Goal: Task Accomplishment & Management: Manage account settings

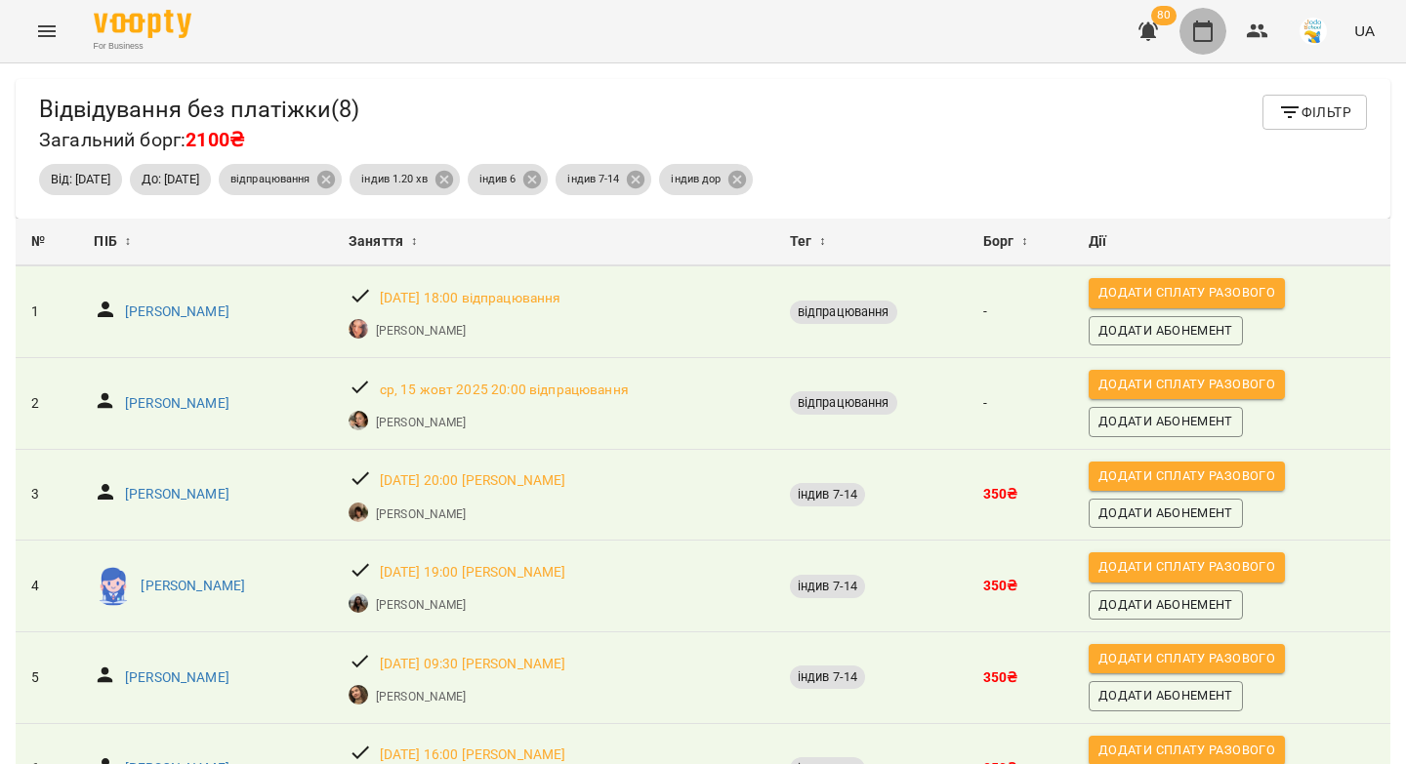
click at [1203, 35] on icon "button" at bounding box center [1202, 31] width 23 height 23
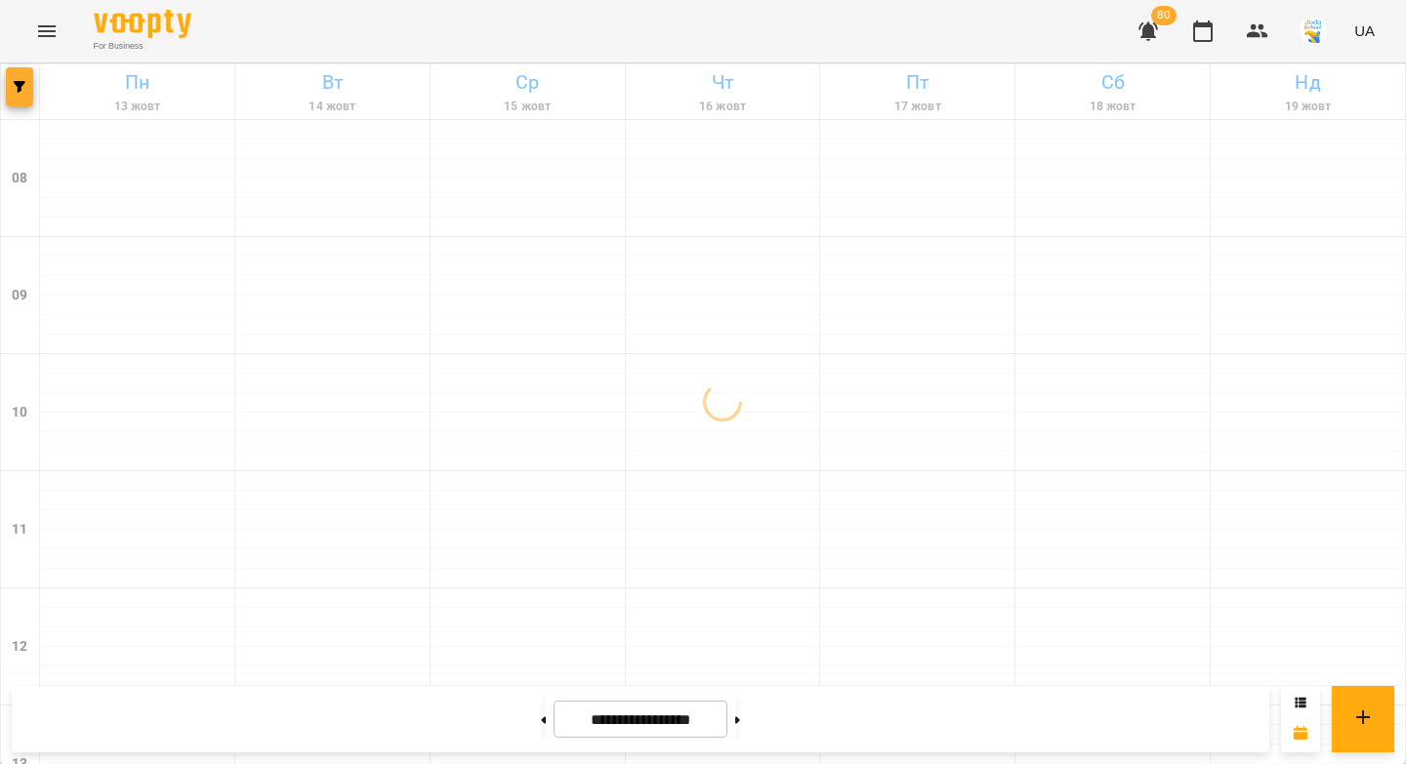
click at [21, 92] on icon "button" at bounding box center [20, 87] width 12 height 12
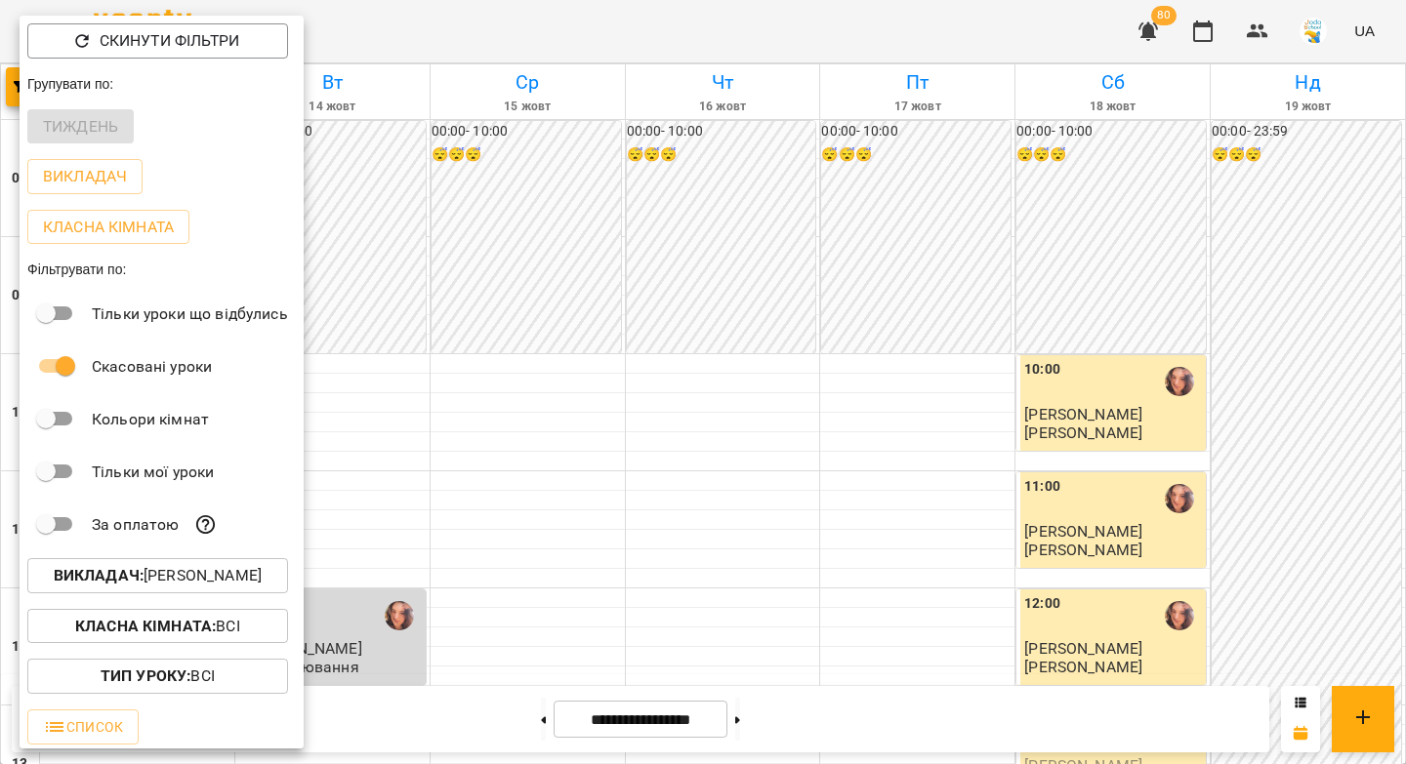
click at [97, 580] on b "Викладач :" at bounding box center [99, 575] width 90 height 19
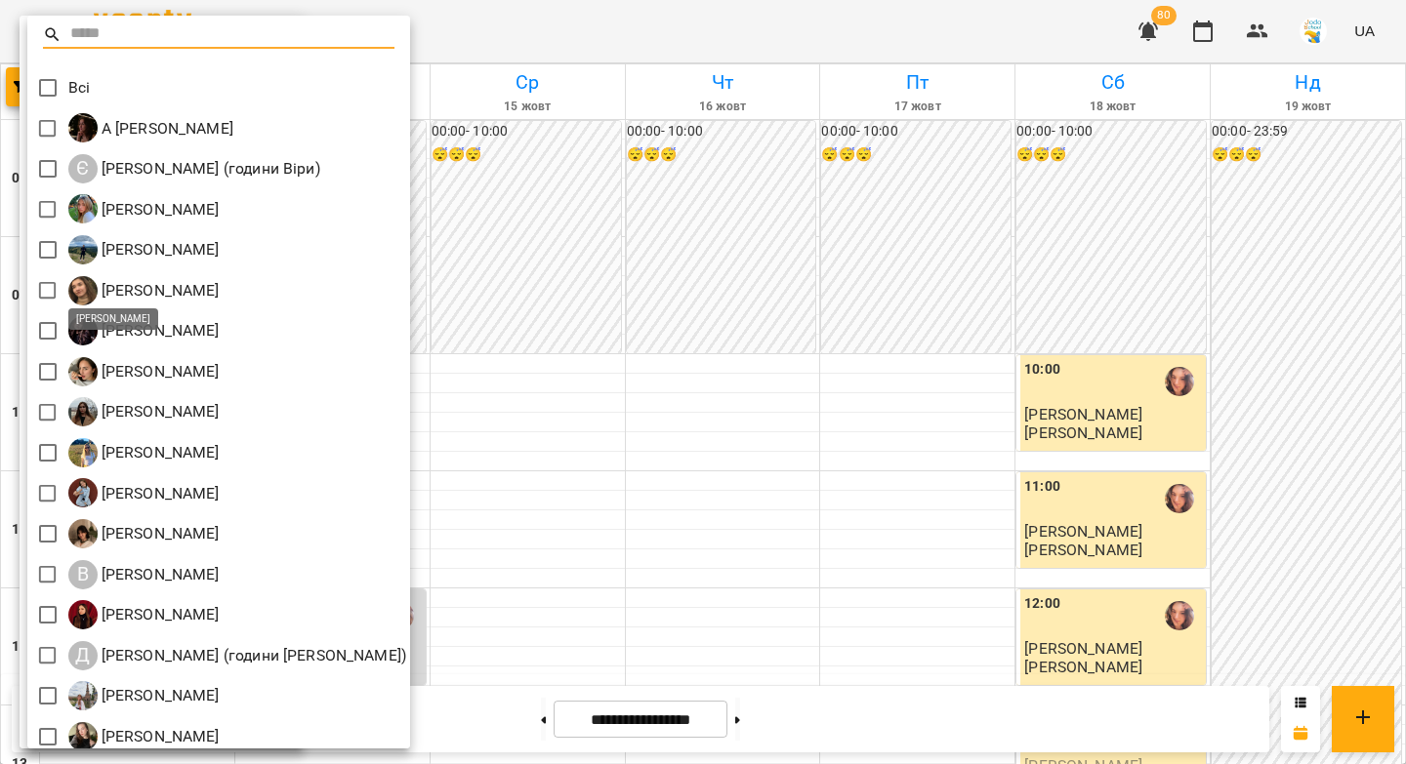
scroll to position [215, 0]
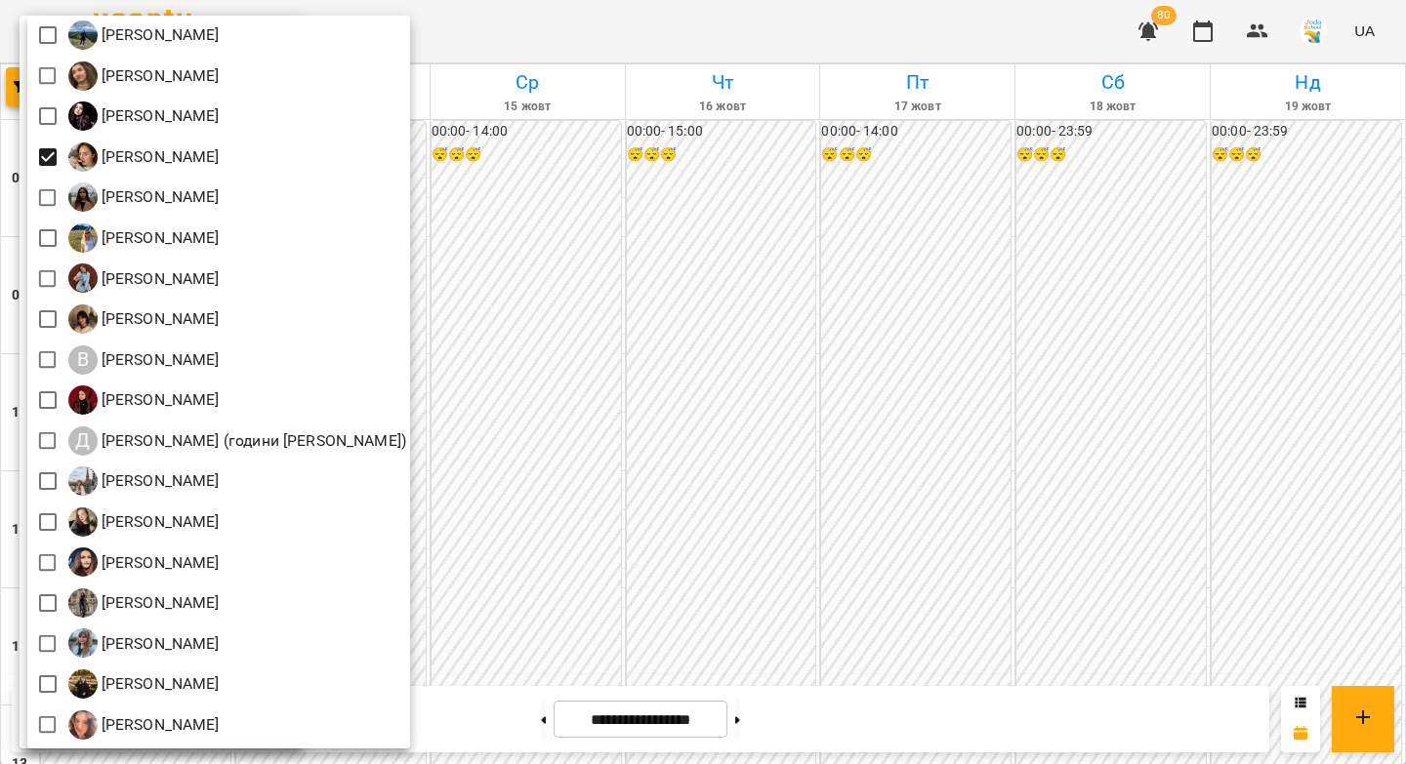
click at [554, 147] on div at bounding box center [703, 382] width 1406 height 764
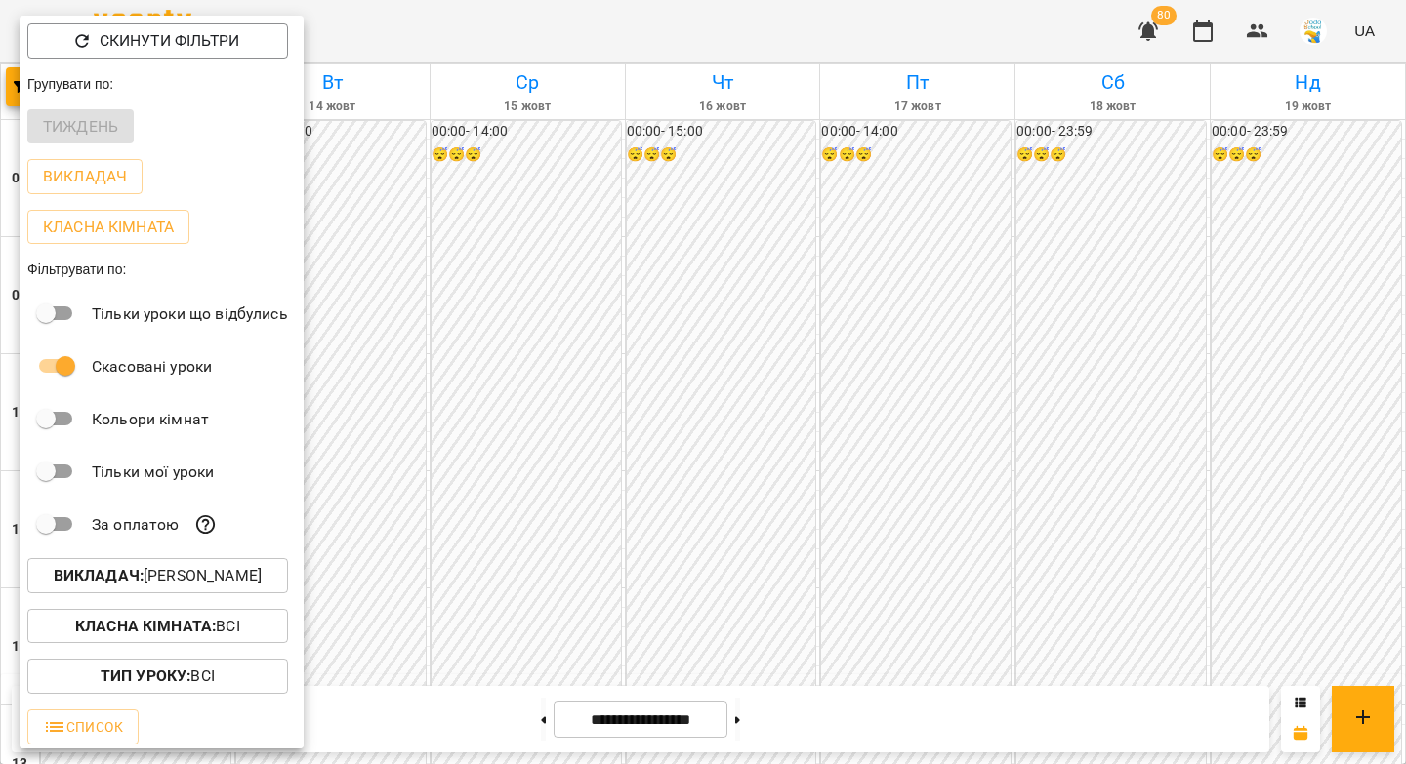
click at [557, 156] on div at bounding box center [703, 382] width 1406 height 764
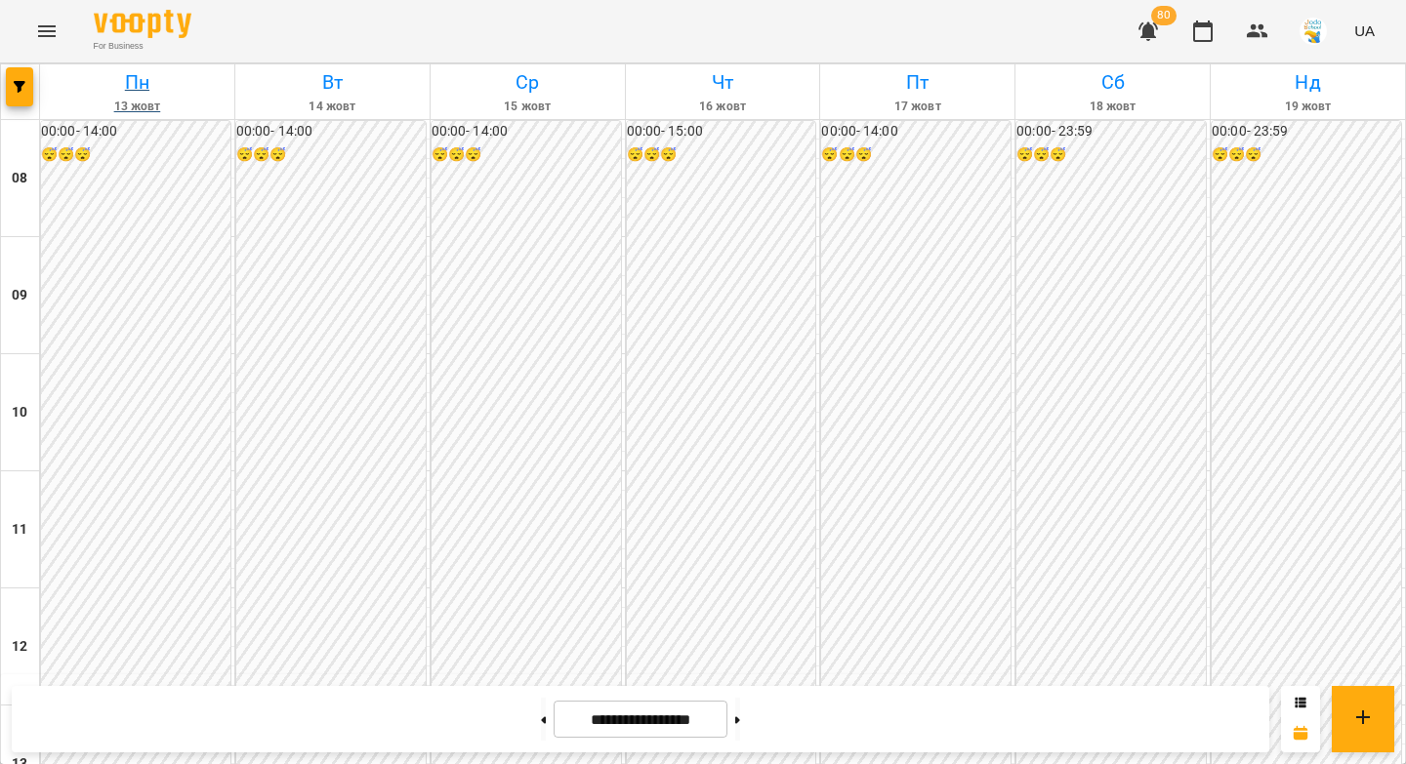
click at [145, 81] on h6 "Пн" at bounding box center [137, 82] width 188 height 30
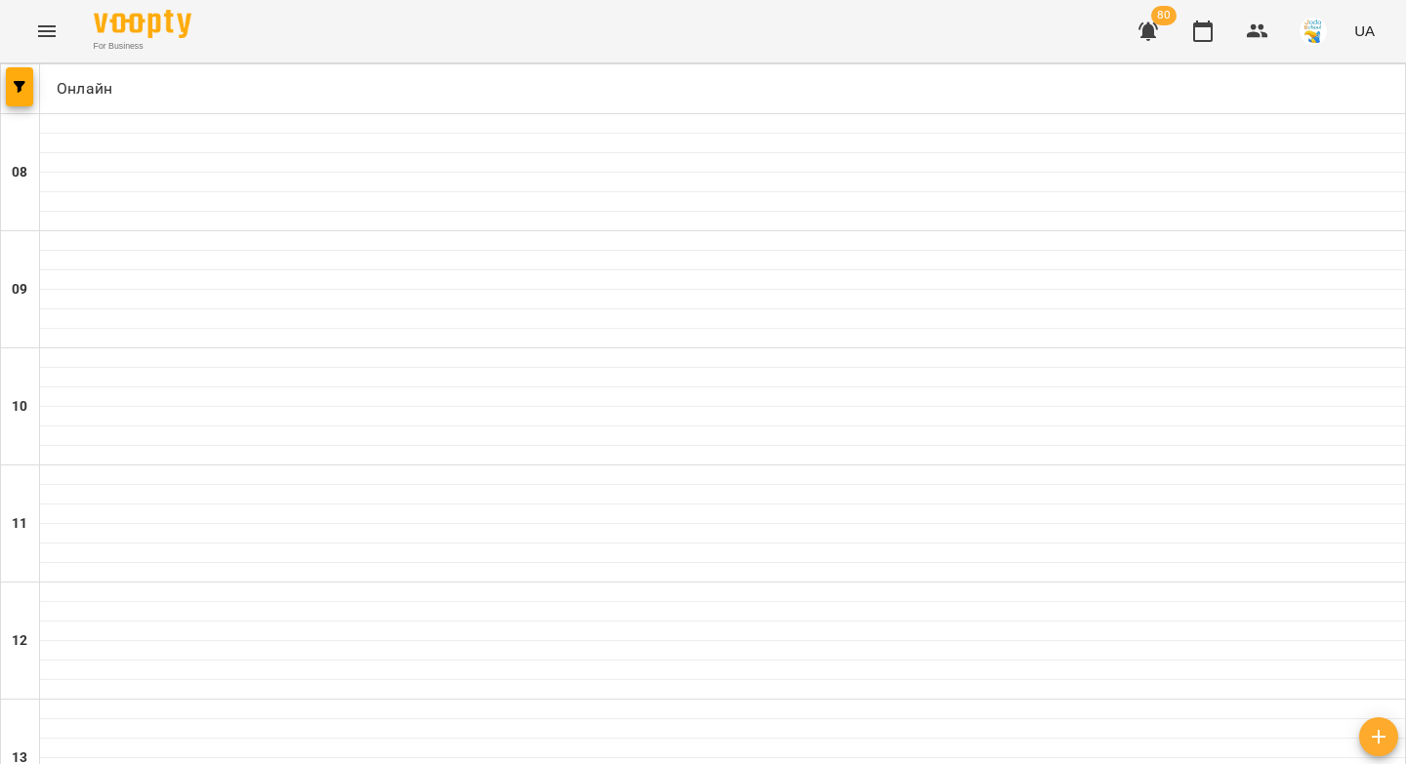
scroll to position [527, 0]
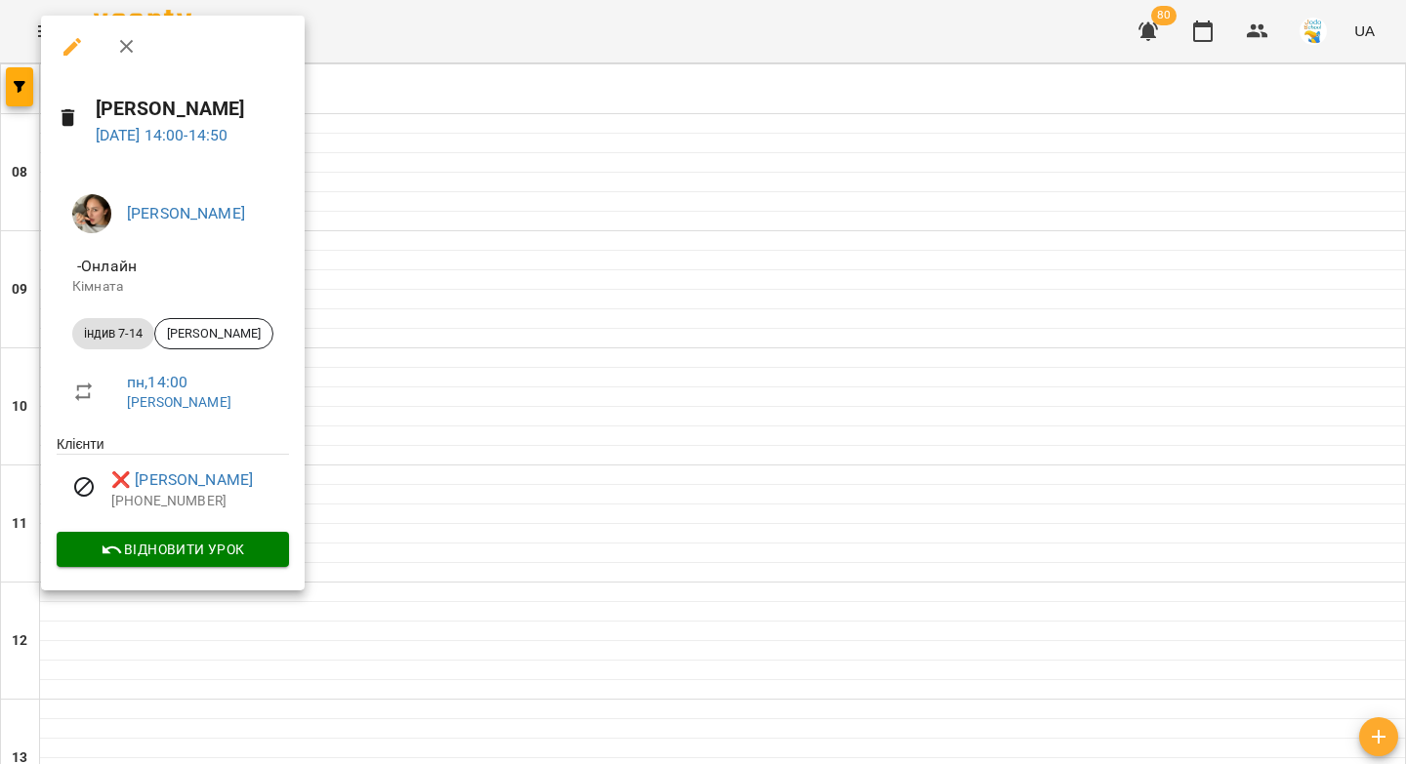
click at [390, 648] on div at bounding box center [703, 382] width 1406 height 764
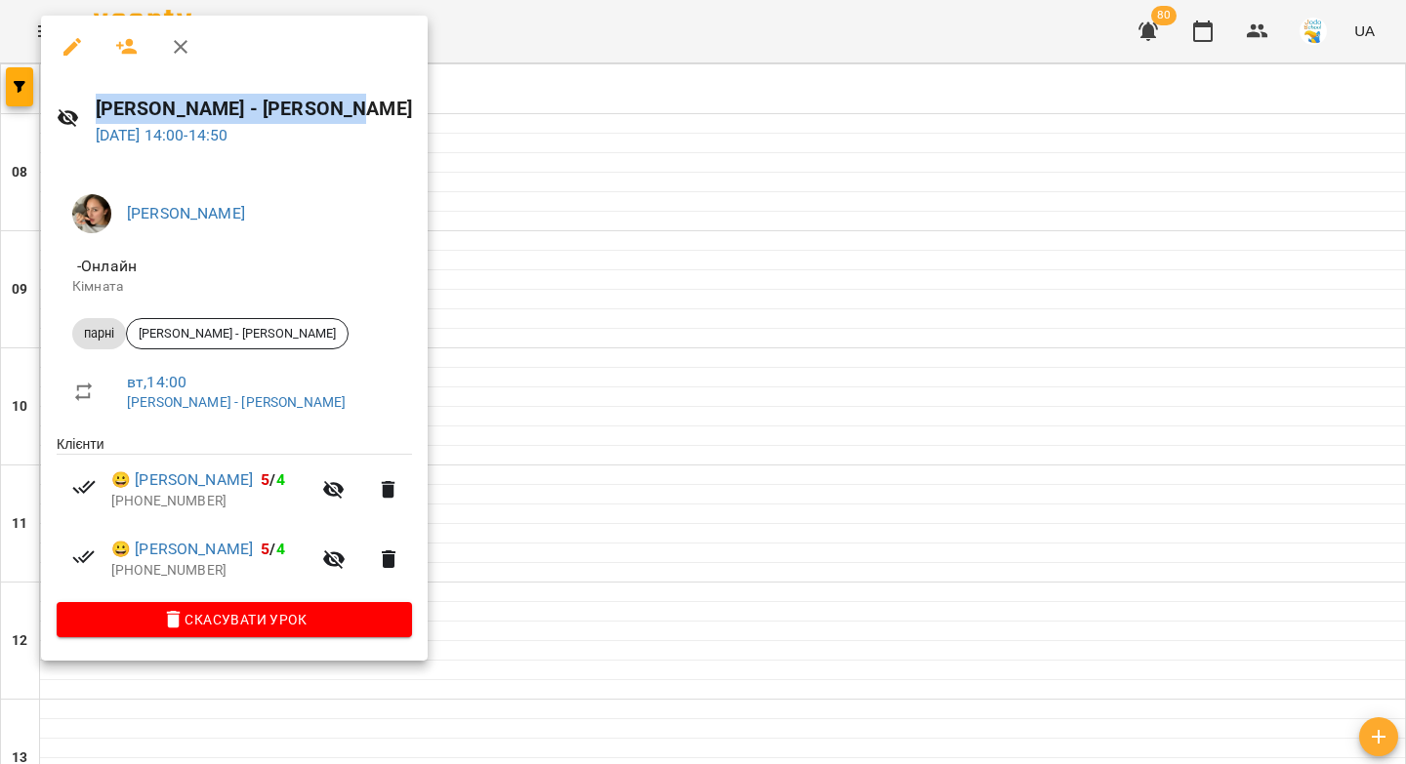
drag, startPoint x: 350, startPoint y: 107, endPoint x: 90, endPoint y: 112, distance: 260.7
click at [90, 112] on div "[PERSON_NAME] - [PERSON_NAME] [DATE] 14:00 - 14:50" at bounding box center [234, 120] width 387 height 85
copy h6 "[PERSON_NAME] - [PERSON_NAME]"
click at [70, 47] on icon "button" at bounding box center [72, 47] width 18 height 18
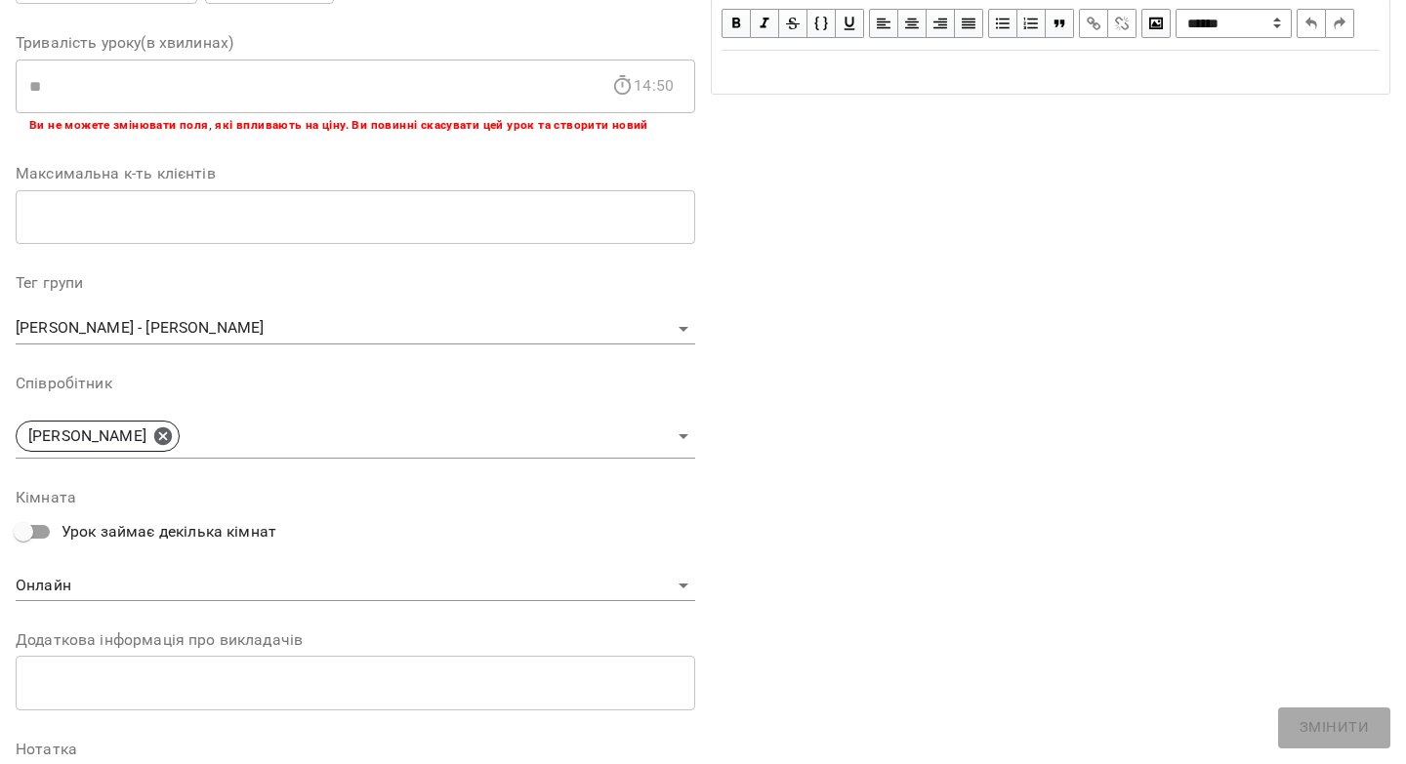
scroll to position [456, 0]
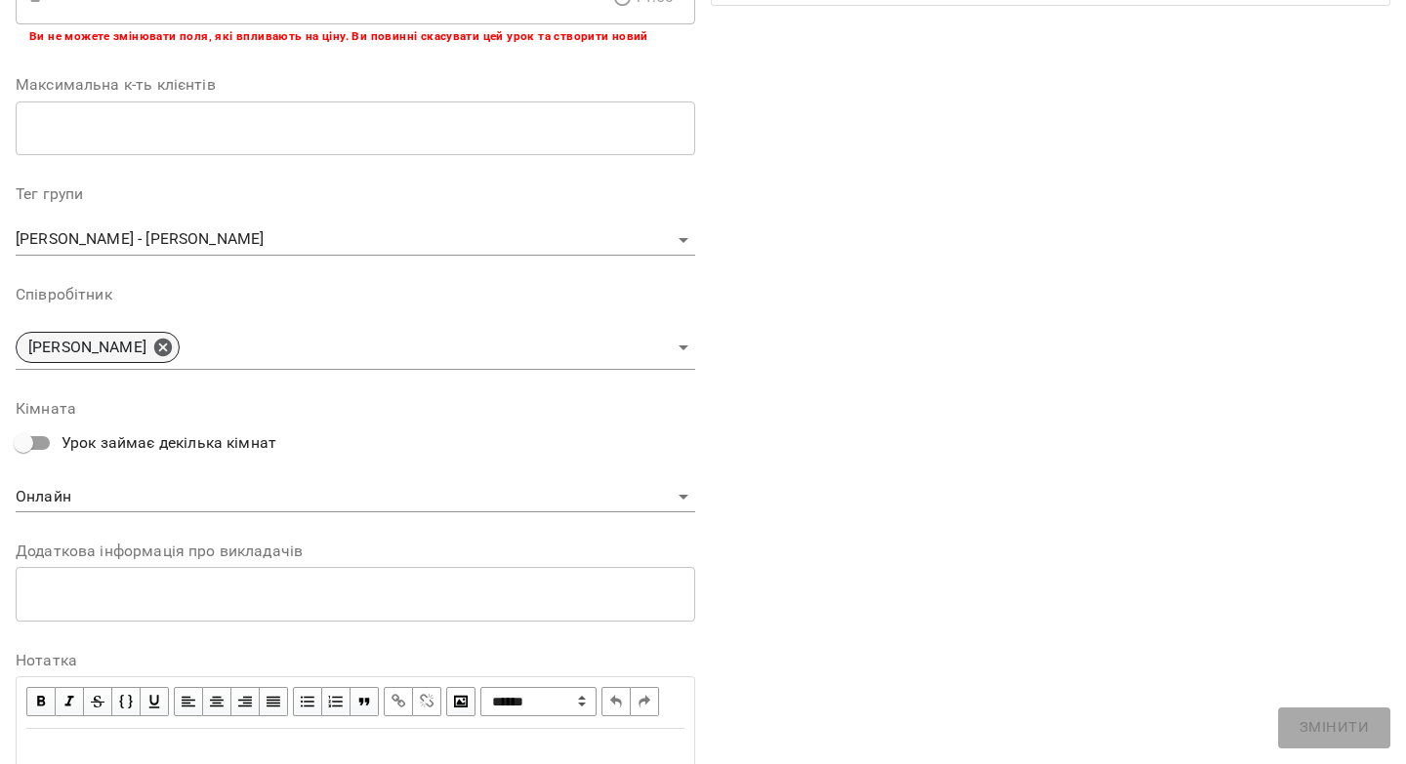
click at [163, 347] on icon at bounding box center [163, 348] width 18 height 18
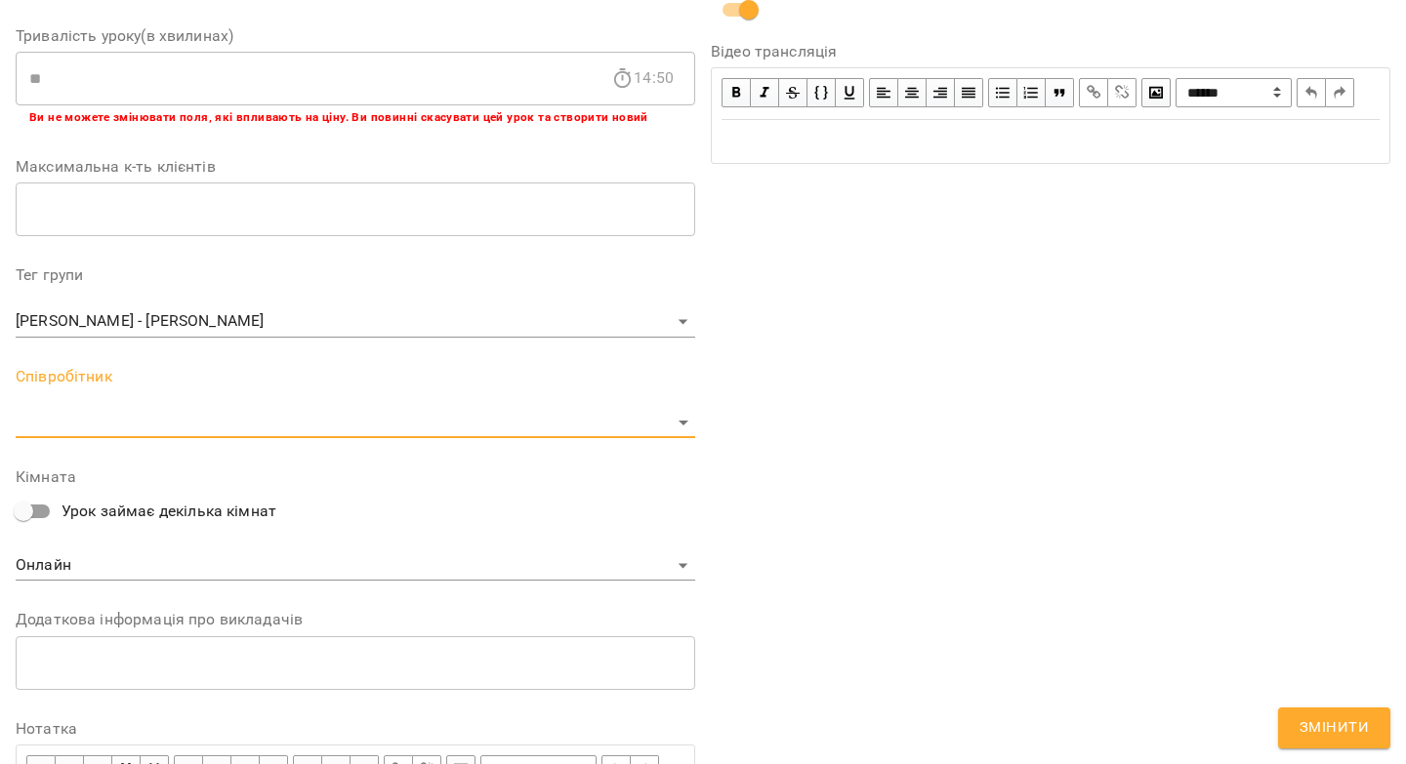
scroll to position [537, 0]
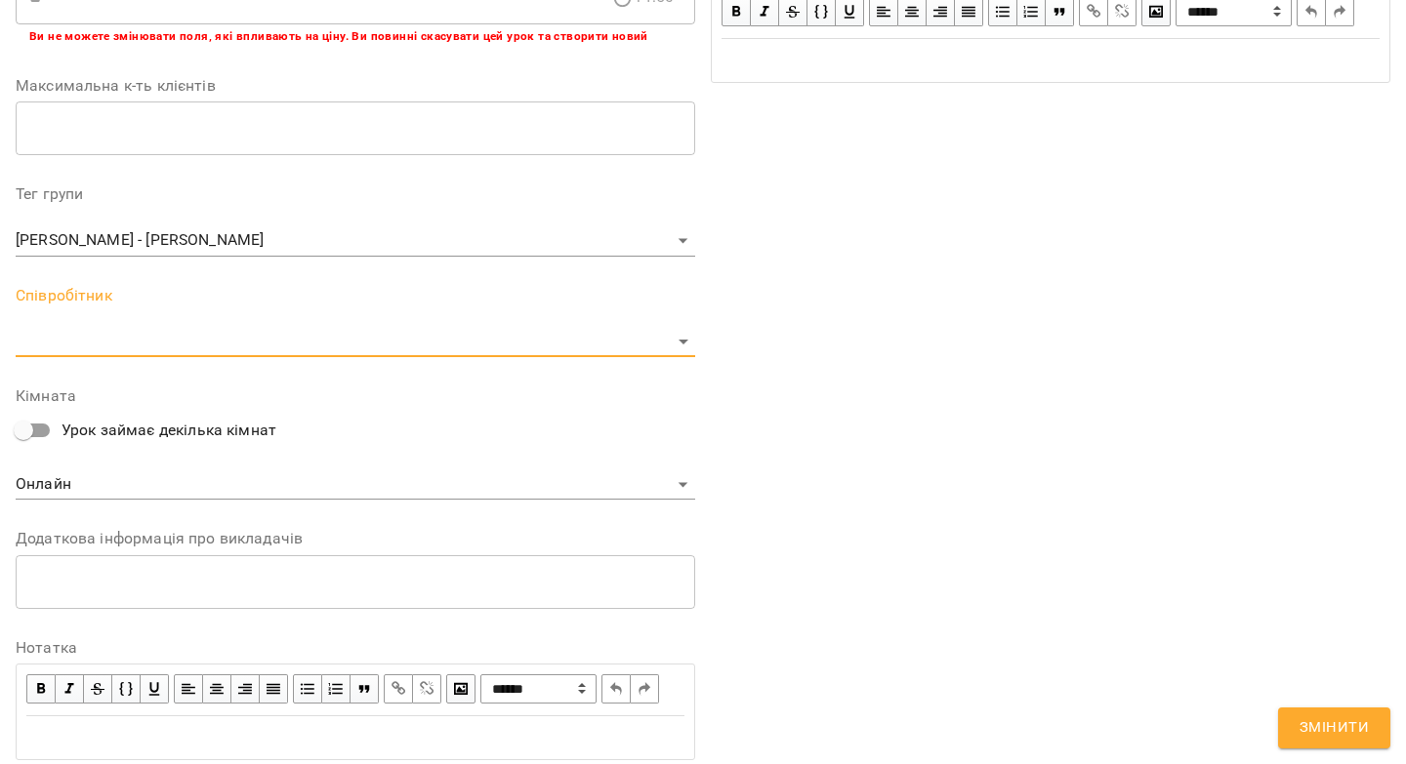
click at [161, 353] on body "For Business 80 UA Журнал відвідувань / [PERSON_NAME] - [PERSON_NAME][DATE] 14:…" at bounding box center [703, 456] width 1406 height 913
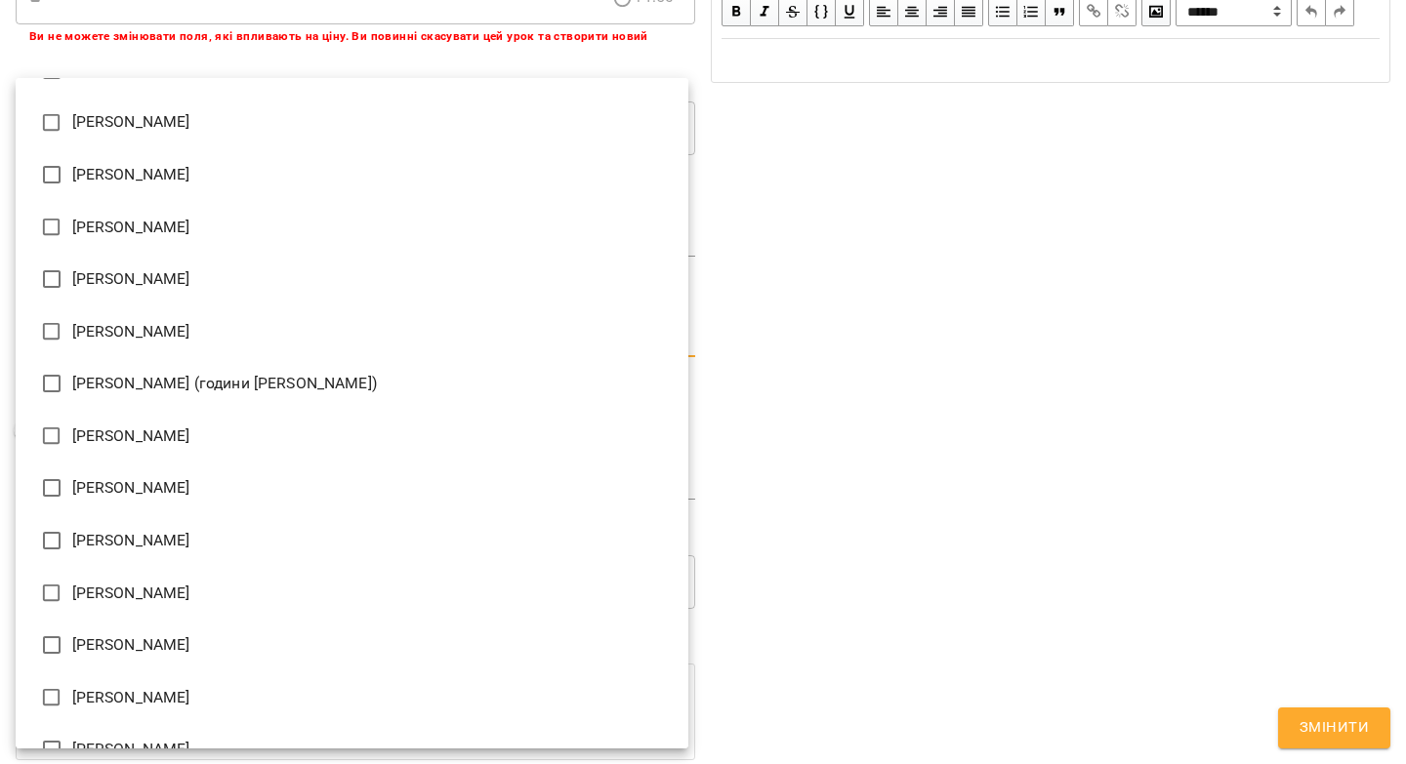
scroll to position [419, 0]
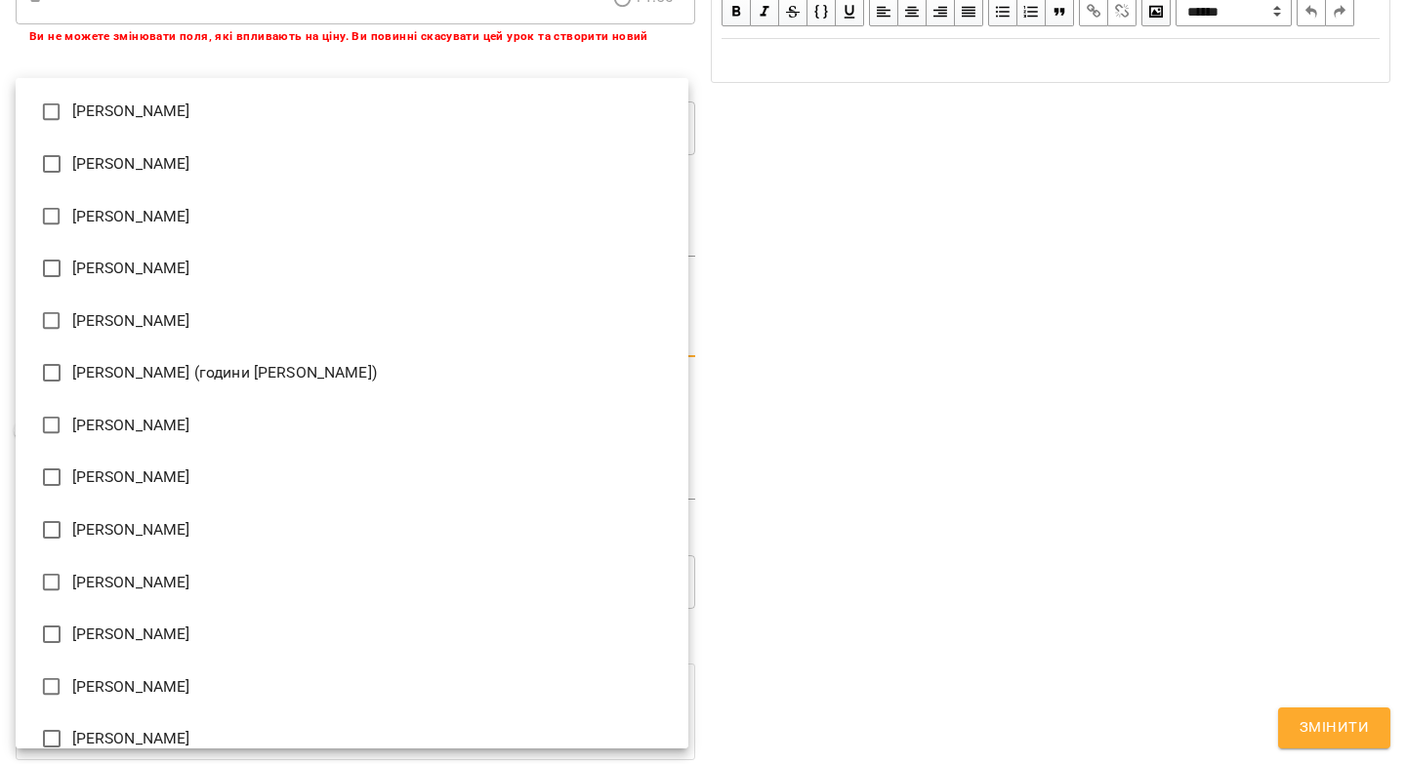
type input "**********"
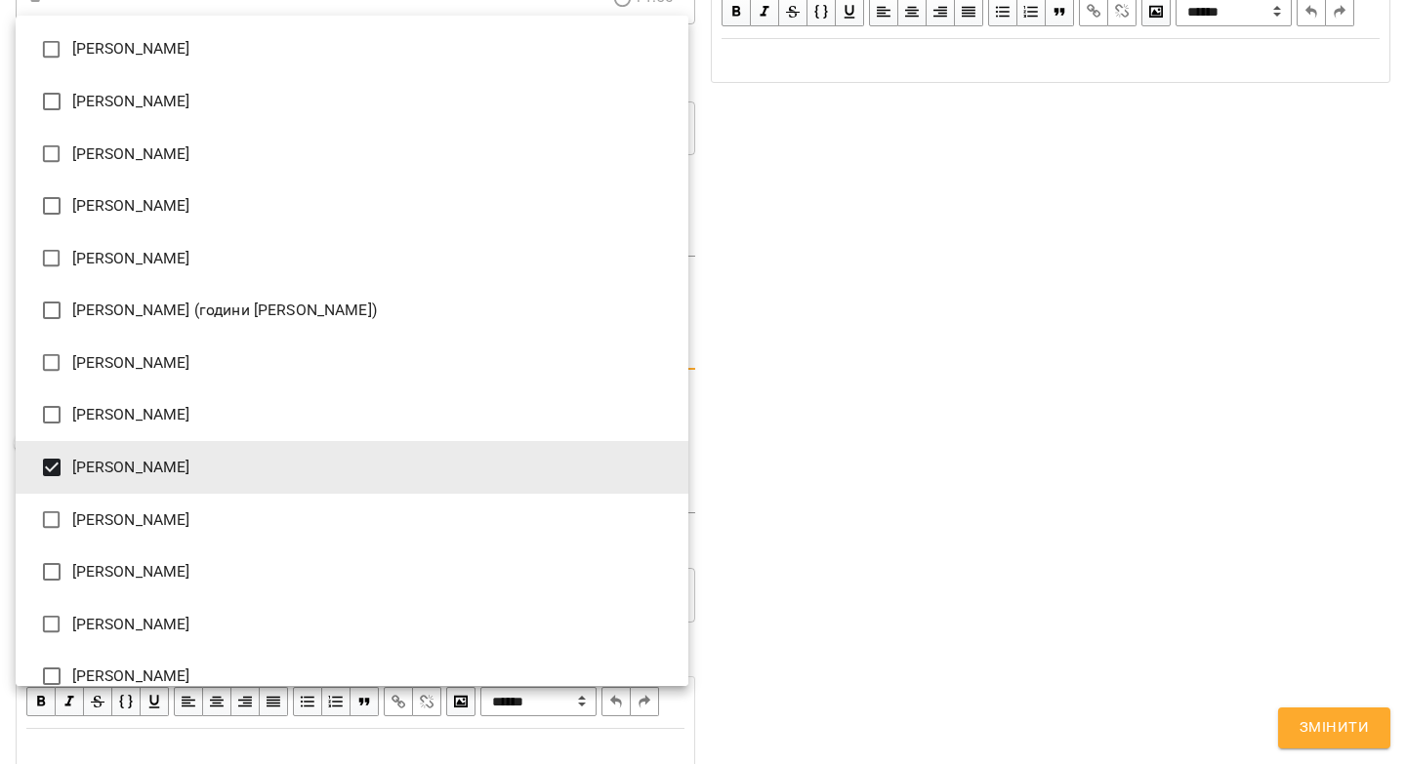
drag, startPoint x: 1206, startPoint y: 432, endPoint x: 1149, endPoint y: 432, distance: 56.6
click at [1203, 430] on div at bounding box center [703, 382] width 1406 height 764
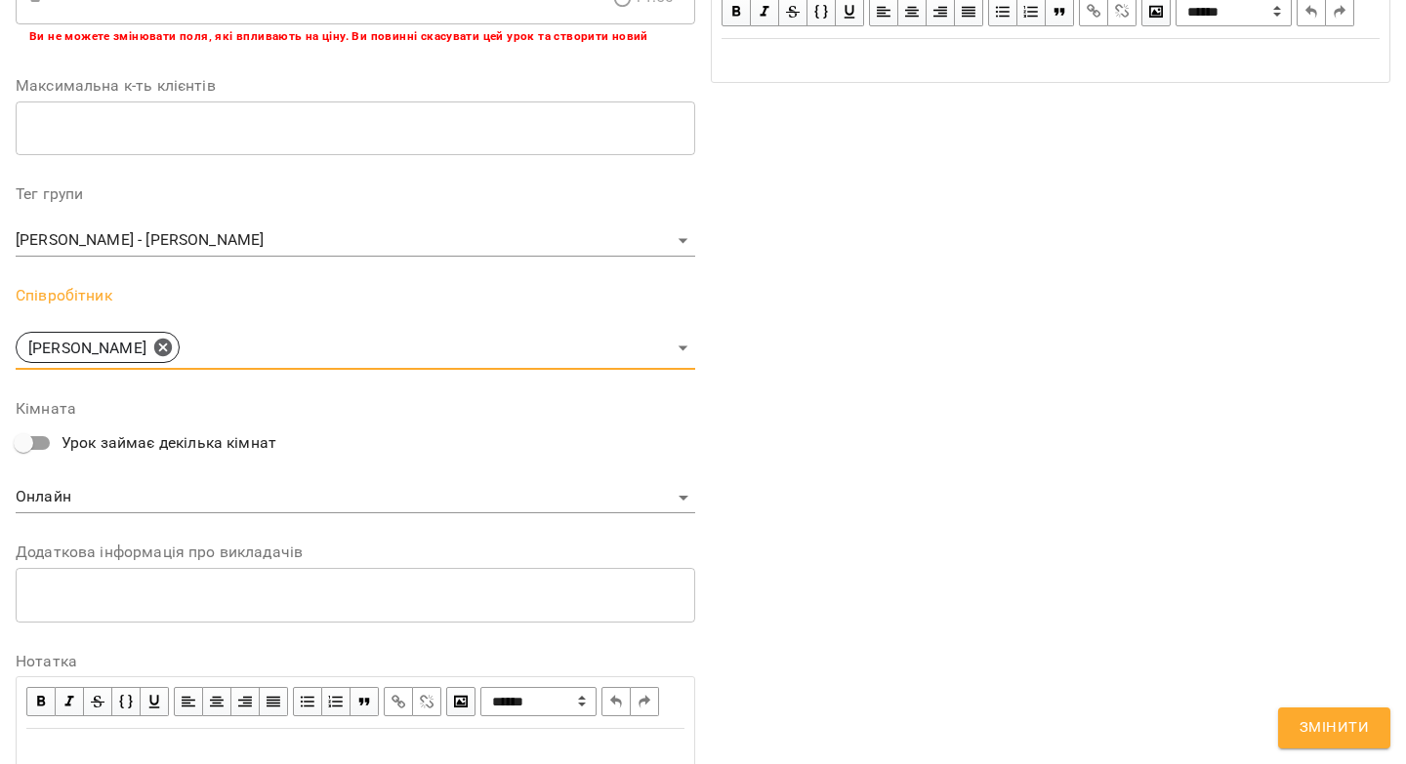
click at [1361, 731] on span "Змінити" at bounding box center [1333, 728] width 69 height 25
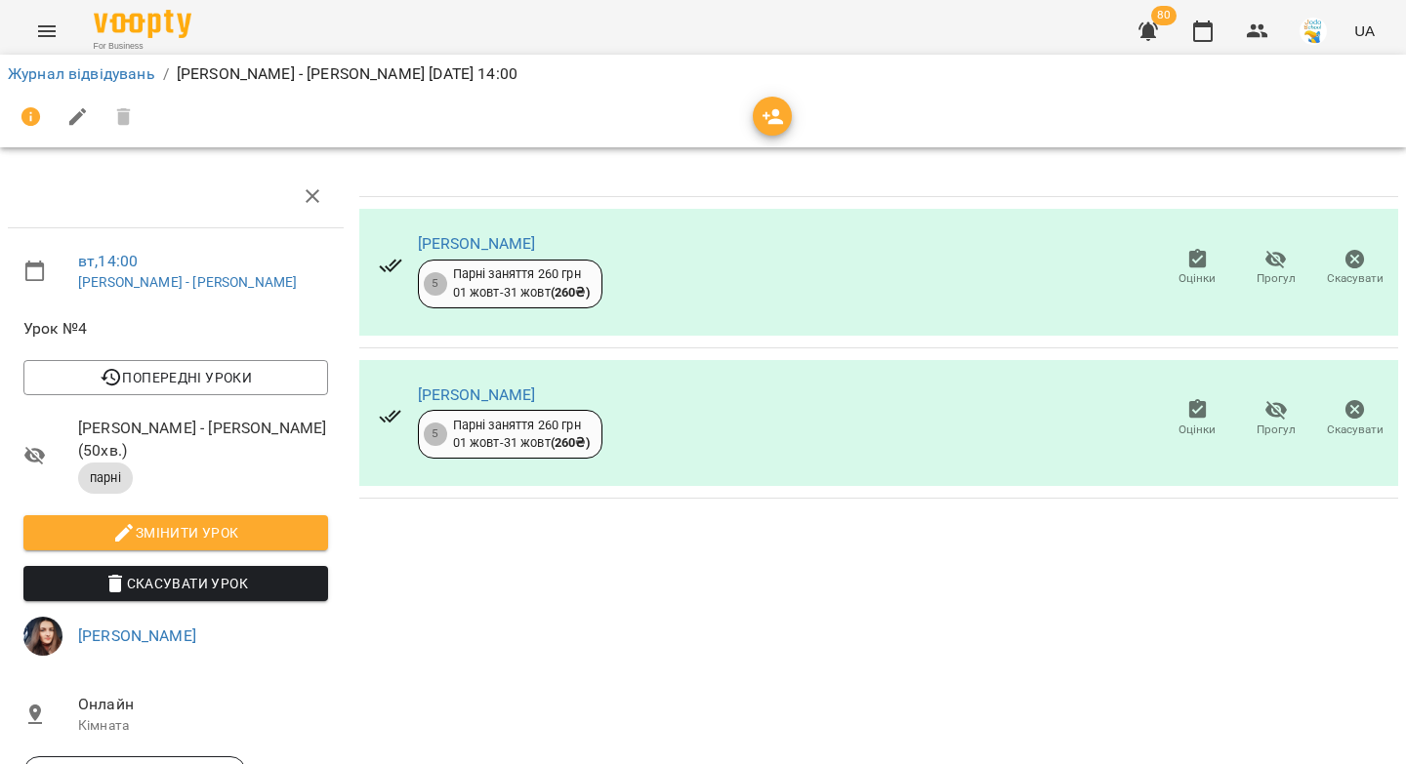
scroll to position [171, 0]
click at [147, 627] on link "[PERSON_NAME]" at bounding box center [137, 636] width 118 height 19
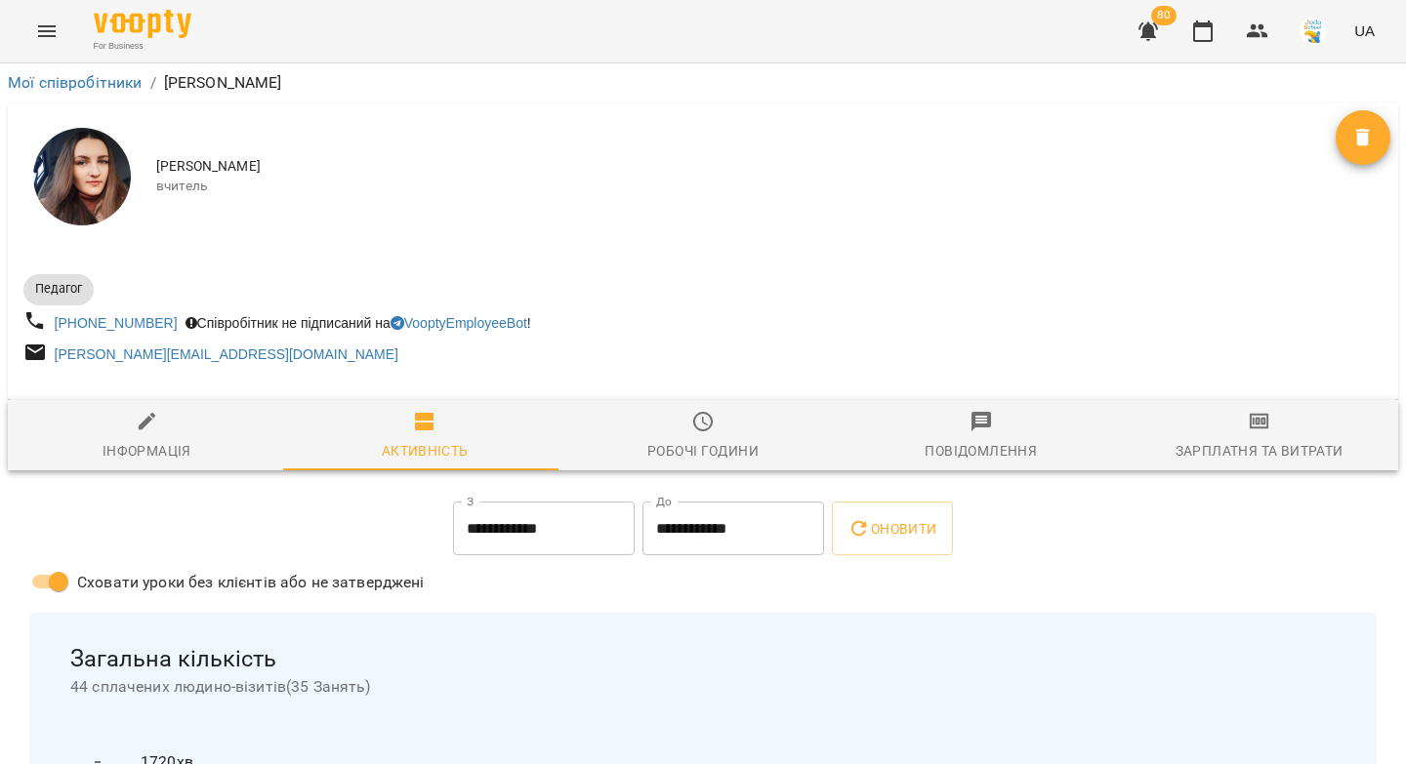
drag, startPoint x: 303, startPoint y: 84, endPoint x: 163, endPoint y: 82, distance: 139.6
click at [163, 82] on ol "Мої співробітники / [PERSON_NAME]" at bounding box center [703, 82] width 1390 height 23
copy p "[PERSON_NAME]"
drag, startPoint x: 143, startPoint y: 429, endPoint x: 308, endPoint y: 287, distance: 218.1
click at [143, 429] on icon "button" at bounding box center [148, 422] width 18 height 18
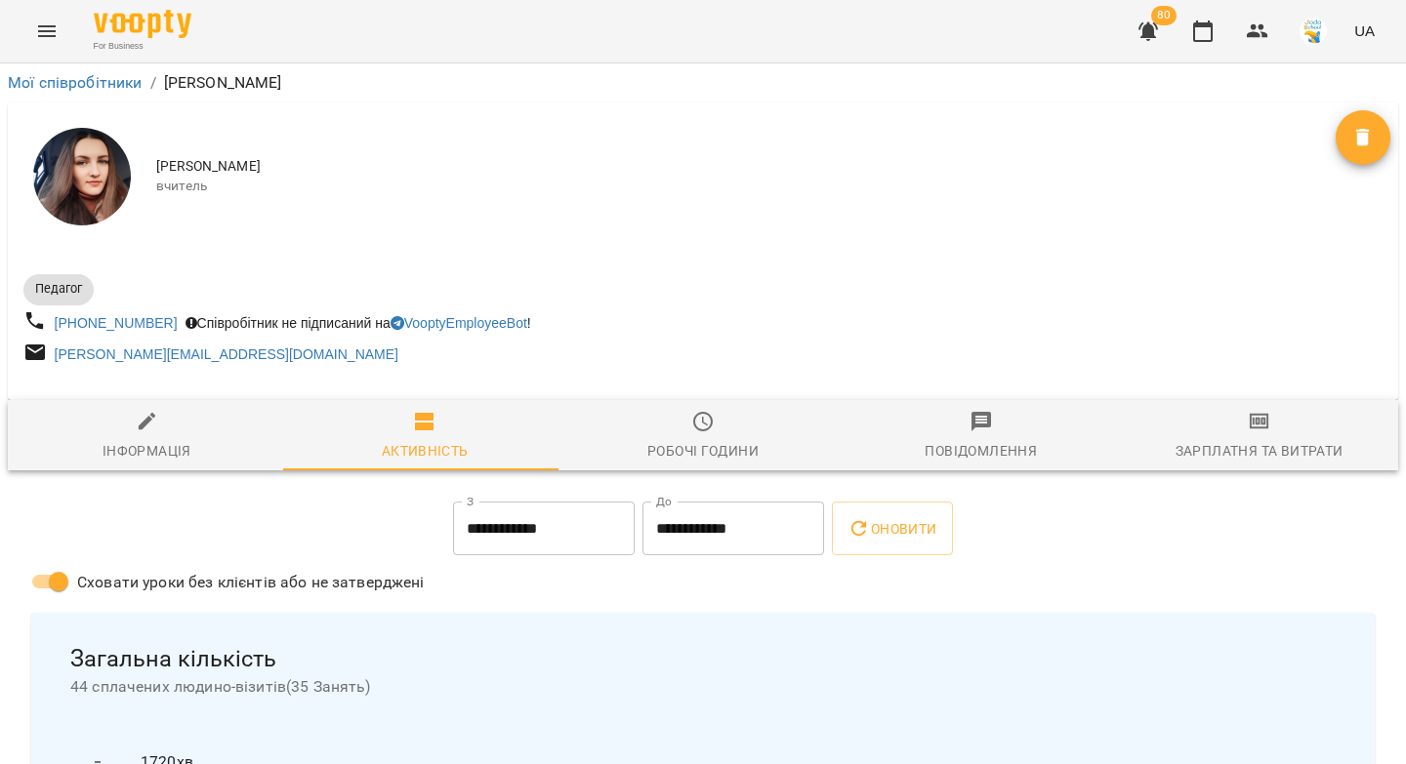
select select "**"
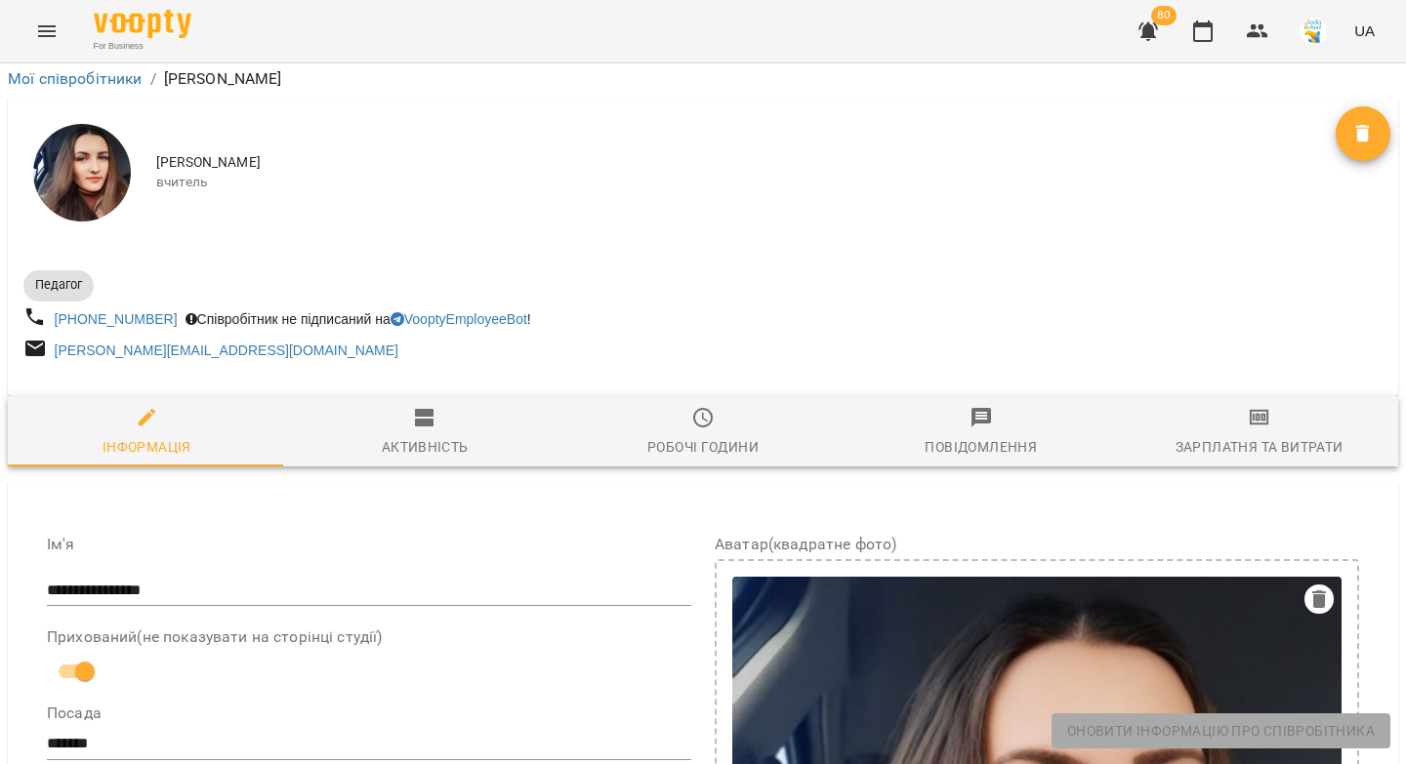
scroll to position [1004, 0]
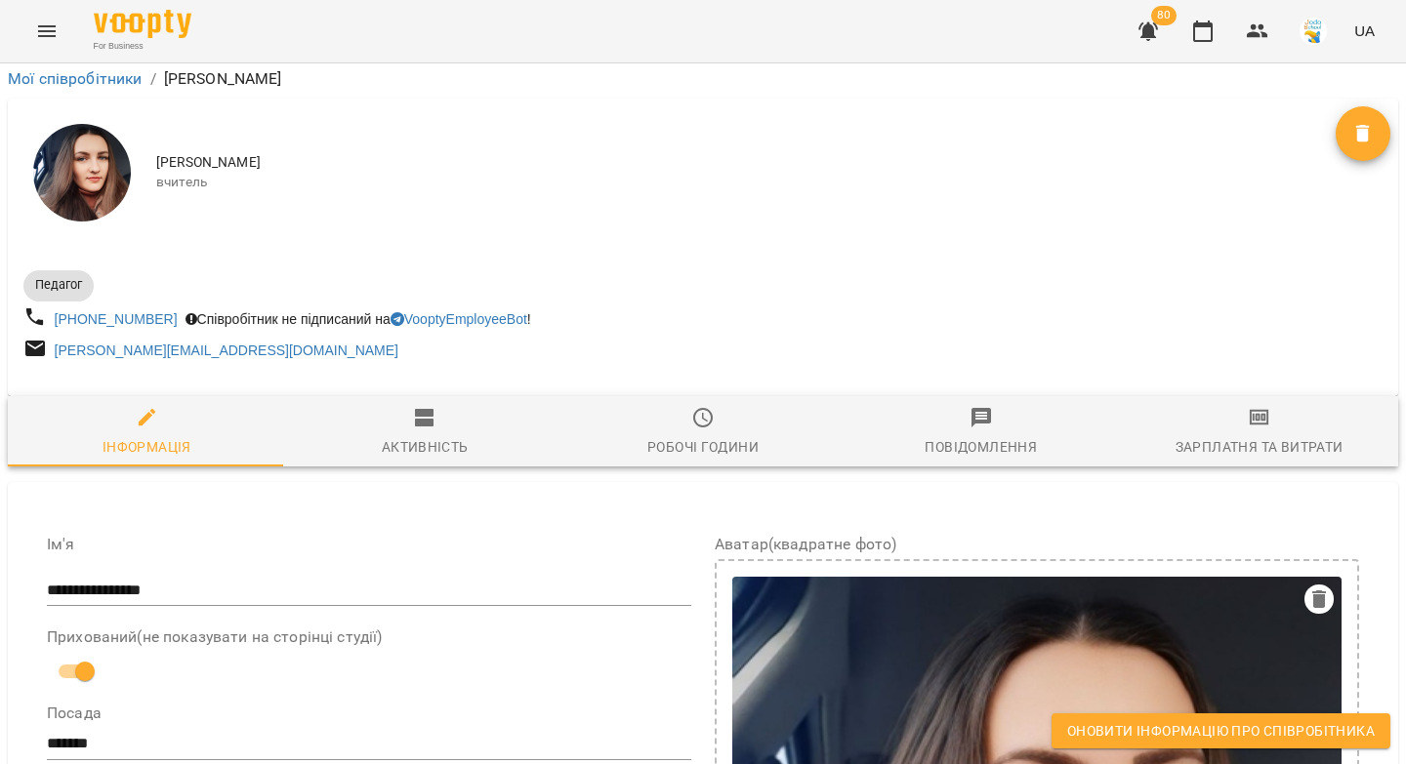
drag, startPoint x: 412, startPoint y: 239, endPoint x: 184, endPoint y: 218, distance: 228.5
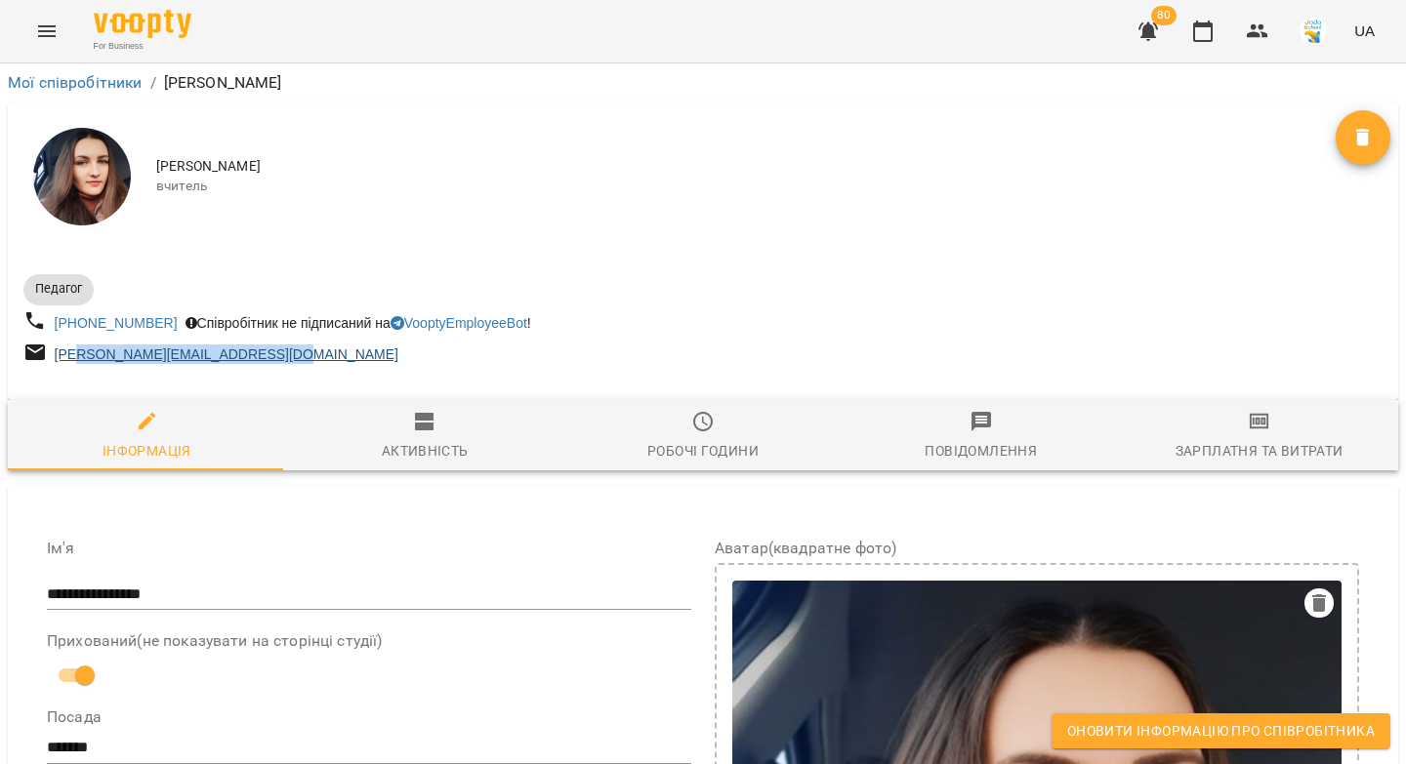
click at [76, 353] on div "[PERSON_NAME][EMAIL_ADDRESS][DOMAIN_NAME]" at bounding box center [226, 354] width 351 height 27
drag, startPoint x: 322, startPoint y: 375, endPoint x: 301, endPoint y: 364, distance: 24.0
click at [322, 373] on div "[PERSON_NAME][EMAIL_ADDRESS][DOMAIN_NAME]" at bounding box center [361, 355] width 683 height 36
drag, startPoint x: 295, startPoint y: 359, endPoint x: 56, endPoint y: 354, distance: 239.2
click at [56, 354] on div "[PERSON_NAME][EMAIL_ADDRESS][DOMAIN_NAME]" at bounding box center [361, 355] width 683 height 36
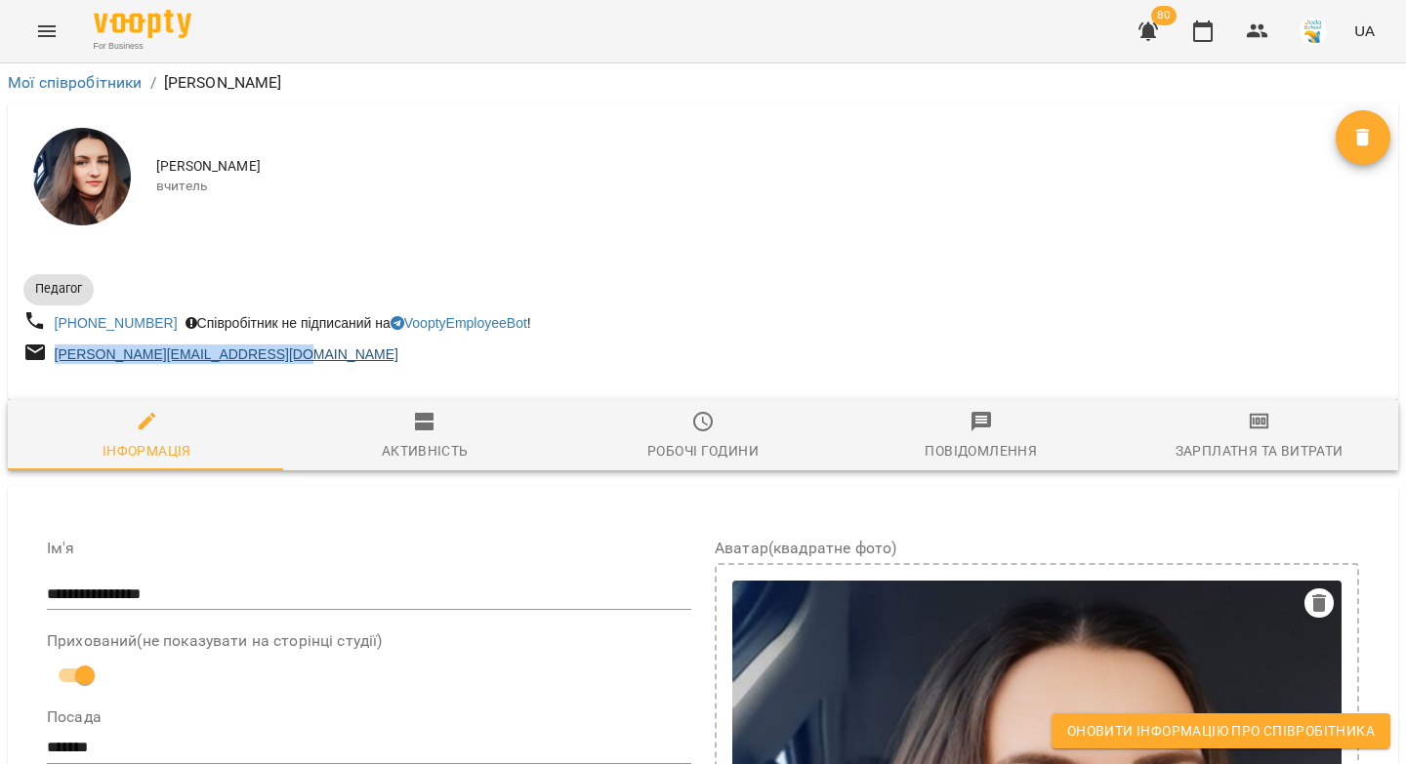
copy link "[PERSON_NAME][EMAIL_ADDRESS][DOMAIN_NAME]"
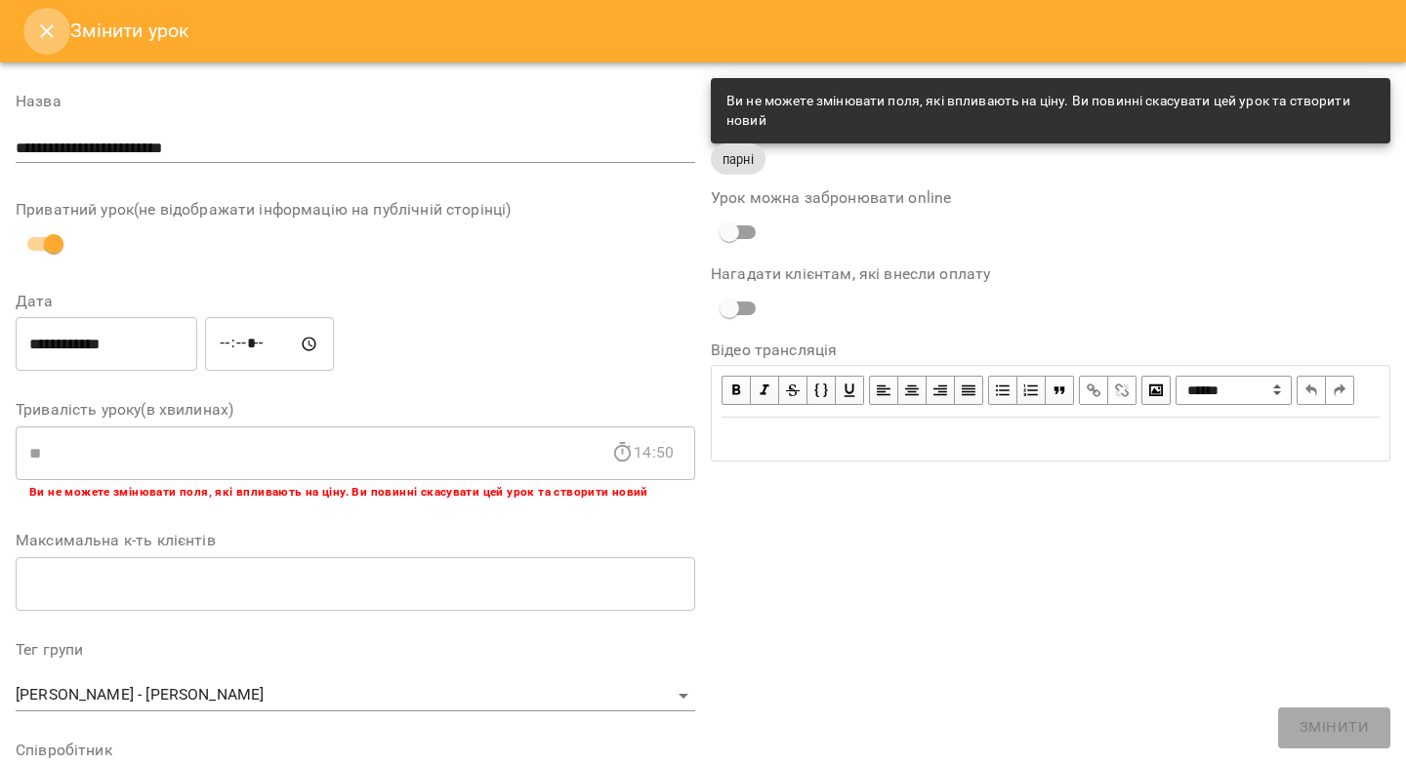
click at [48, 42] on icon "Close" at bounding box center [46, 31] width 23 height 23
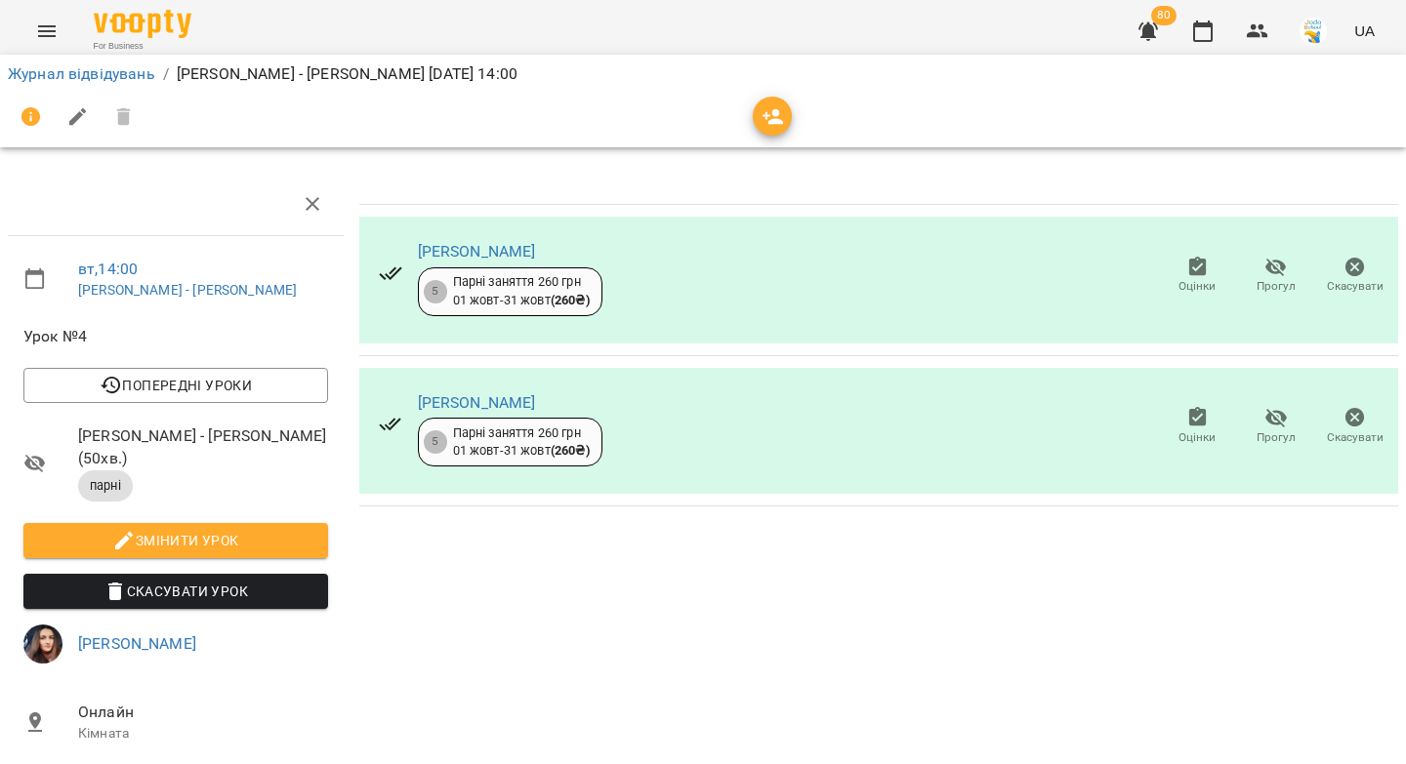
scroll to position [4, 0]
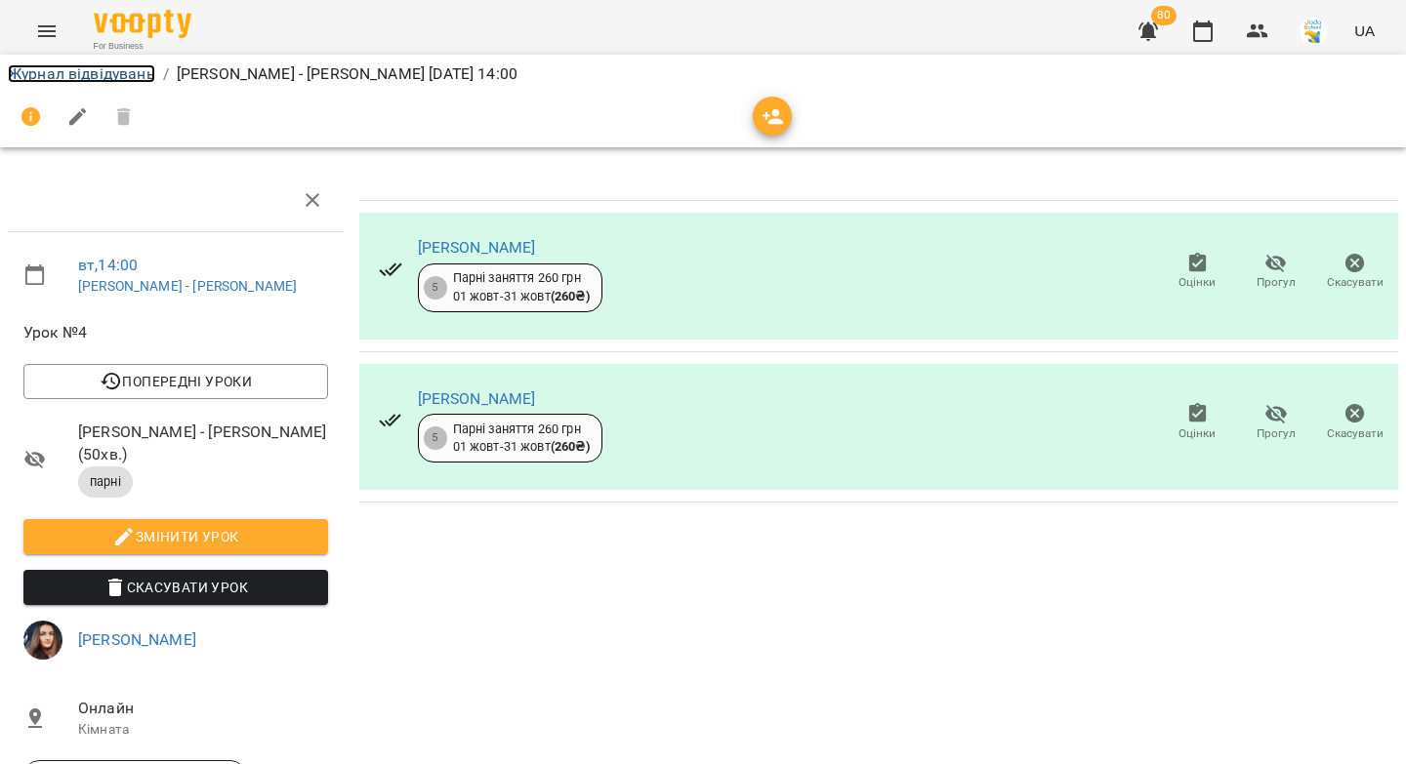
click at [59, 75] on link "Журнал відвідувань" at bounding box center [81, 73] width 147 height 19
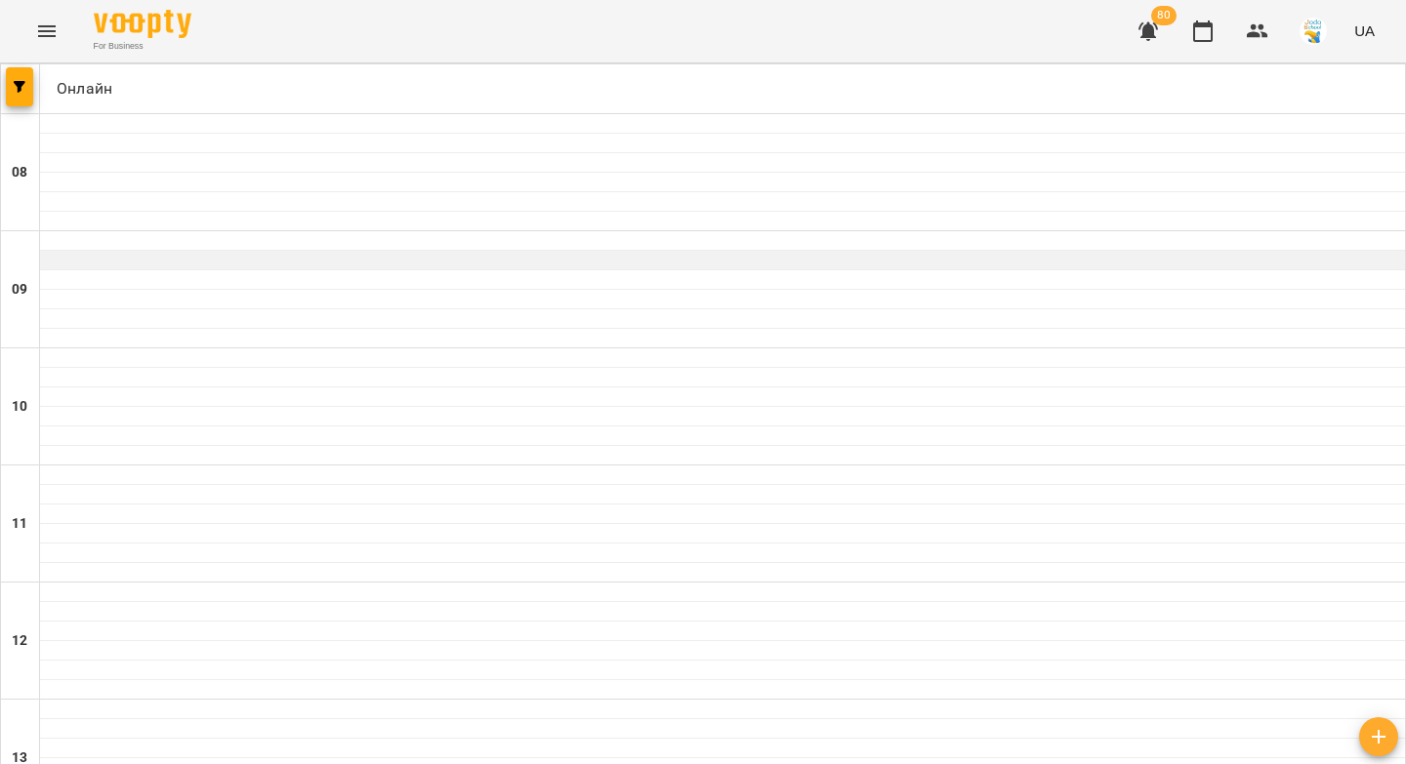
scroll to position [896, 0]
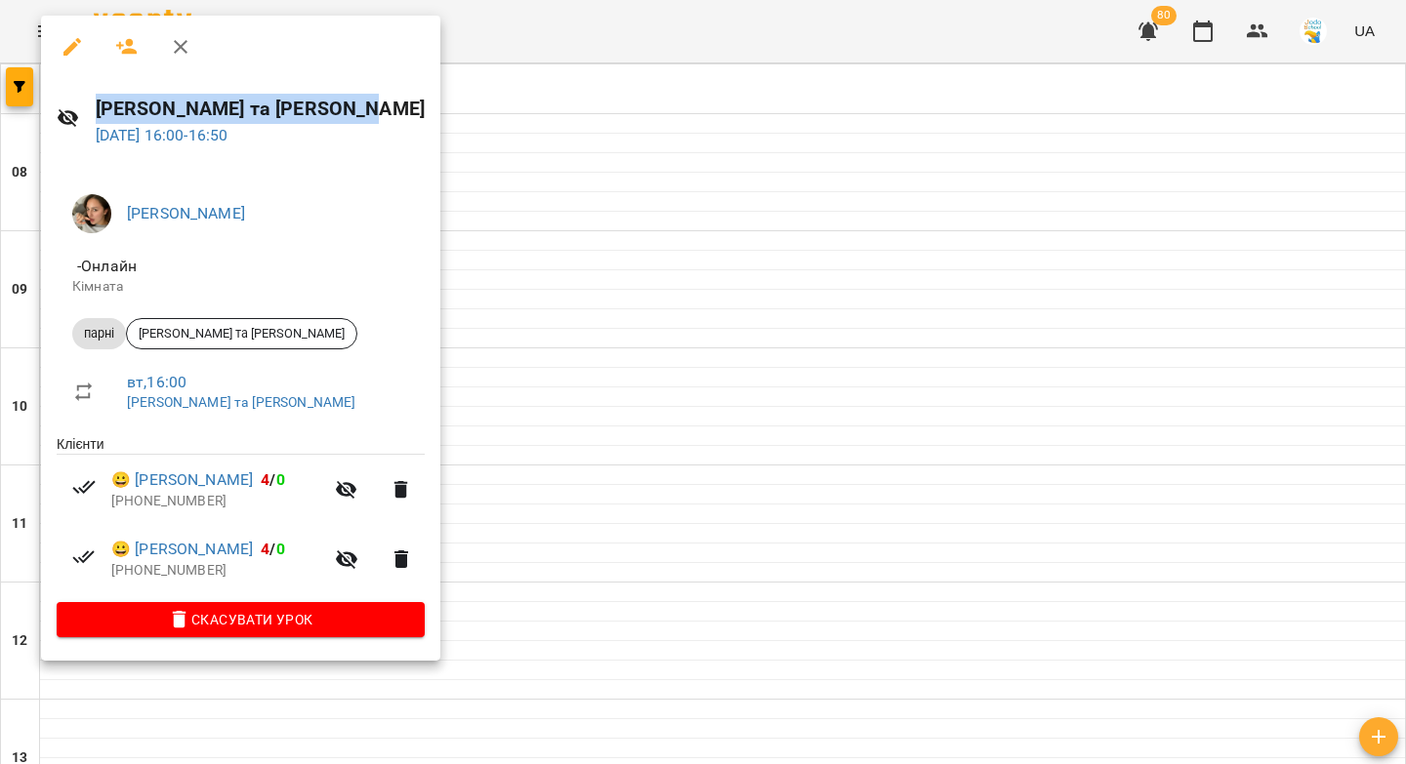
drag, startPoint x: 354, startPoint y: 107, endPoint x: 97, endPoint y: 117, distance: 257.9
click at [97, 117] on h6 "[PERSON_NAME] та [PERSON_NAME]" at bounding box center [260, 109] width 329 height 30
copy h6 "[PERSON_NAME] та [PERSON_NAME]"
click at [66, 49] on icon "button" at bounding box center [72, 47] width 18 height 18
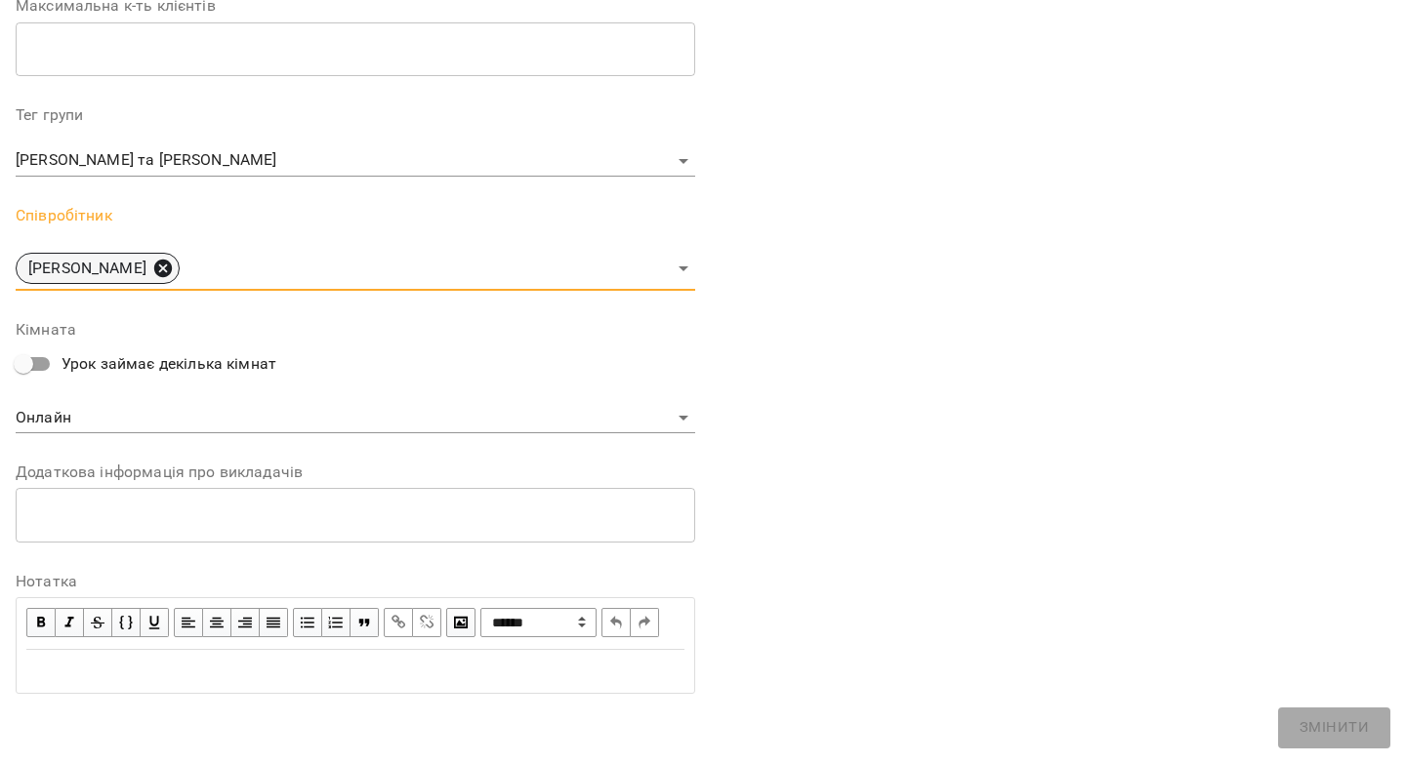
click at [159, 260] on icon at bounding box center [163, 269] width 18 height 18
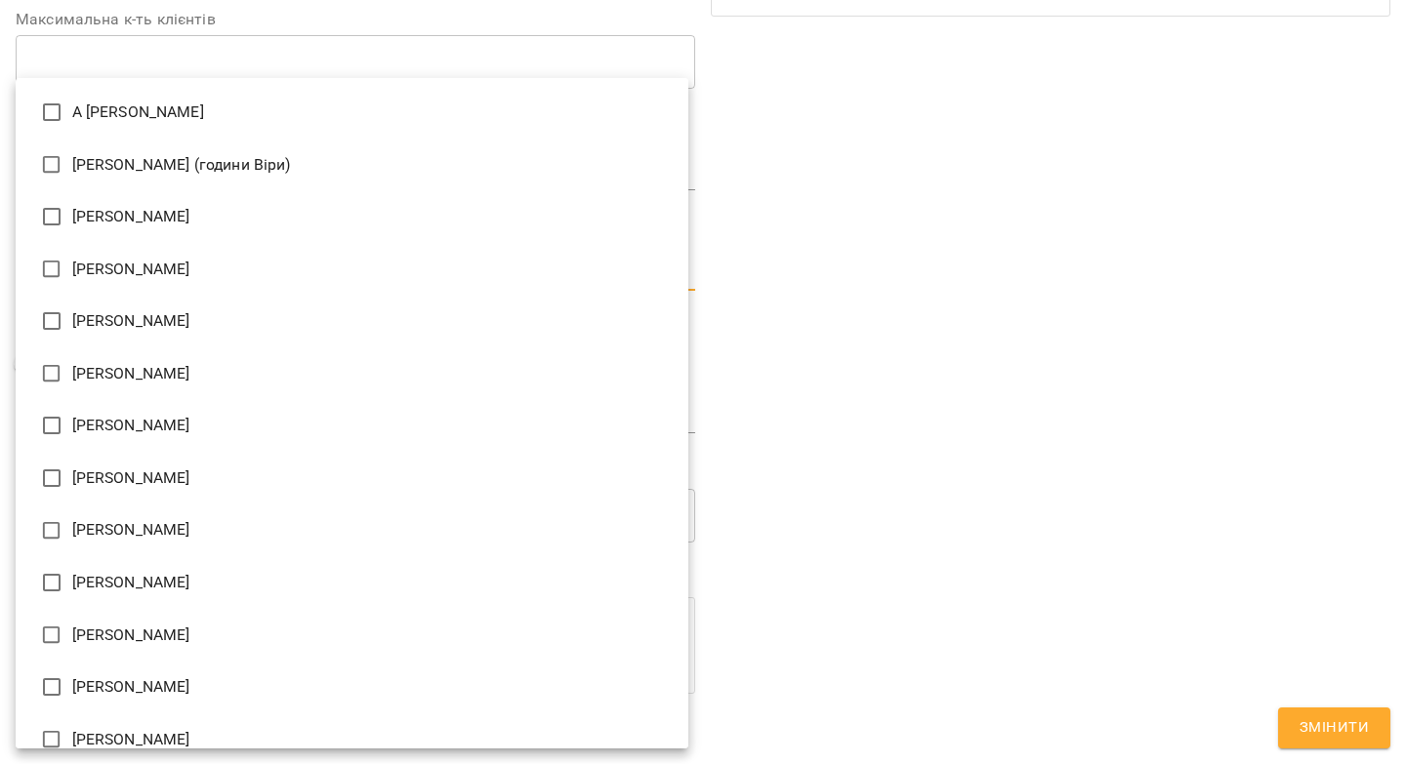
click at [154, 239] on body "For Business 80 UA Журнал відвідувань / [PERSON_NAME] та [PERSON_NAME] [DATE] 1…" at bounding box center [703, 456] width 1406 height 913
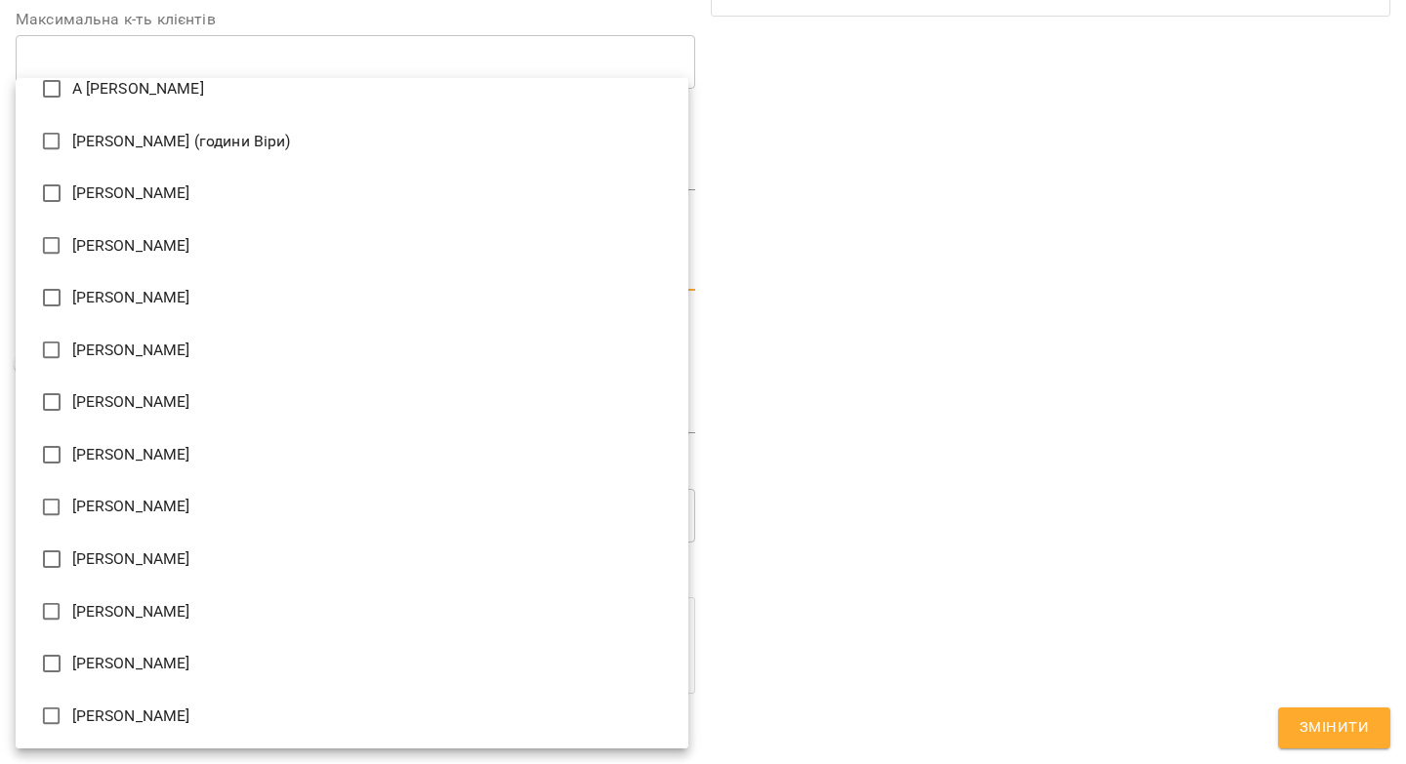
scroll to position [24, 0]
type input "**********"
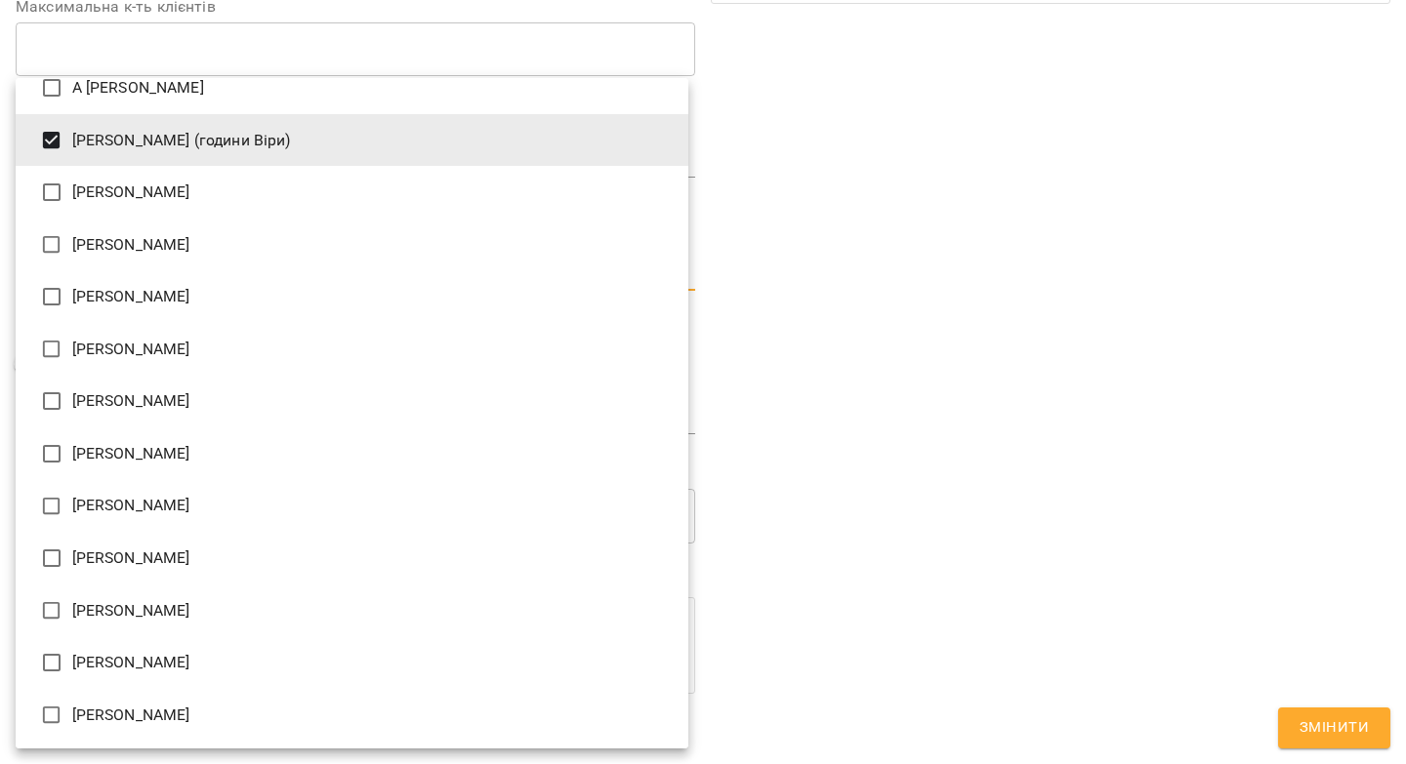
click at [1312, 720] on div at bounding box center [703, 382] width 1406 height 764
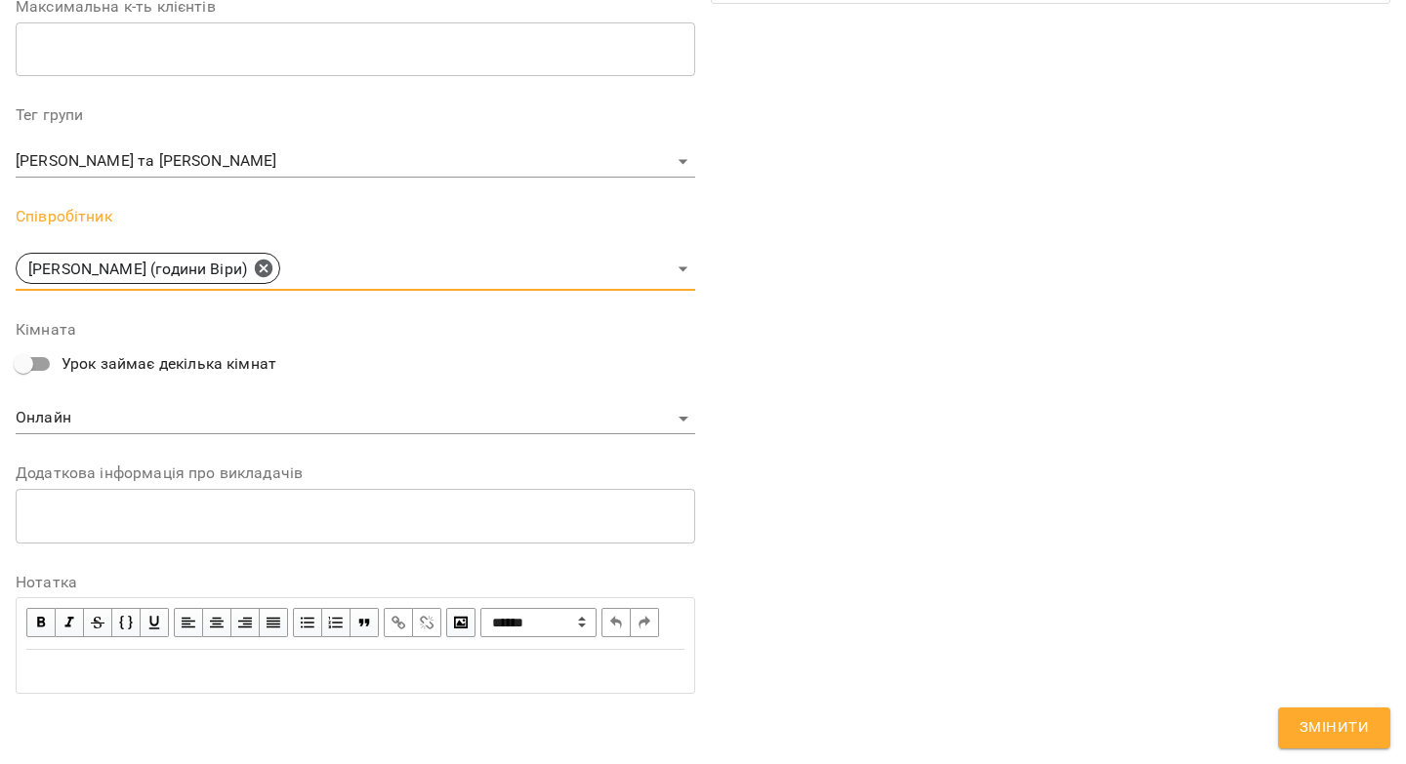
click at [1311, 728] on span "Змінити" at bounding box center [1333, 728] width 69 height 25
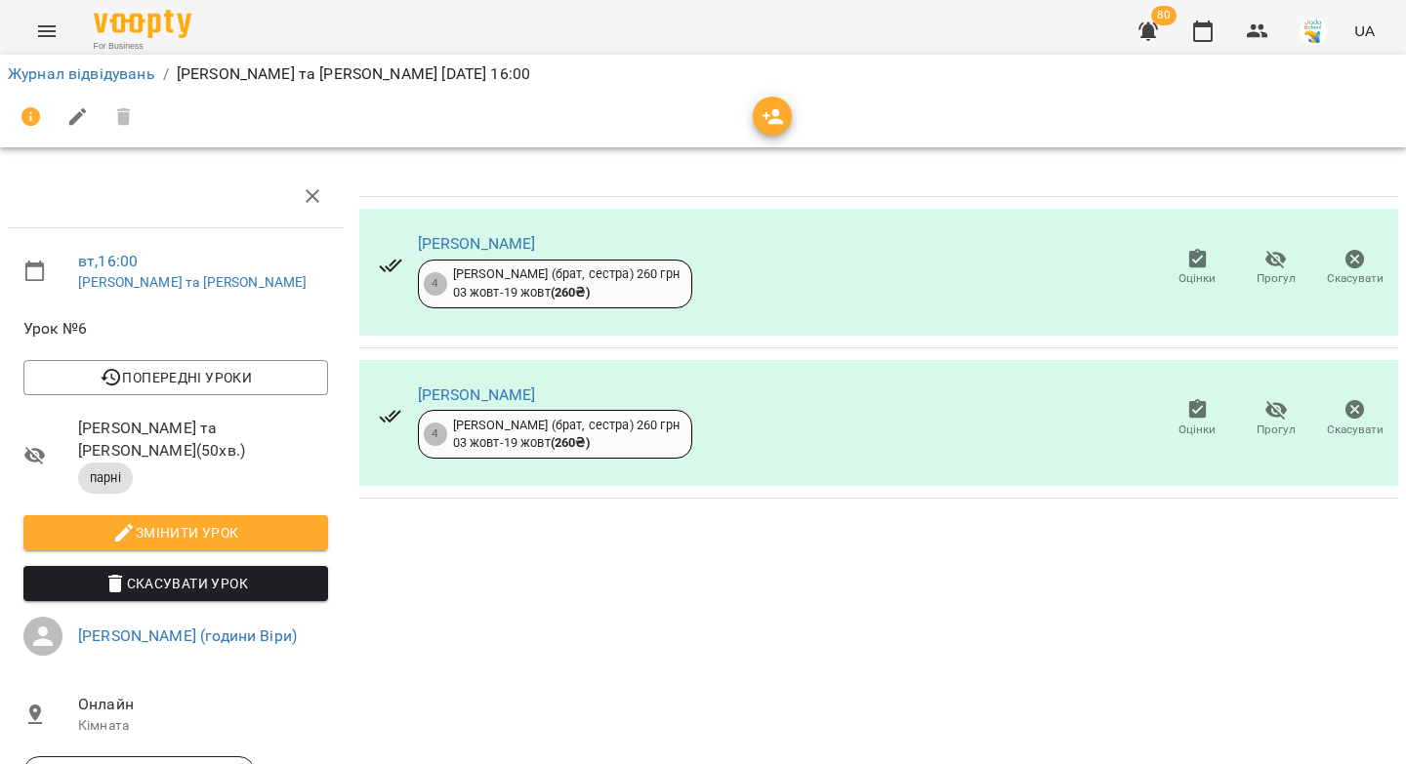
scroll to position [0, 0]
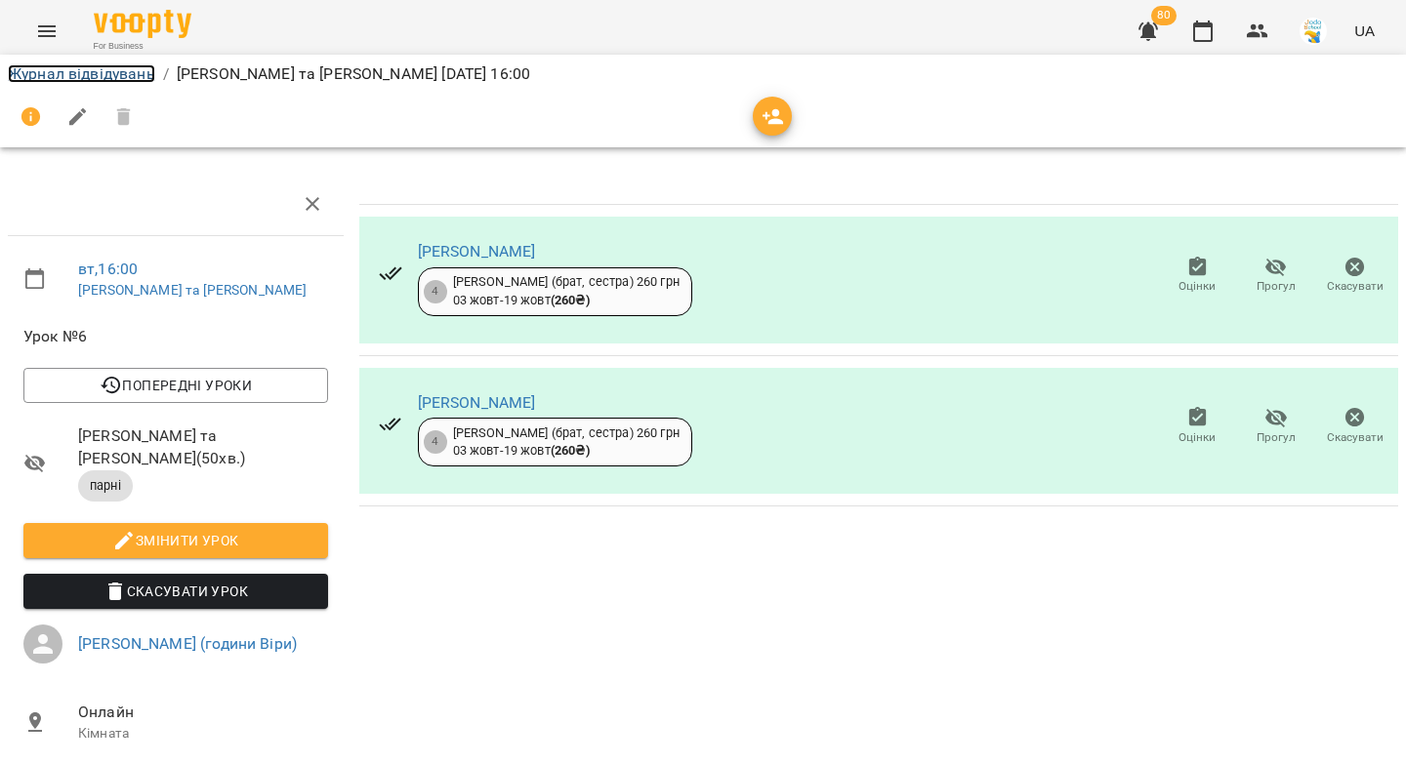
click at [46, 77] on link "Журнал відвідувань" at bounding box center [81, 73] width 147 height 19
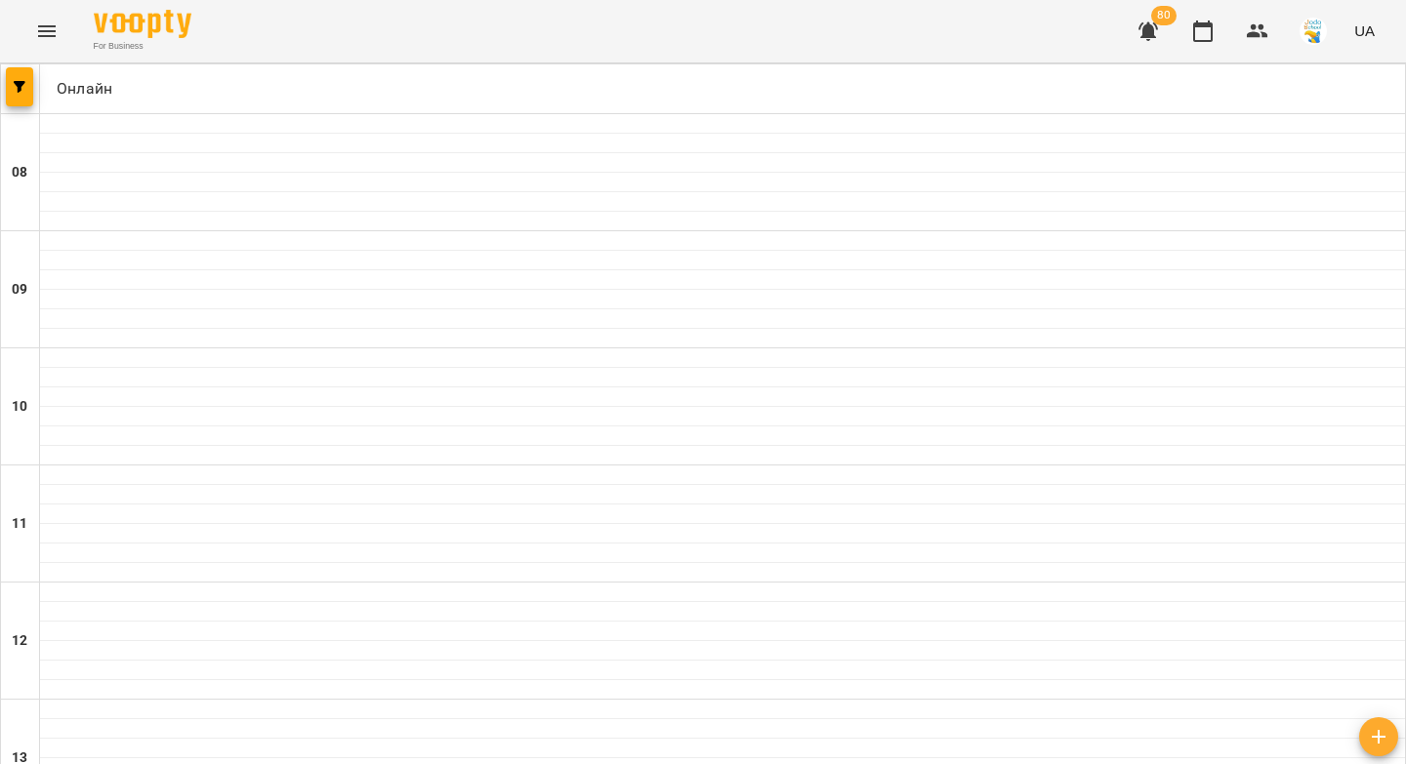
scroll to position [936, 0]
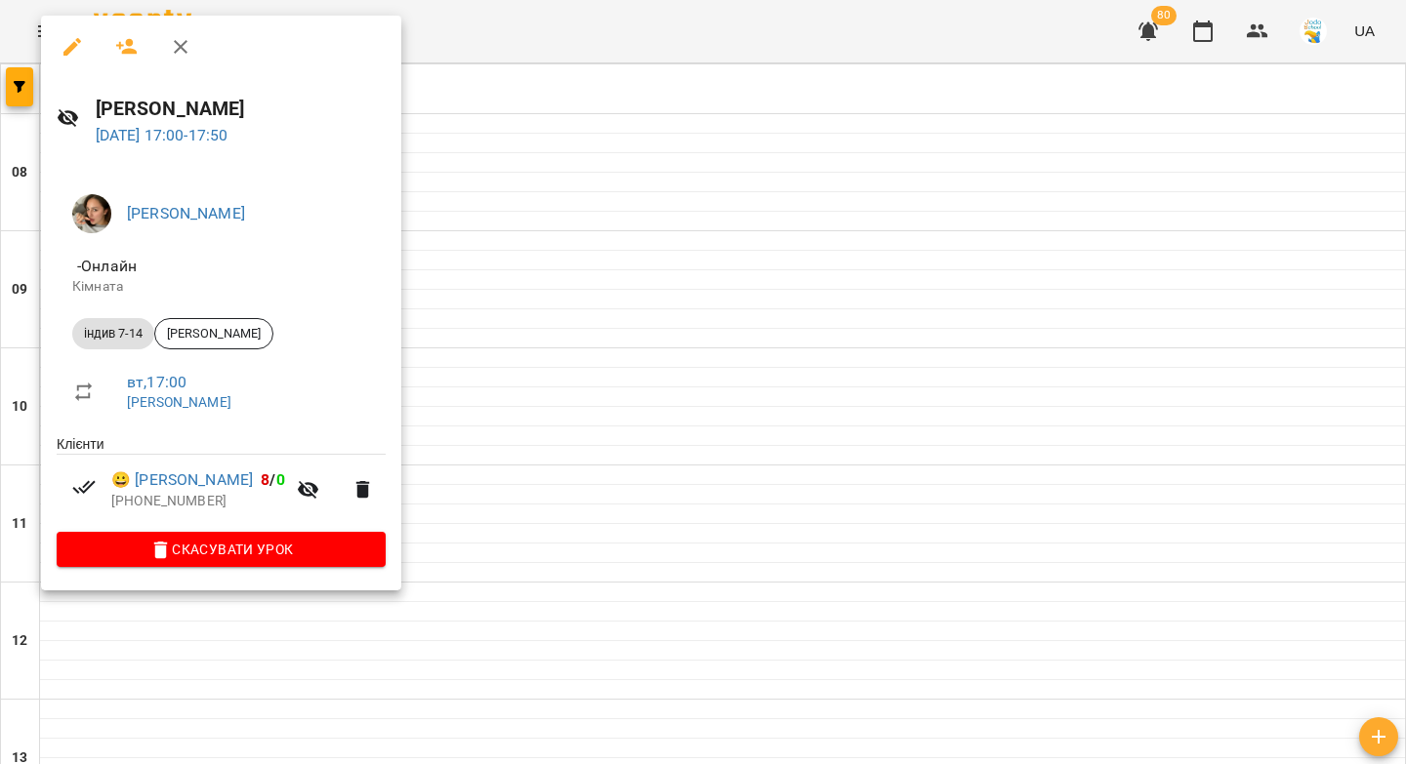
drag, startPoint x: 251, startPoint y: 101, endPoint x: 98, endPoint y: 96, distance: 153.3
click at [98, 96] on h6 "[PERSON_NAME]" at bounding box center [241, 109] width 291 height 30
copy h6 "[PERSON_NAME]"
click at [188, 480] on link "😀 [PERSON_NAME]" at bounding box center [182, 480] width 142 height 23
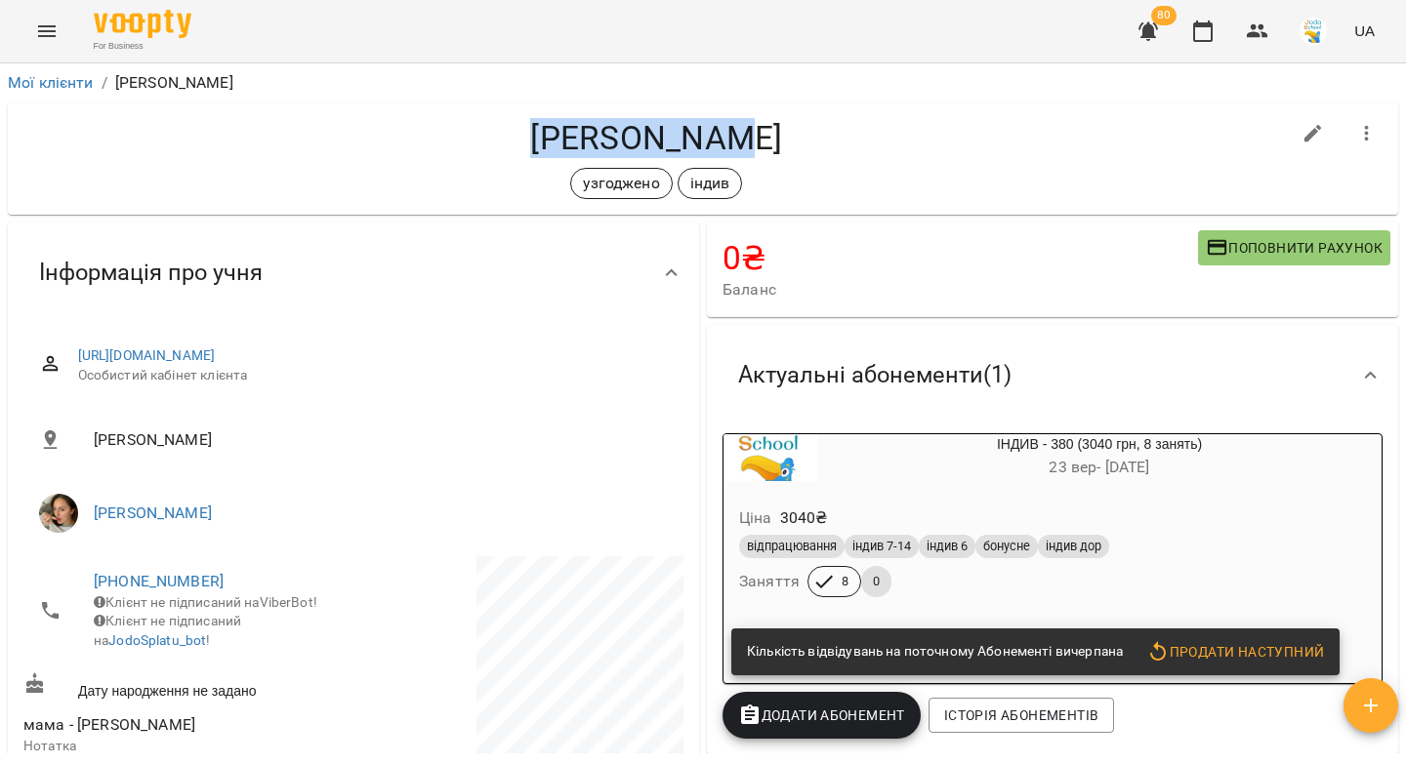
drag, startPoint x: 761, startPoint y: 137, endPoint x: 556, endPoint y: 143, distance: 205.1
click at [556, 143] on h4 "[PERSON_NAME]" at bounding box center [656, 138] width 1266 height 40
copy h4 "[PERSON_NAME]"
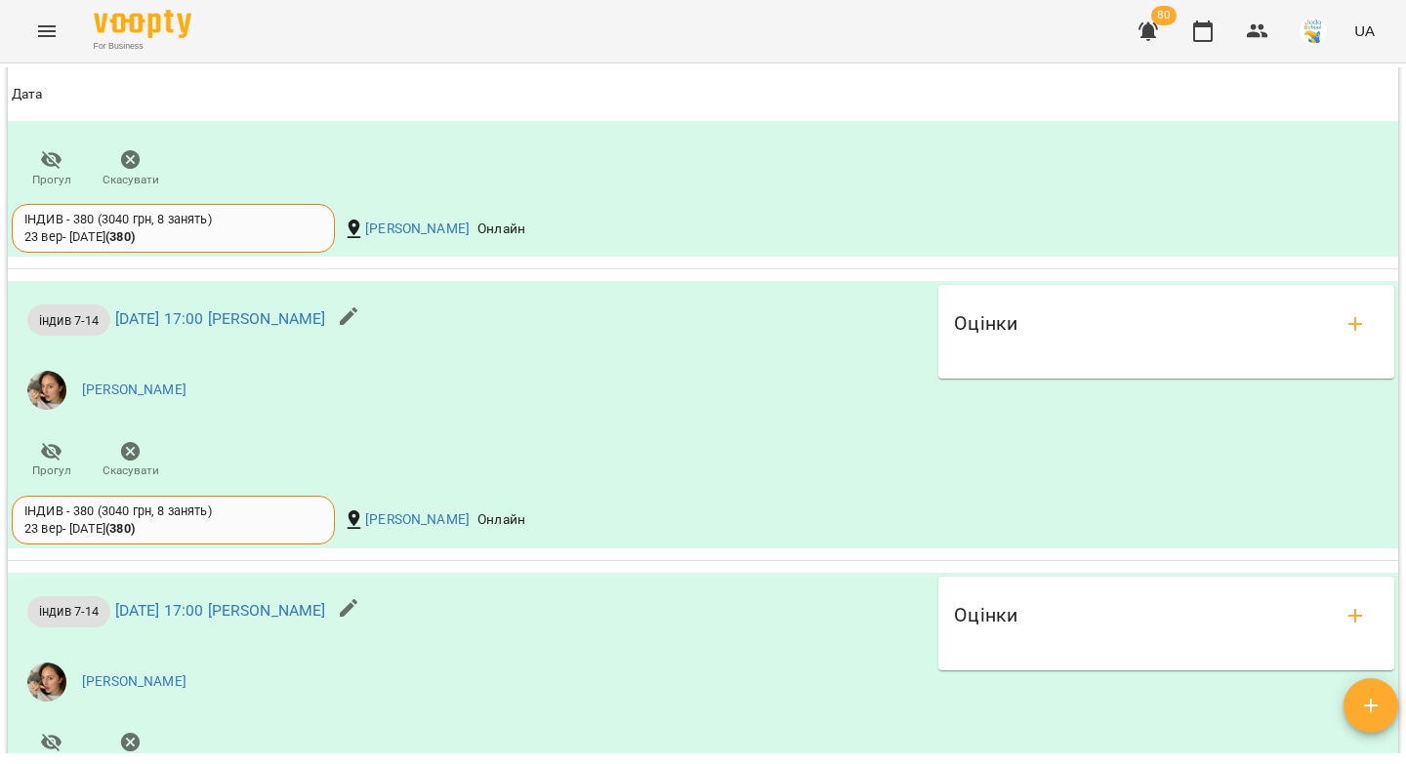
scroll to position [2119, 0]
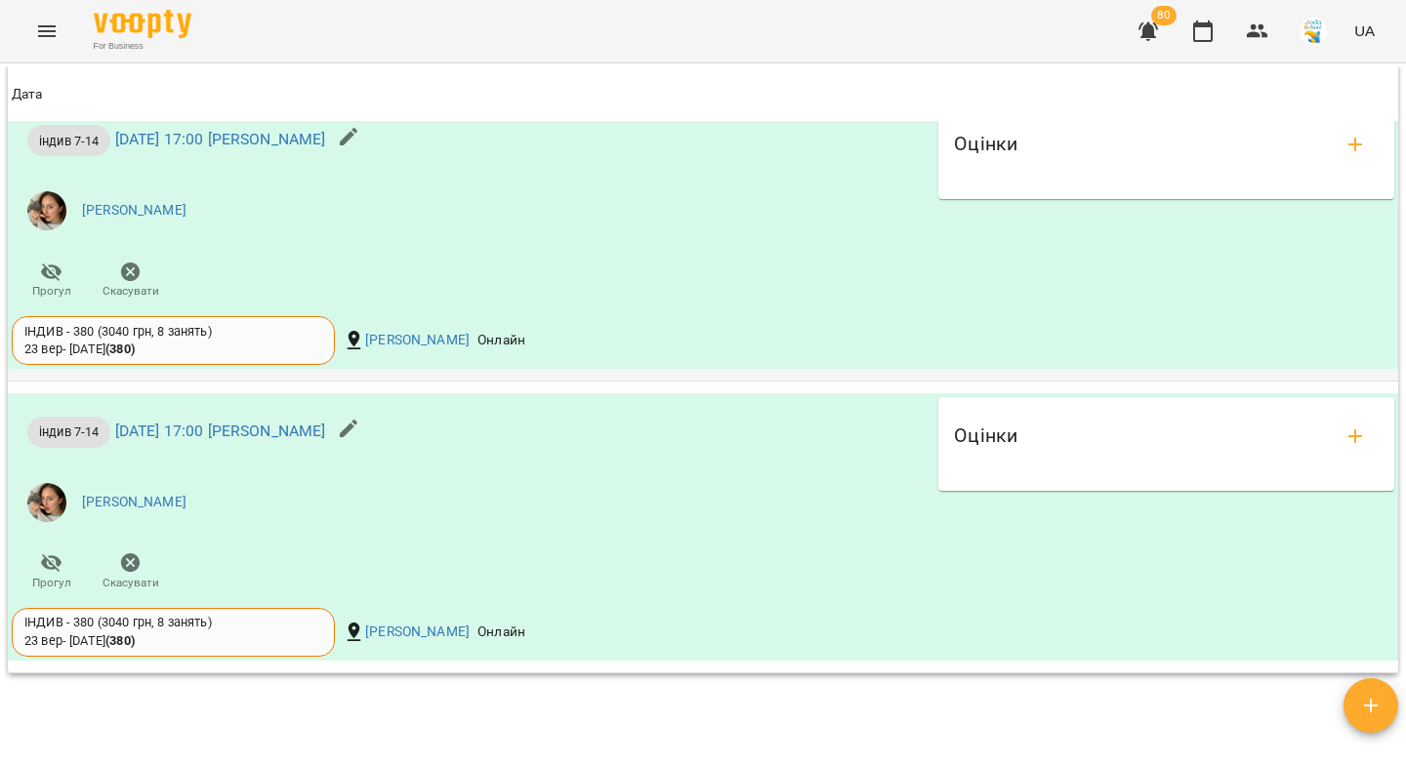
click at [360, 148] on icon "button" at bounding box center [348, 136] width 23 height 23
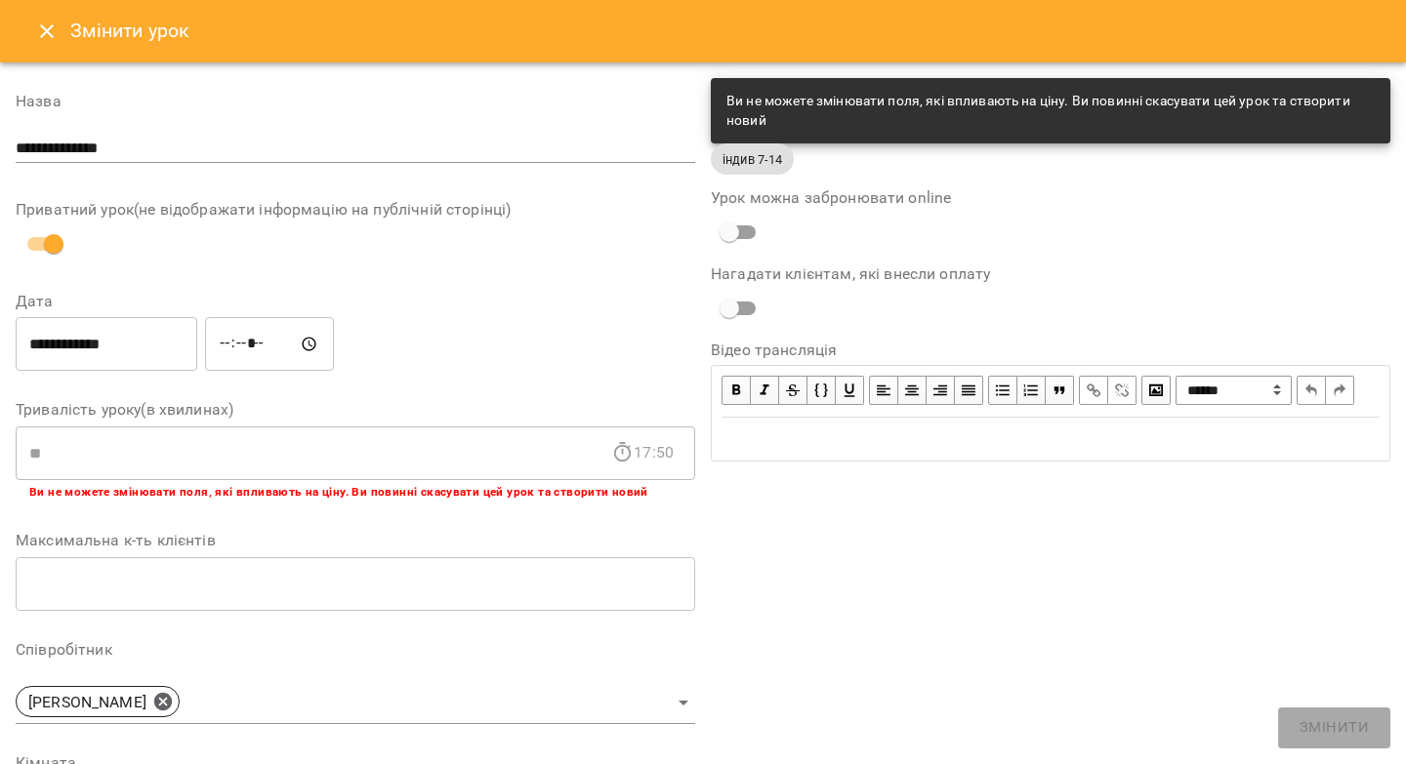
scroll to position [268, 0]
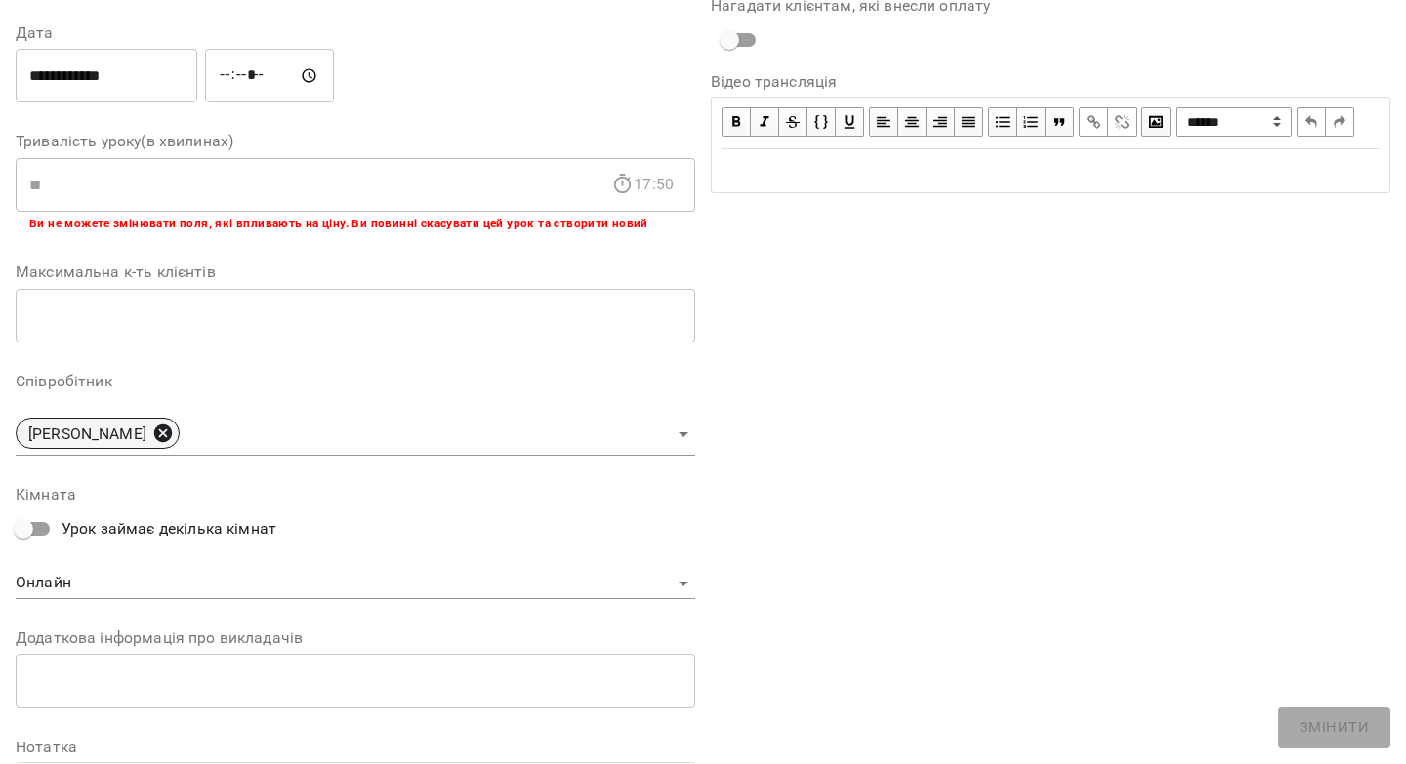
click at [155, 436] on icon at bounding box center [163, 434] width 18 height 18
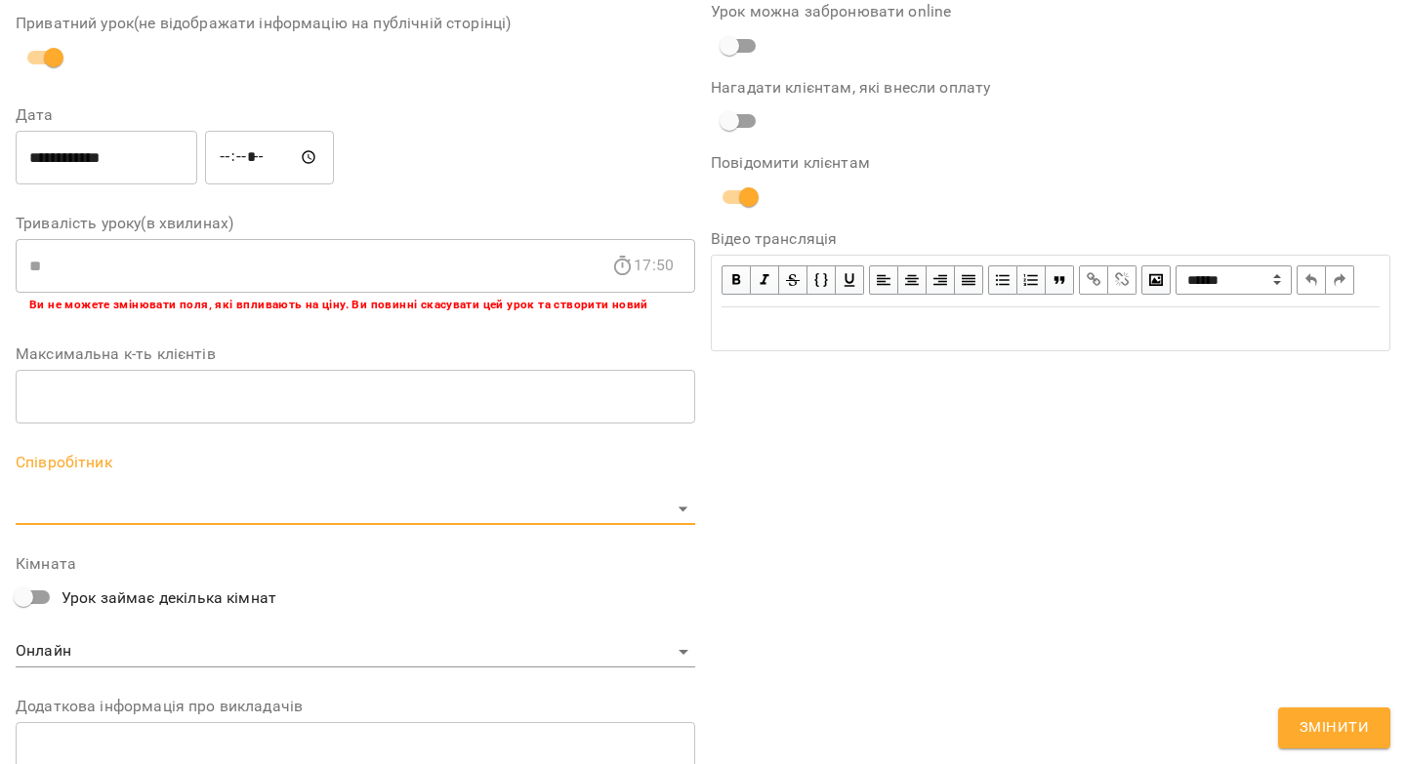
scroll to position [350, 0]
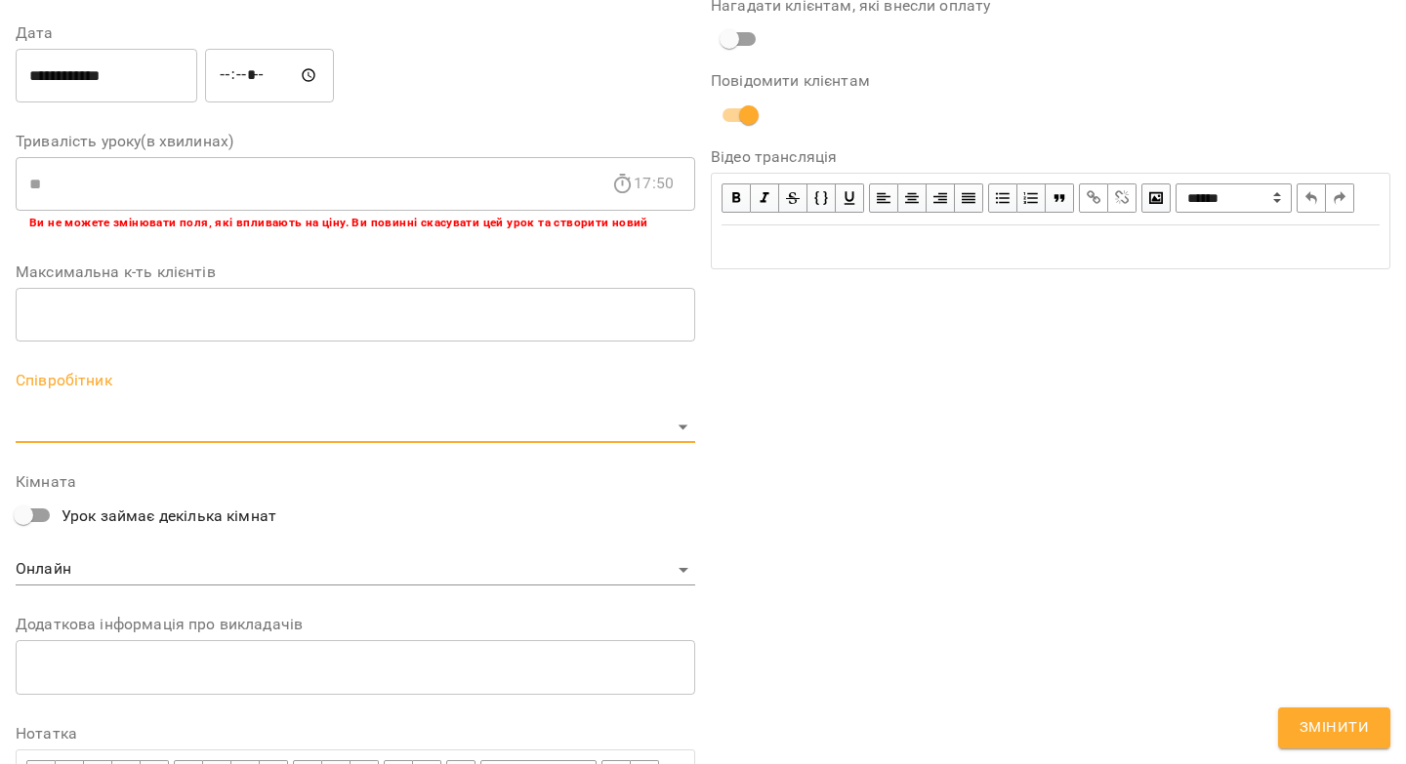
click at [155, 439] on body "For Business 80 UA Журнал відвідувань / [PERSON_NAME] [DATE] 17:00 вт , 17:00 […" at bounding box center [703, 445] width 1406 height 890
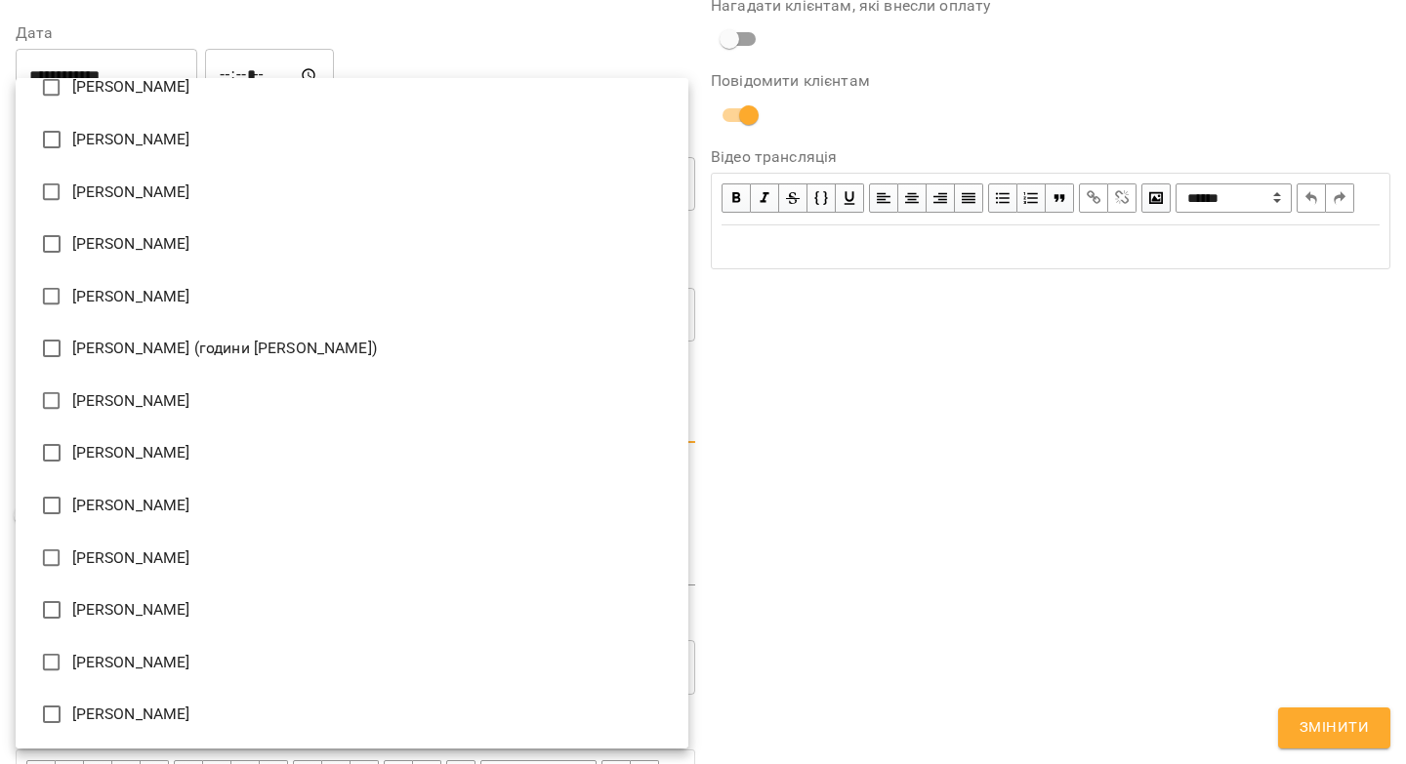
scroll to position [0, 0]
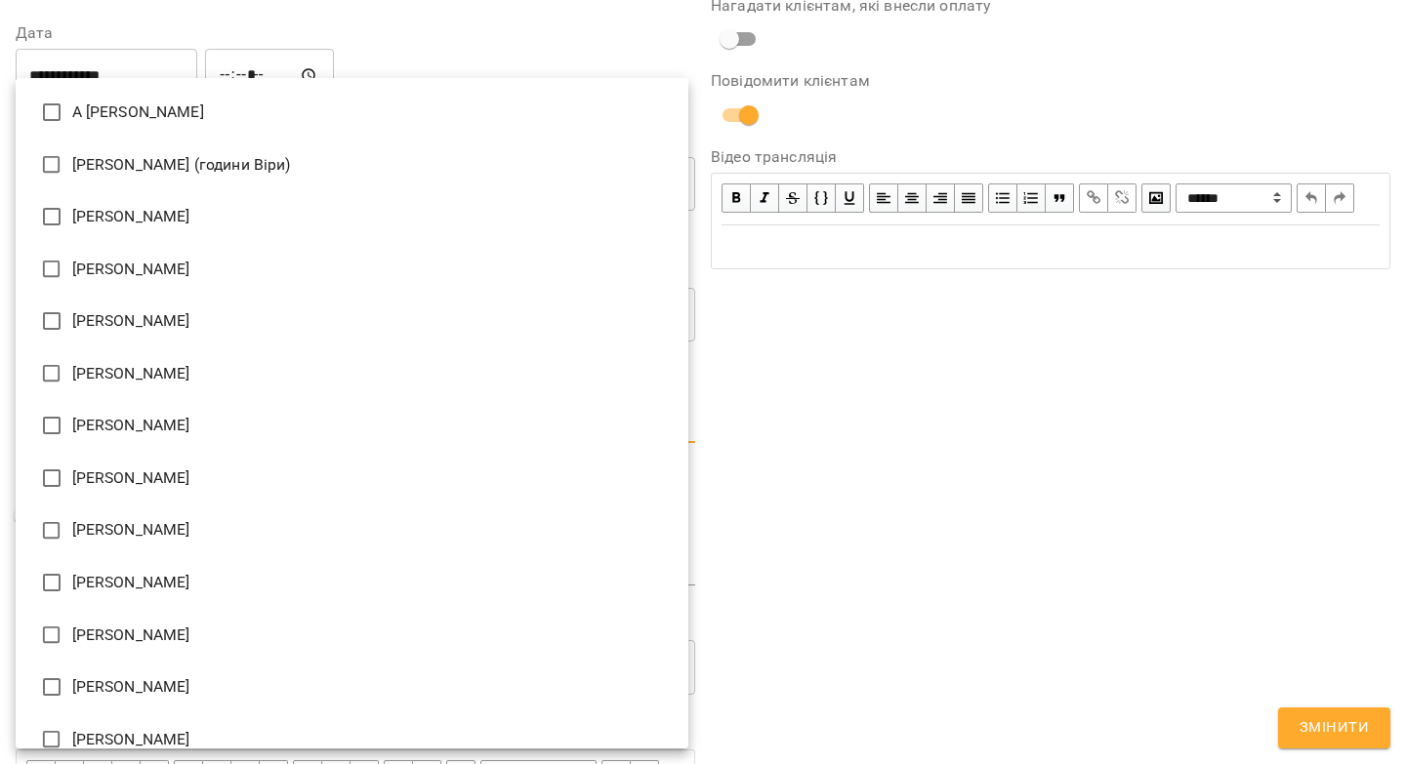
type input "**********"
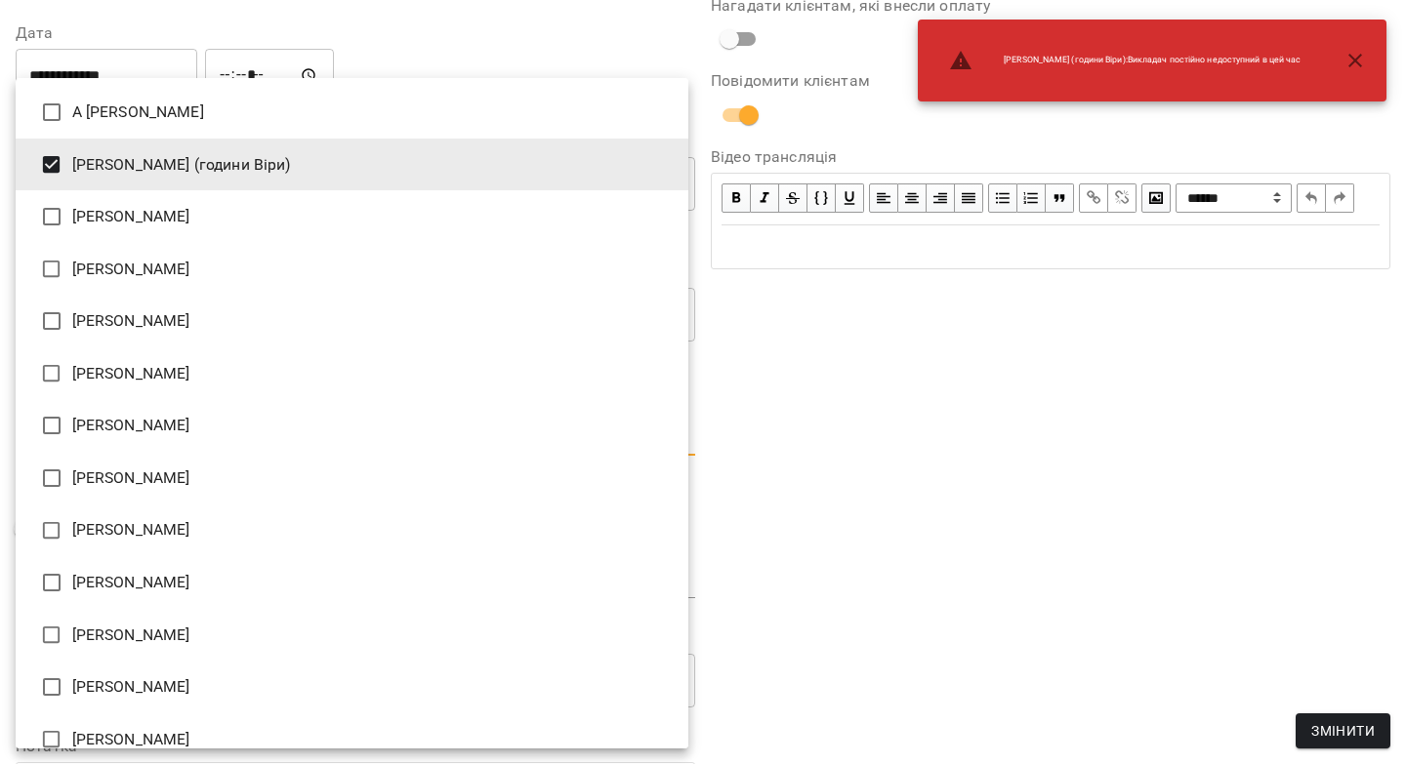
click at [1325, 730] on div at bounding box center [703, 382] width 1406 height 764
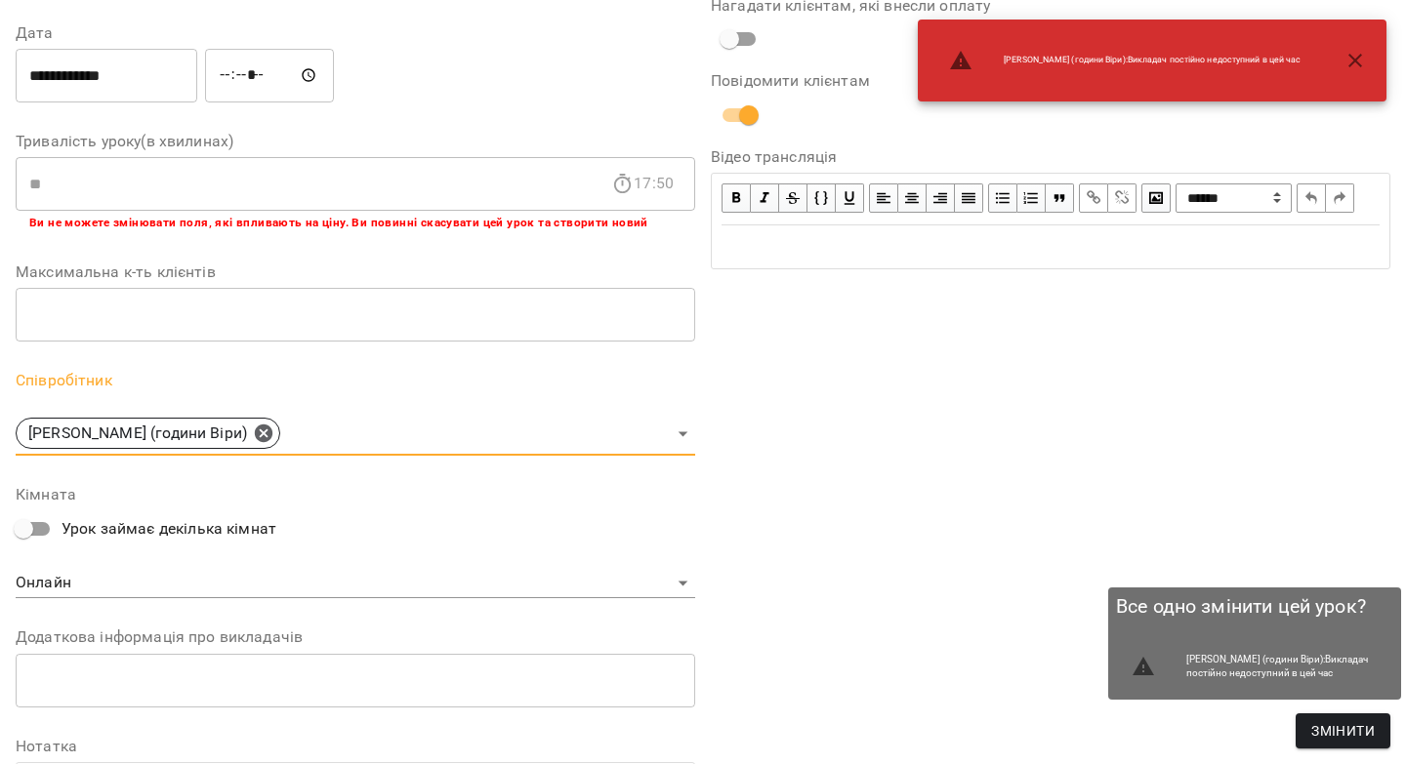
click at [1324, 729] on span "Змінити" at bounding box center [1342, 730] width 63 height 23
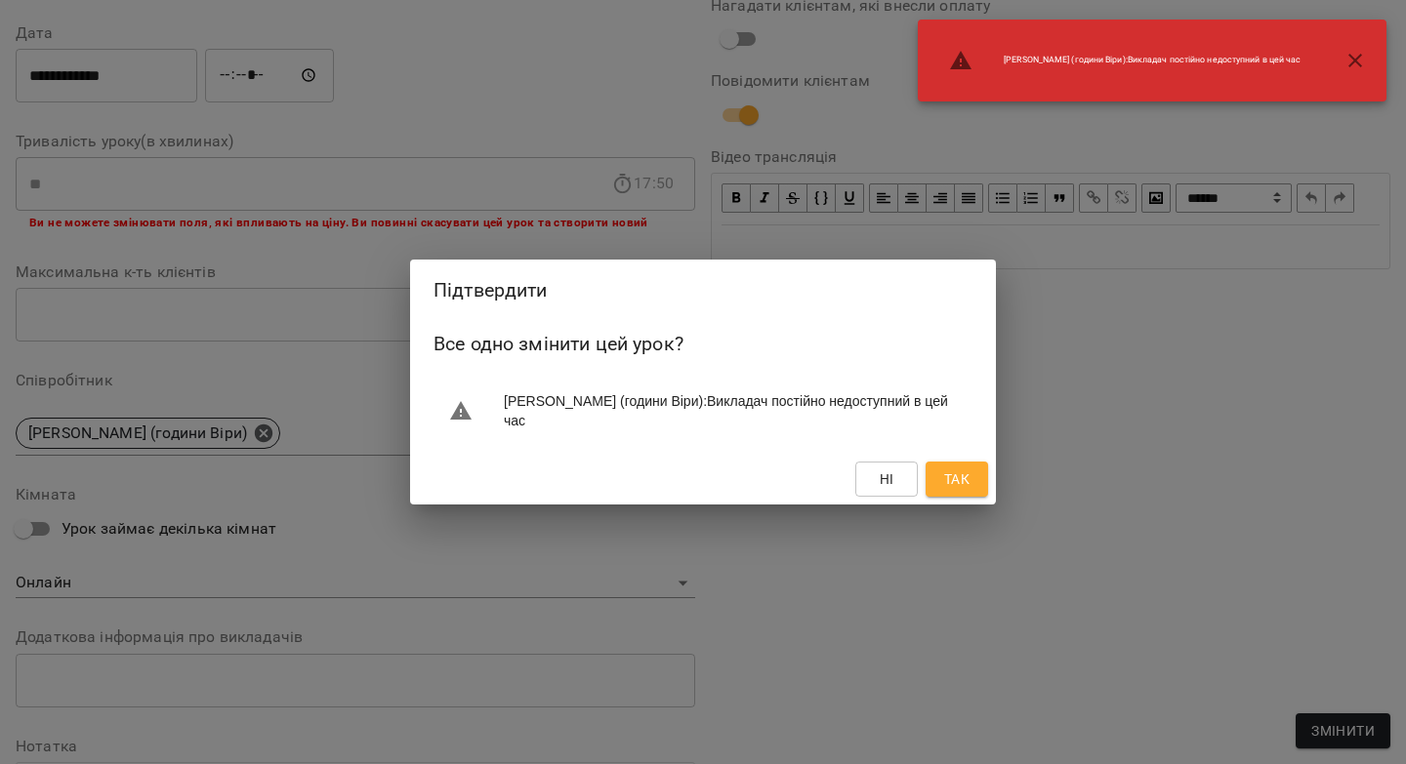
click at [952, 484] on span "Так" at bounding box center [956, 479] width 25 height 23
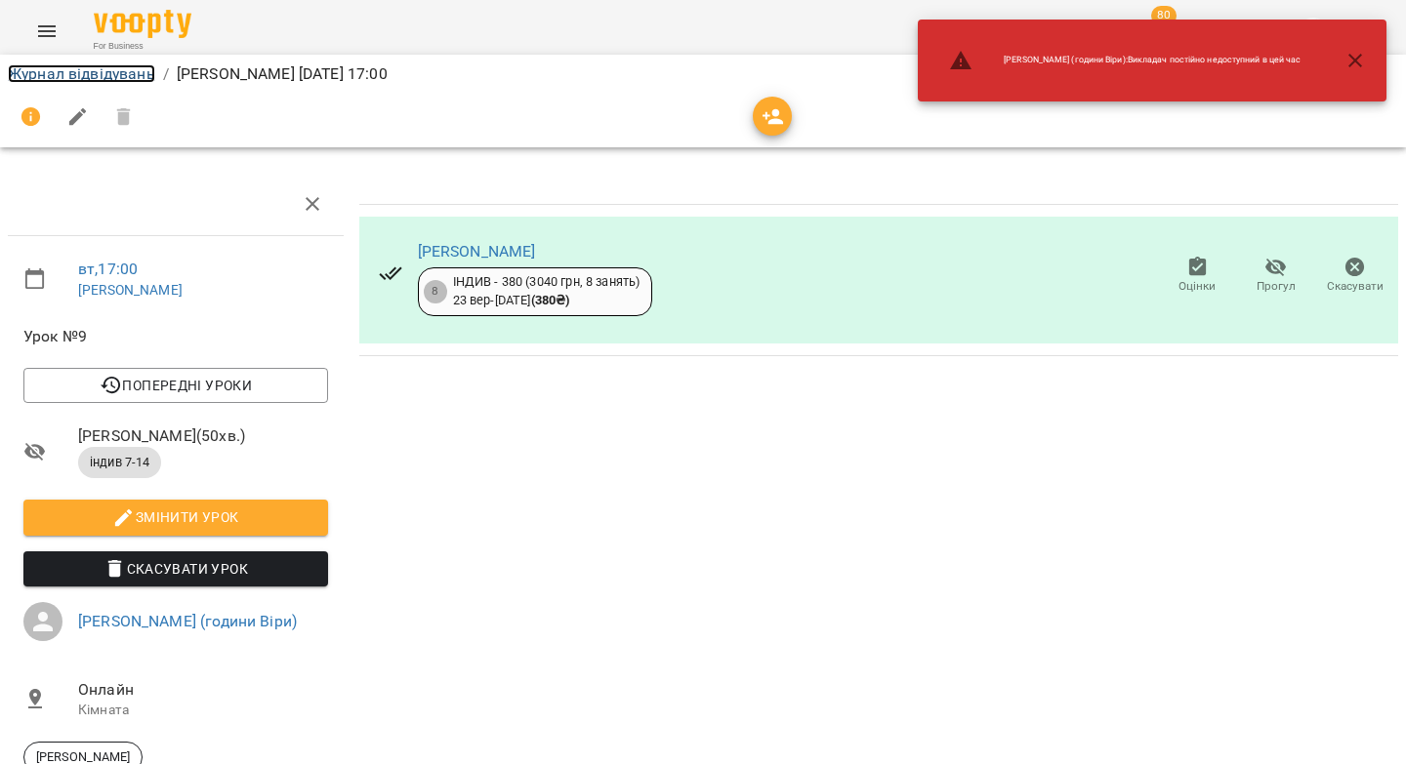
click at [94, 71] on link "Журнал відвідувань" at bounding box center [81, 73] width 147 height 19
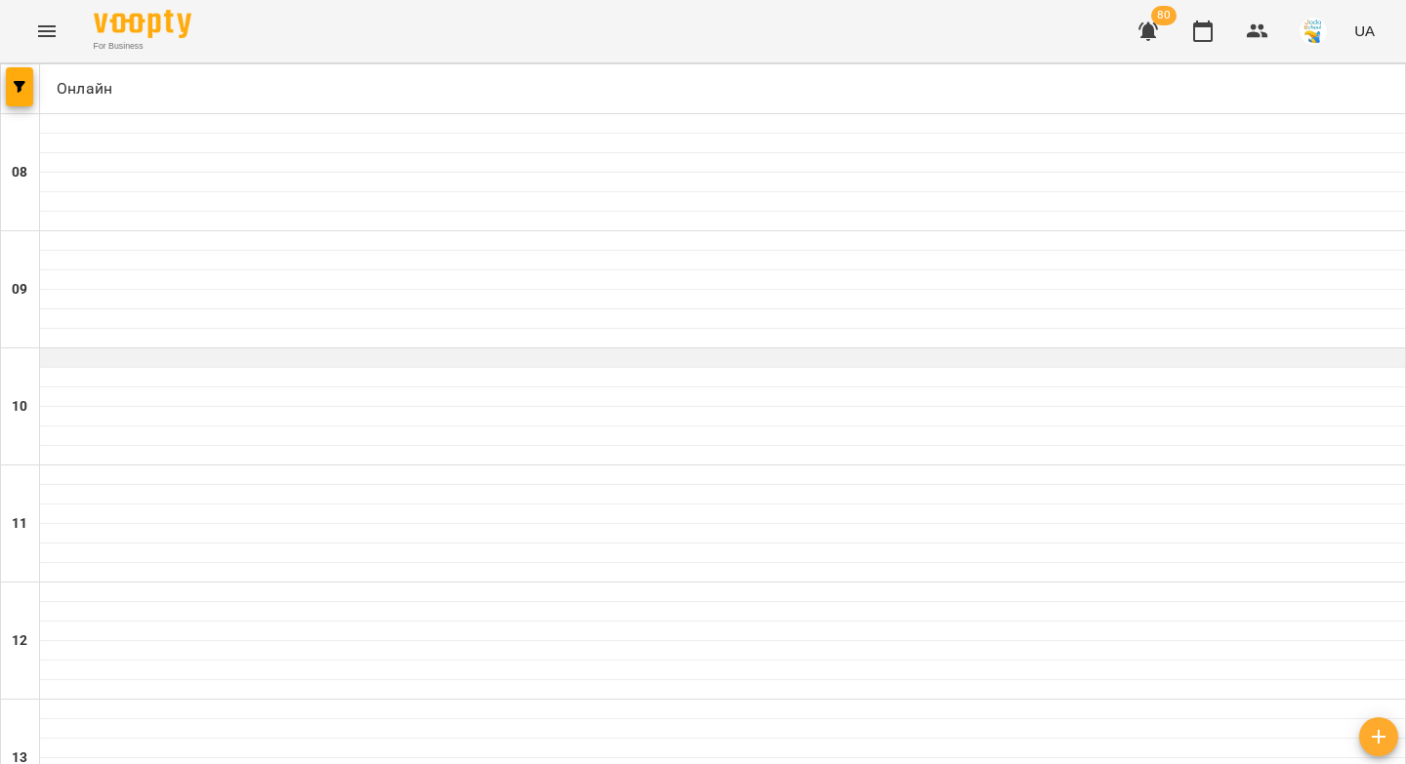
scroll to position [1120, 0]
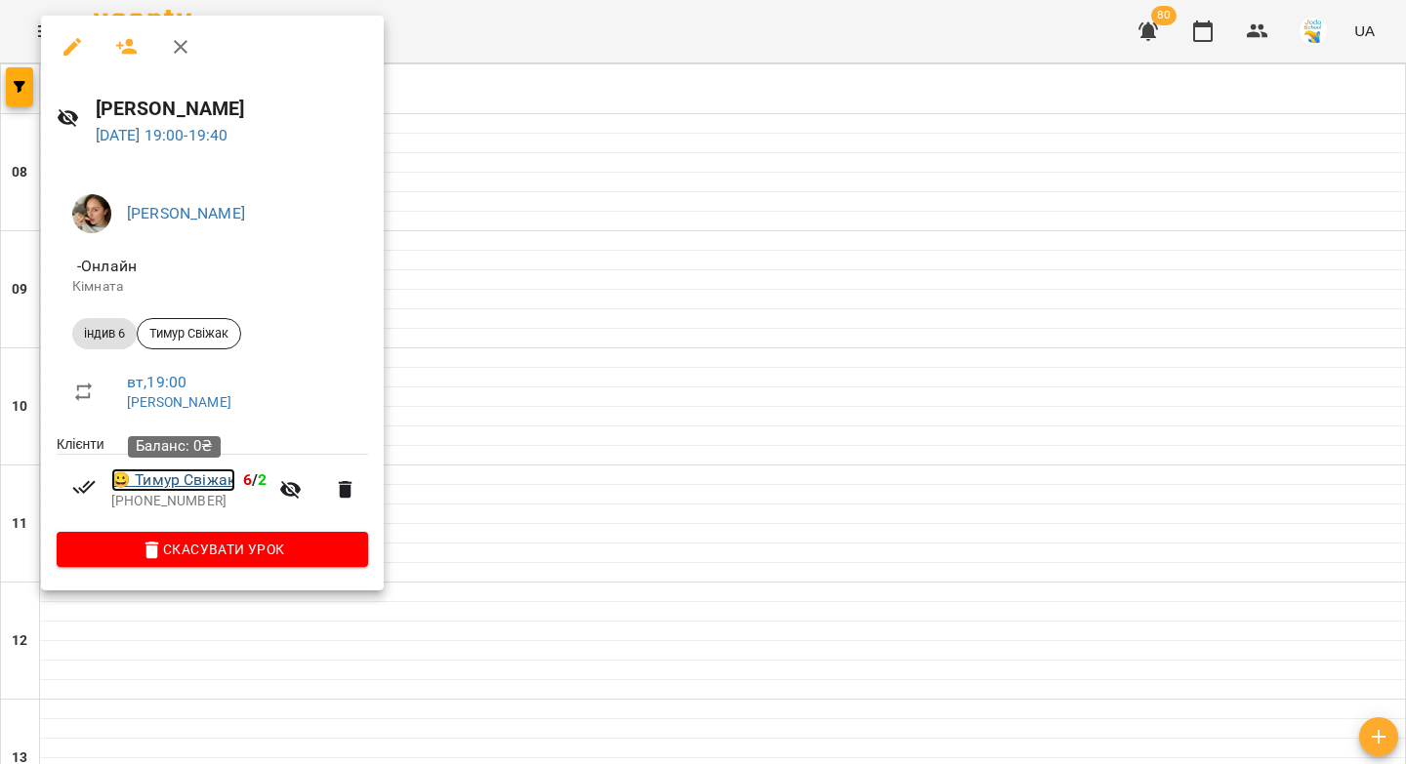
click at [191, 477] on link "😀 [PERSON_NAME]" at bounding box center [173, 480] width 124 height 23
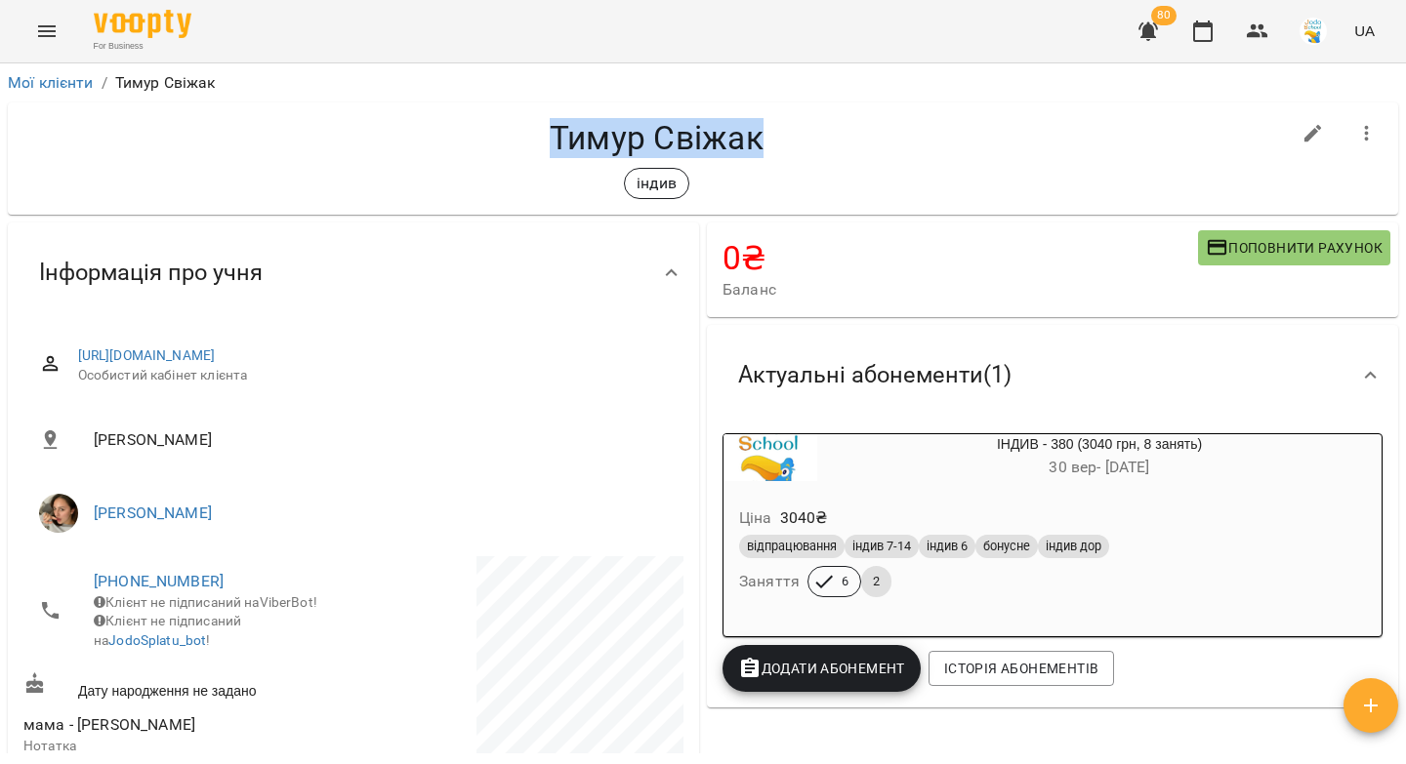
drag, startPoint x: 764, startPoint y: 138, endPoint x: 535, endPoint y: 143, distance: 229.4
click at [535, 143] on h4 "Тимур Свіжак" at bounding box center [656, 138] width 1266 height 40
copy h4 "Тимур Свіжак"
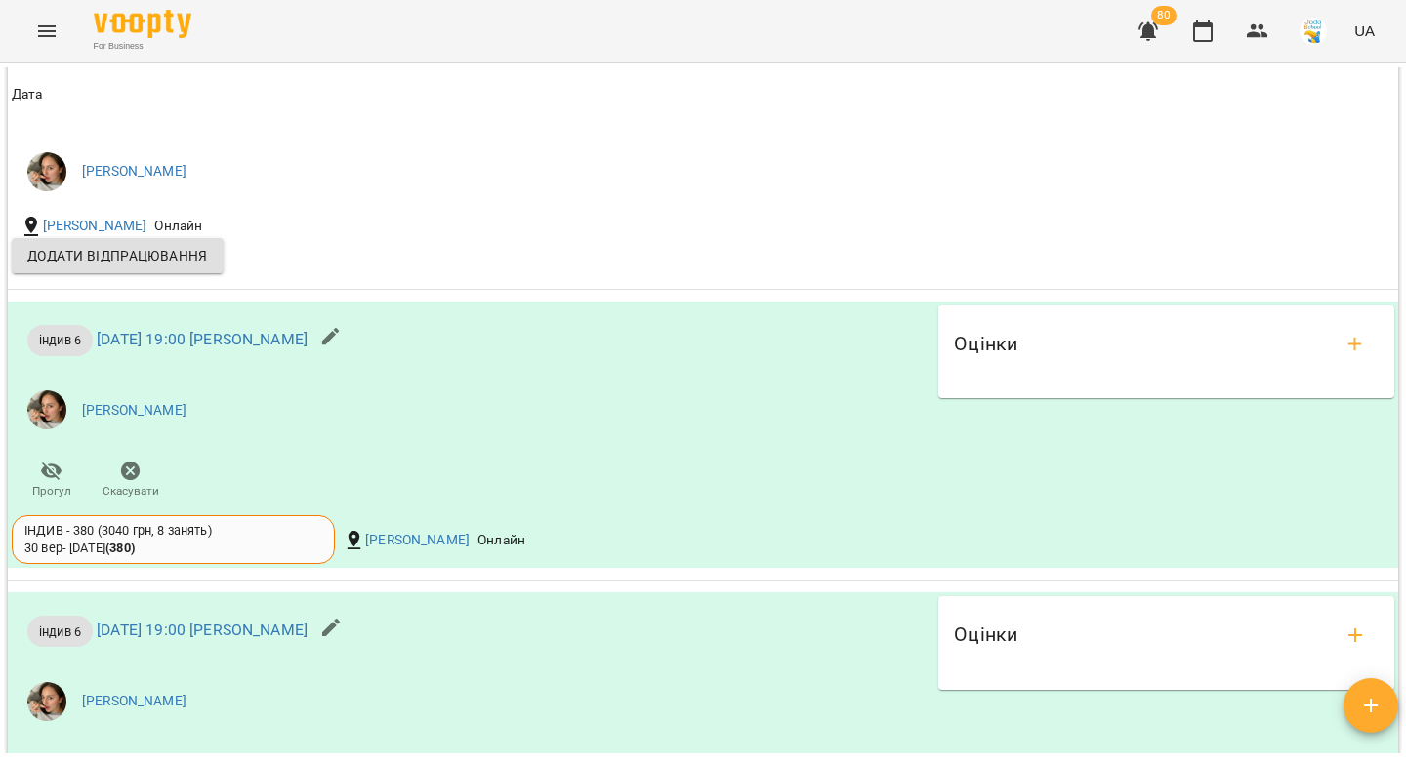
scroll to position [2221, 0]
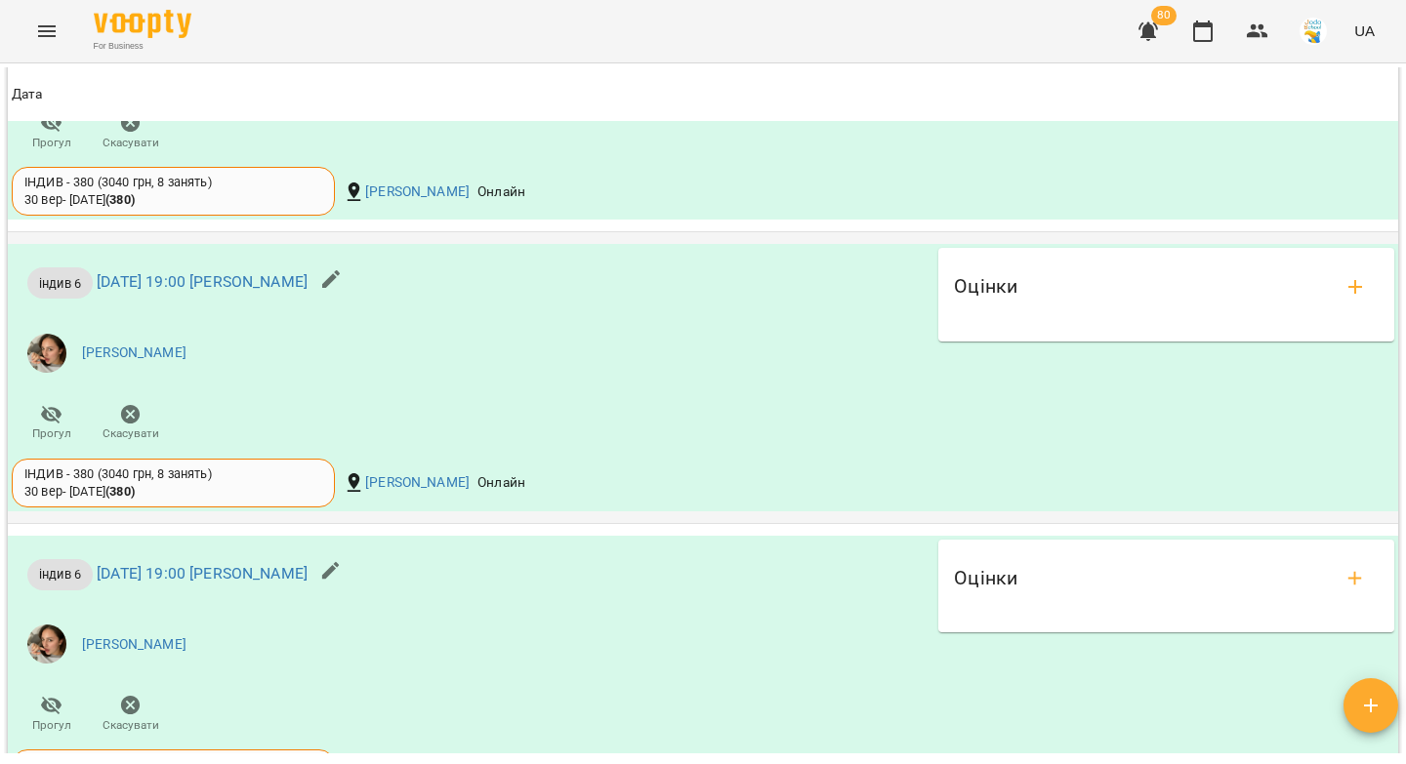
click at [340, 288] on icon "button" at bounding box center [331, 279] width 18 height 18
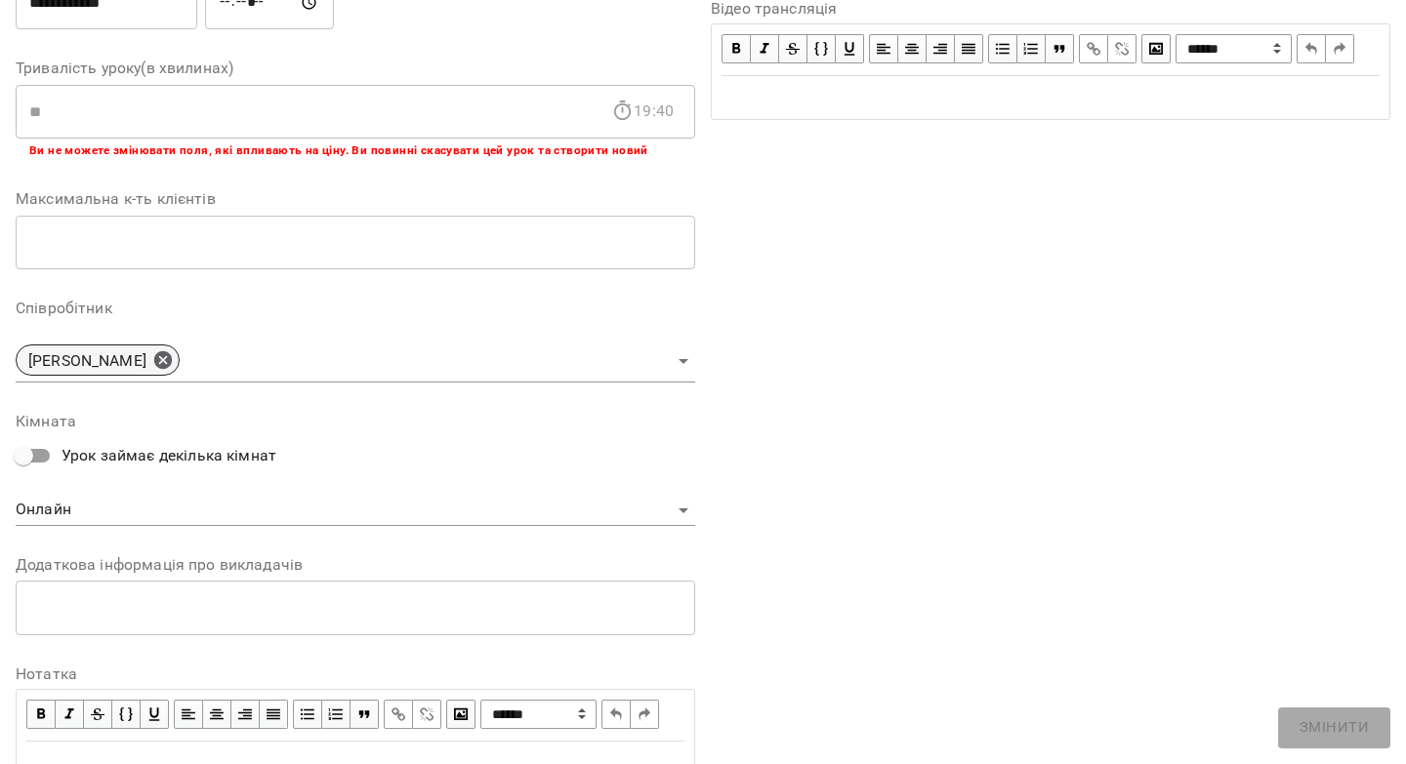
drag, startPoint x: 163, startPoint y: 356, endPoint x: 169, endPoint y: 366, distance: 11.4
click at [163, 356] on icon at bounding box center [162, 359] width 21 height 21
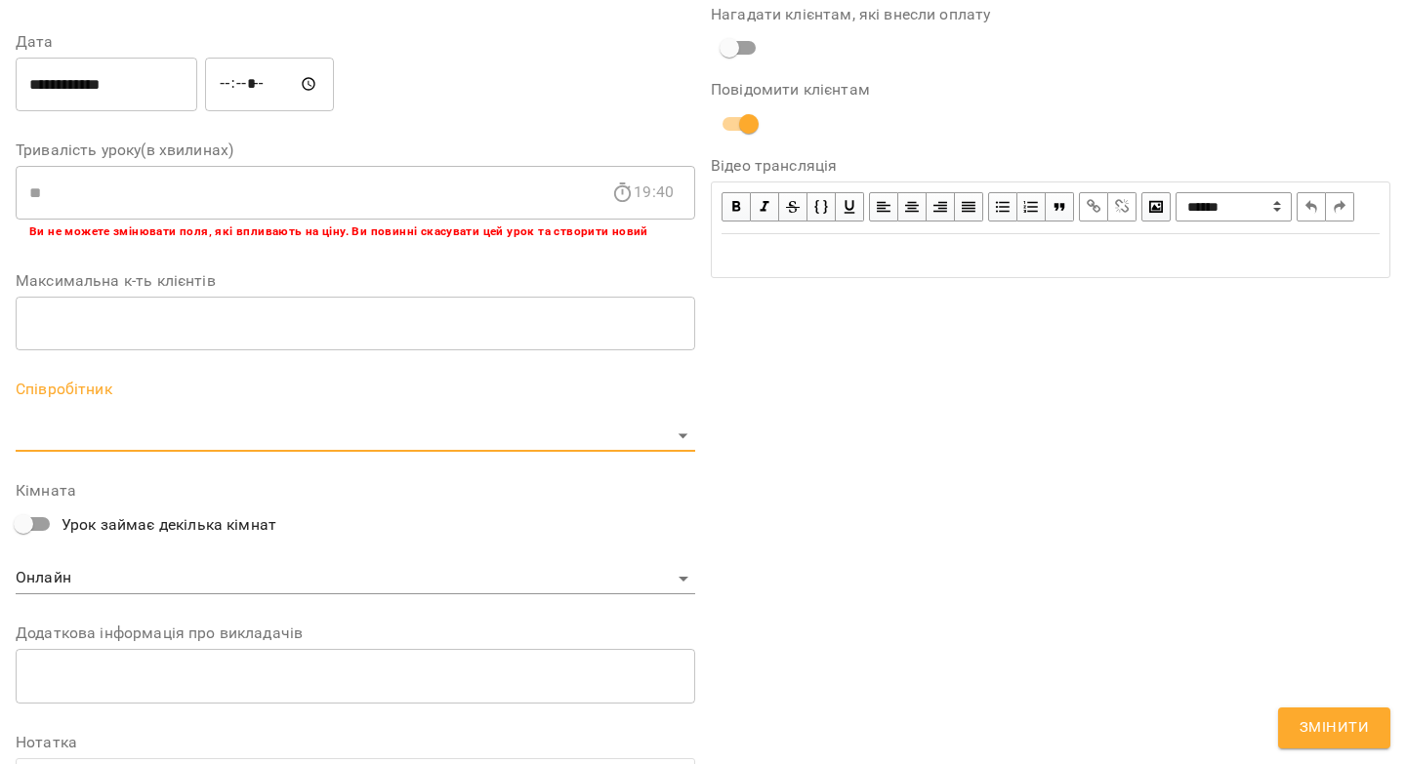
scroll to position [424, 0]
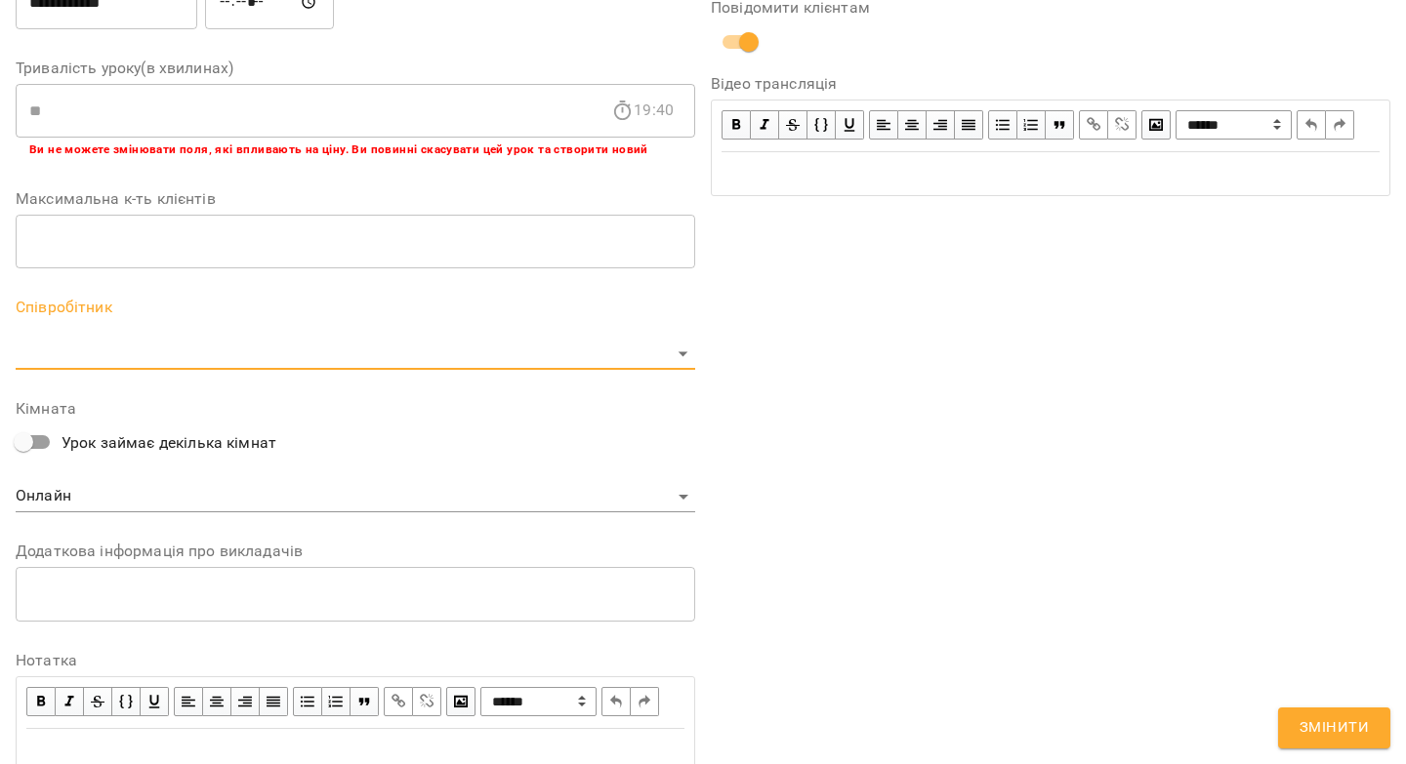
click at [171, 365] on body "For Business 80 UA Журнал відвідувань / [PERSON_NAME] [DATE] 19:00 вт , 19:00 […" at bounding box center [703, 445] width 1406 height 890
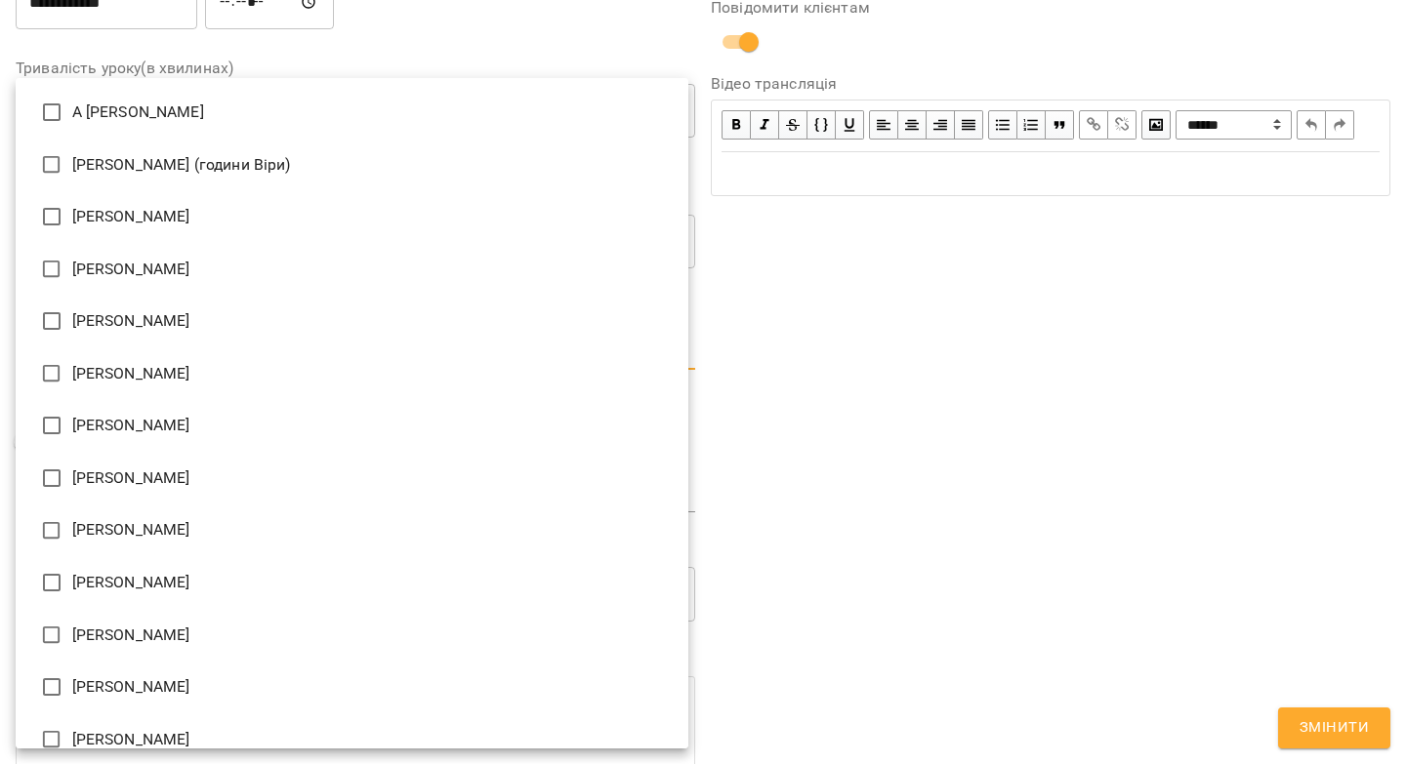
type input "**********"
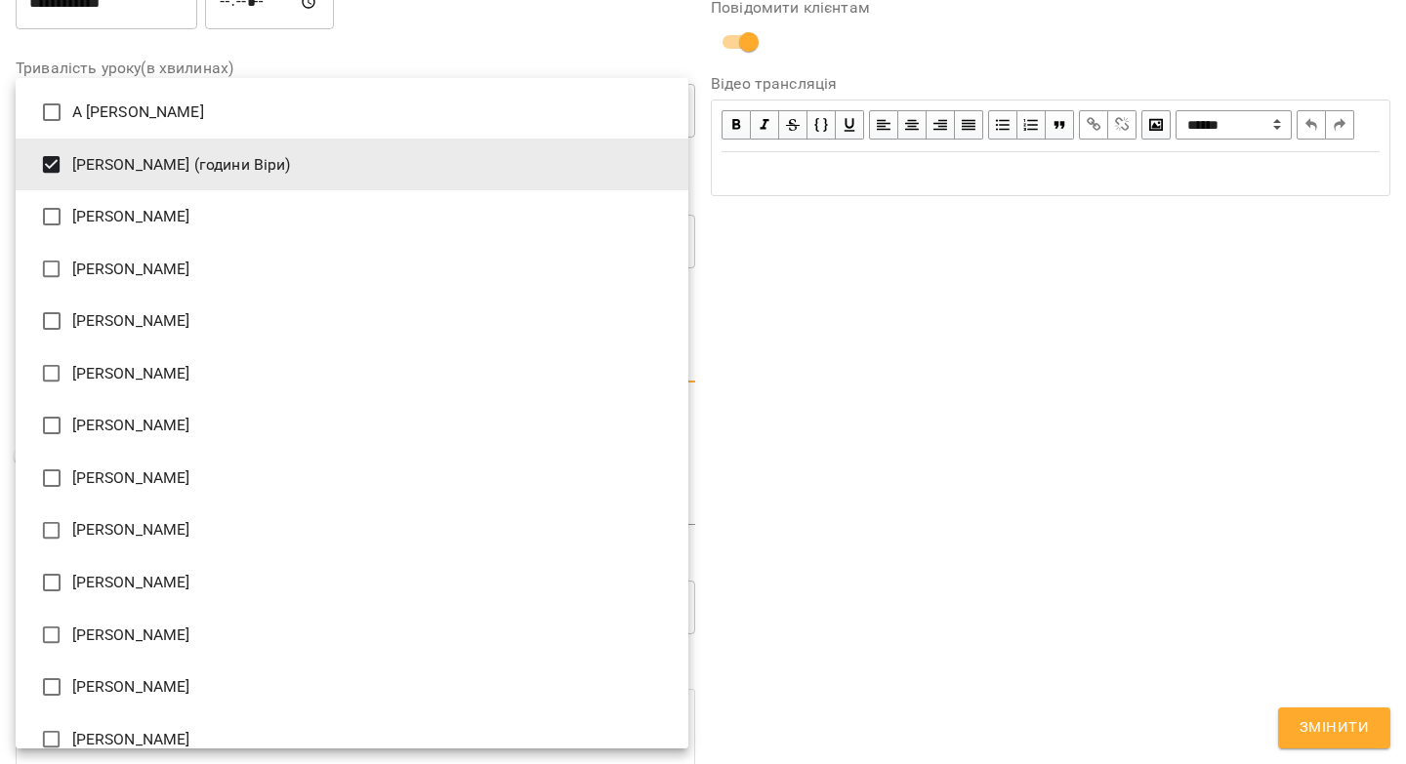
click at [1196, 637] on div at bounding box center [703, 382] width 1406 height 764
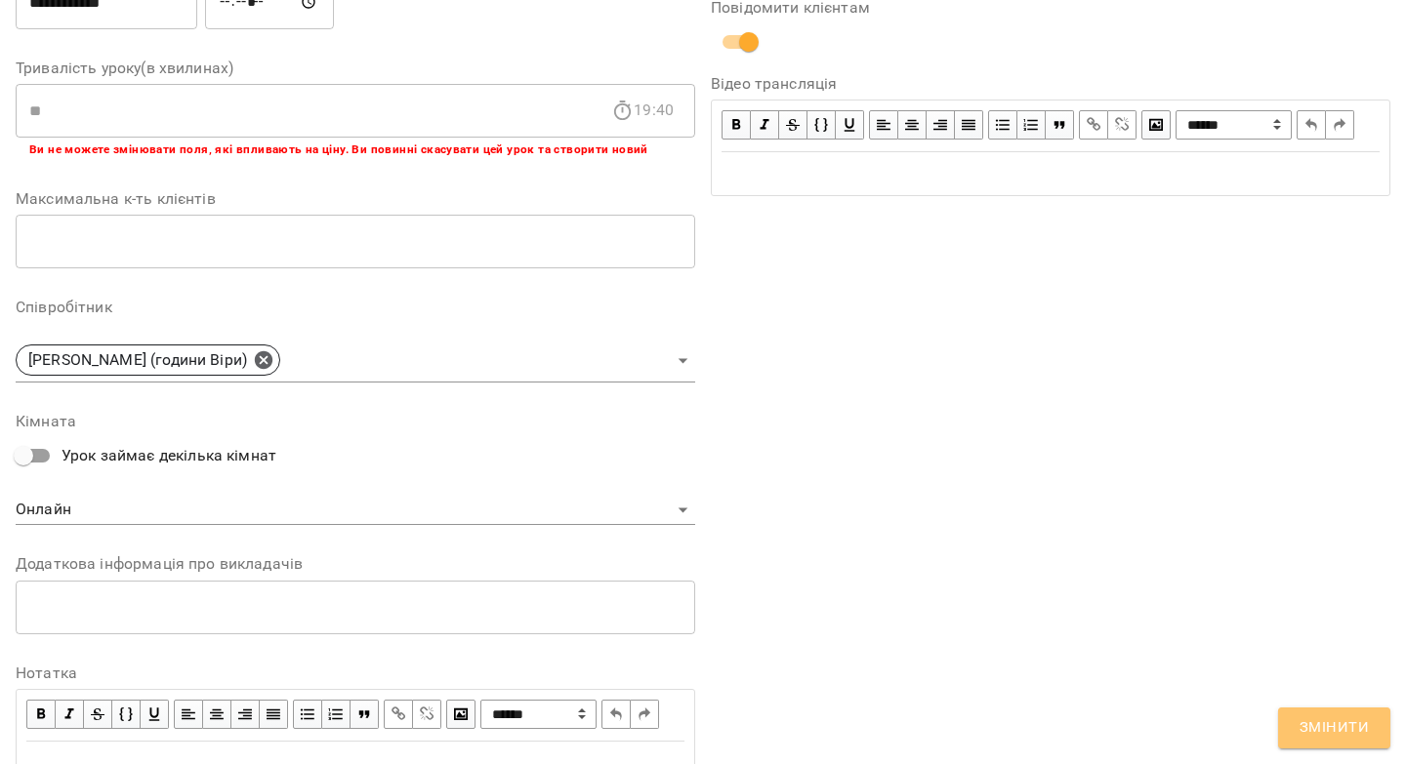
click at [1311, 724] on span "Змінити" at bounding box center [1333, 728] width 69 height 25
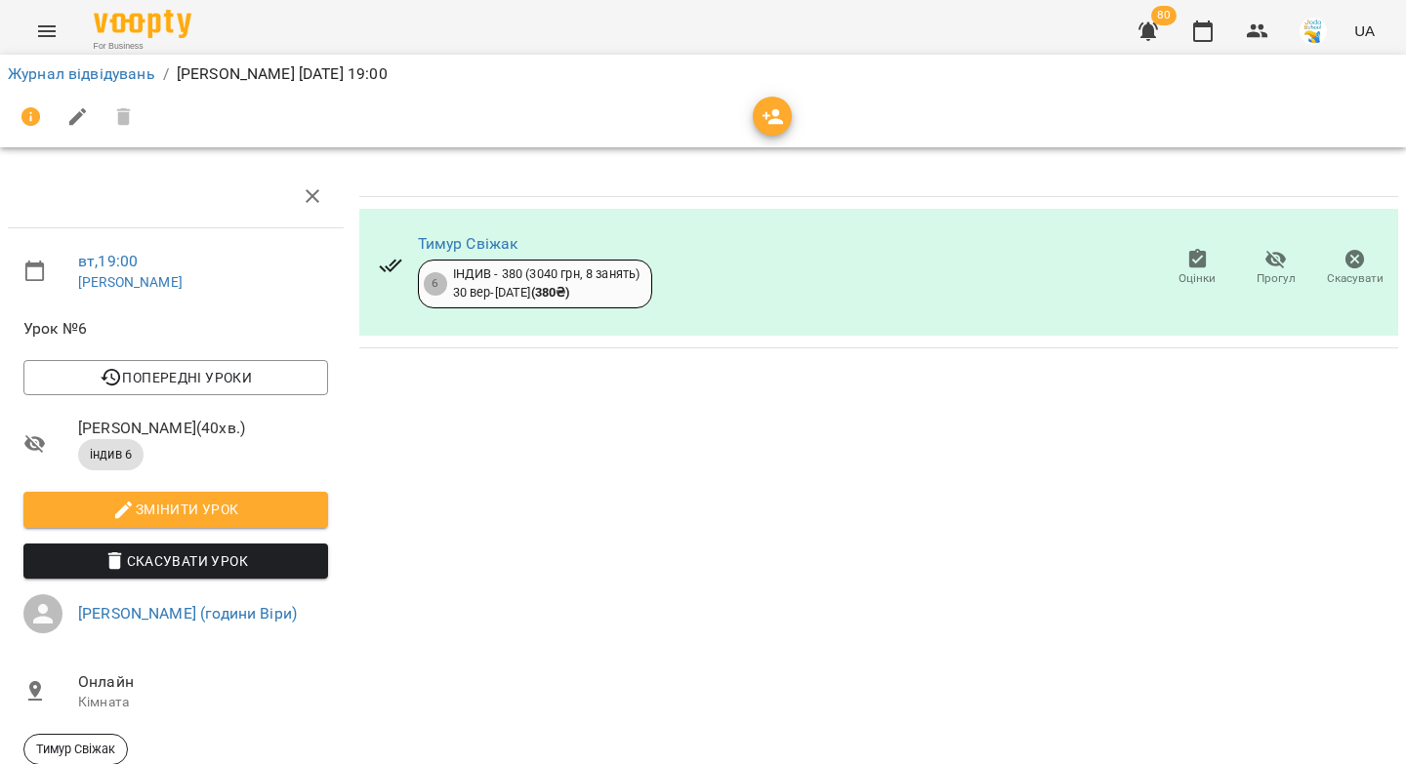
scroll to position [127, 0]
click at [201, 604] on link "[PERSON_NAME] (години Віри)" at bounding box center [187, 613] width 219 height 19
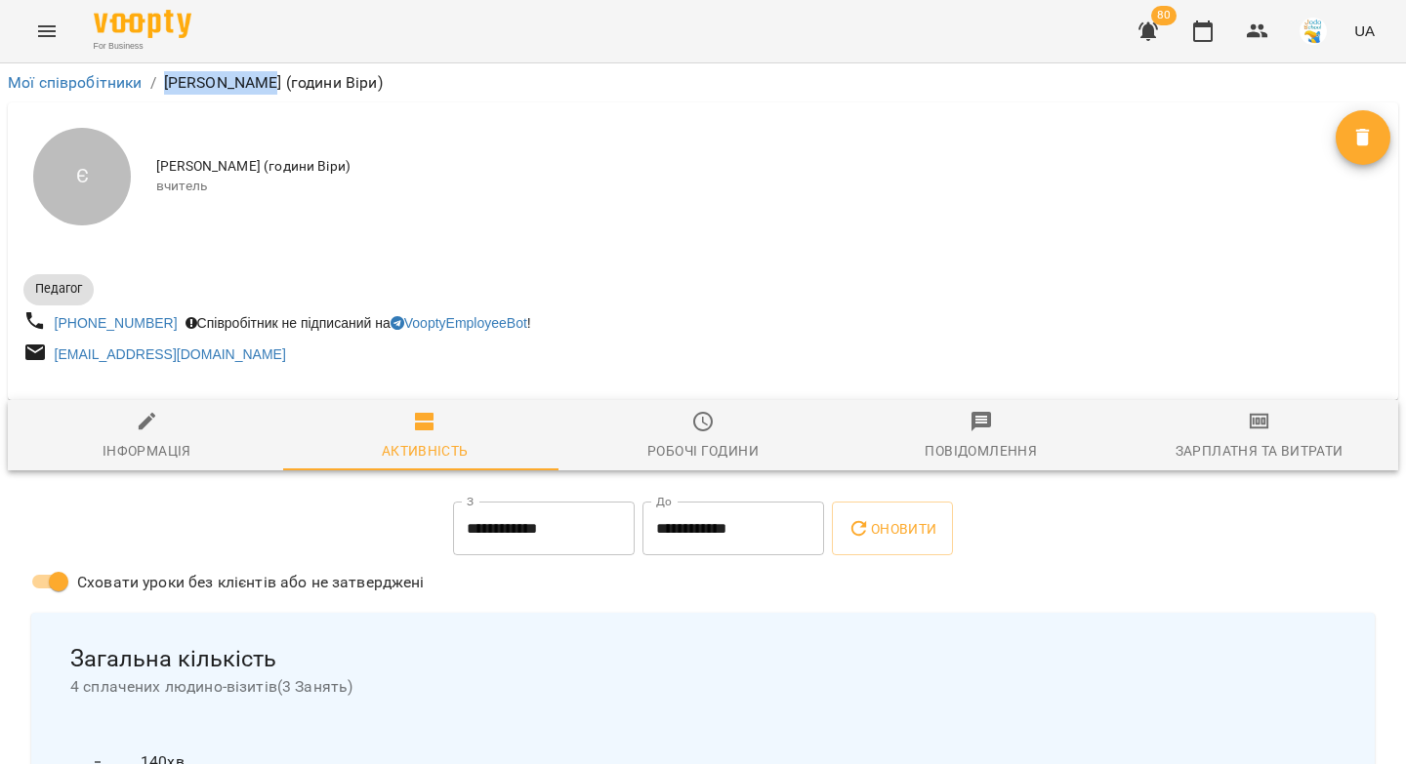
drag, startPoint x: 257, startPoint y: 85, endPoint x: 166, endPoint y: 79, distance: 91.0
click at [166, 79] on p "[PERSON_NAME] (години Віри)" at bounding box center [273, 82] width 219 height 23
copy p "[PERSON_NAME]"
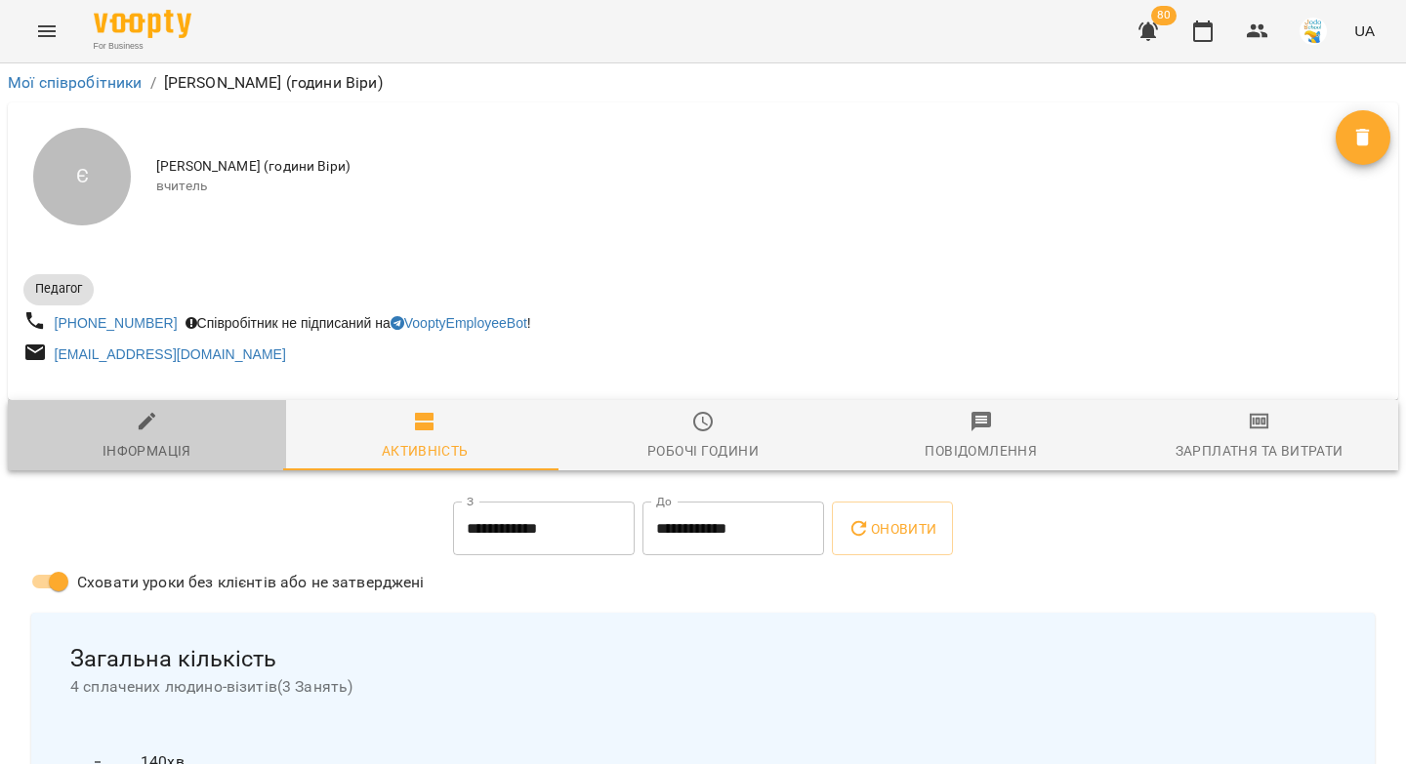
drag, startPoint x: 160, startPoint y: 423, endPoint x: 217, endPoint y: 344, distance: 97.2
click at [160, 423] on span "Інформація" at bounding box center [147, 436] width 255 height 53
select select "**"
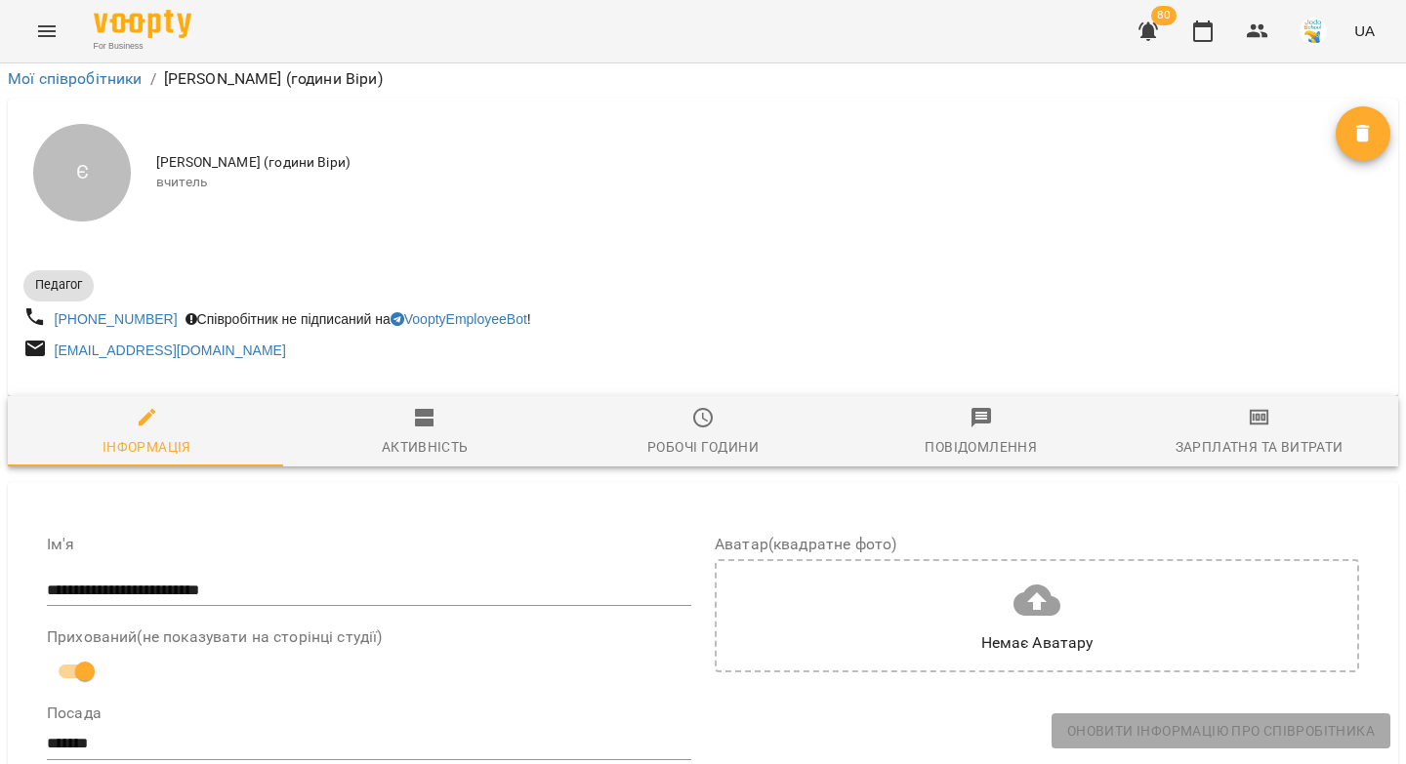
scroll to position [800, 0]
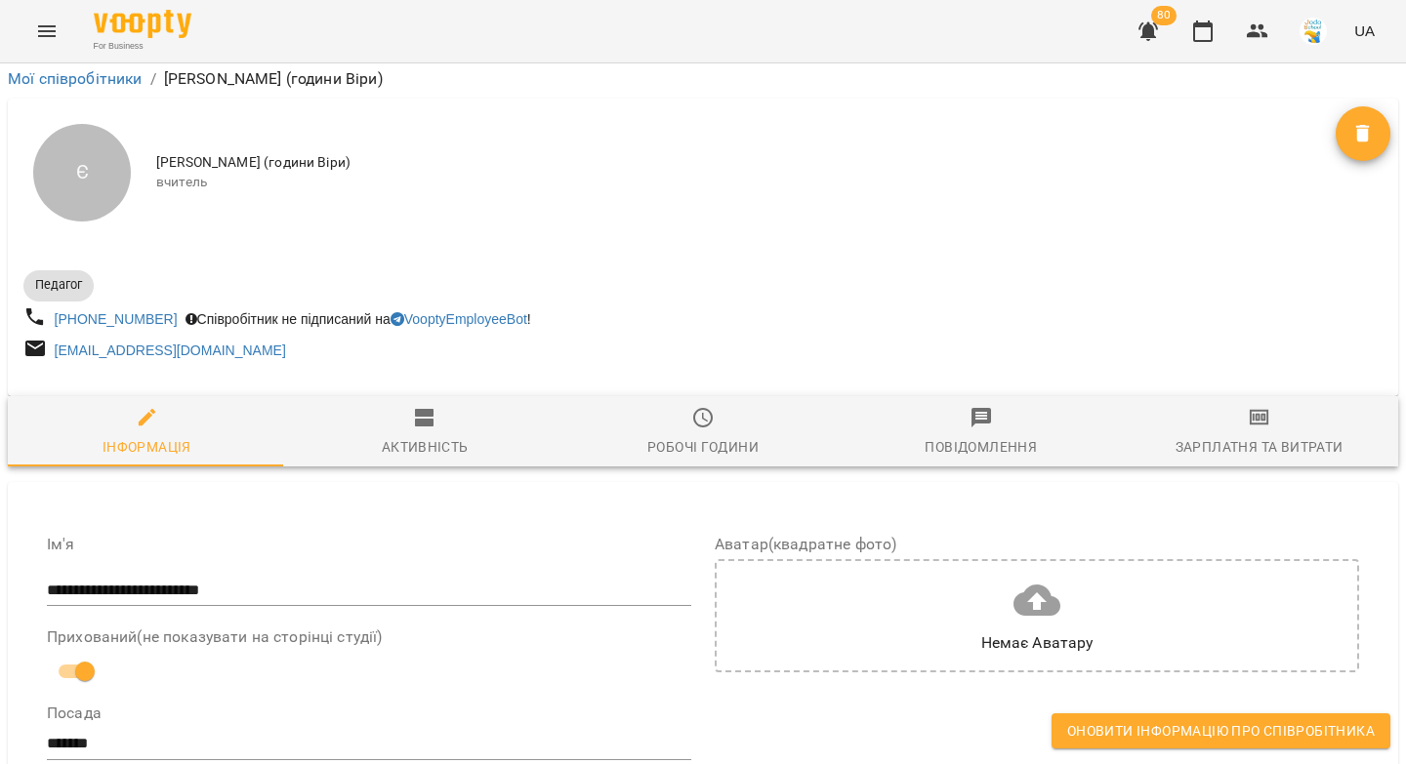
drag, startPoint x: 374, startPoint y: 370, endPoint x: 129, endPoint y: 353, distance: 245.6
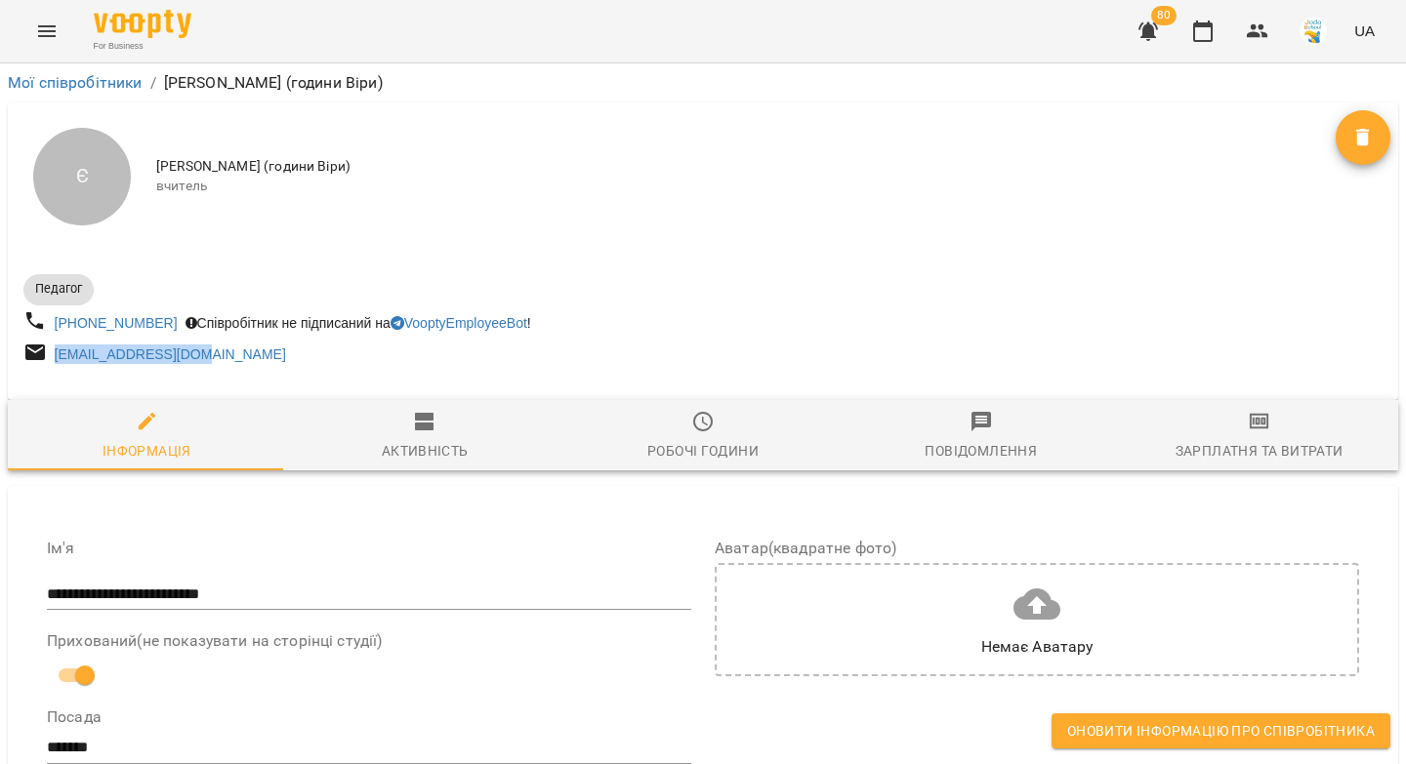
drag, startPoint x: 212, startPoint y: 357, endPoint x: 52, endPoint y: 354, distance: 160.1
click at [52, 354] on div "[EMAIL_ADDRESS][DOMAIN_NAME]" at bounding box center [170, 354] width 239 height 27
copy link "[EMAIL_ADDRESS][DOMAIN_NAME]"
click at [1215, 32] on button "button" at bounding box center [1202, 31] width 47 height 47
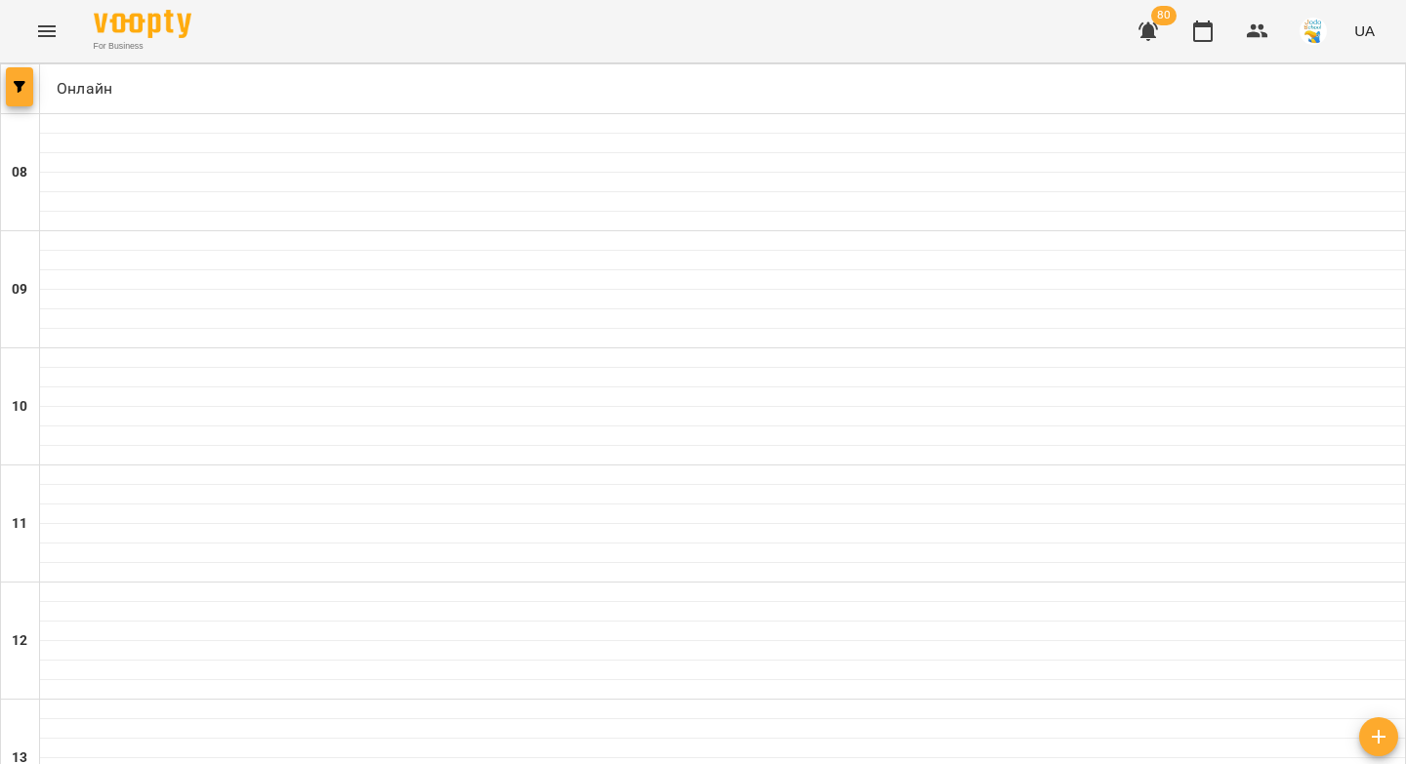
click at [20, 95] on button "button" at bounding box center [19, 86] width 27 height 39
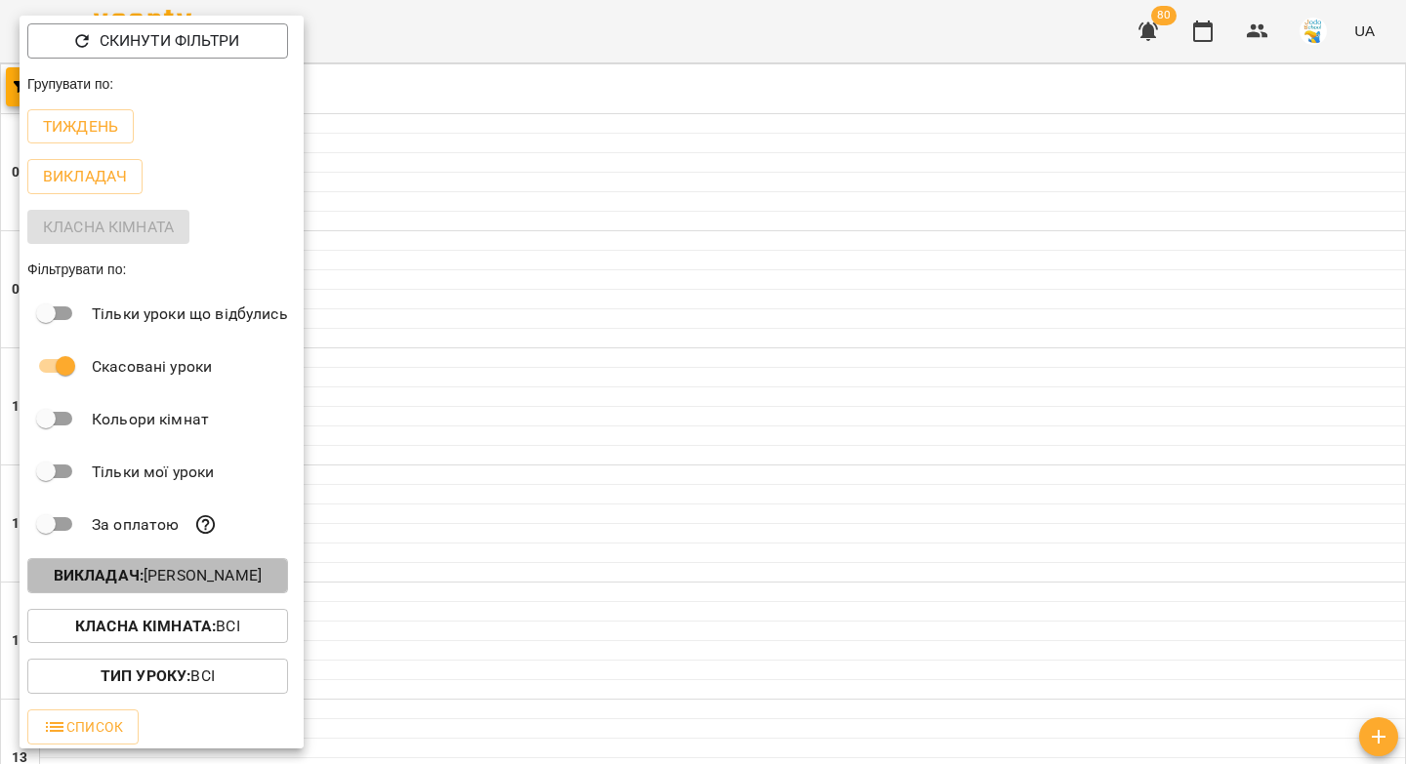
click at [139, 579] on p "Викладач : [PERSON_NAME]" at bounding box center [158, 575] width 208 height 23
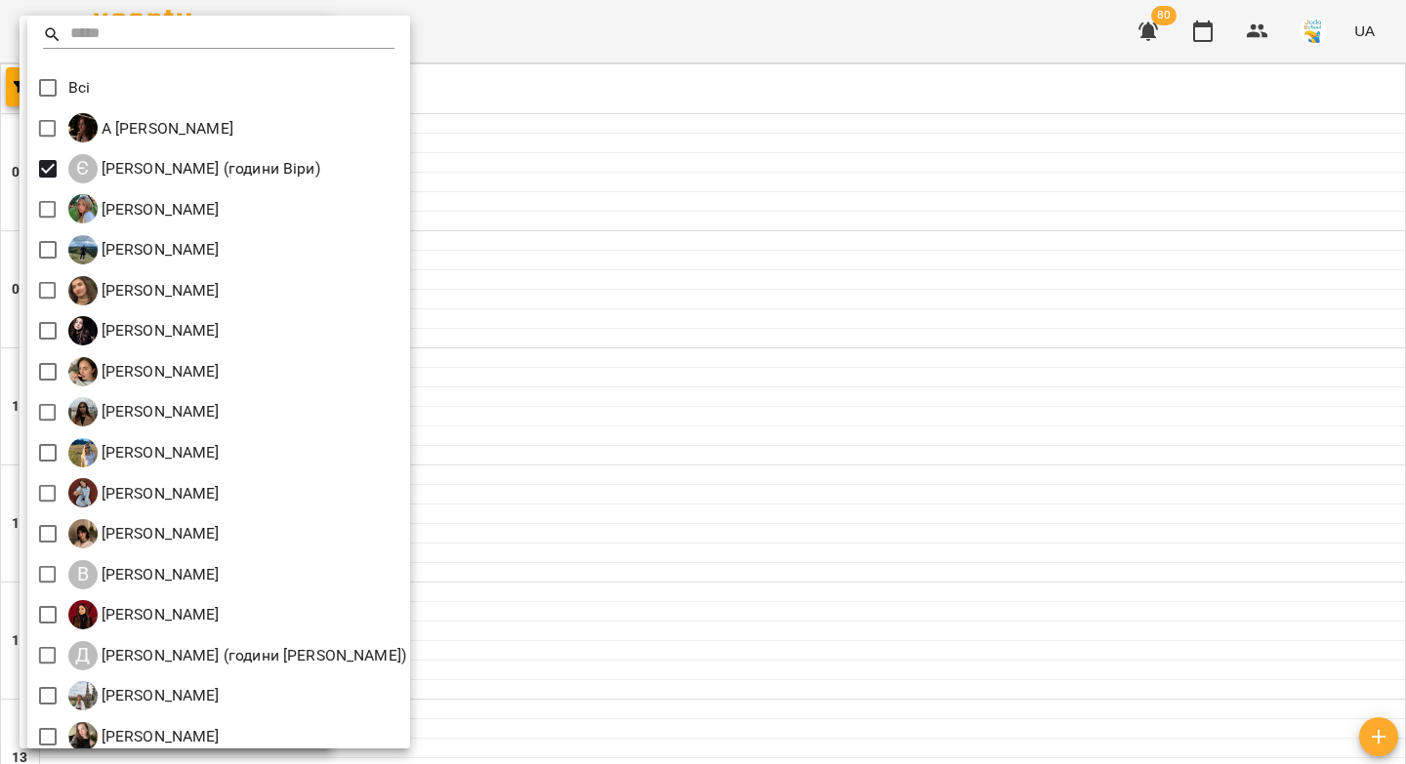
click at [565, 316] on div at bounding box center [703, 382] width 1406 height 764
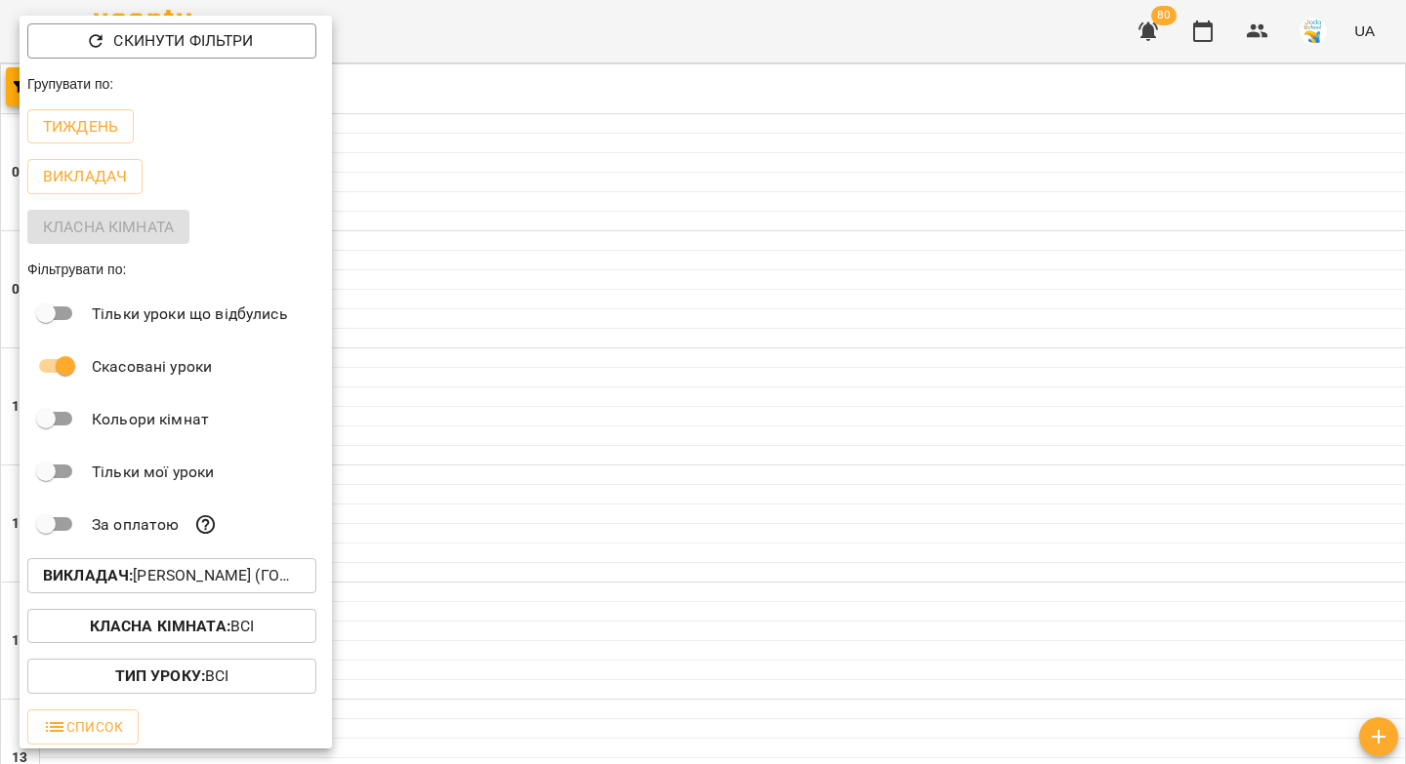
click at [570, 344] on div at bounding box center [703, 382] width 1406 height 764
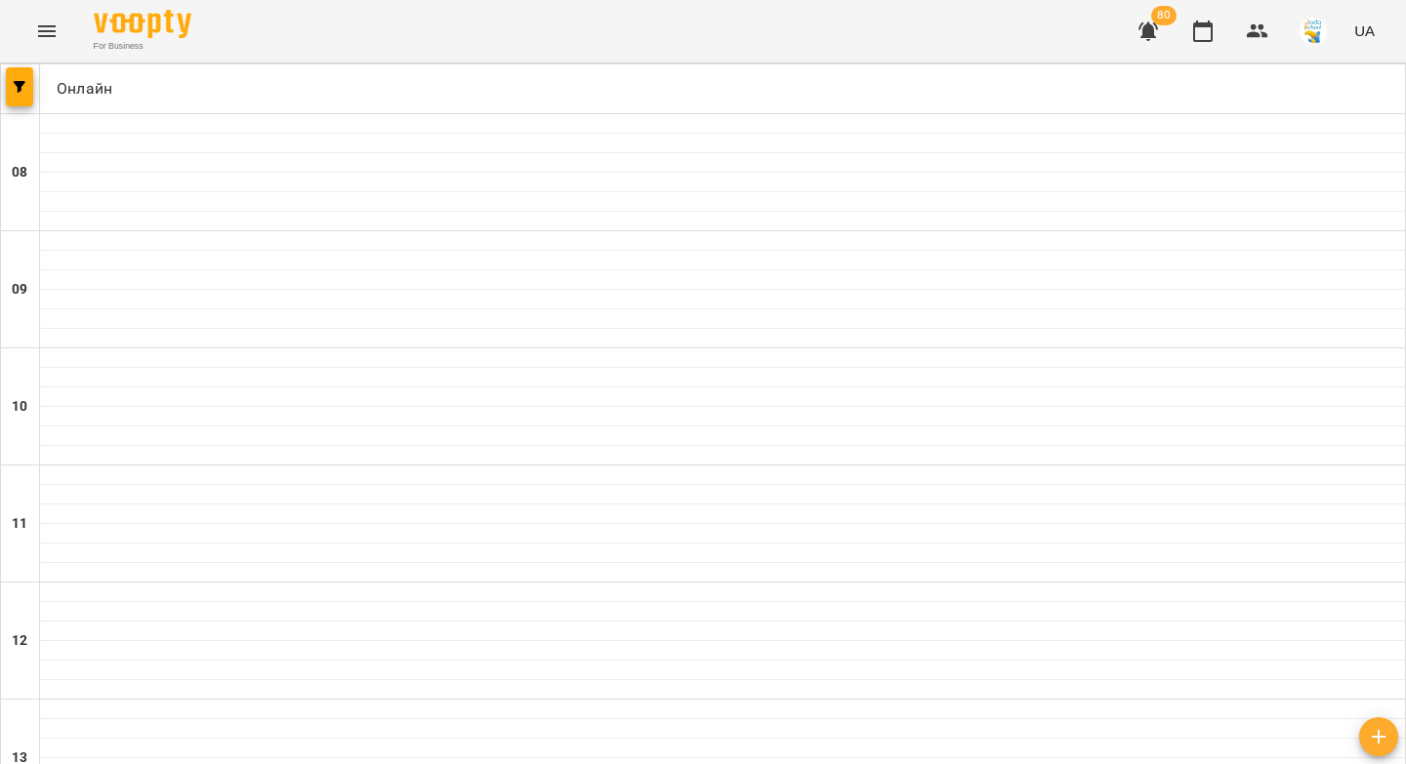
scroll to position [900, 0]
click at [16, 89] on icon "button" at bounding box center [20, 87] width 12 height 12
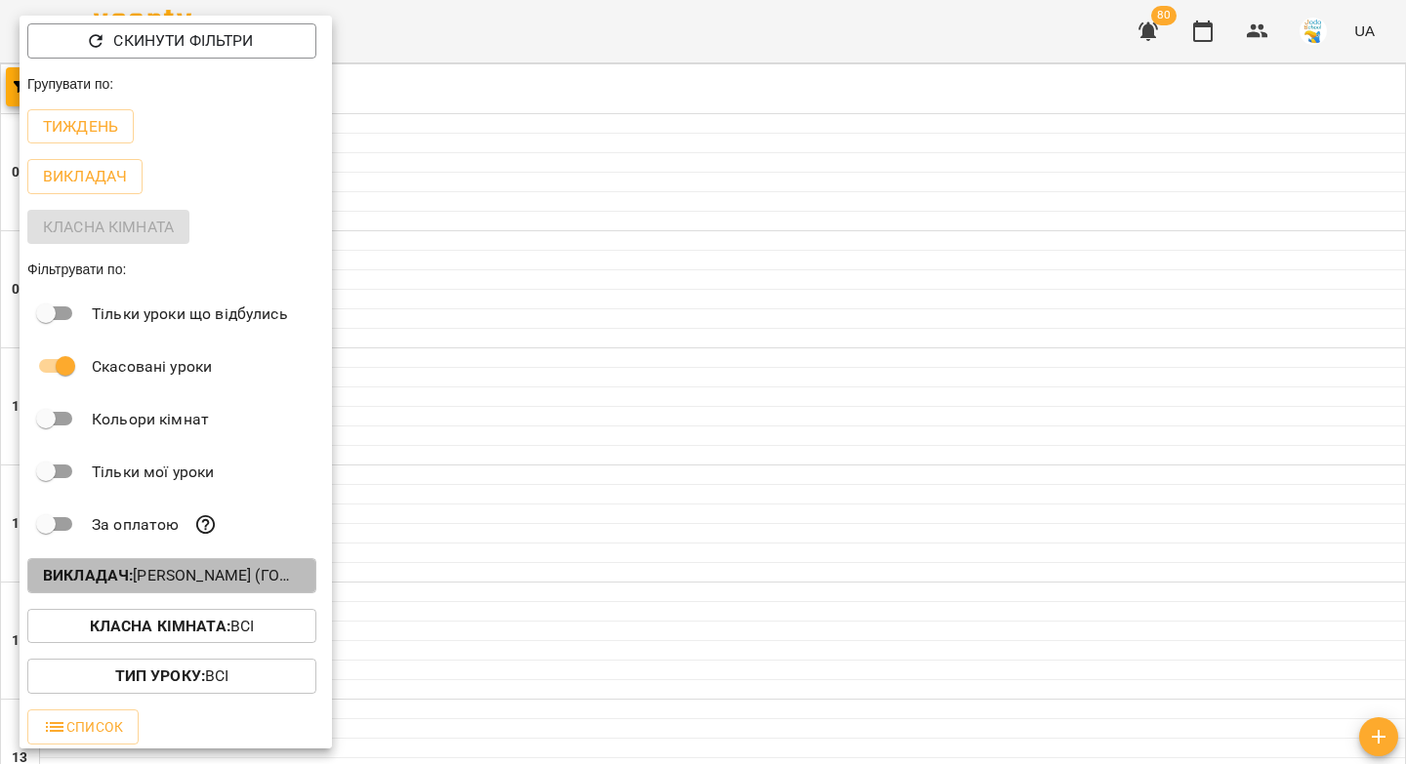
click at [206, 588] on p "Викладач : [PERSON_NAME] (години Віри)" at bounding box center [172, 575] width 258 height 23
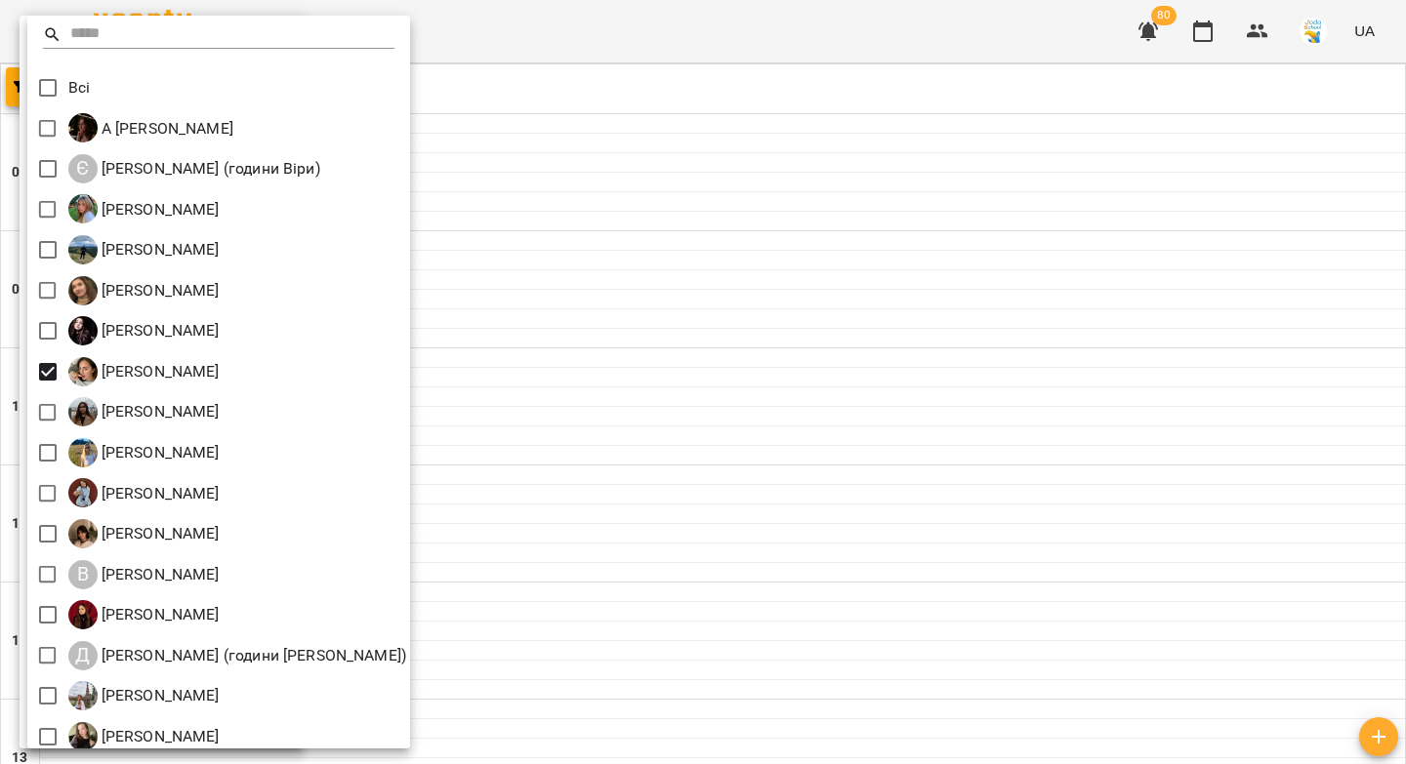
click at [503, 293] on div at bounding box center [703, 382] width 1406 height 764
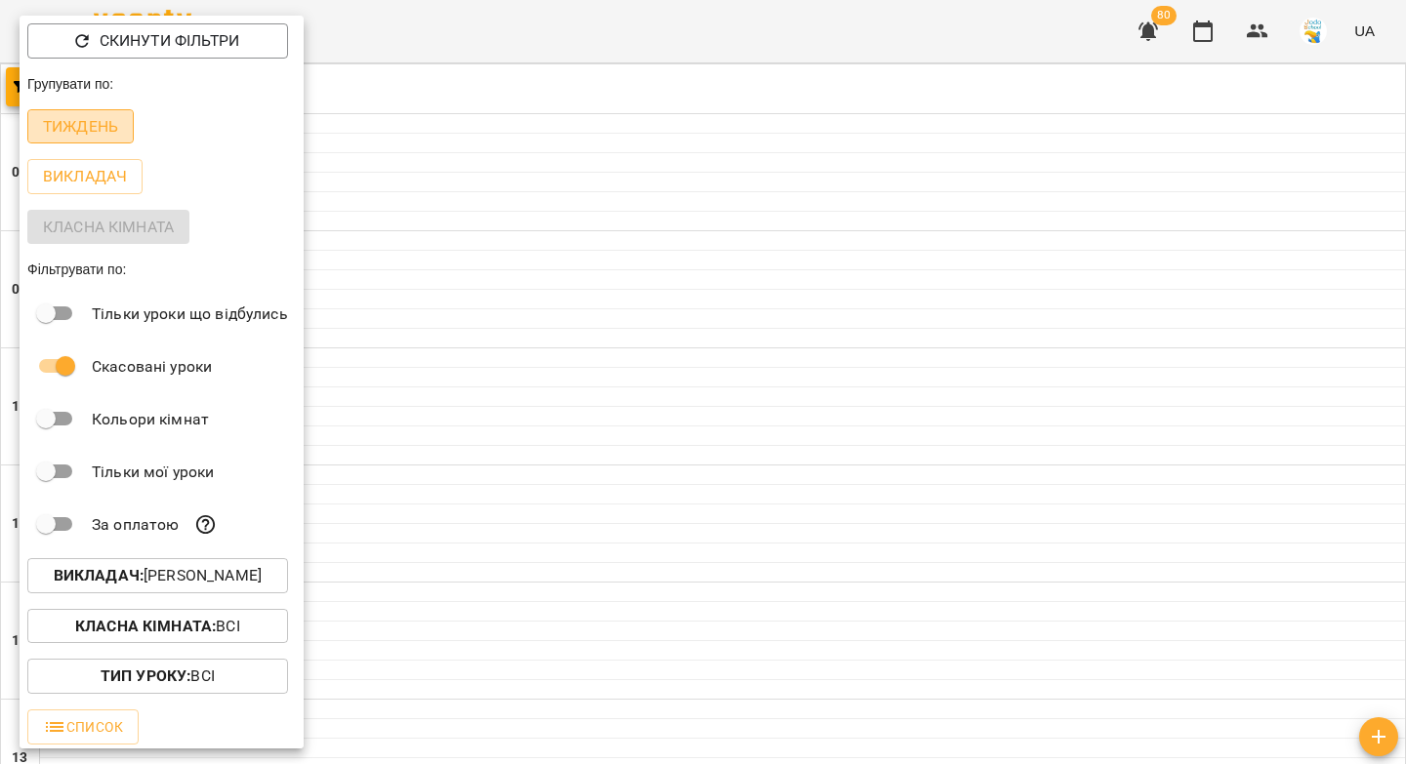
click at [61, 137] on p "Тиждень" at bounding box center [80, 126] width 75 height 23
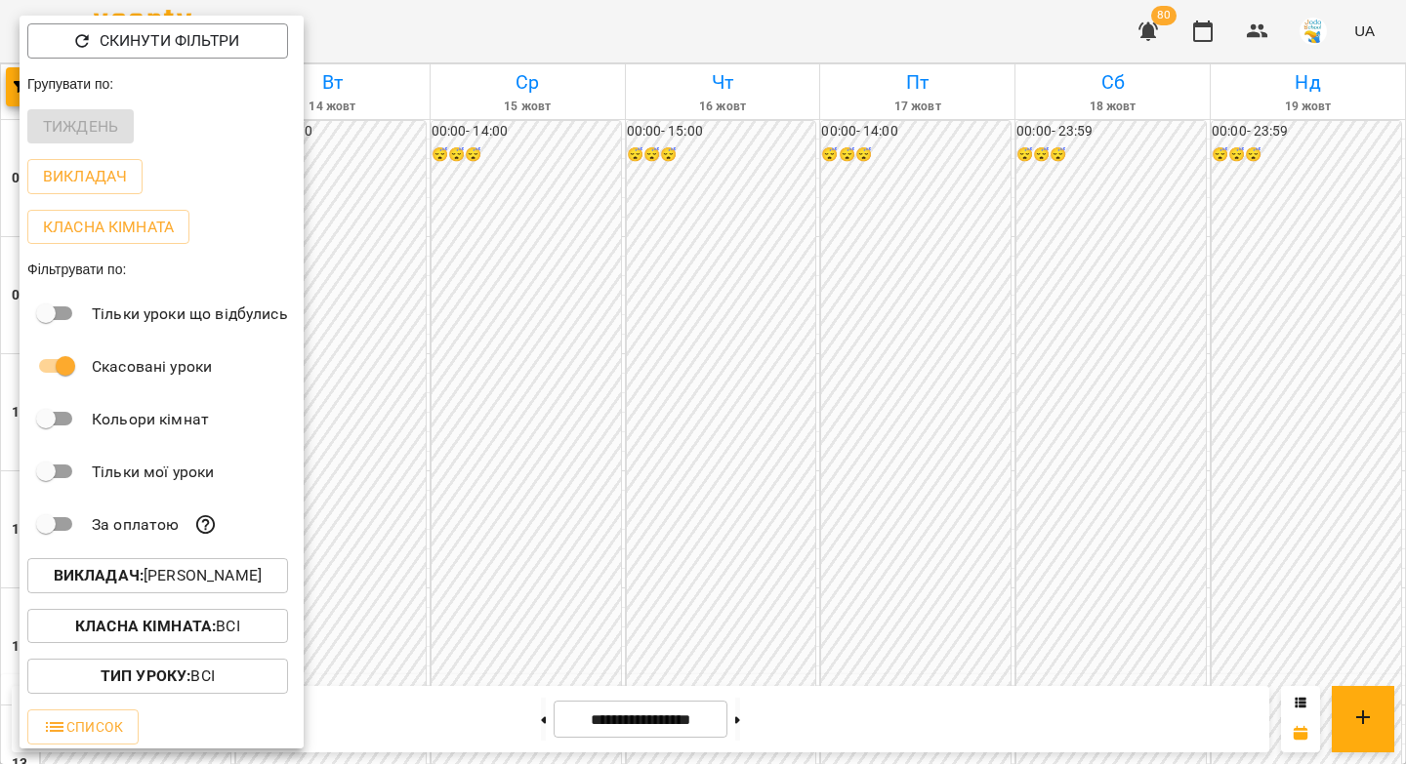
click at [491, 248] on div at bounding box center [703, 382] width 1406 height 764
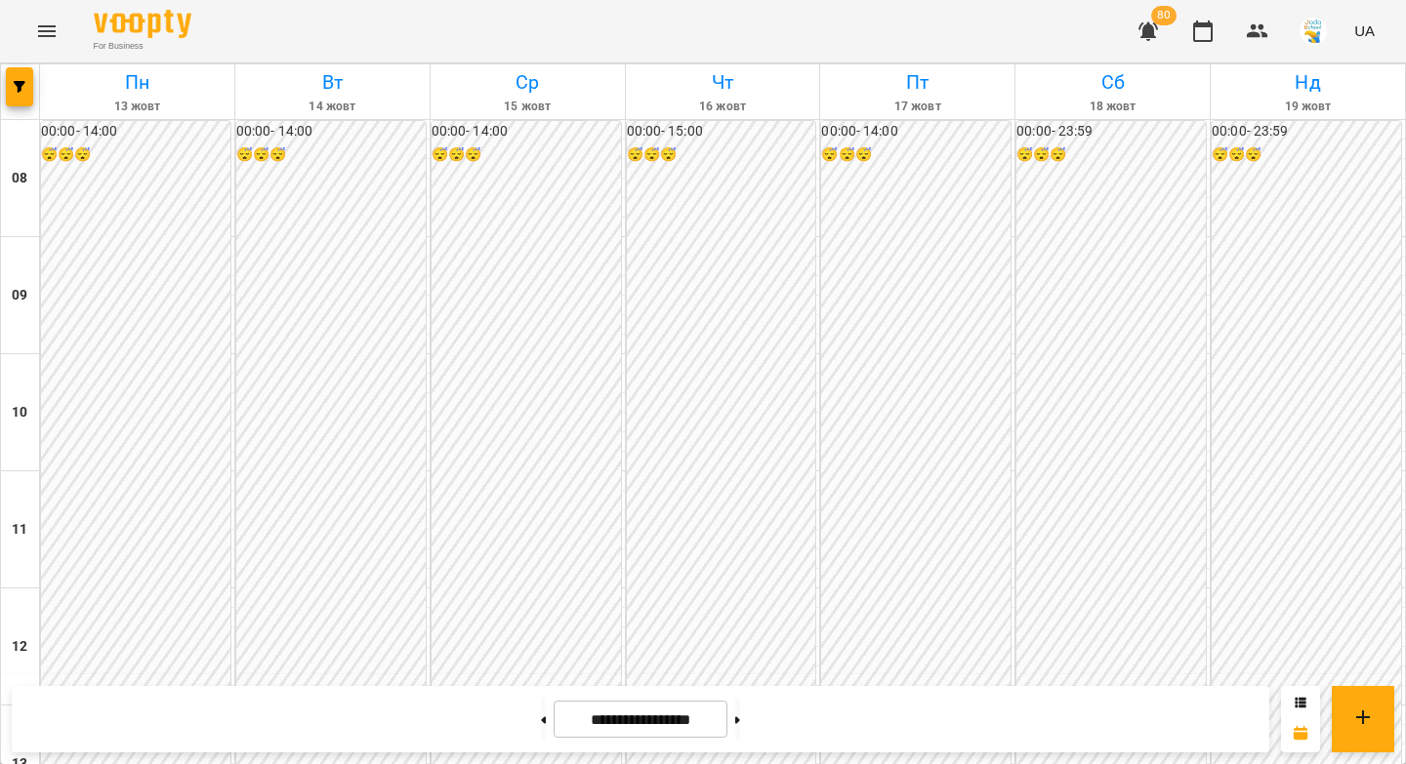
scroll to position [1084, 0]
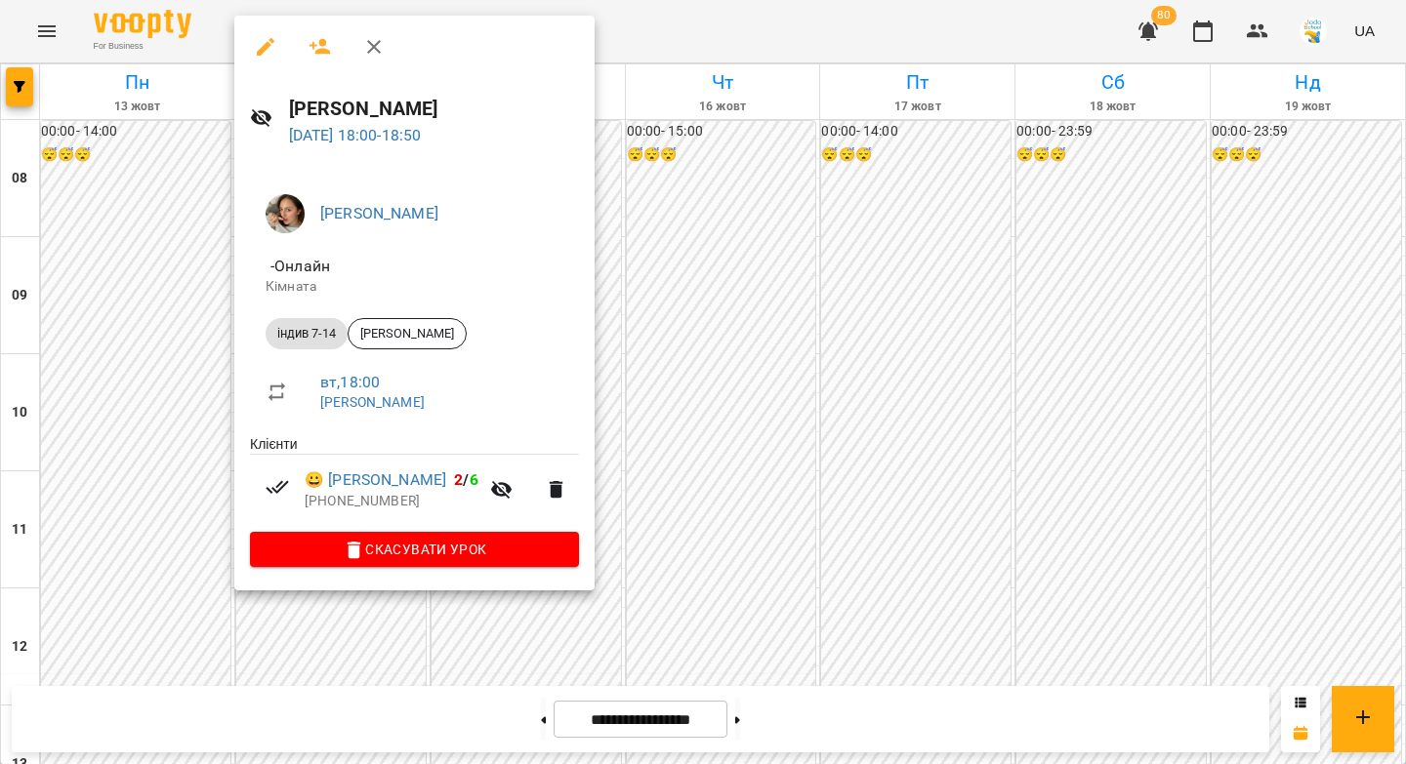
click at [255, 43] on icon "button" at bounding box center [265, 46] width 23 height 23
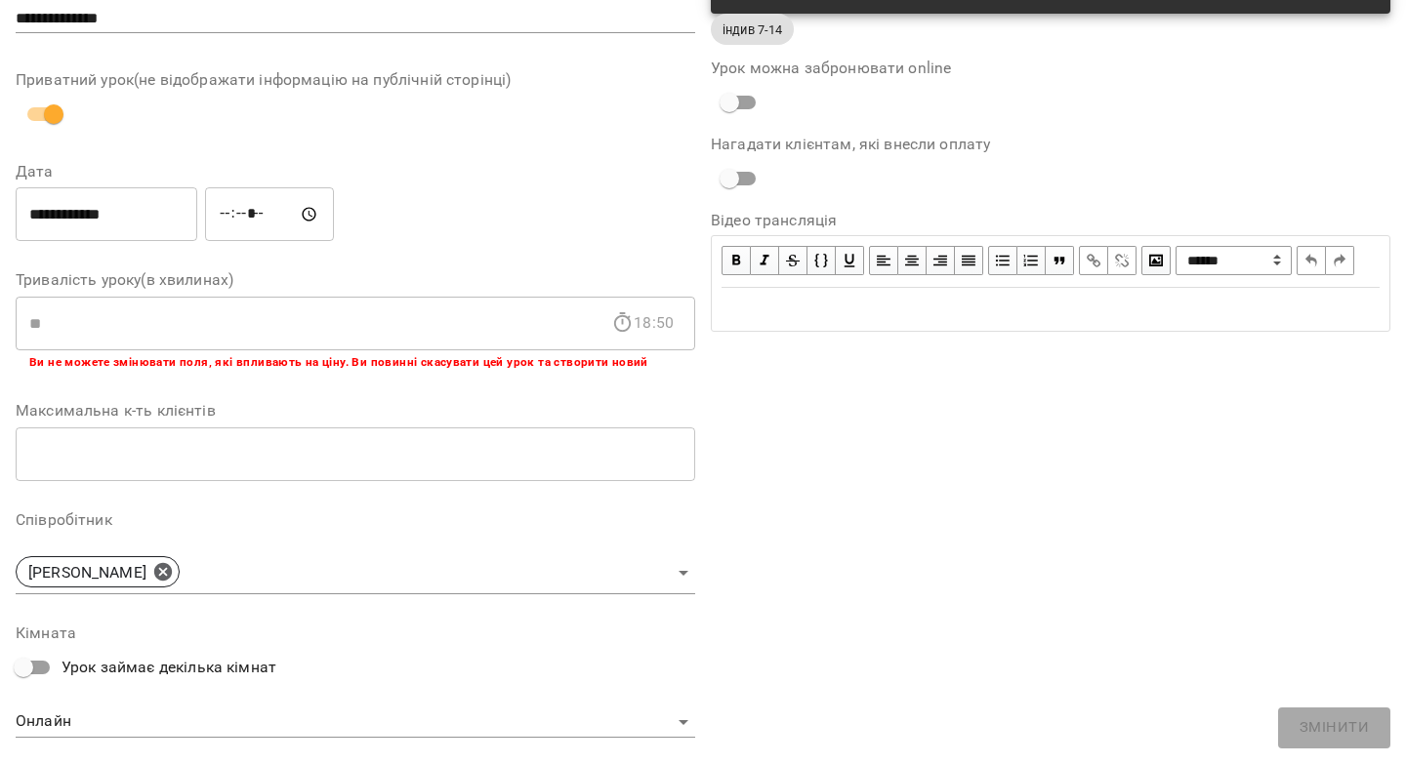
scroll to position [373, 0]
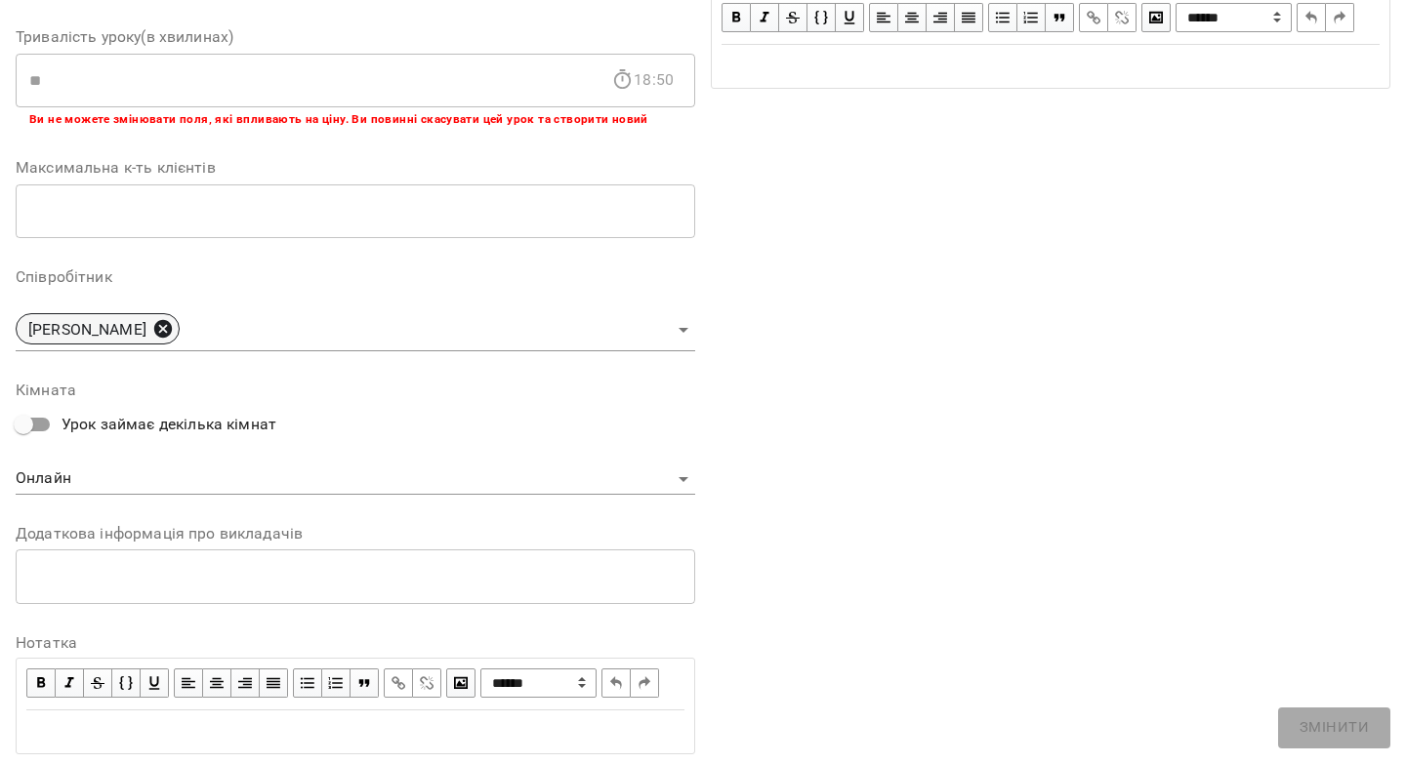
click at [163, 332] on icon at bounding box center [162, 328] width 21 height 21
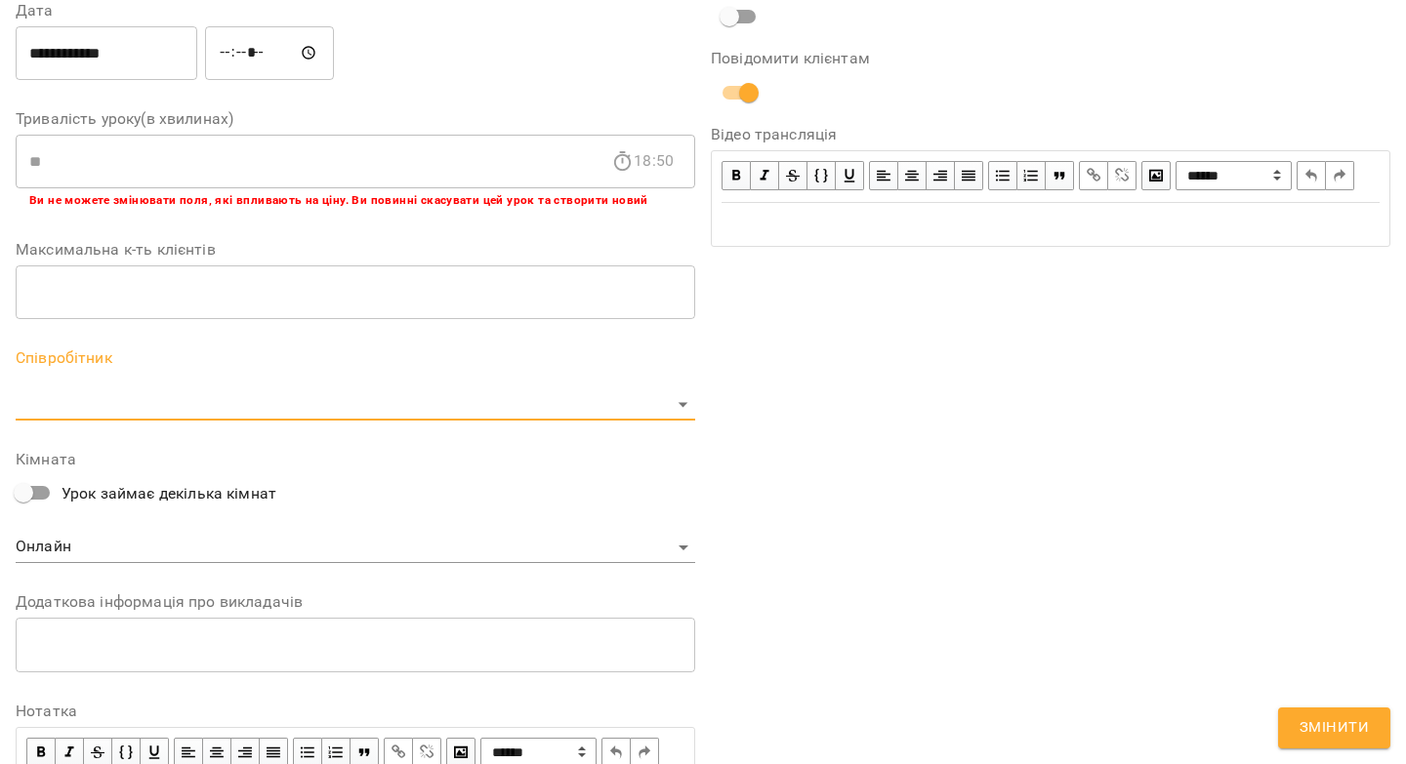
scroll to position [454, 0]
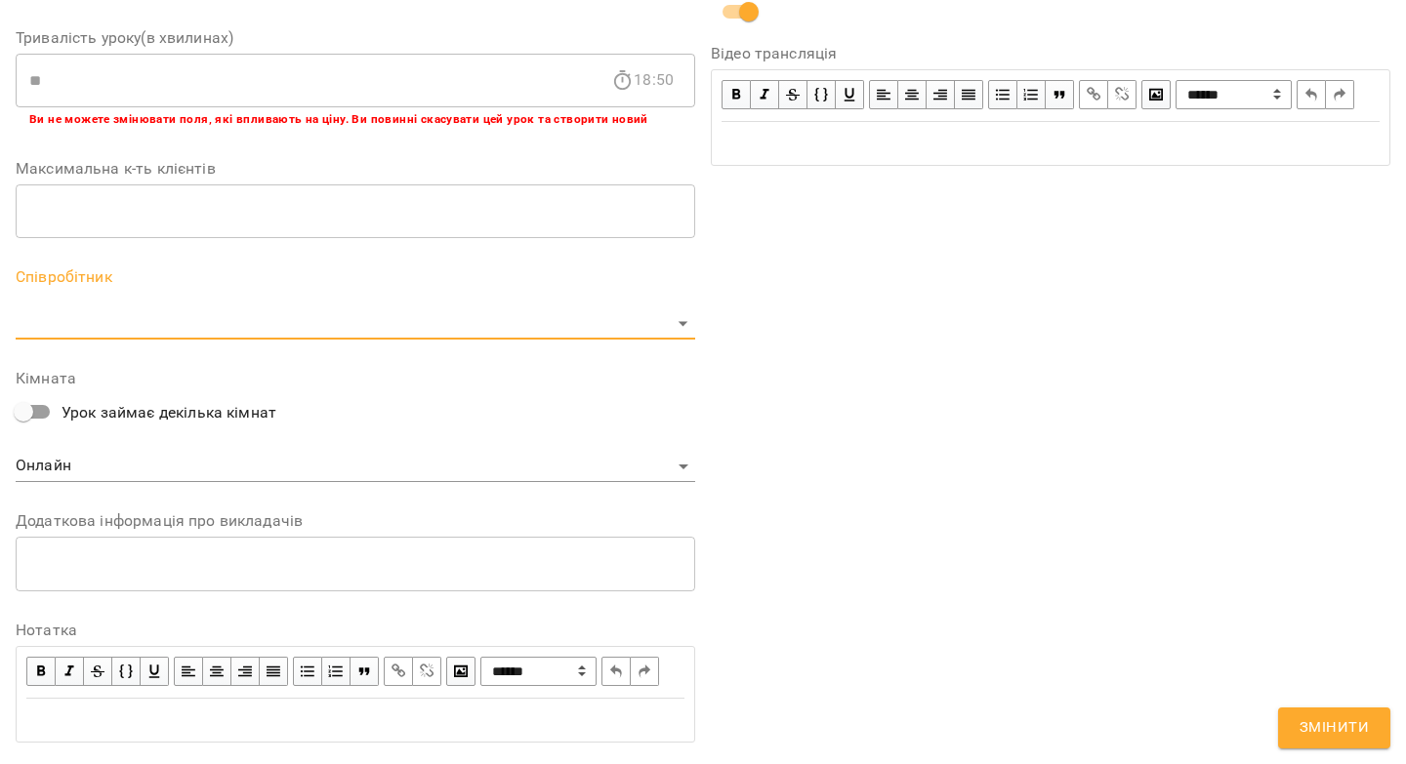
click at [161, 339] on body "**********" at bounding box center [703, 445] width 1406 height 890
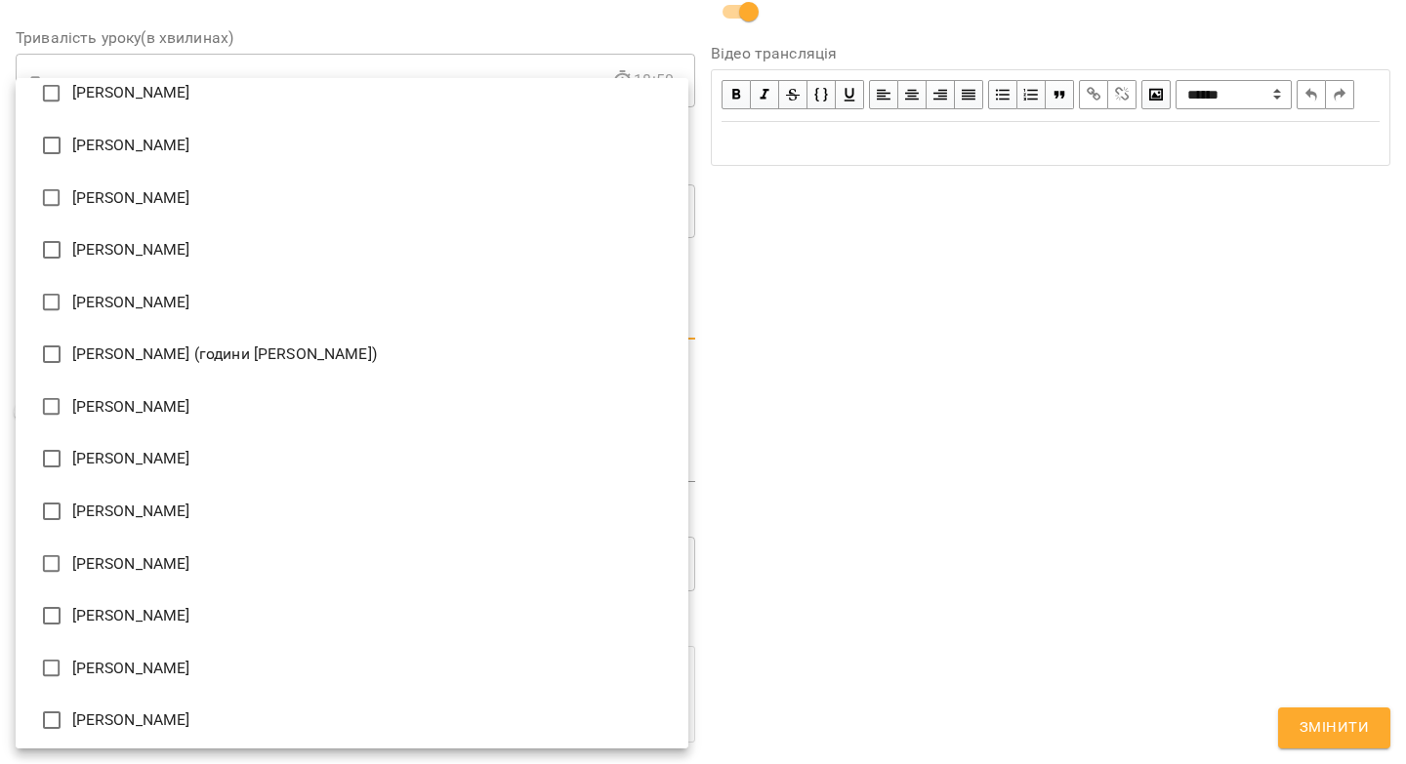
scroll to position [443, 0]
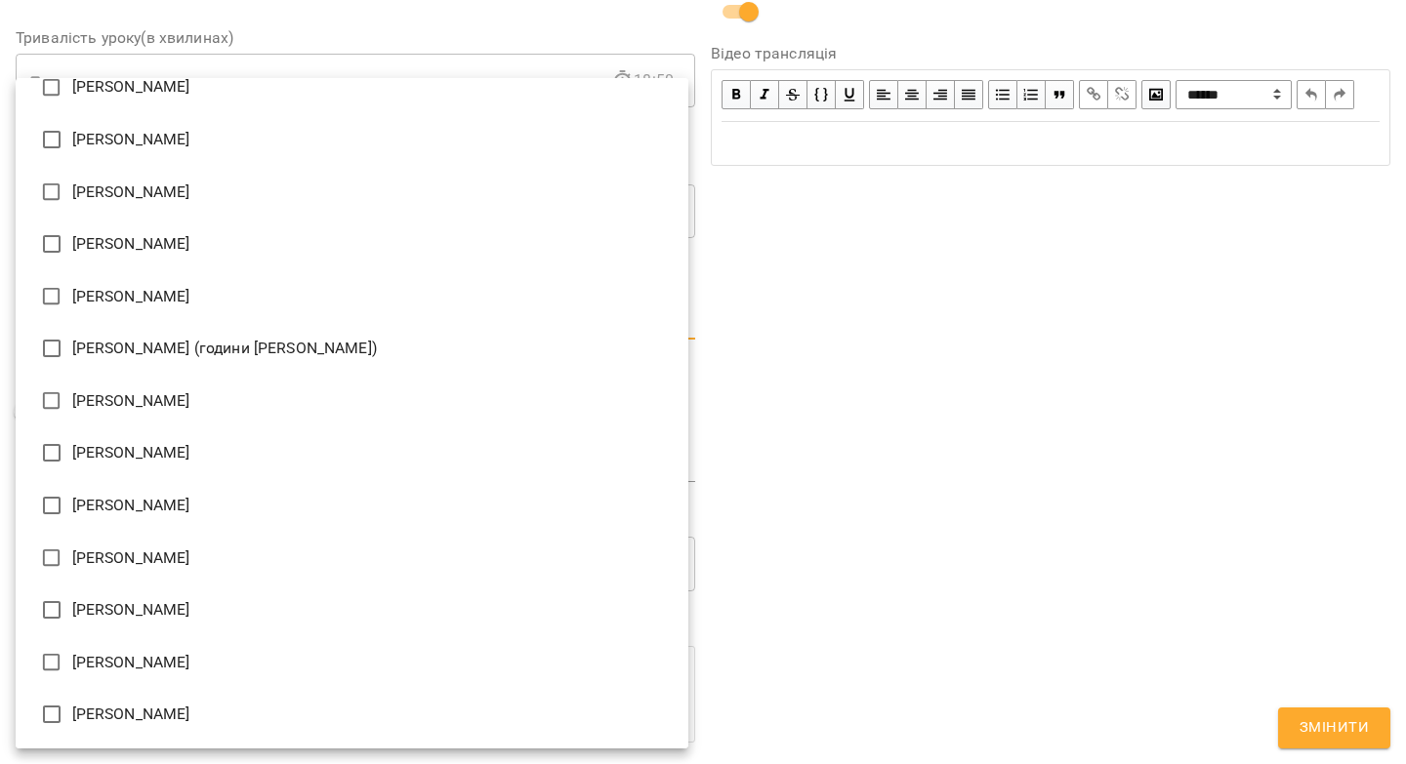
type input "**********"
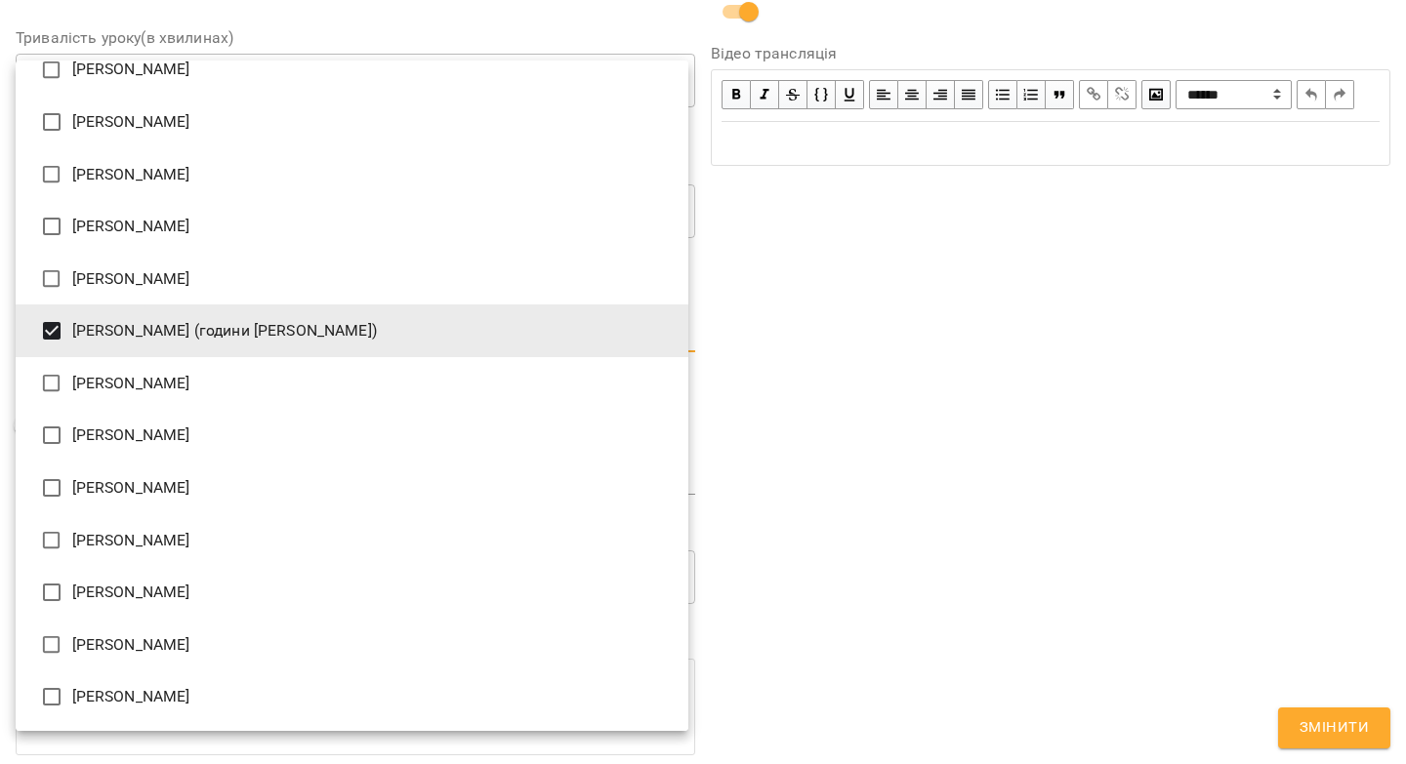
drag, startPoint x: 1069, startPoint y: 514, endPoint x: 1054, endPoint y: 509, distance: 15.8
click at [1064, 511] on div at bounding box center [703, 382] width 1406 height 764
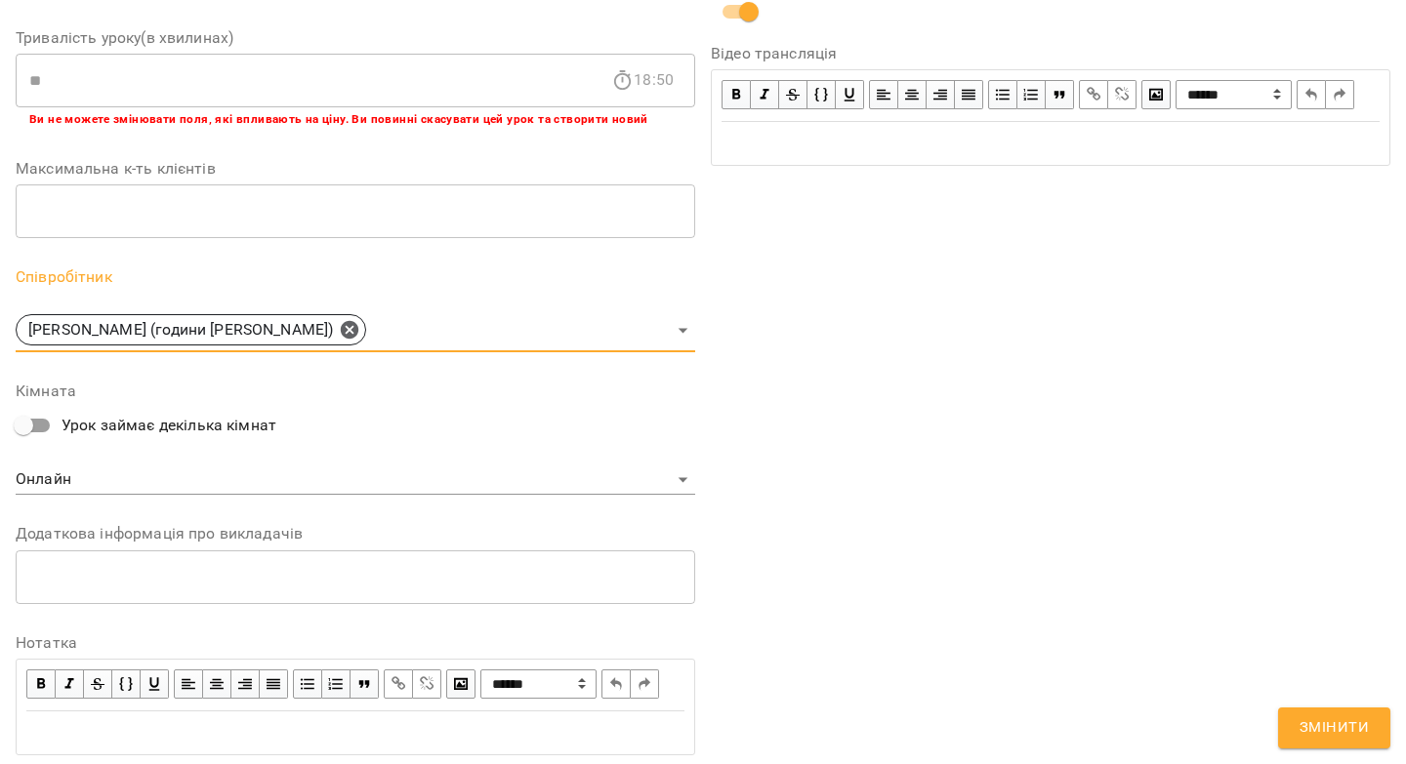
click at [1306, 723] on span "Змінити" at bounding box center [1333, 728] width 69 height 25
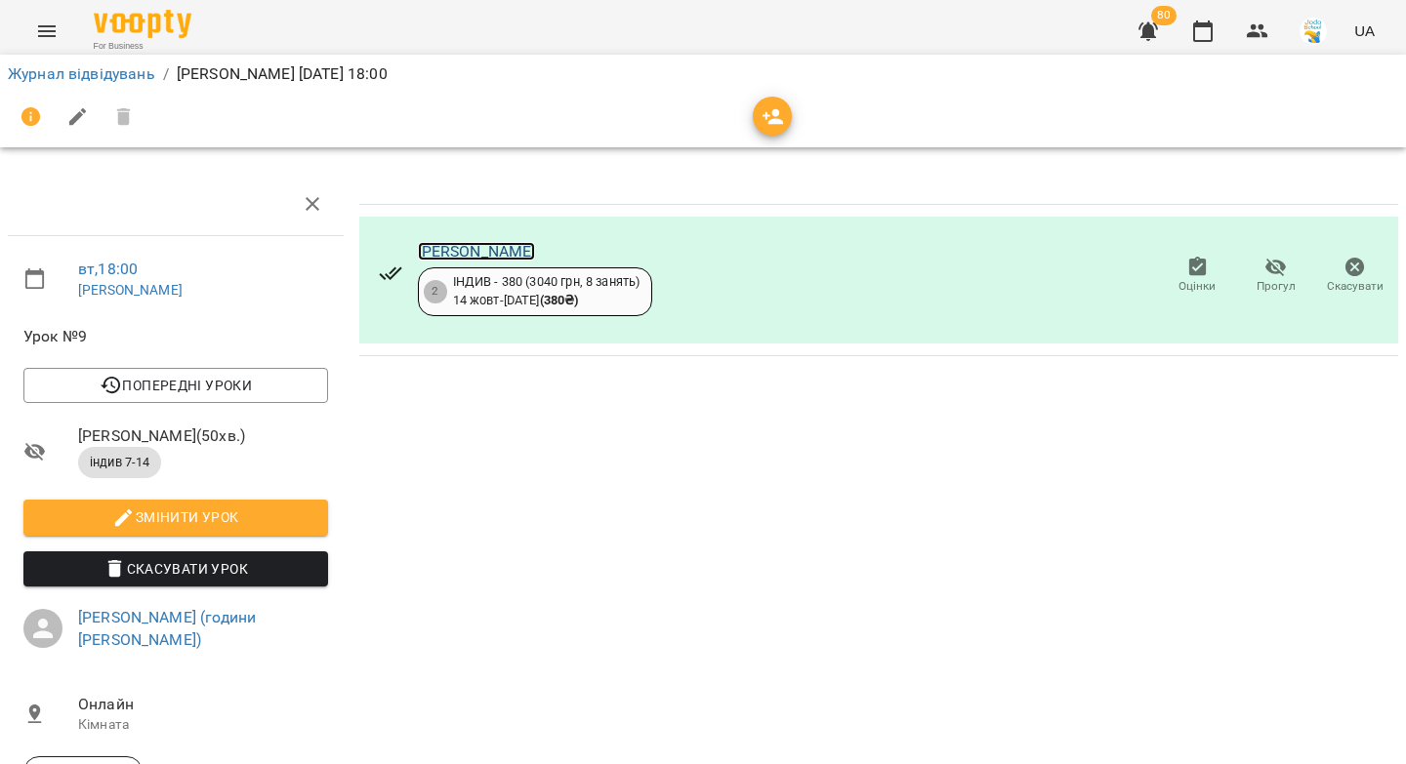
click at [511, 249] on link "[PERSON_NAME]" at bounding box center [477, 251] width 118 height 19
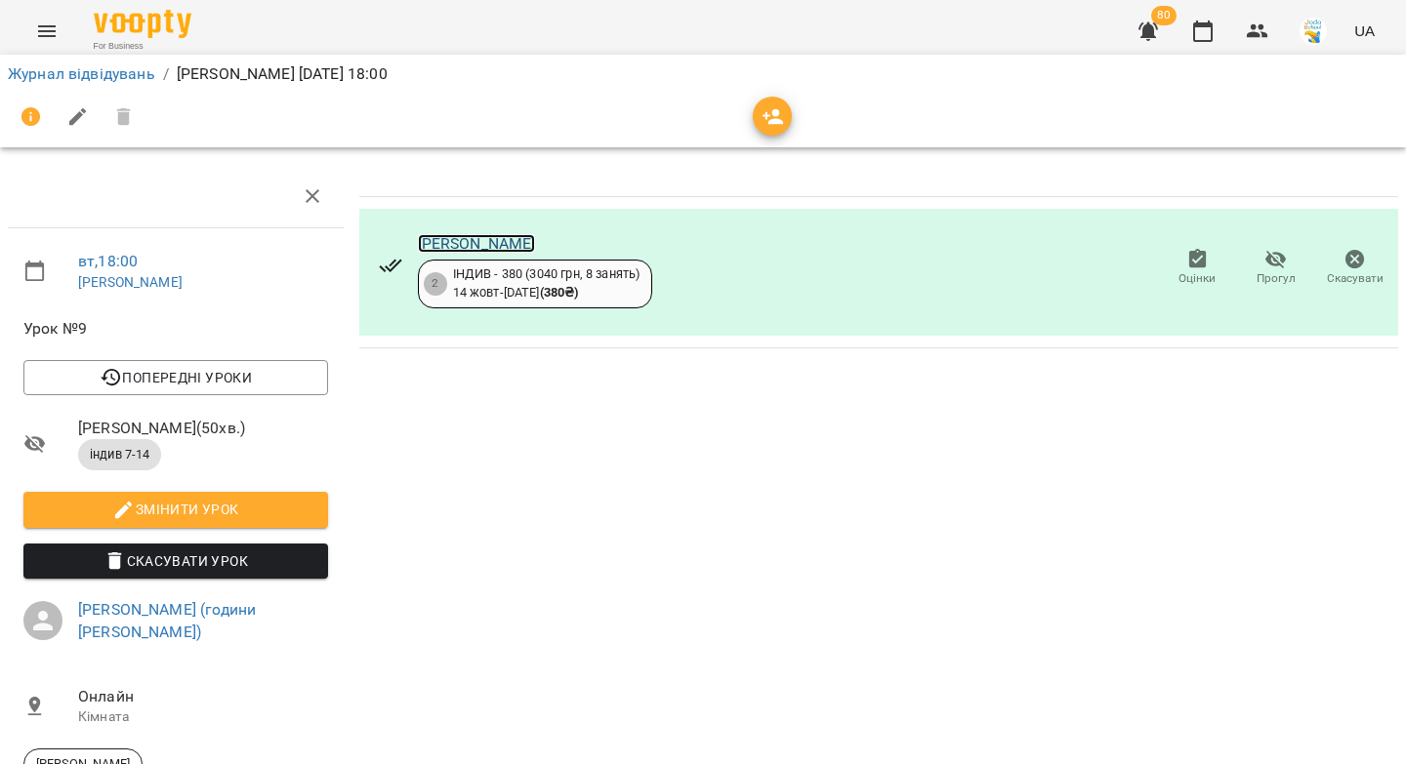
scroll to position [37, 0]
drag, startPoint x: 170, startPoint y: 578, endPoint x: 409, endPoint y: 259, distance: 398.8
click at [170, 600] on link "[PERSON_NAME] (години [PERSON_NAME])" at bounding box center [167, 621] width 178 height 42
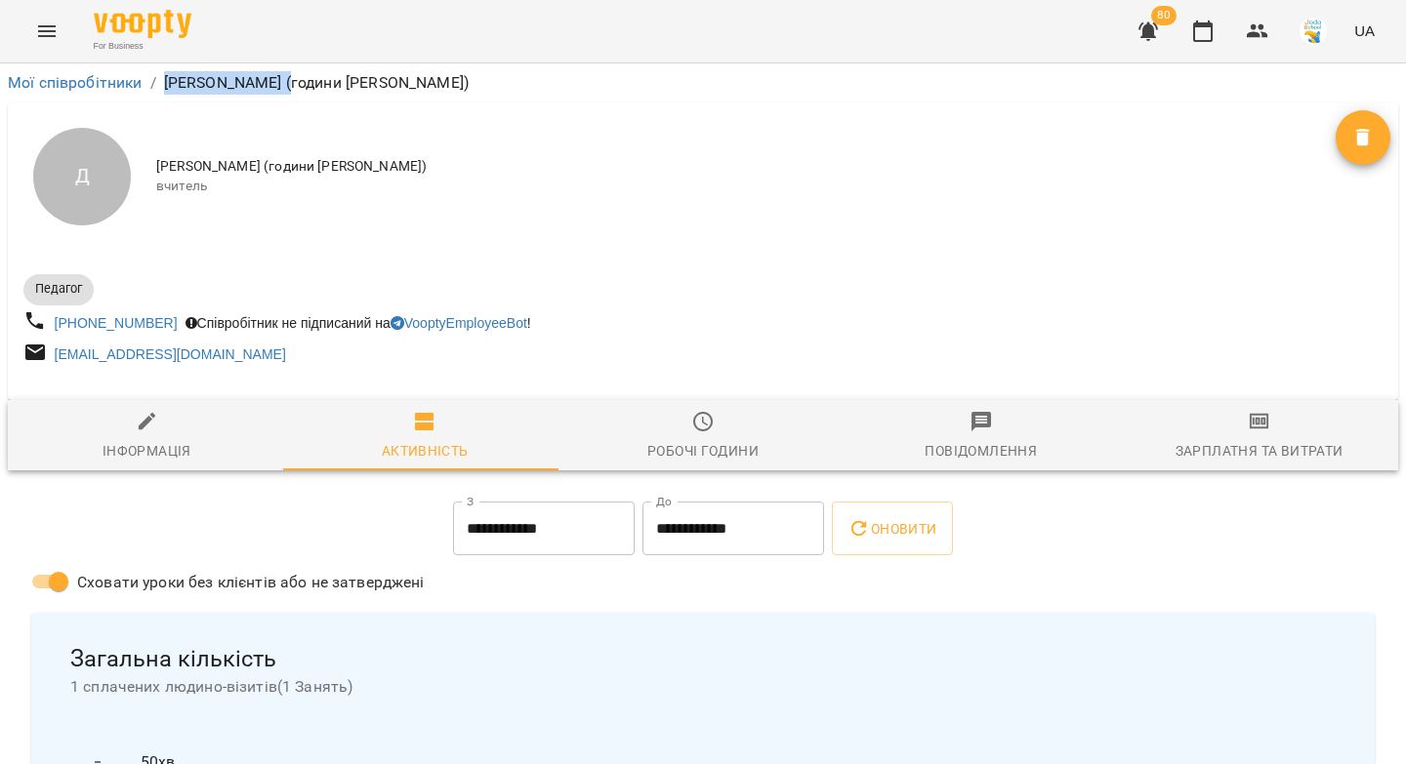
drag, startPoint x: 287, startPoint y: 84, endPoint x: 167, endPoint y: 88, distance: 120.1
click at [167, 88] on p "[PERSON_NAME] (години [PERSON_NAME])" at bounding box center [316, 82] width 305 height 23
click at [141, 433] on icon "button" at bounding box center [147, 421] width 23 height 23
select select "**"
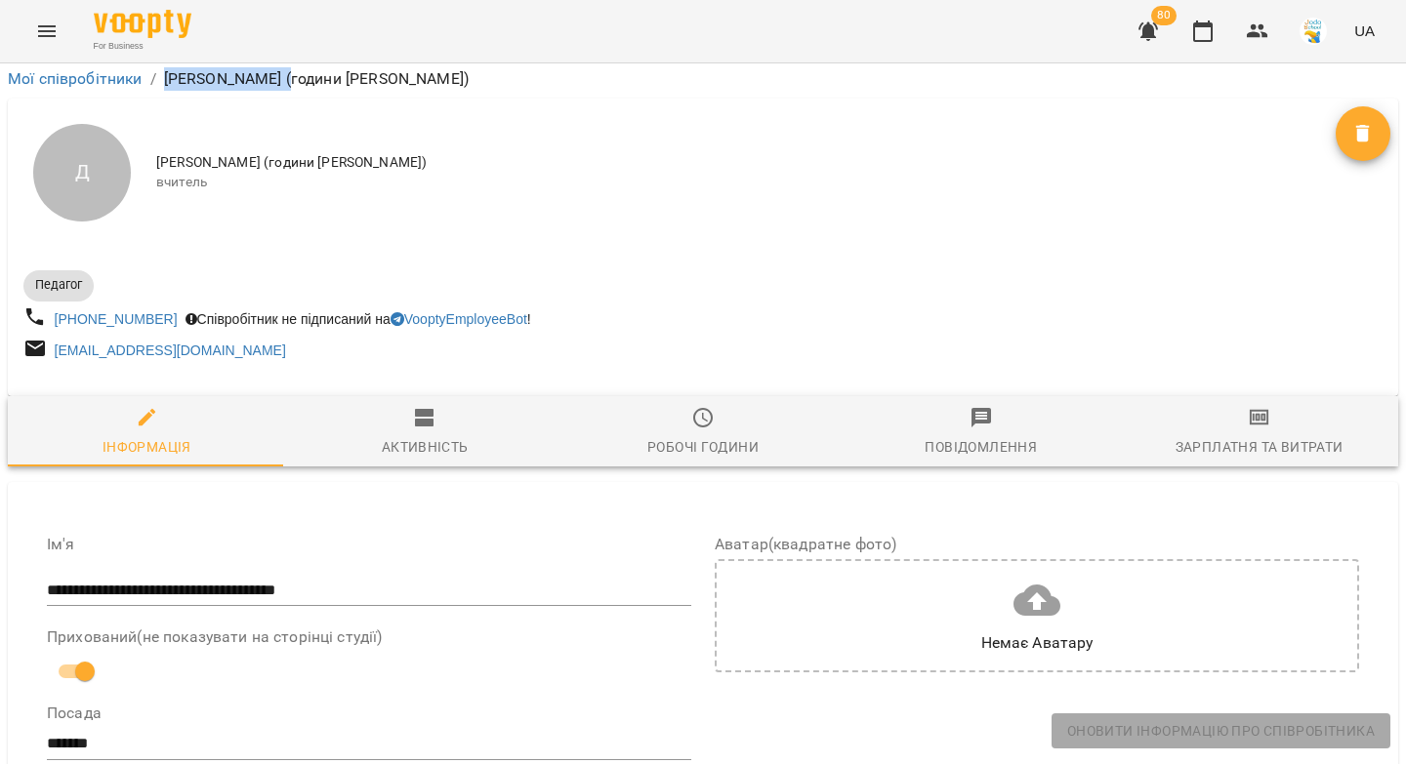
scroll to position [681, 0]
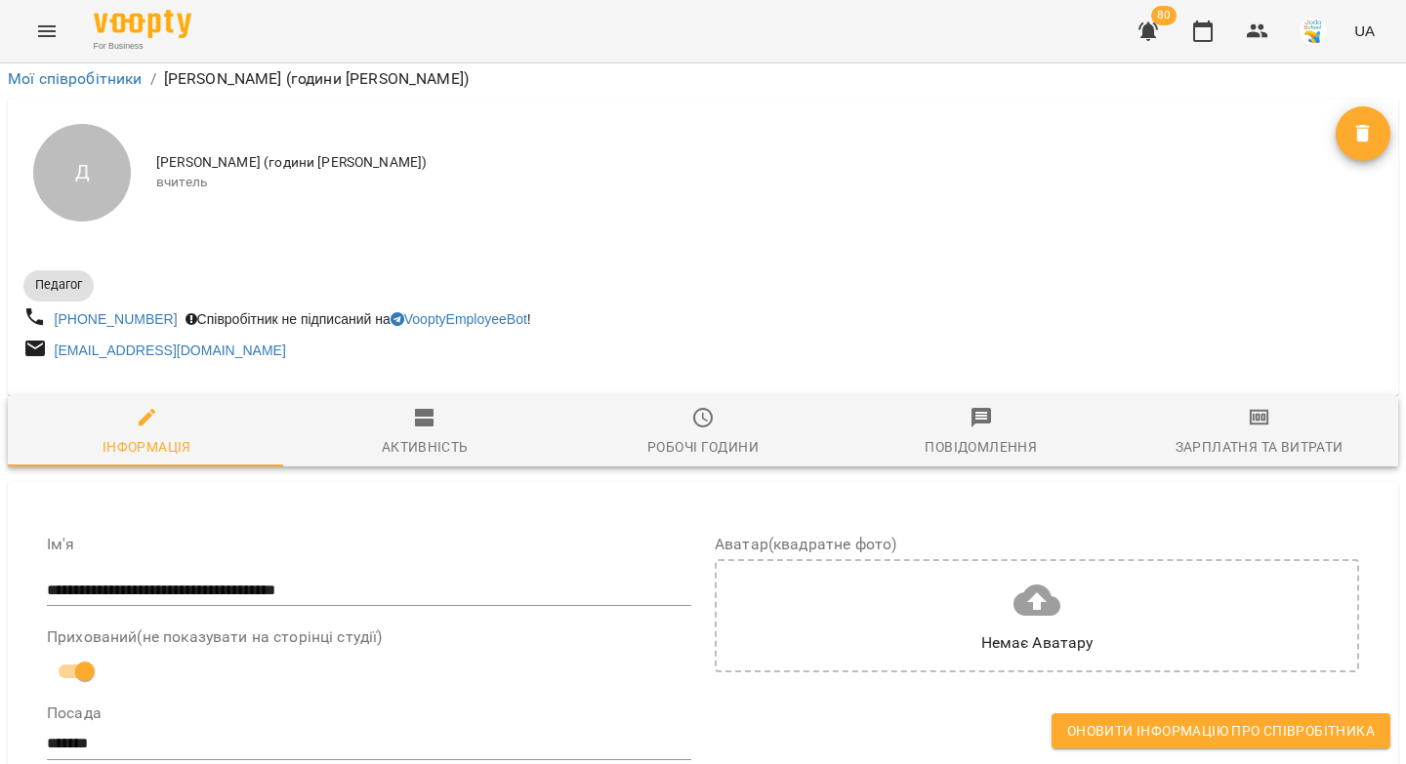
drag, startPoint x: 306, startPoint y: 481, endPoint x: 99, endPoint y: 470, distance: 207.2
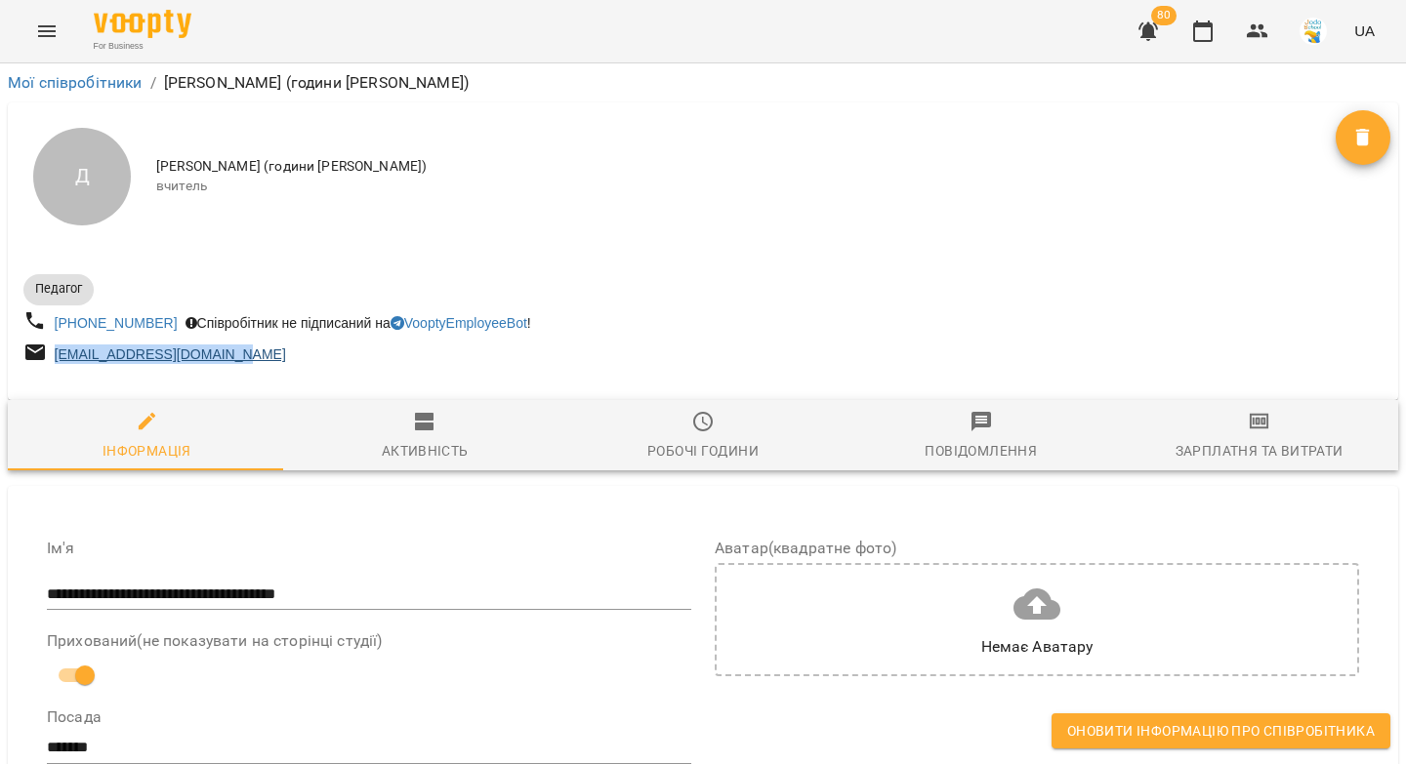
drag, startPoint x: 238, startPoint y: 360, endPoint x: 55, endPoint y: 364, distance: 183.6
click at [55, 364] on div "[EMAIL_ADDRESS][DOMAIN_NAME]" at bounding box center [361, 355] width 683 height 36
click at [1206, 36] on icon "button" at bounding box center [1202, 31] width 23 height 23
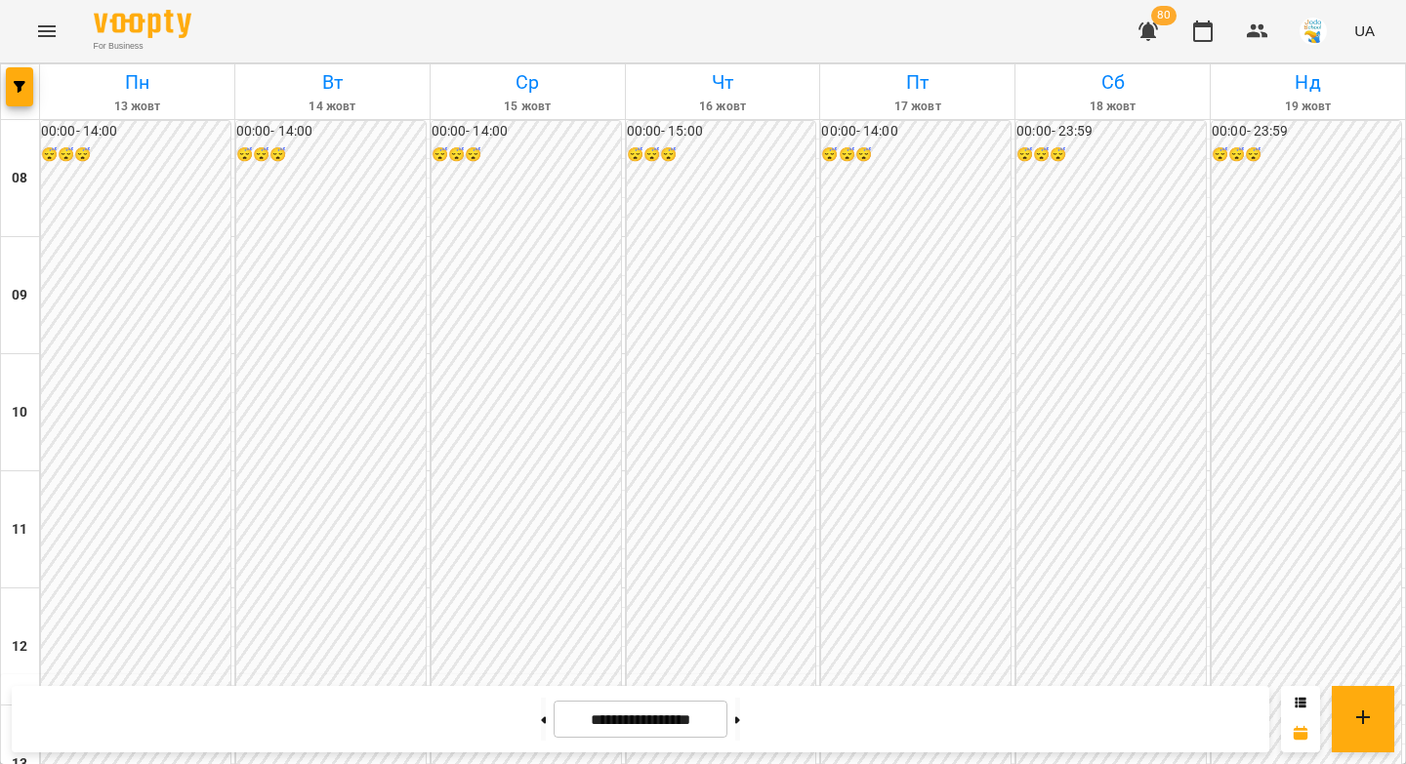
scroll to position [1023, 0]
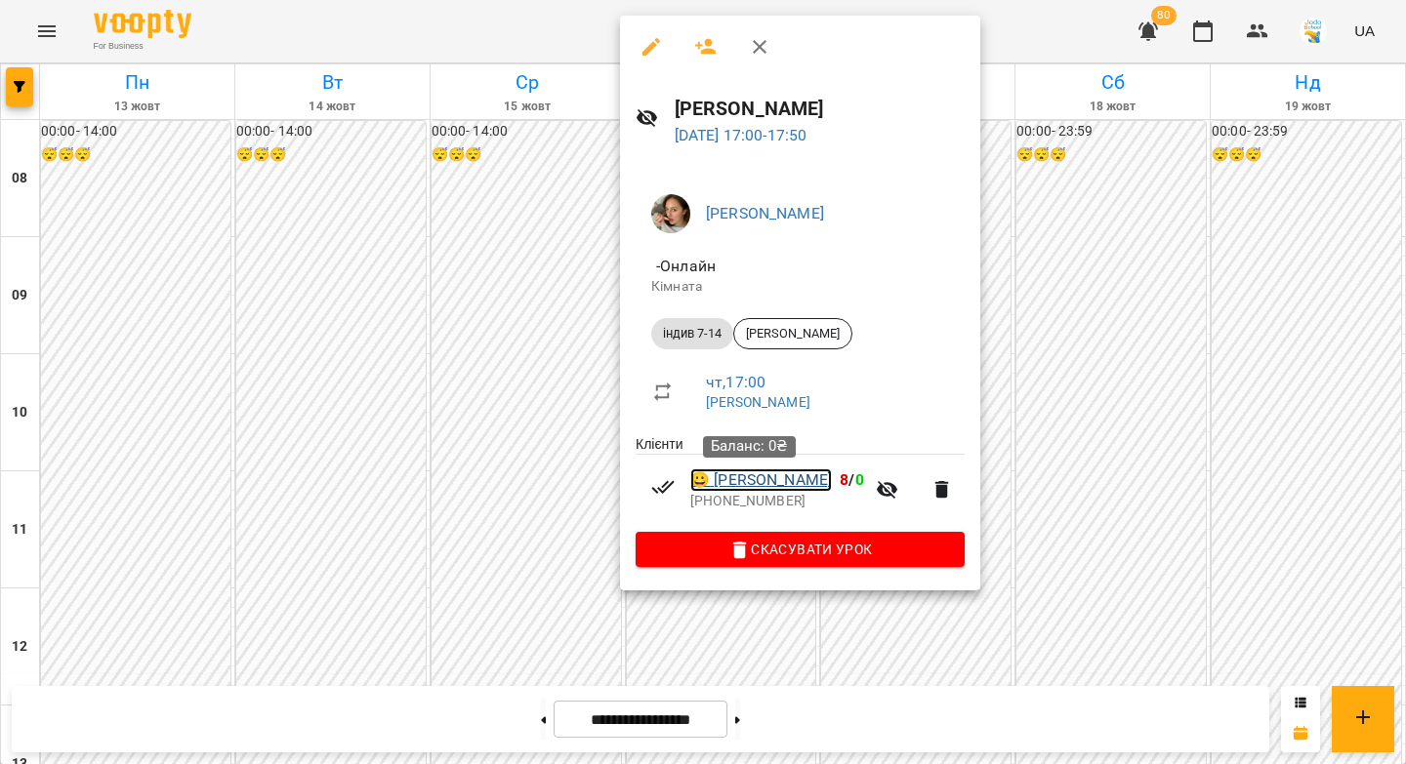
click at [749, 484] on link "😀 [PERSON_NAME]" at bounding box center [761, 480] width 142 height 23
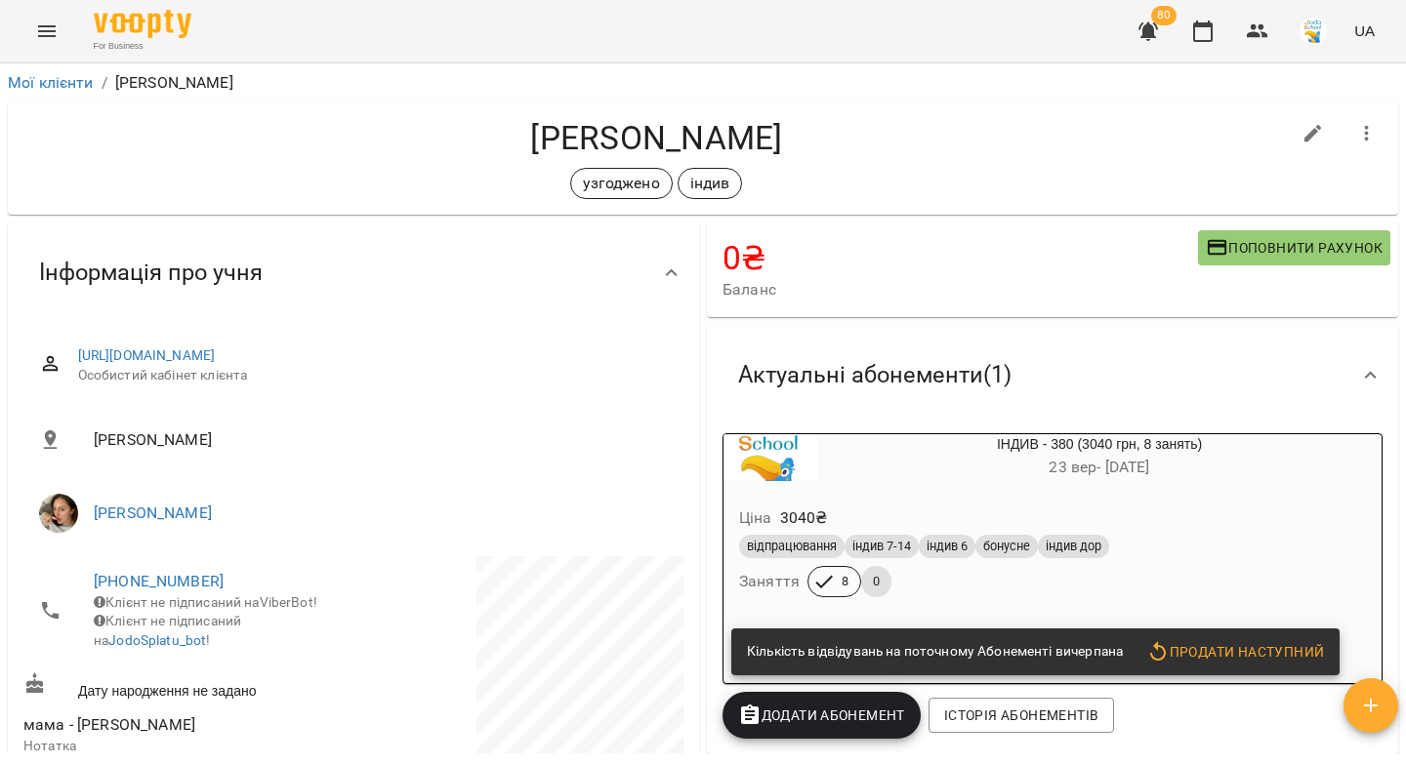
click at [907, 484] on div "ІНДИВ - 380 (3040 грн, 8 занять) [DATE] - [DATE]" at bounding box center [1052, 457] width 666 height 55
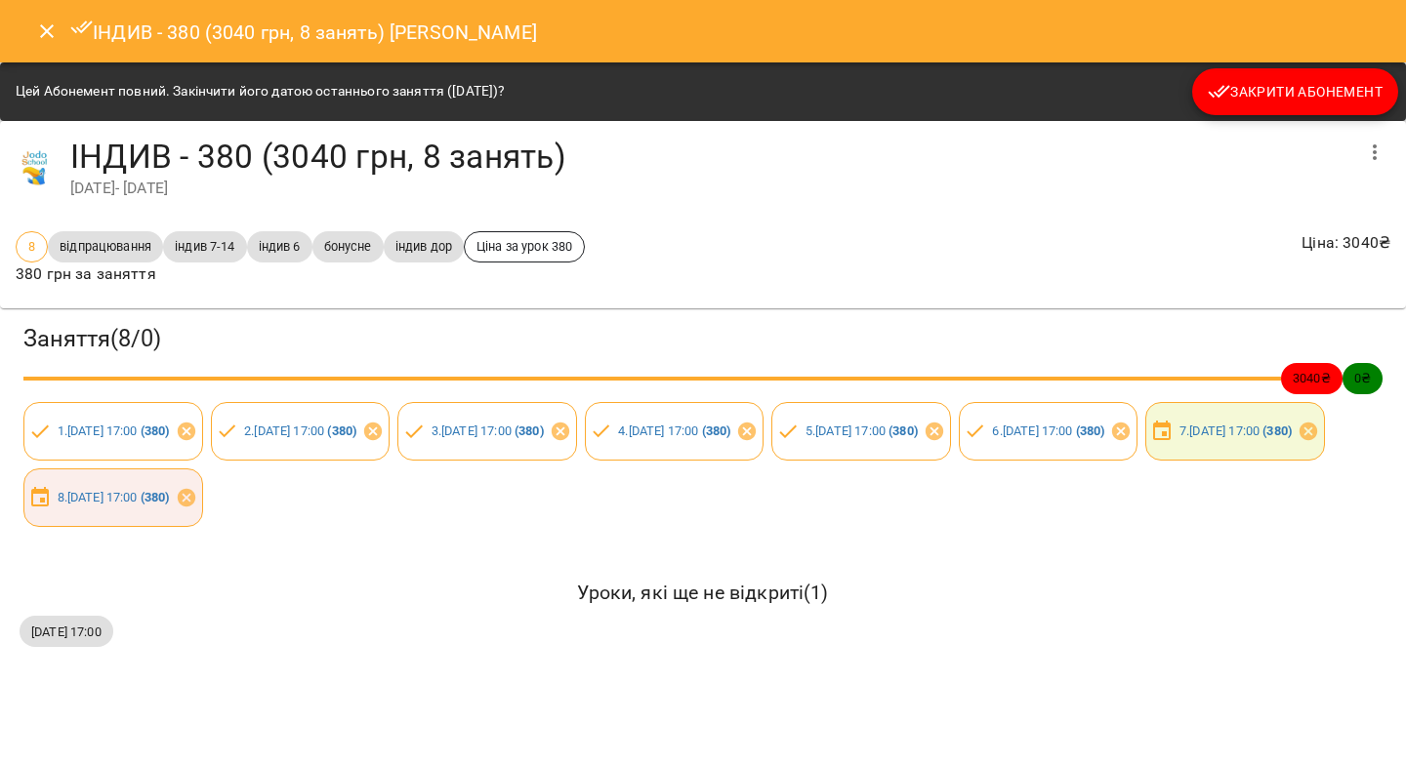
click at [51, 33] on icon "Close" at bounding box center [46, 31] width 23 height 23
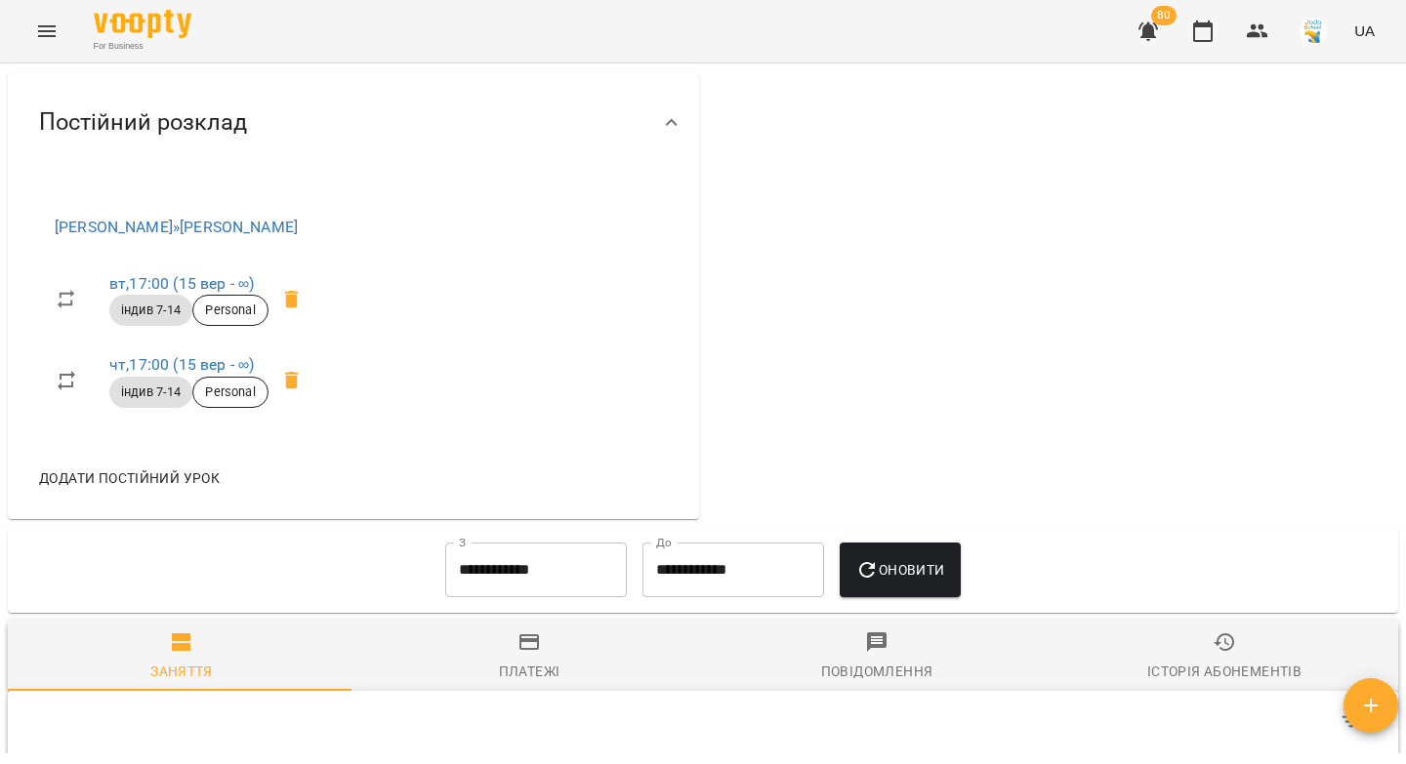
scroll to position [822, 0]
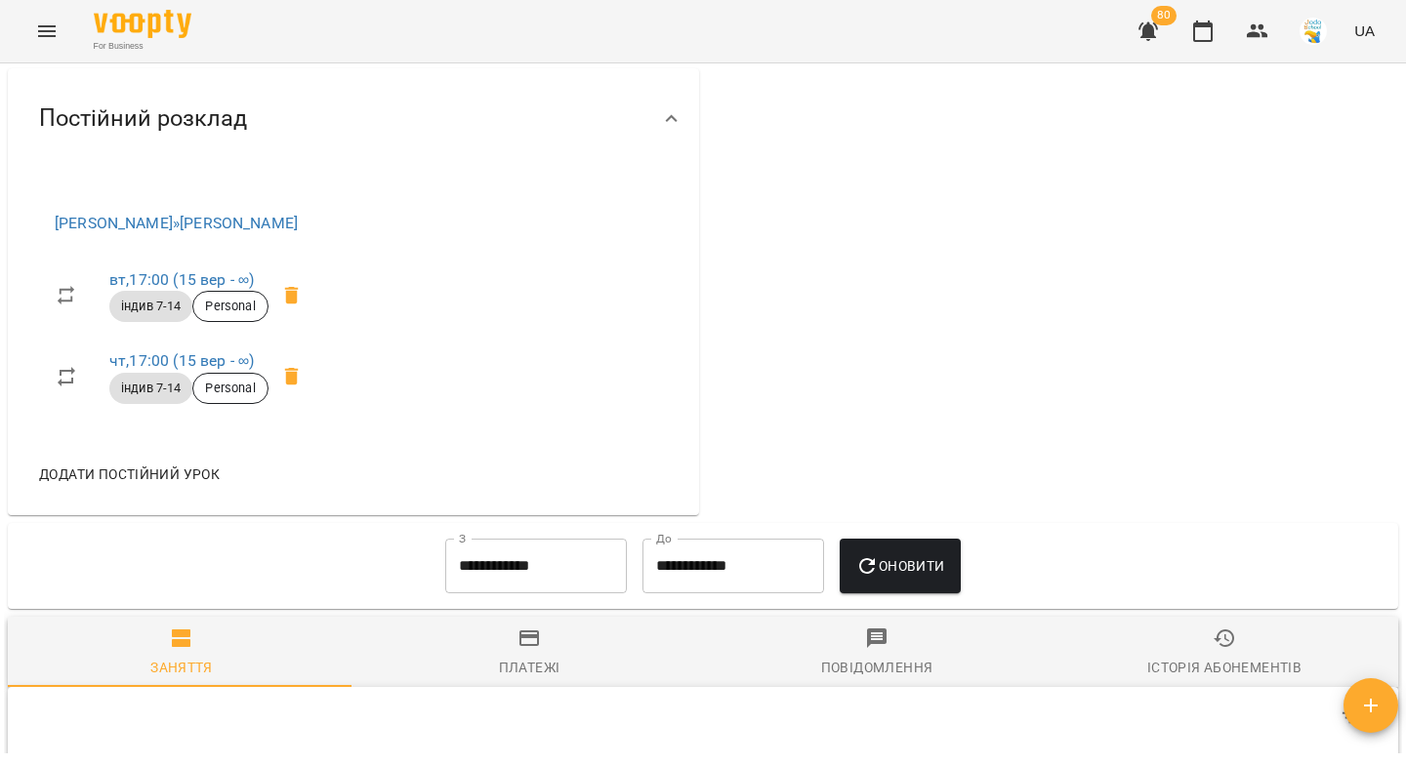
click at [446, 583] on input "**********" at bounding box center [536, 566] width 182 height 55
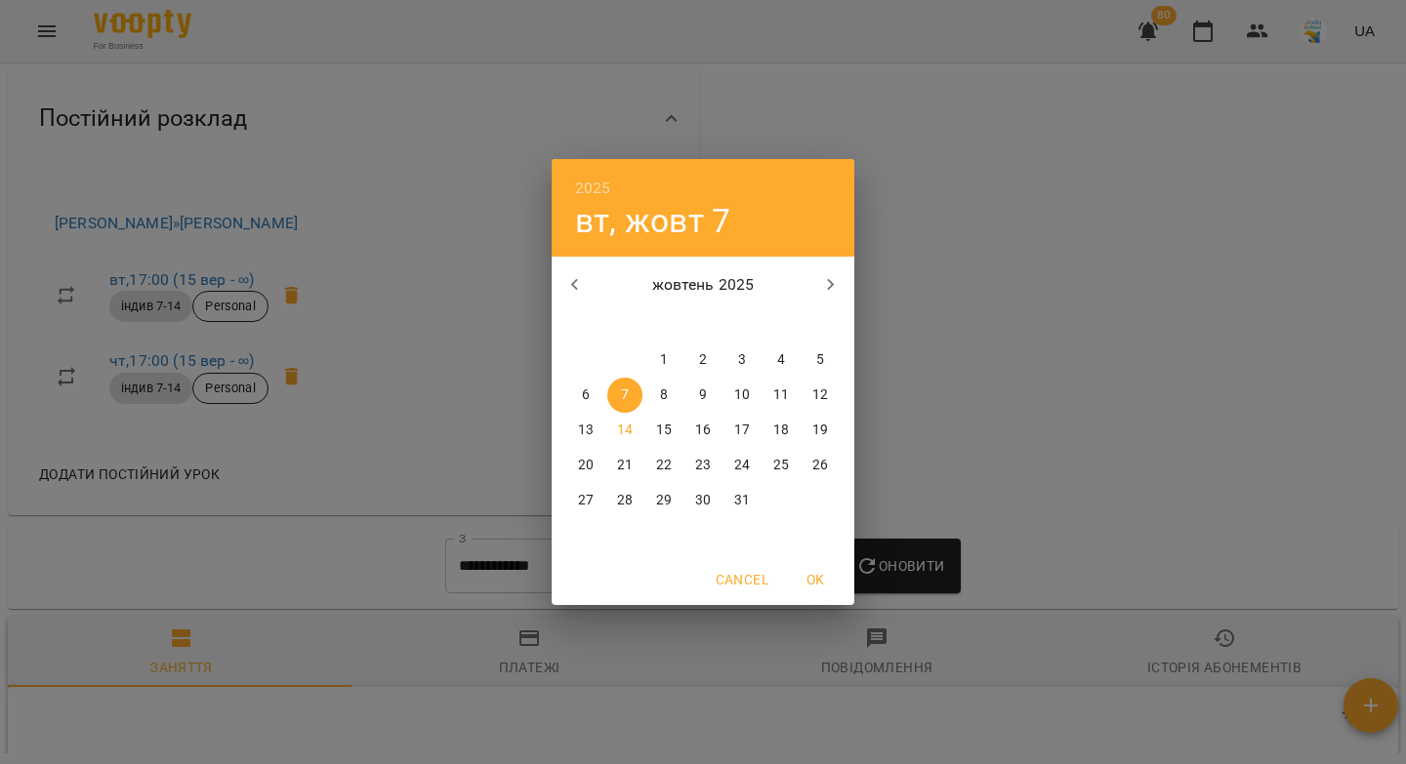
click at [572, 278] on icon "button" at bounding box center [574, 284] width 23 height 23
click at [624, 466] on p "23" at bounding box center [625, 466] width 16 height 20
type input "**********"
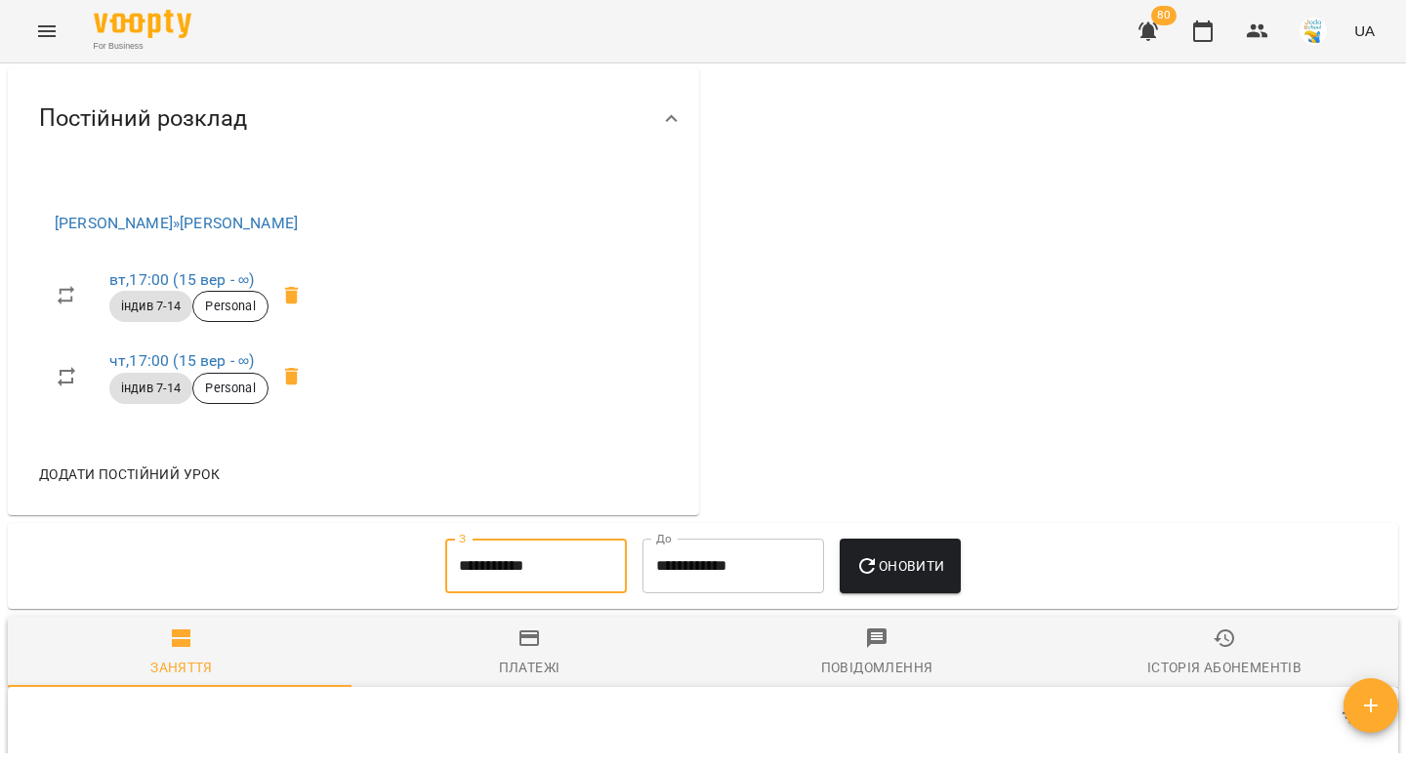
click at [891, 576] on span "Оновити" at bounding box center [899, 565] width 89 height 23
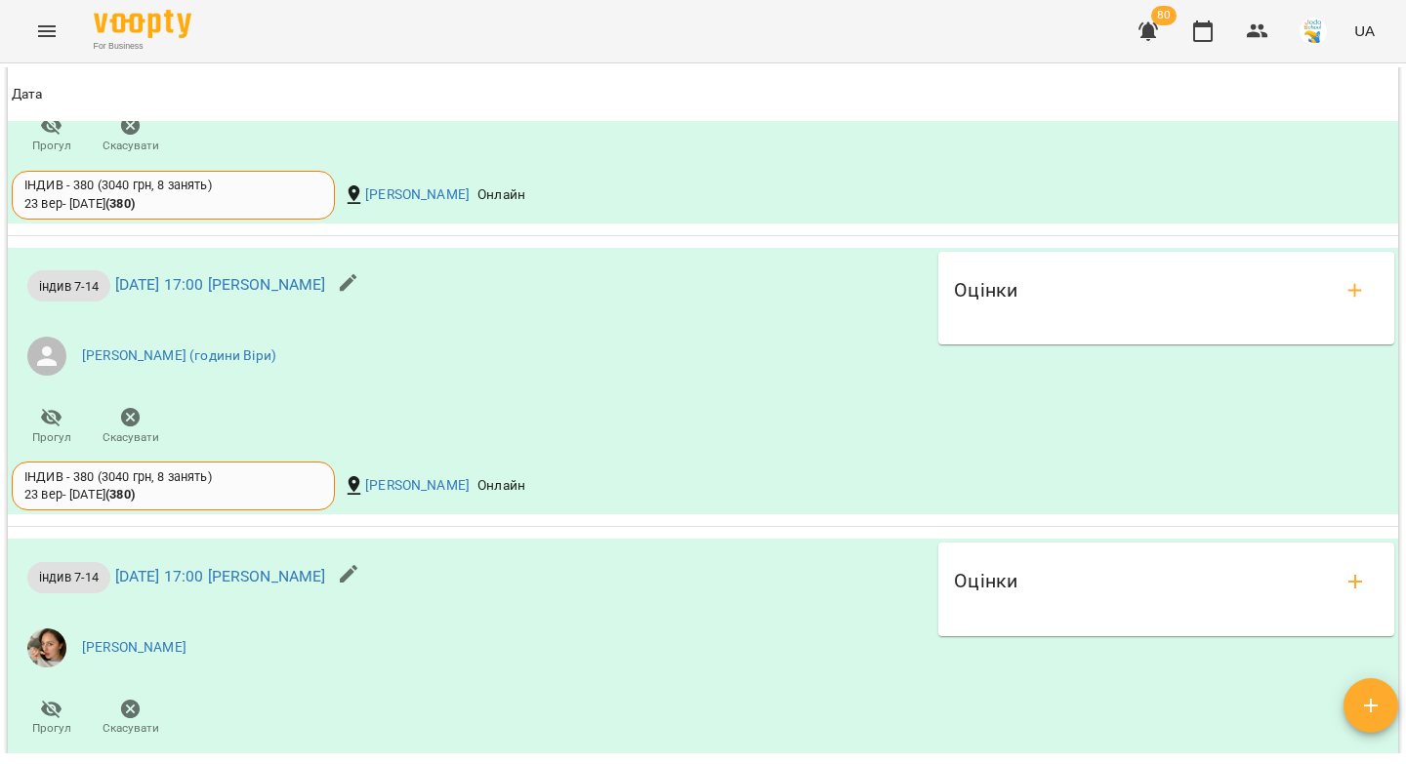
scroll to position [62, 0]
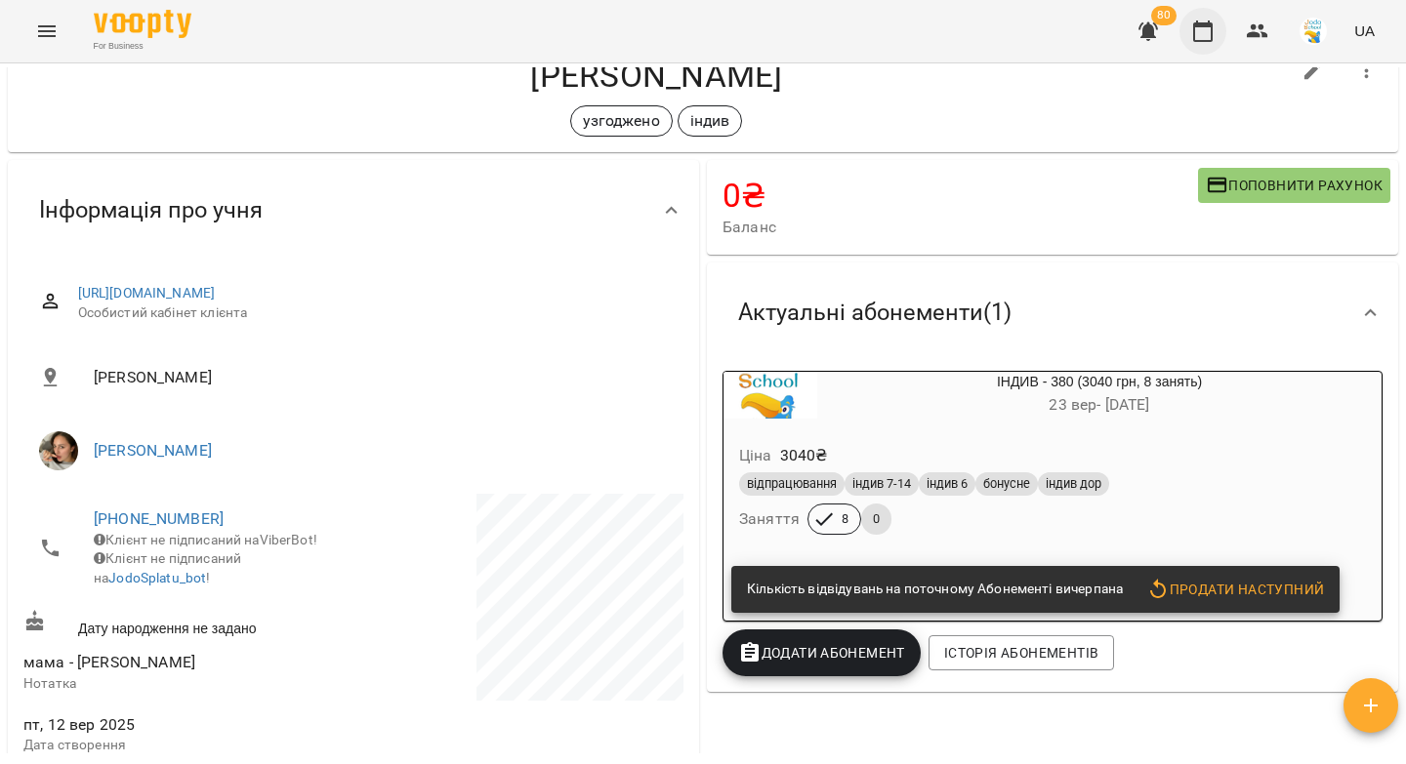
click at [1207, 36] on icon "button" at bounding box center [1202, 31] width 23 height 23
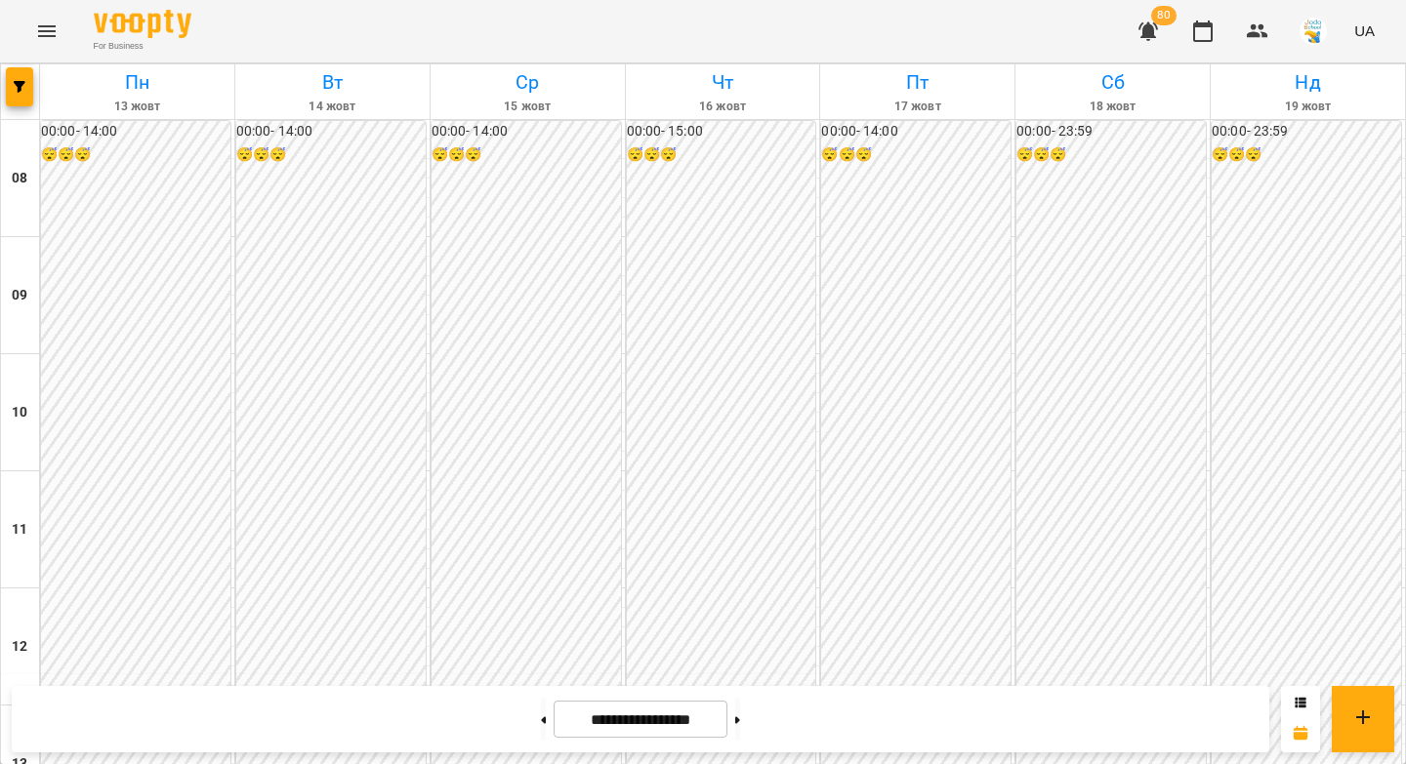
scroll to position [373, 0]
click at [740, 719] on button at bounding box center [737, 719] width 5 height 43
type input "**********"
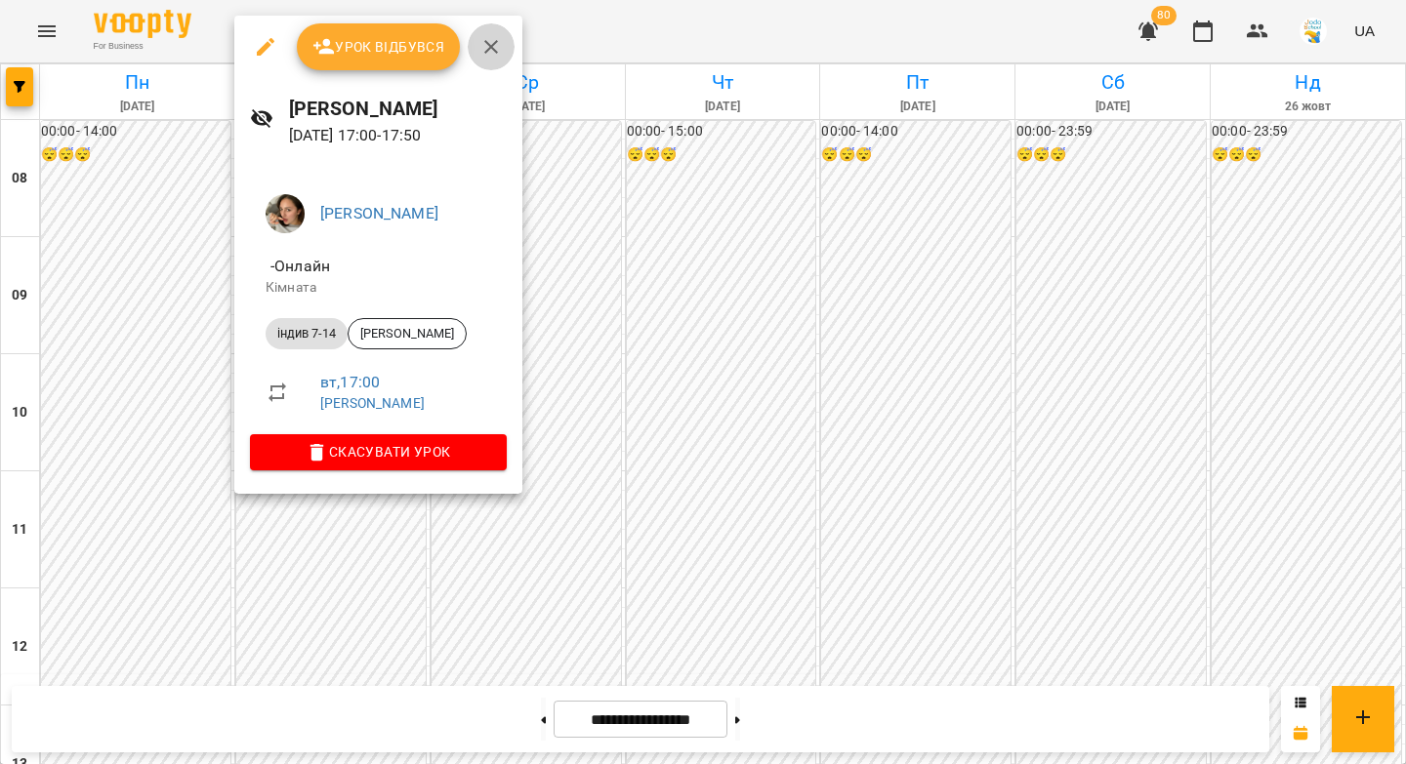
click at [493, 46] on icon "button" at bounding box center [490, 46] width 23 height 23
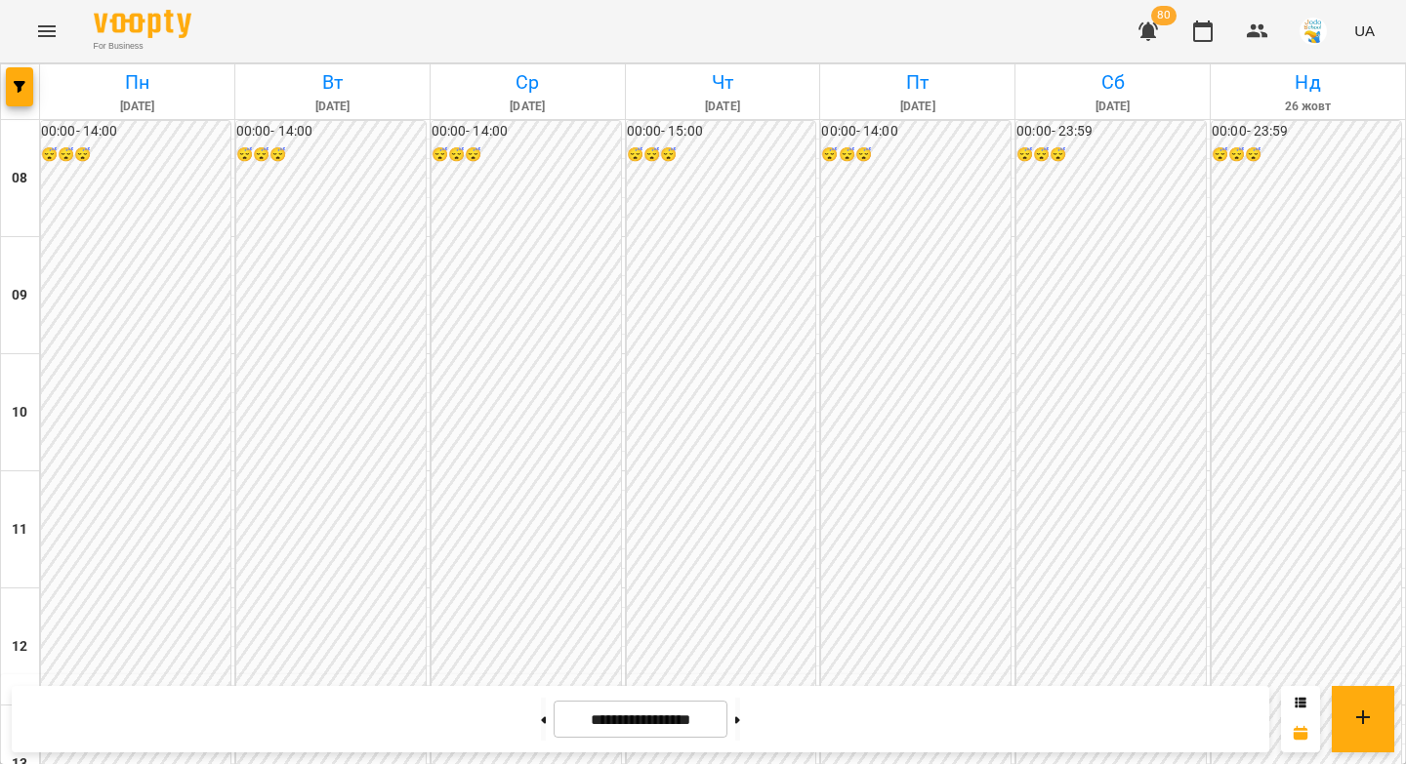
click at [493, 48] on div "For Business 80 UA" at bounding box center [703, 31] width 1406 height 62
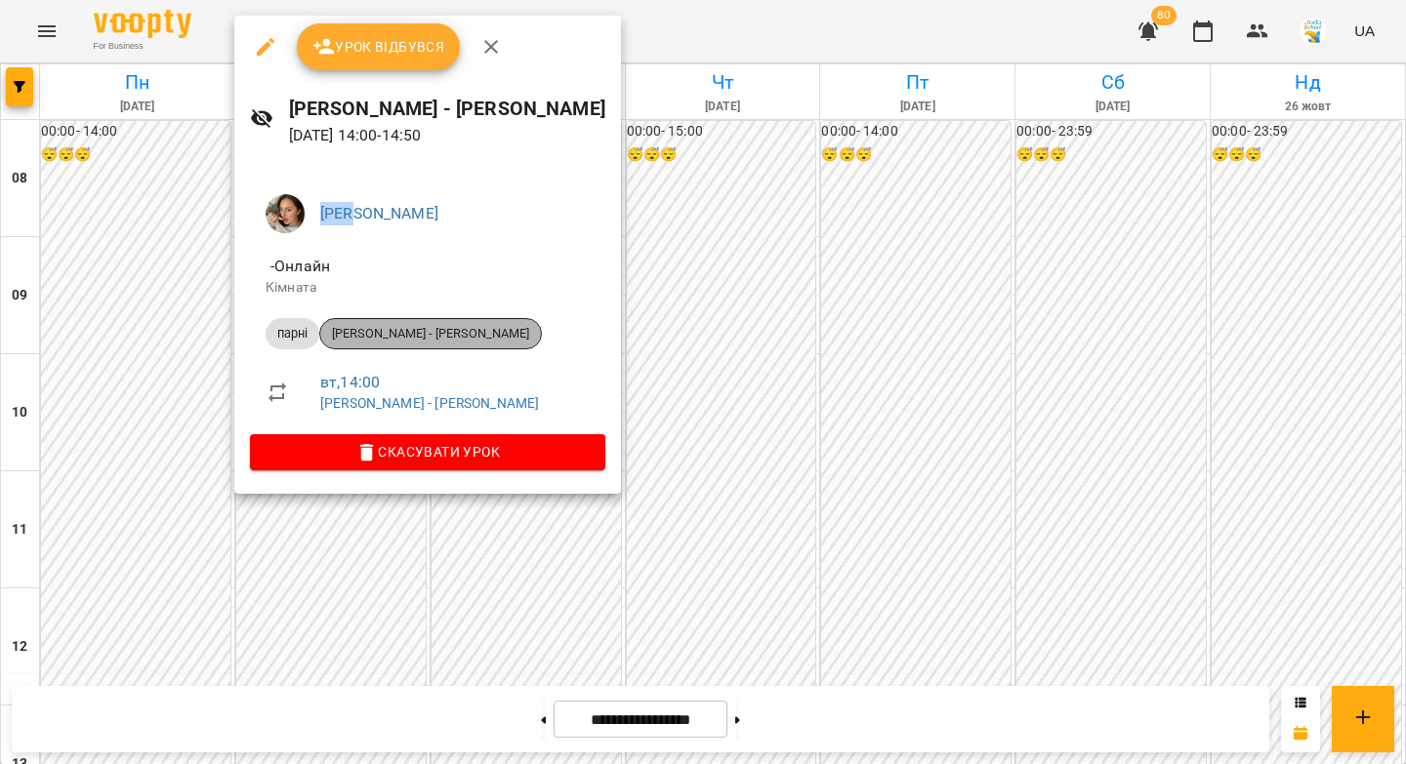
click at [449, 342] on span "[PERSON_NAME] - [PERSON_NAME]" at bounding box center [430, 334] width 221 height 18
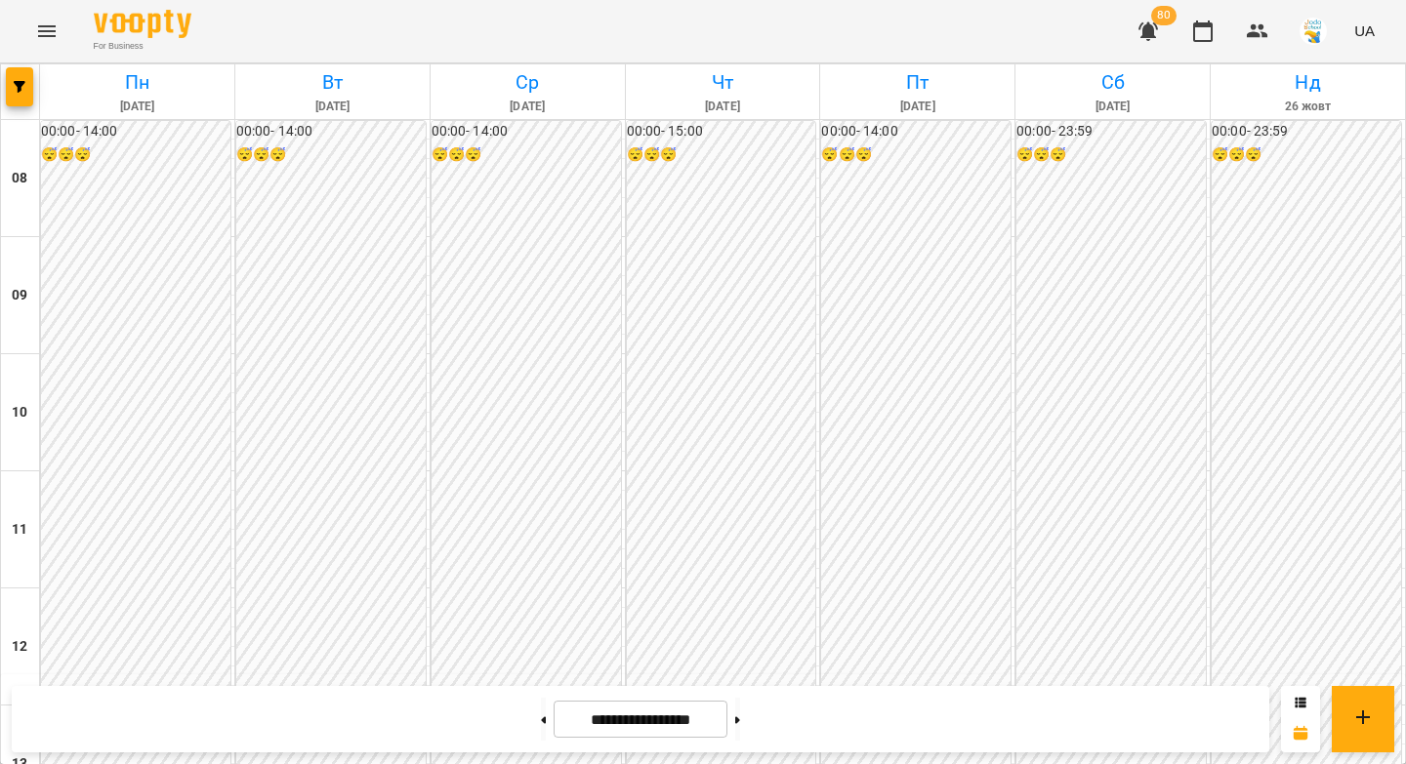
scroll to position [590, 0]
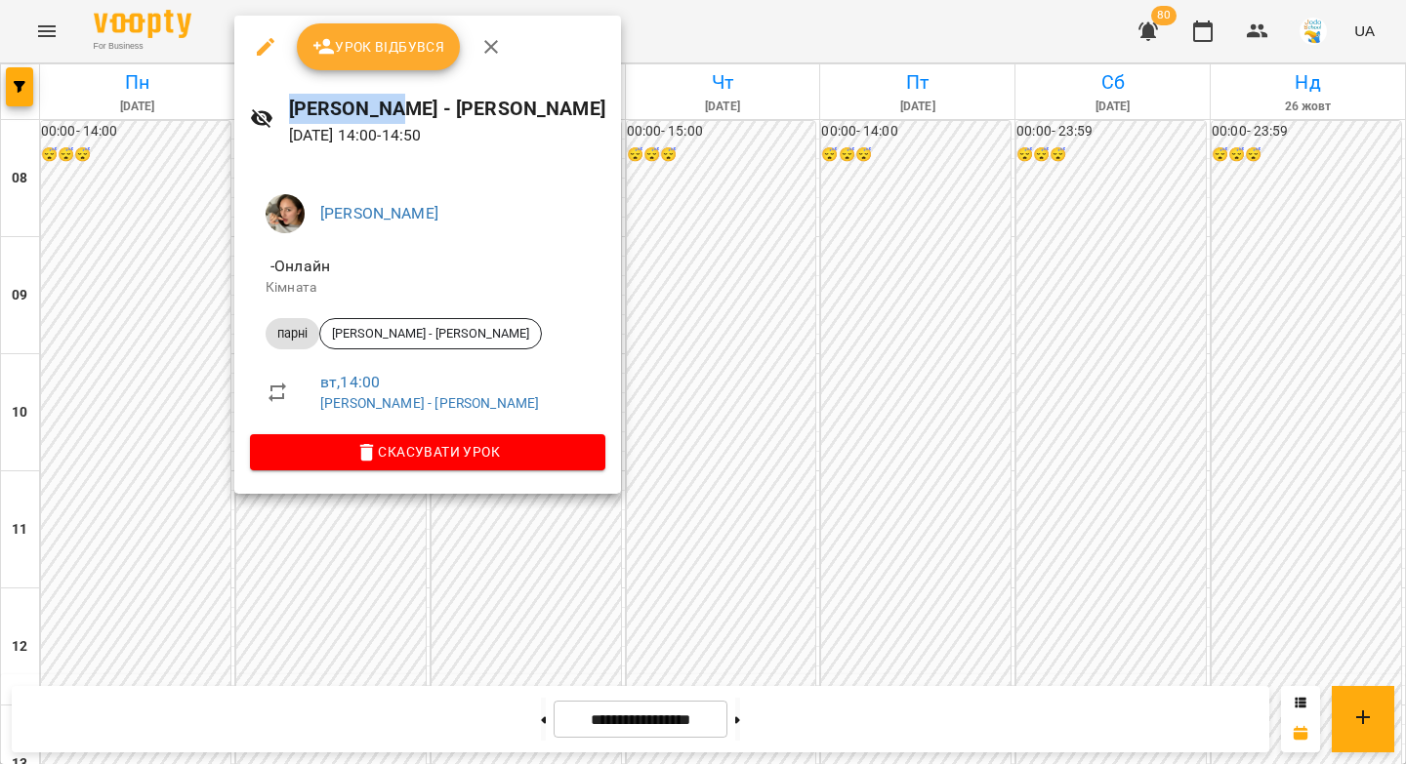
drag, startPoint x: 391, startPoint y: 107, endPoint x: 291, endPoint y: 106, distance: 100.5
click at [291, 106] on h6 "[PERSON_NAME] - [PERSON_NAME]" at bounding box center [447, 109] width 316 height 30
click at [493, 47] on icon "button" at bounding box center [490, 46] width 23 height 23
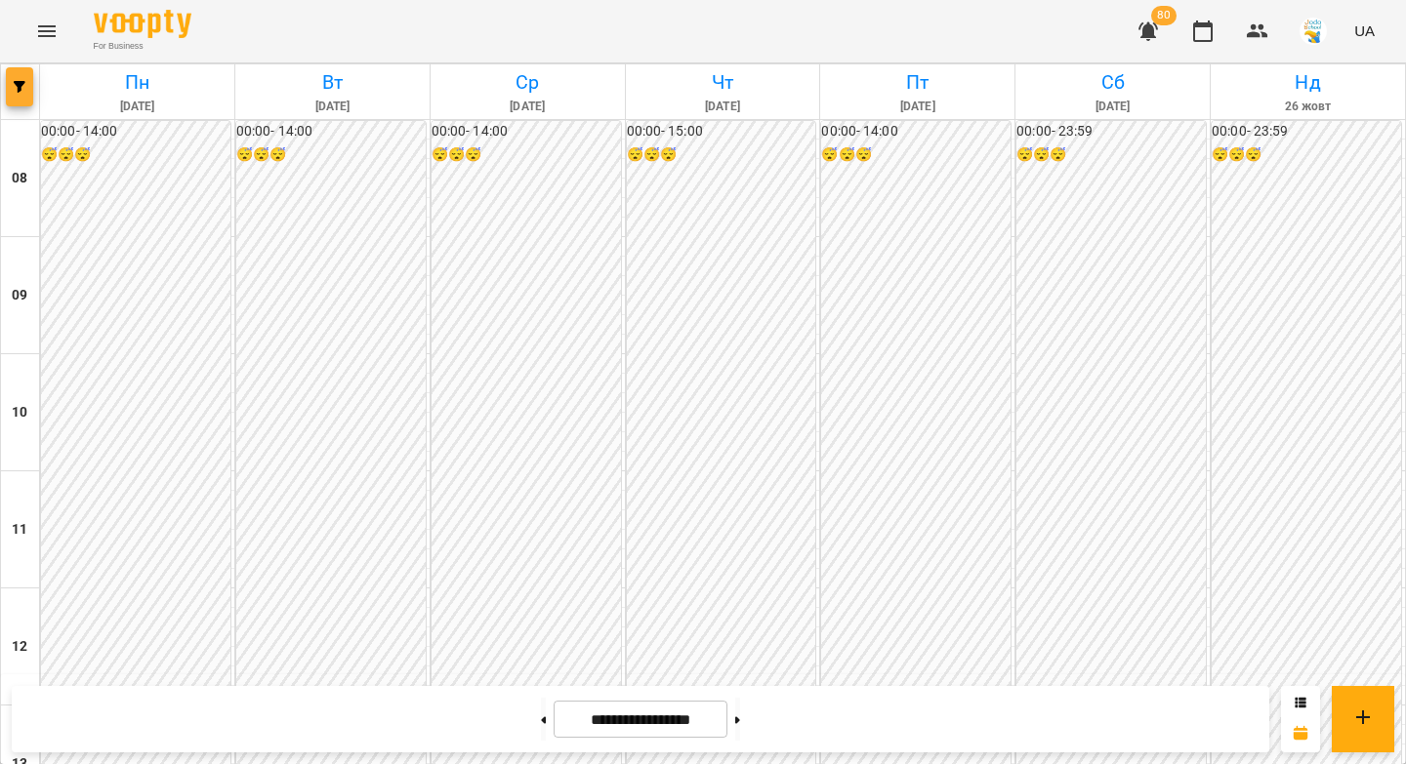
click at [26, 92] on span "button" at bounding box center [19, 87] width 27 height 12
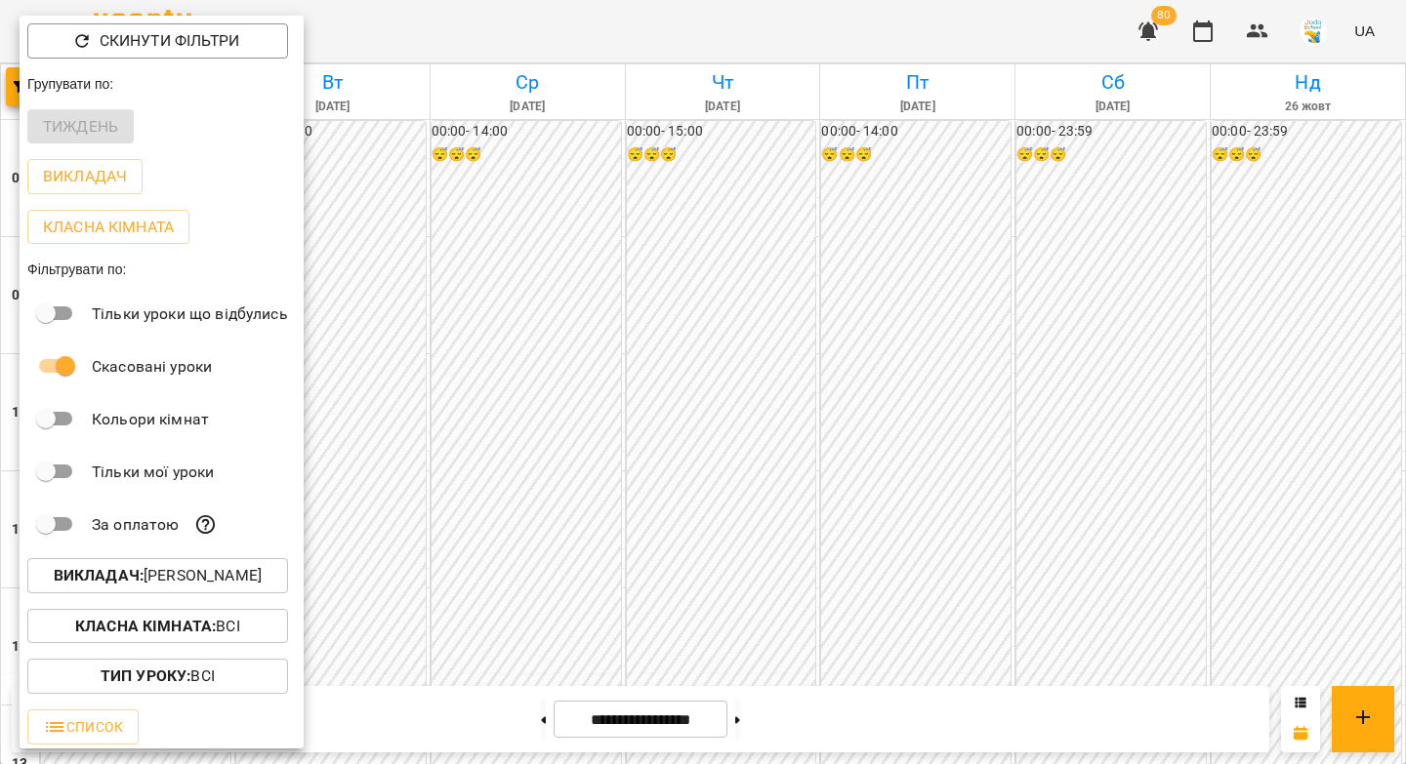
click at [184, 576] on p "Викладач : [PERSON_NAME]" at bounding box center [158, 575] width 208 height 23
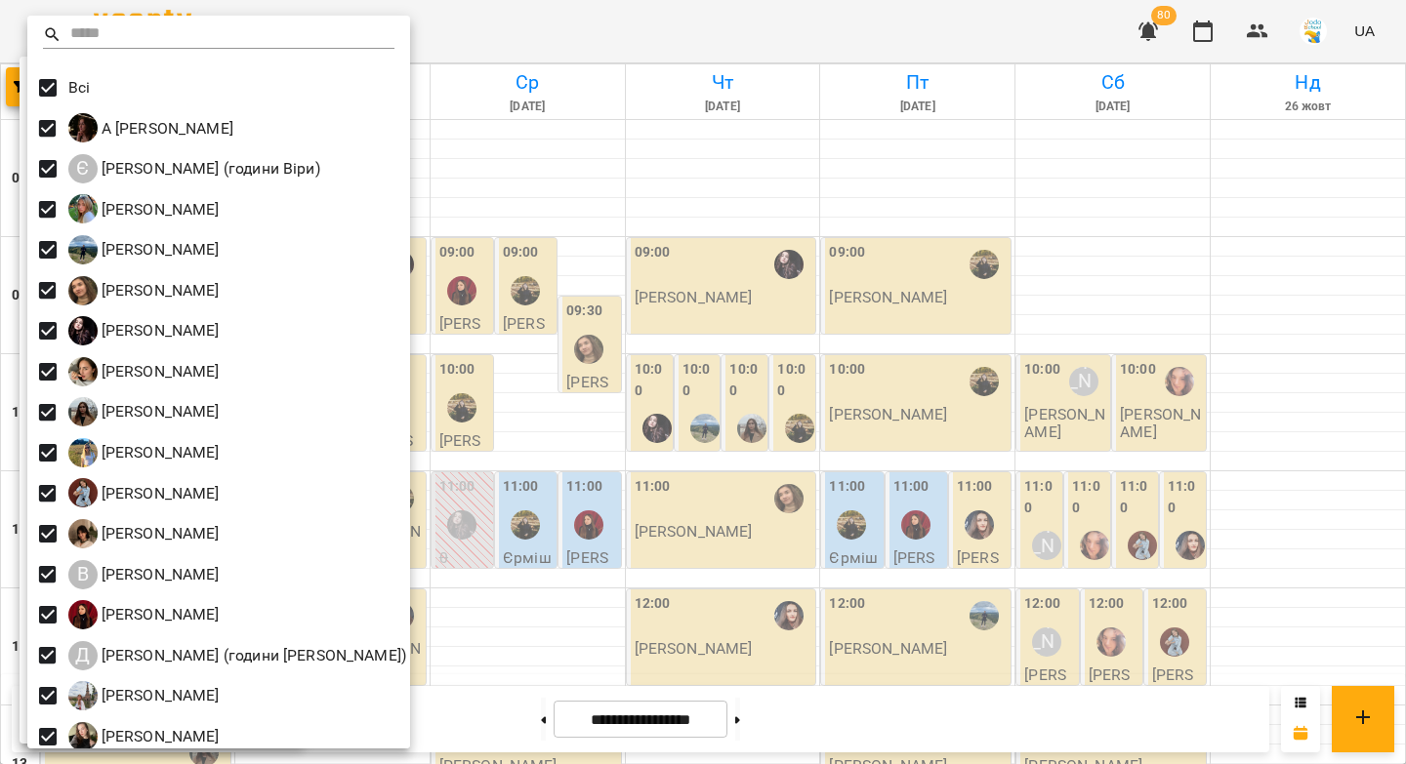
click at [699, 203] on div at bounding box center [703, 382] width 1406 height 764
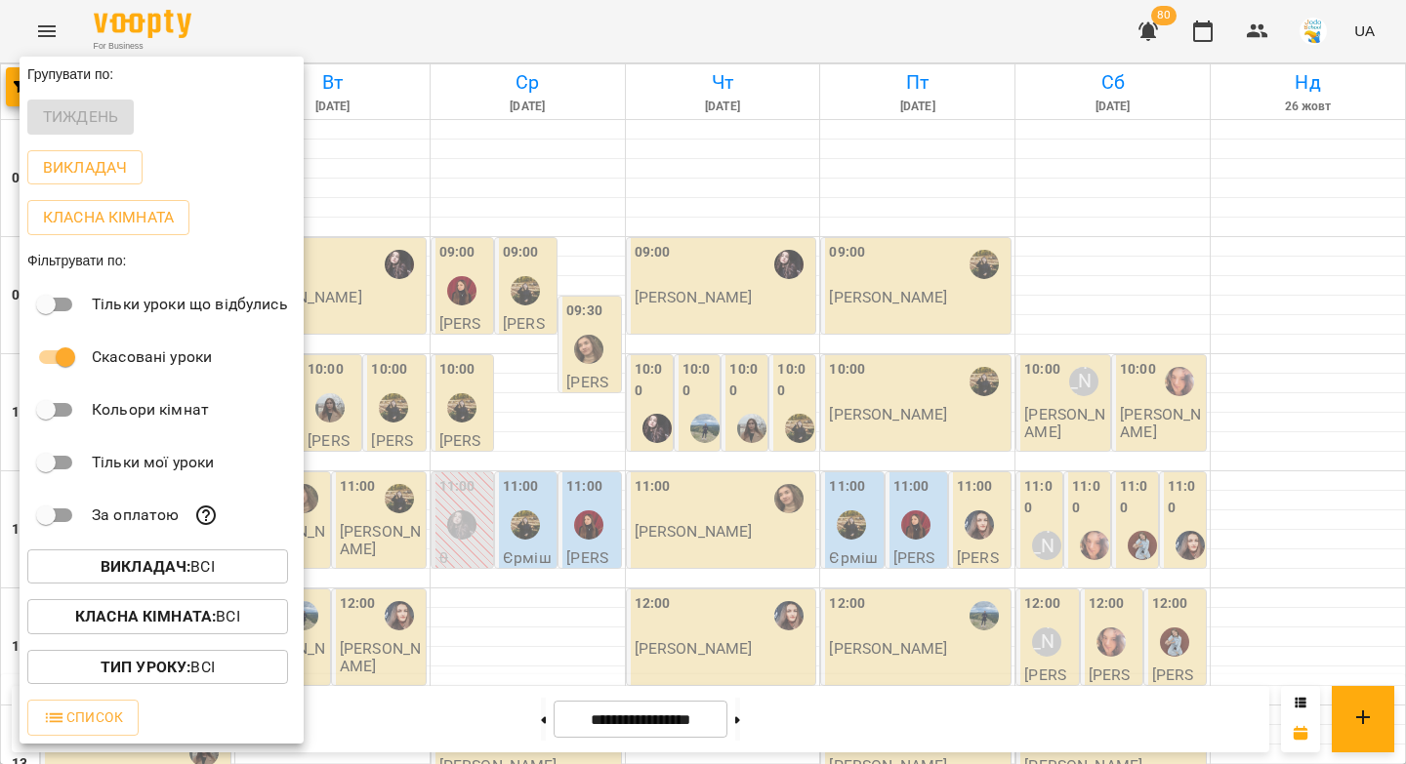
click at [507, 716] on div at bounding box center [703, 382] width 1406 height 764
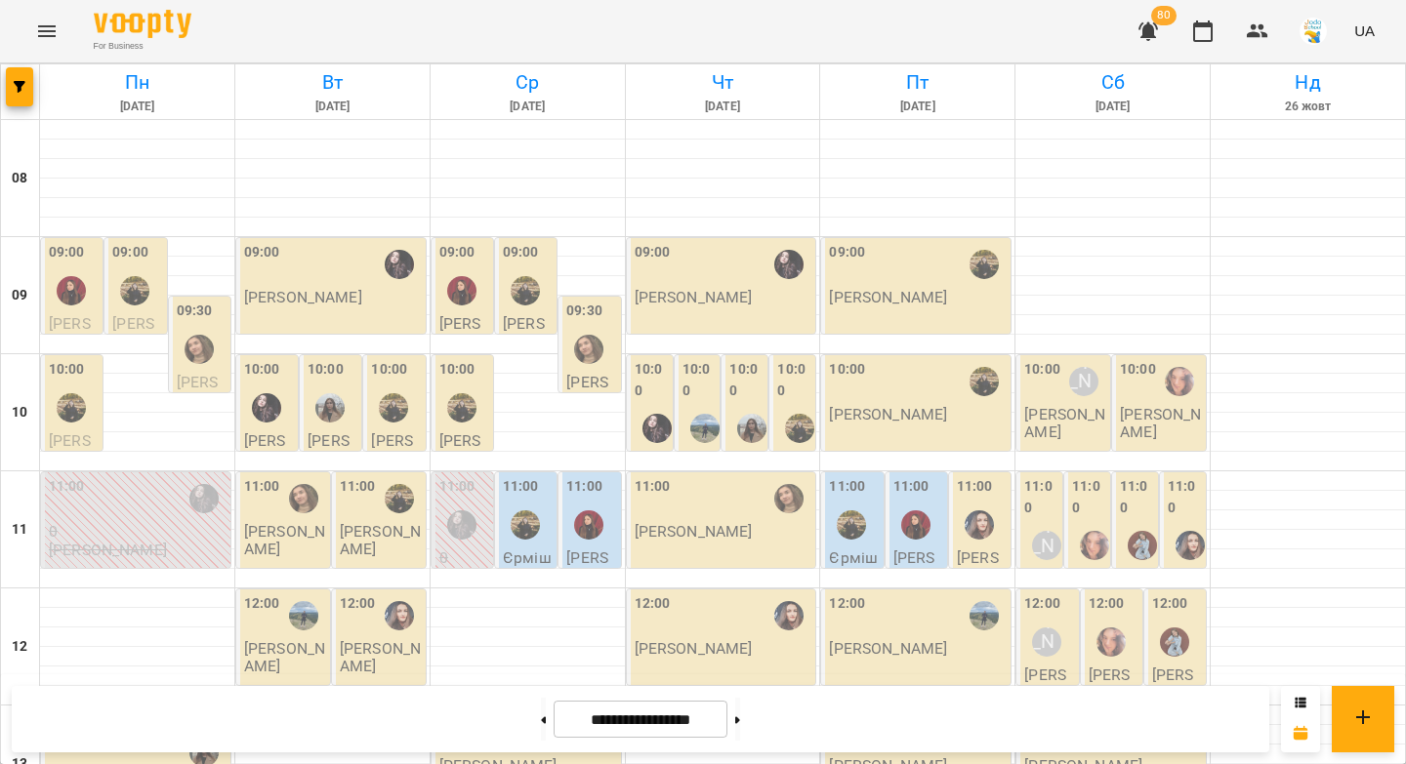
click at [541, 719] on button at bounding box center [543, 719] width 5 height 43
type input "**********"
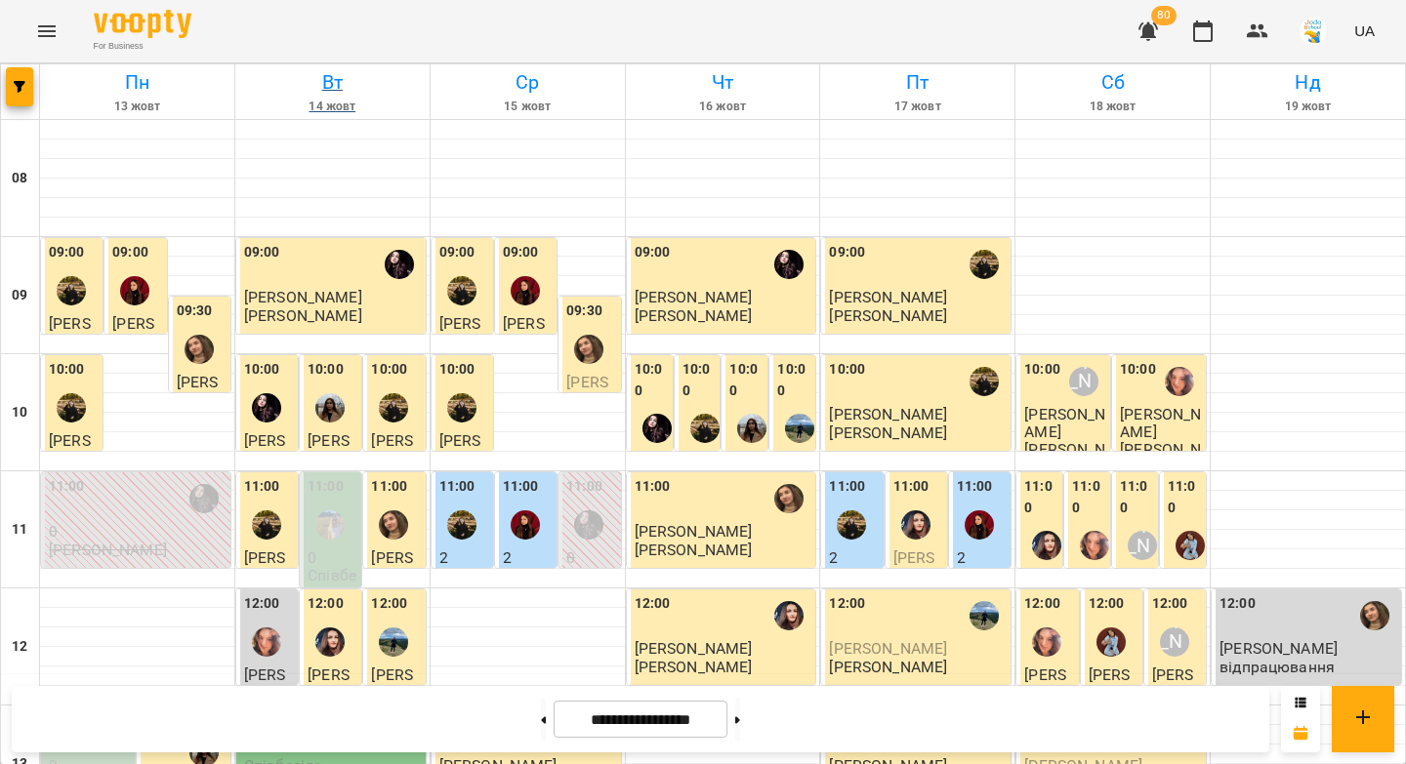
click at [328, 84] on h6 "Вт" at bounding box center [332, 82] width 188 height 30
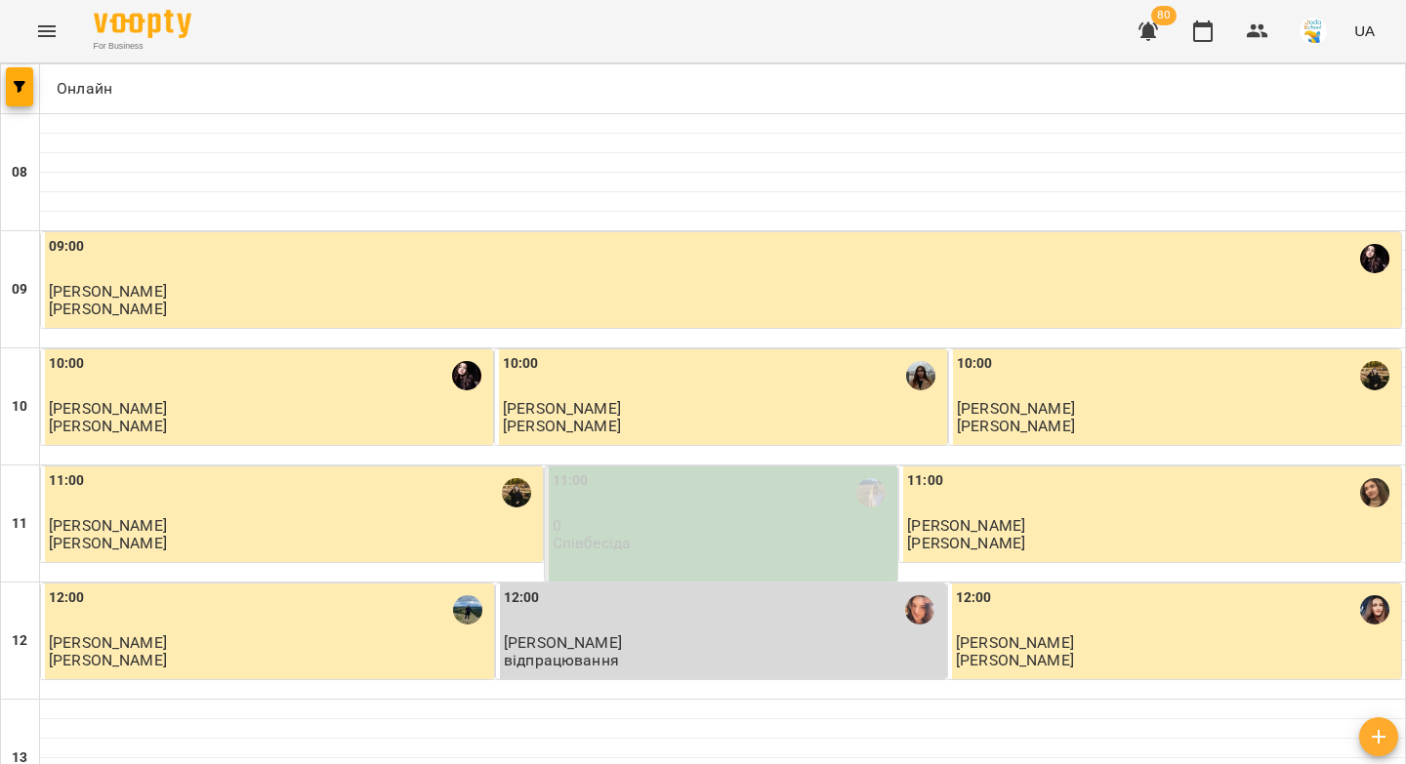
scroll to position [695, 0]
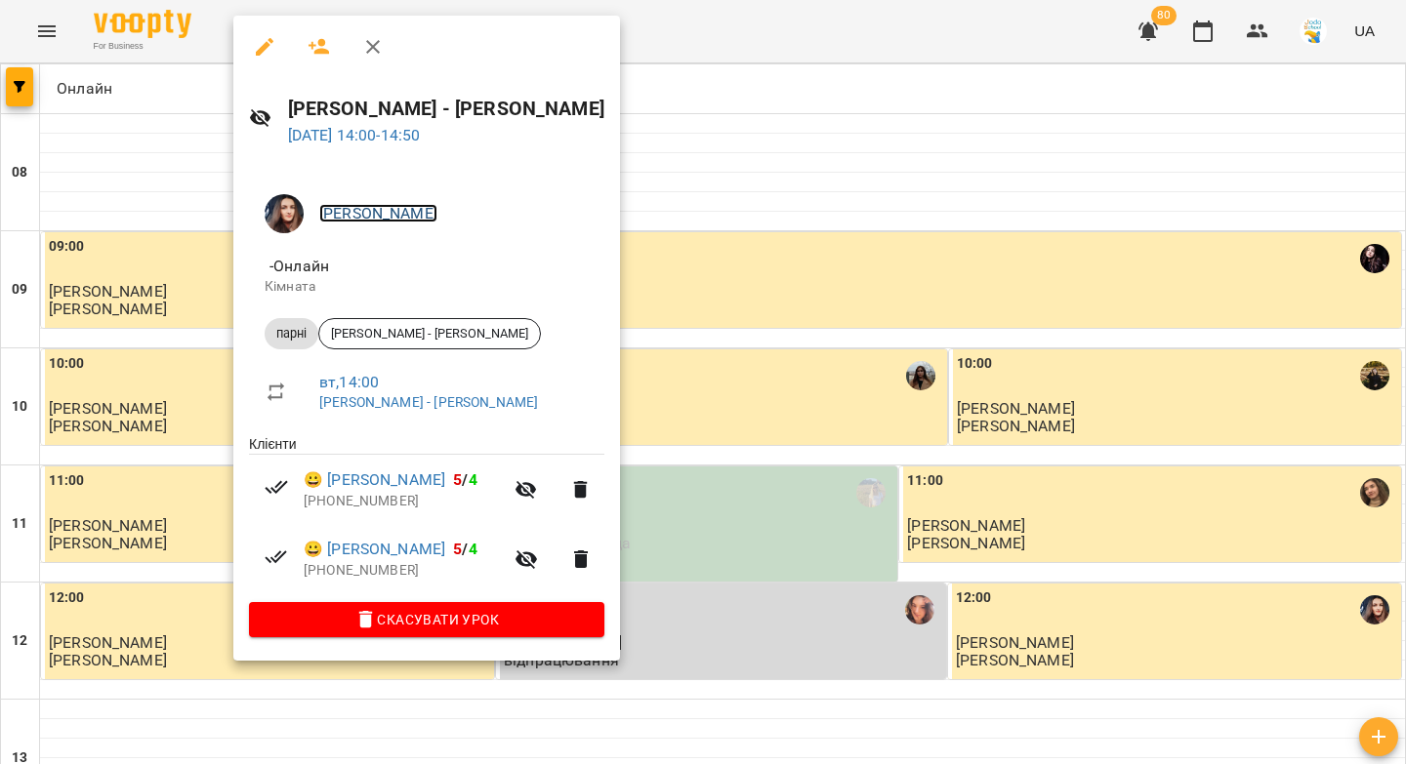
click at [430, 217] on link "[PERSON_NAME]" at bounding box center [378, 213] width 118 height 19
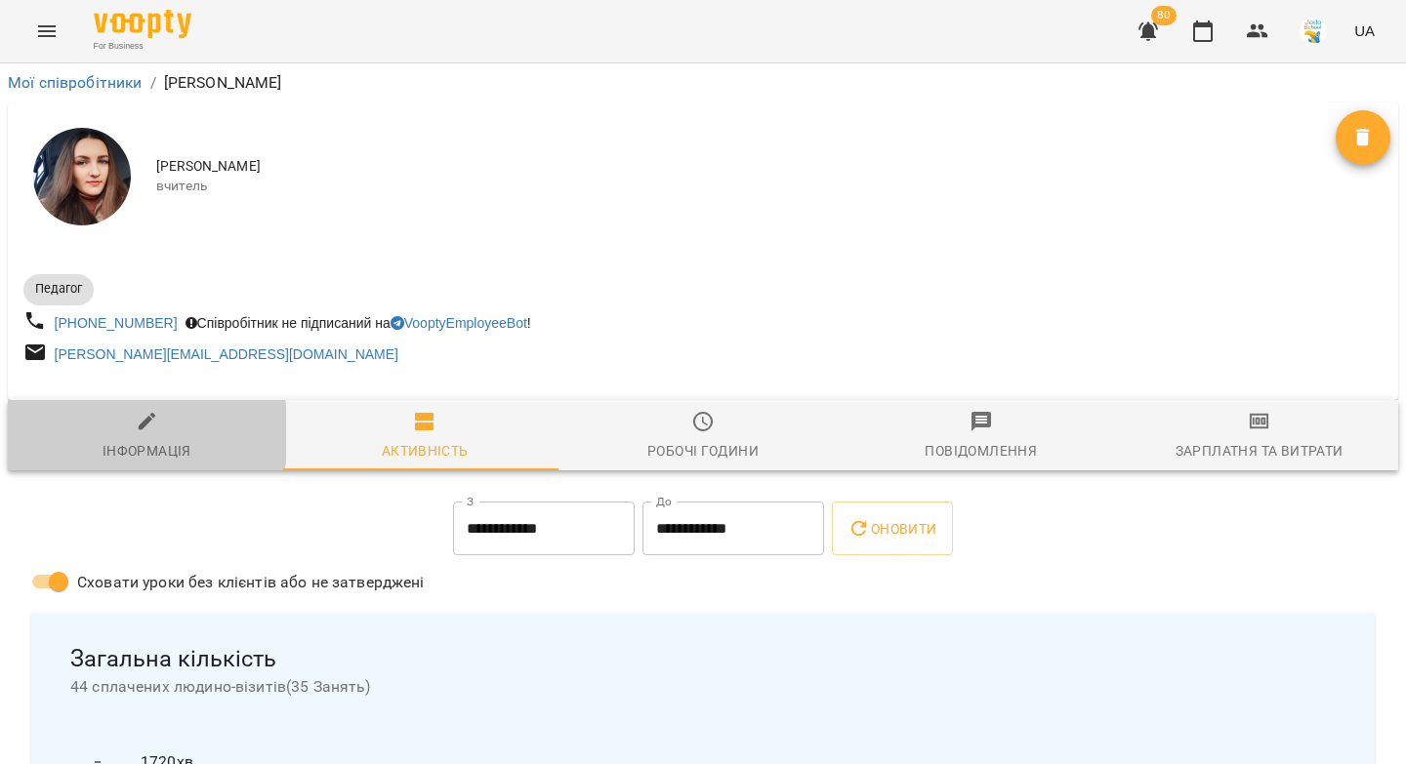
click at [140, 433] on icon "button" at bounding box center [147, 421] width 23 height 23
select select "**"
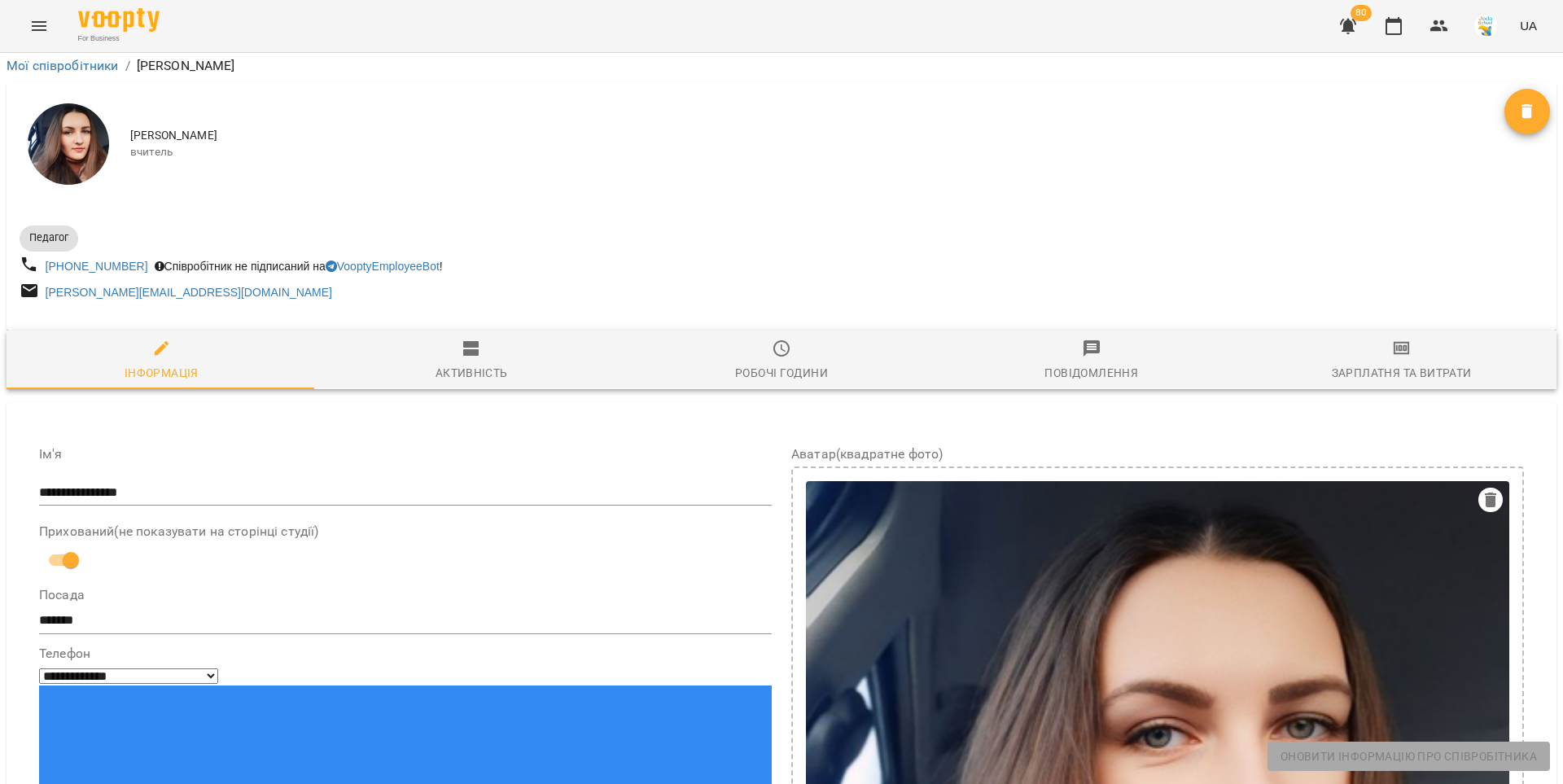
scroll to position [466, 0]
click at [1172, 29] on icon "button" at bounding box center [1393, 26] width 19 height 19
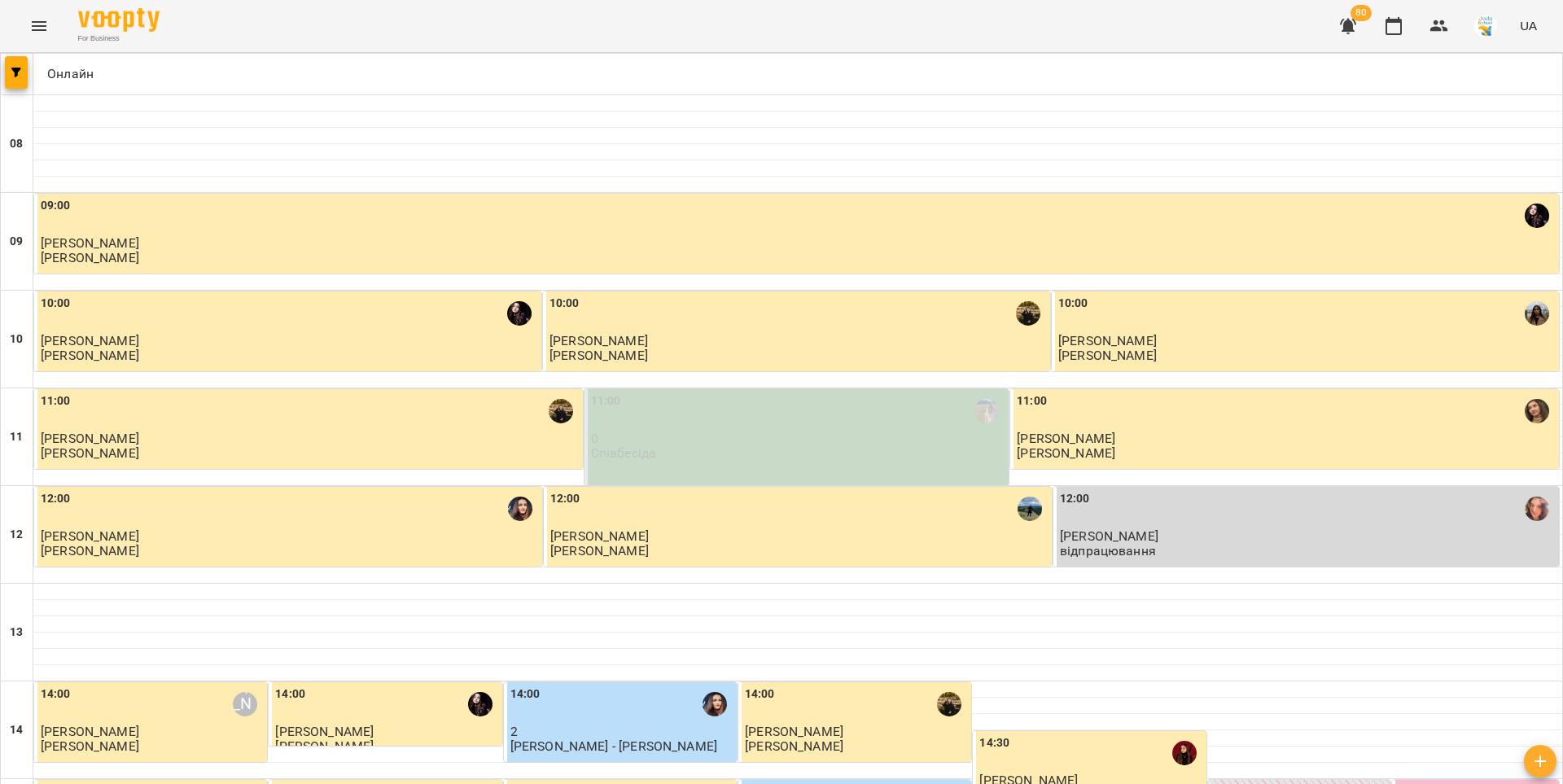
scroll to position [582, 0]
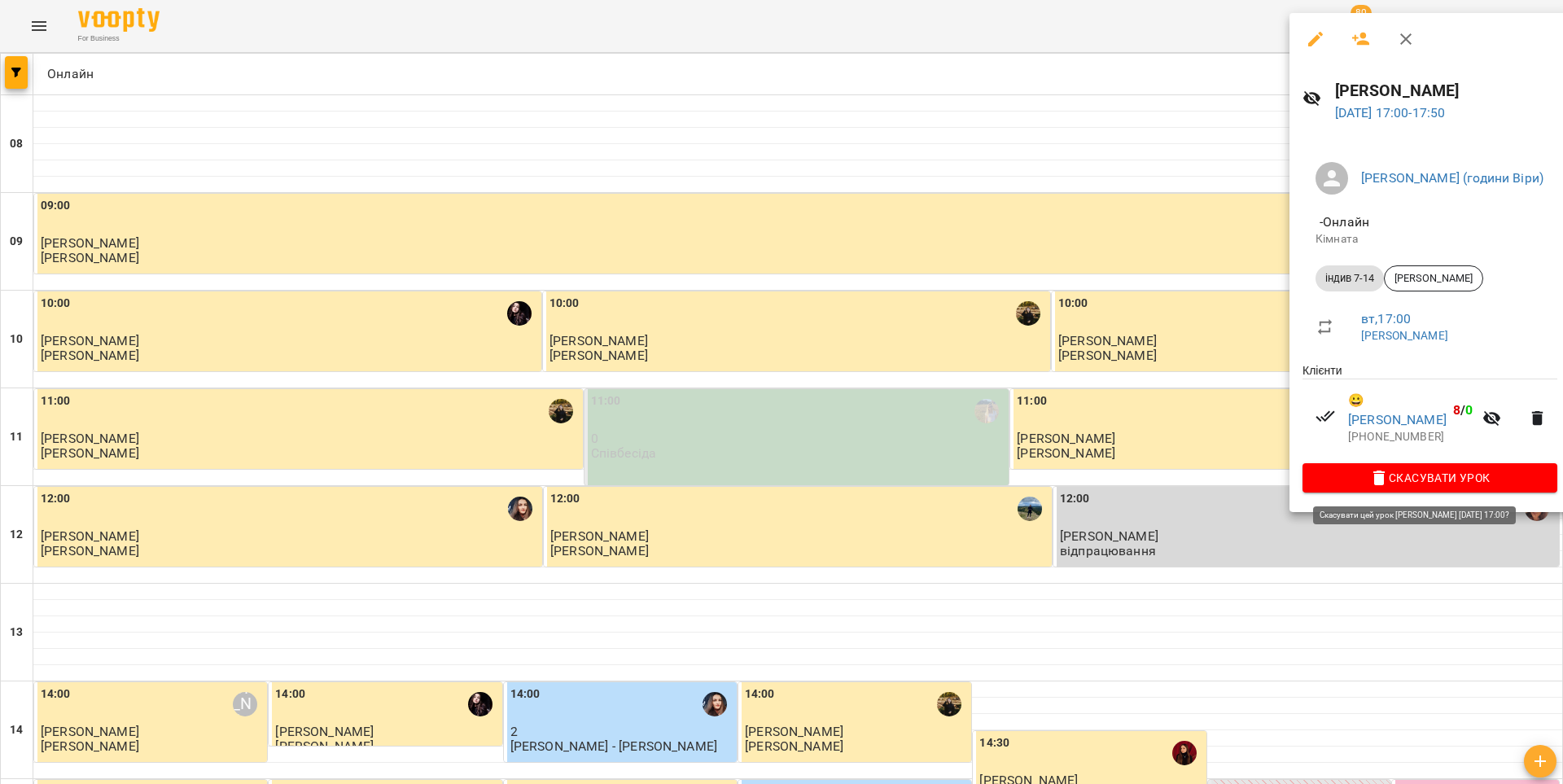
click at [1172, 488] on span "Скасувати Урок" at bounding box center [1430, 477] width 229 height 19
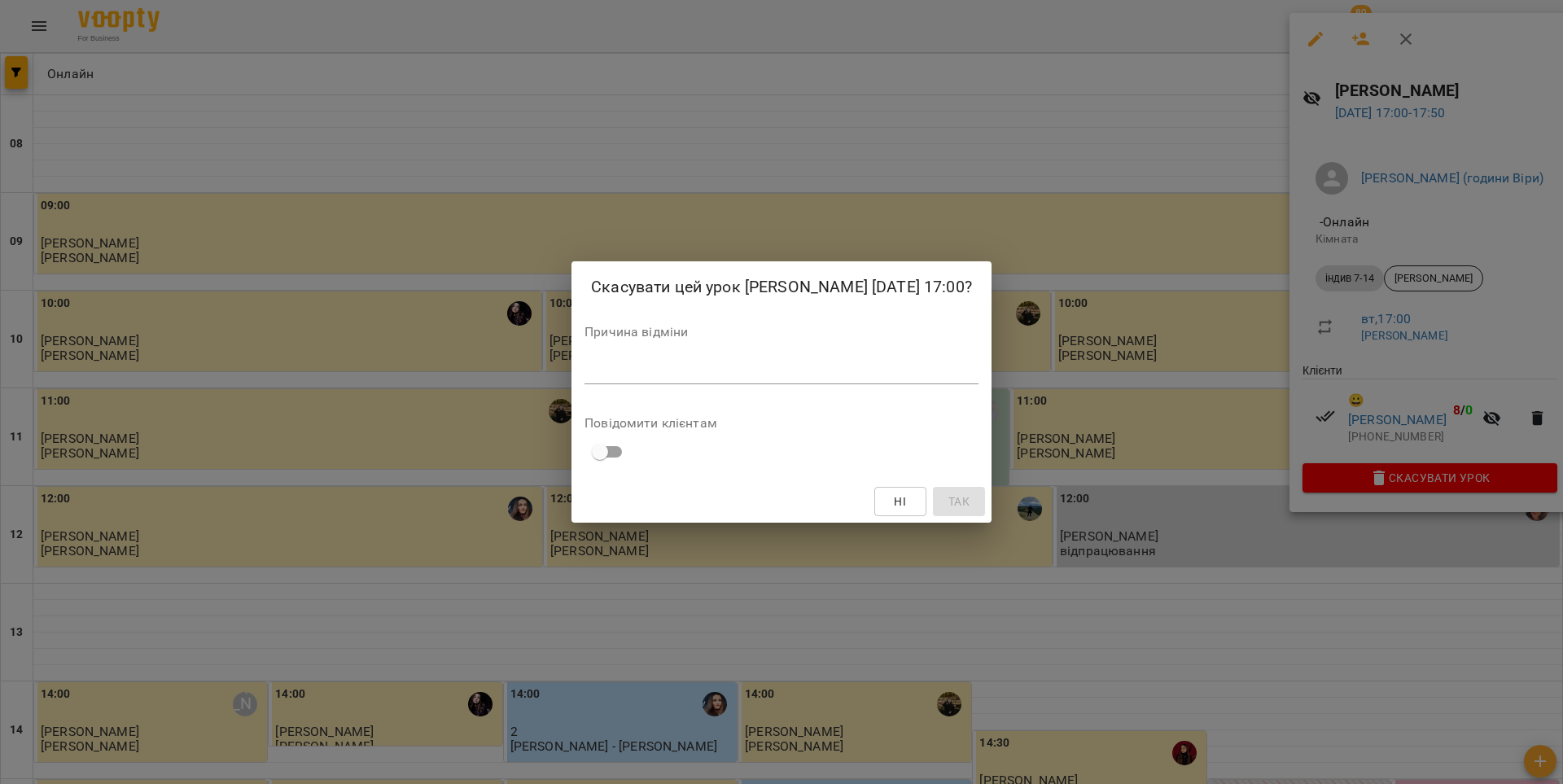
click at [917, 374] on textarea at bounding box center [782, 370] width 394 height 16
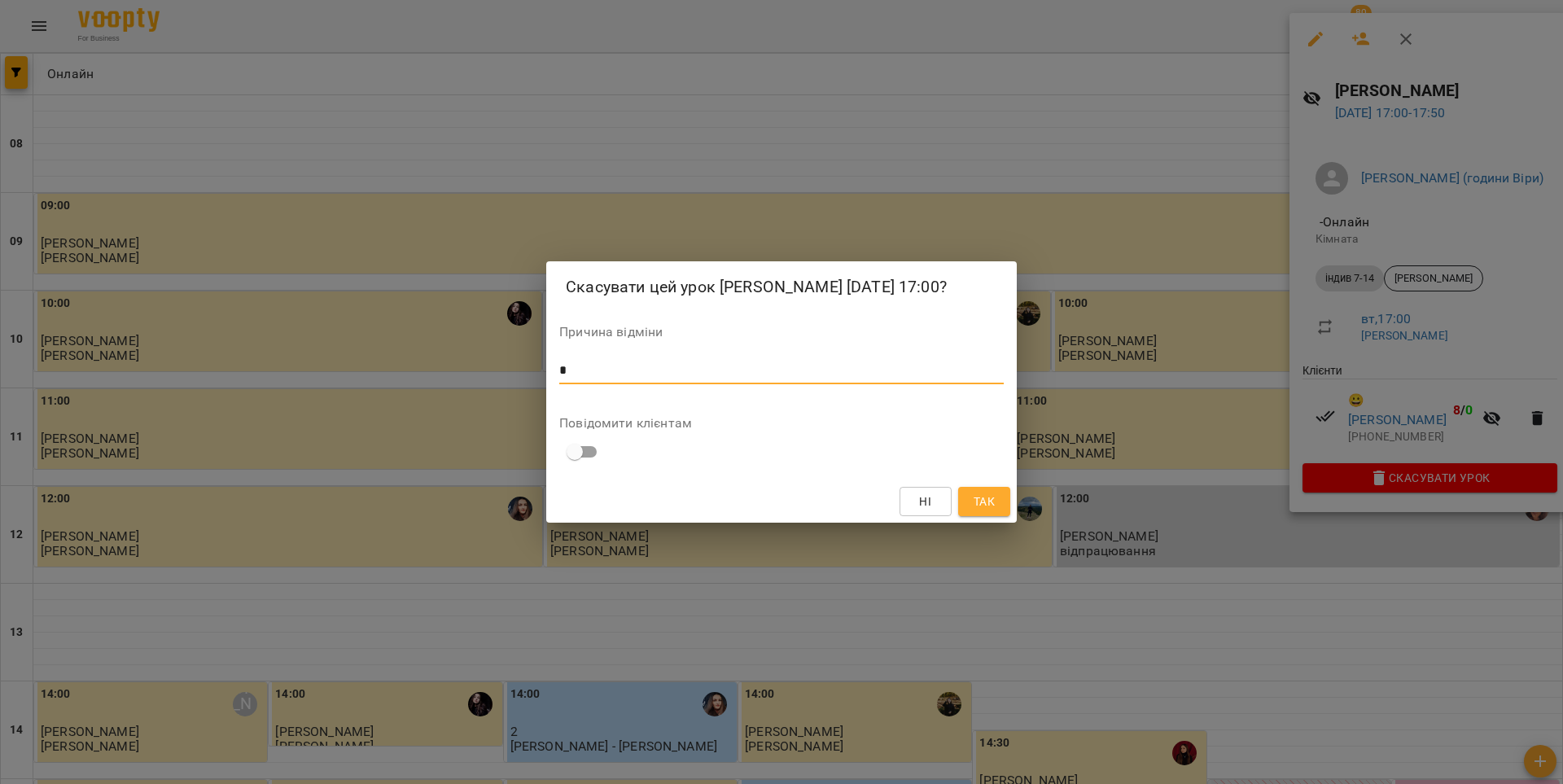
type textarea "*"
click at [989, 500] on span "Так" at bounding box center [983, 501] width 21 height 19
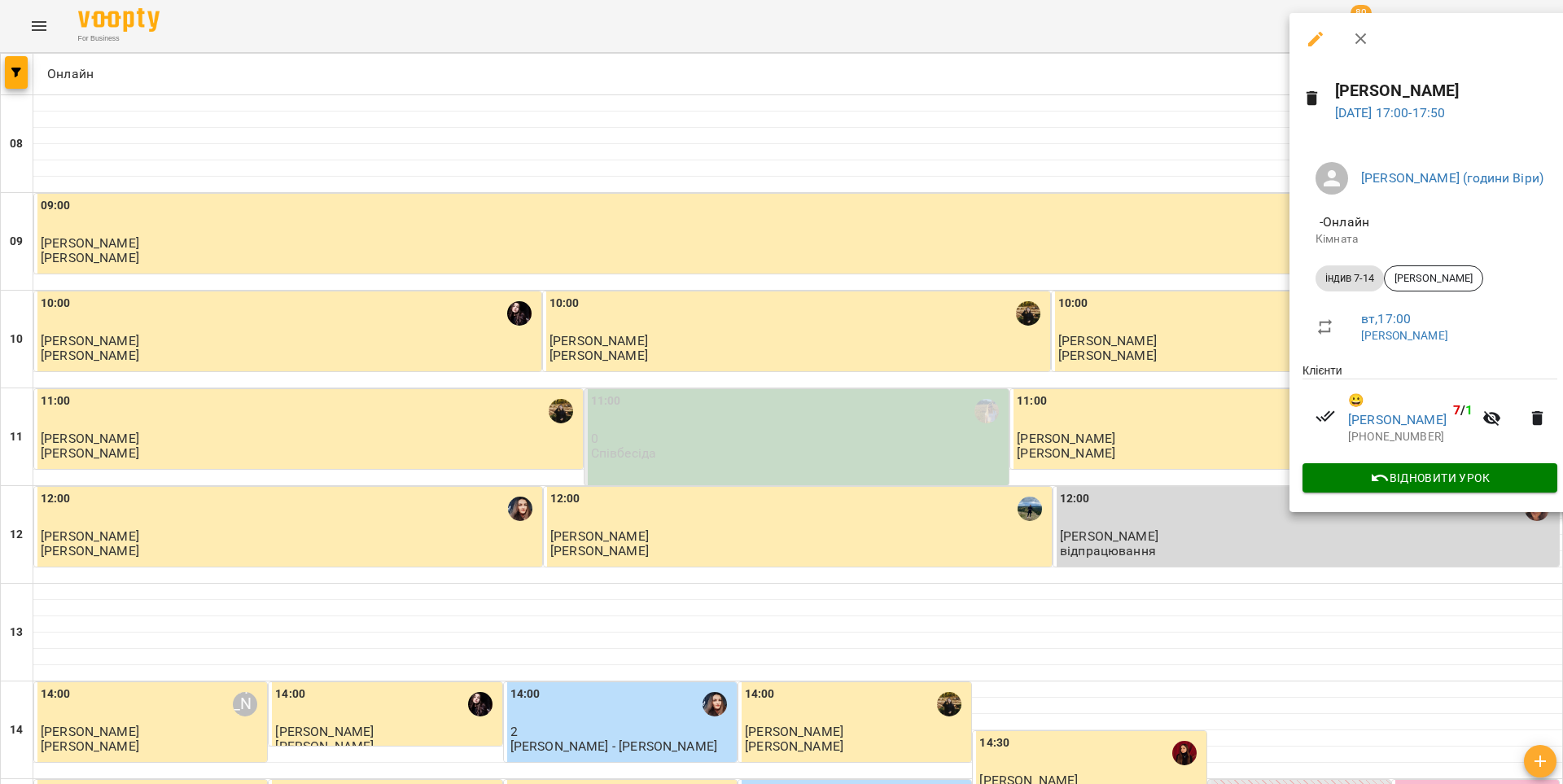
drag, startPoint x: 1354, startPoint y: 33, endPoint x: 1399, endPoint y: 336, distance: 306.3
click at [1172, 33] on icon "button" at bounding box center [1360, 38] width 19 height 19
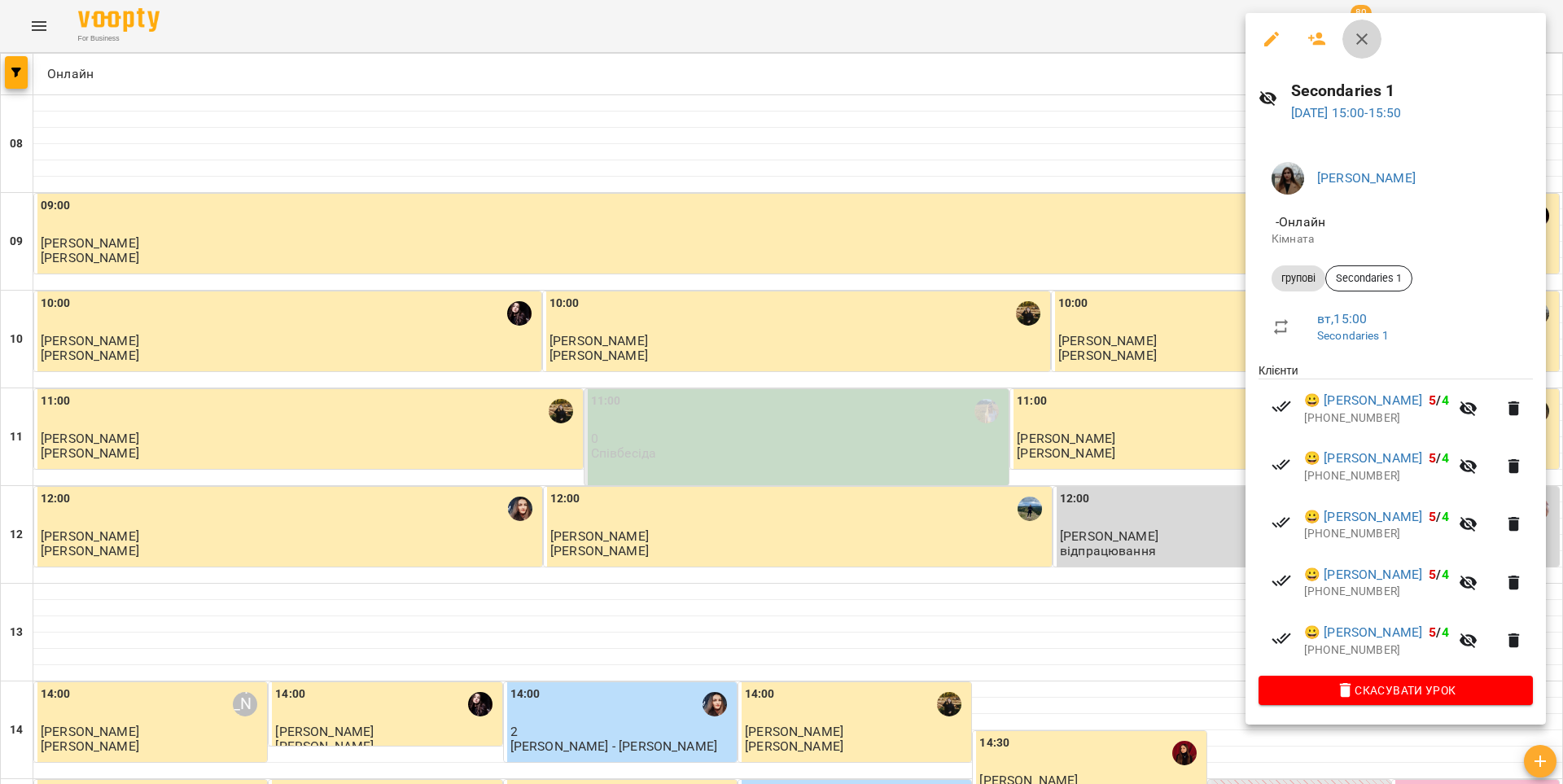
click at [1172, 42] on icon "button" at bounding box center [1361, 38] width 19 height 19
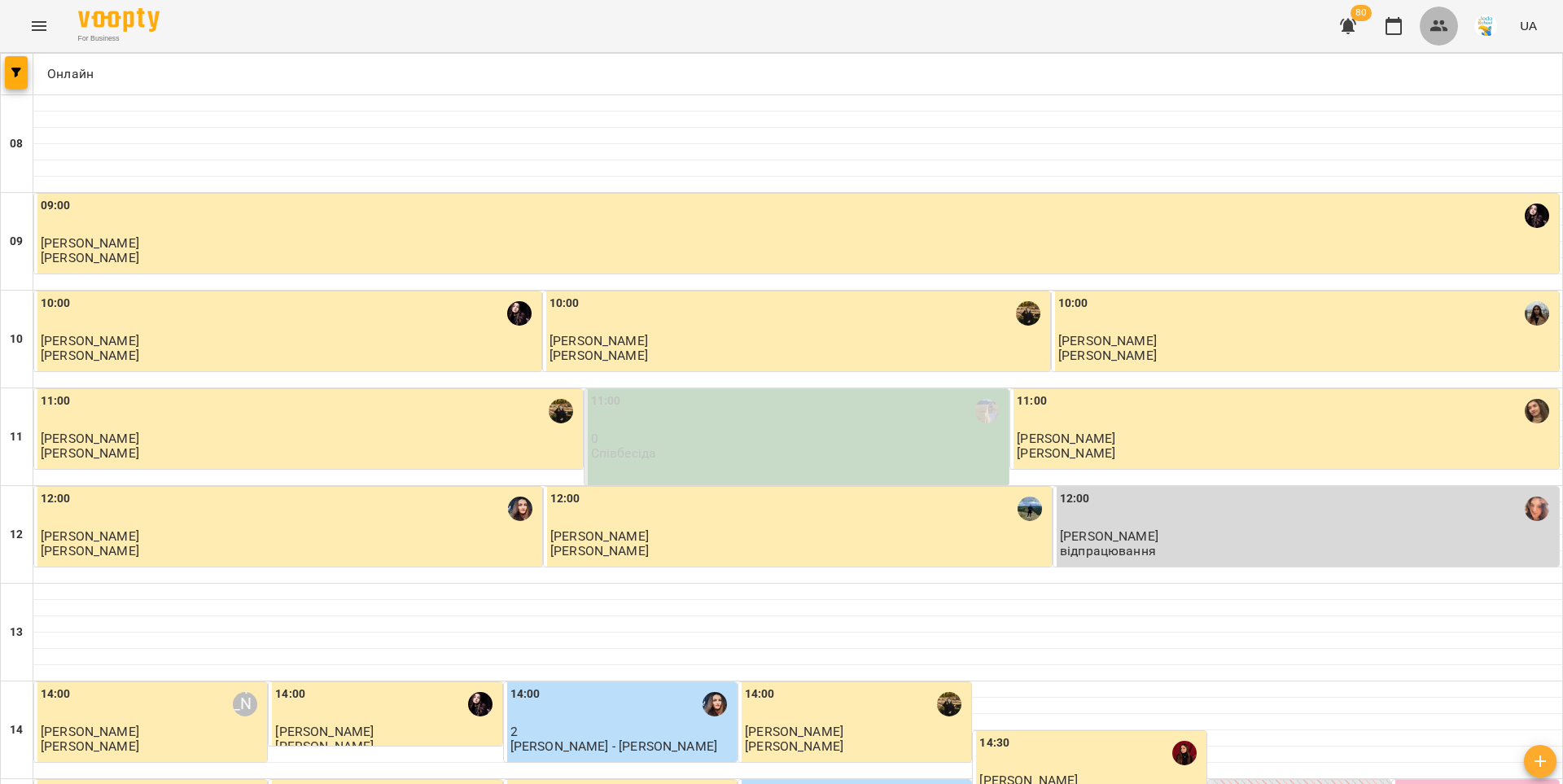
click at [1172, 27] on icon "button" at bounding box center [1439, 26] width 18 height 12
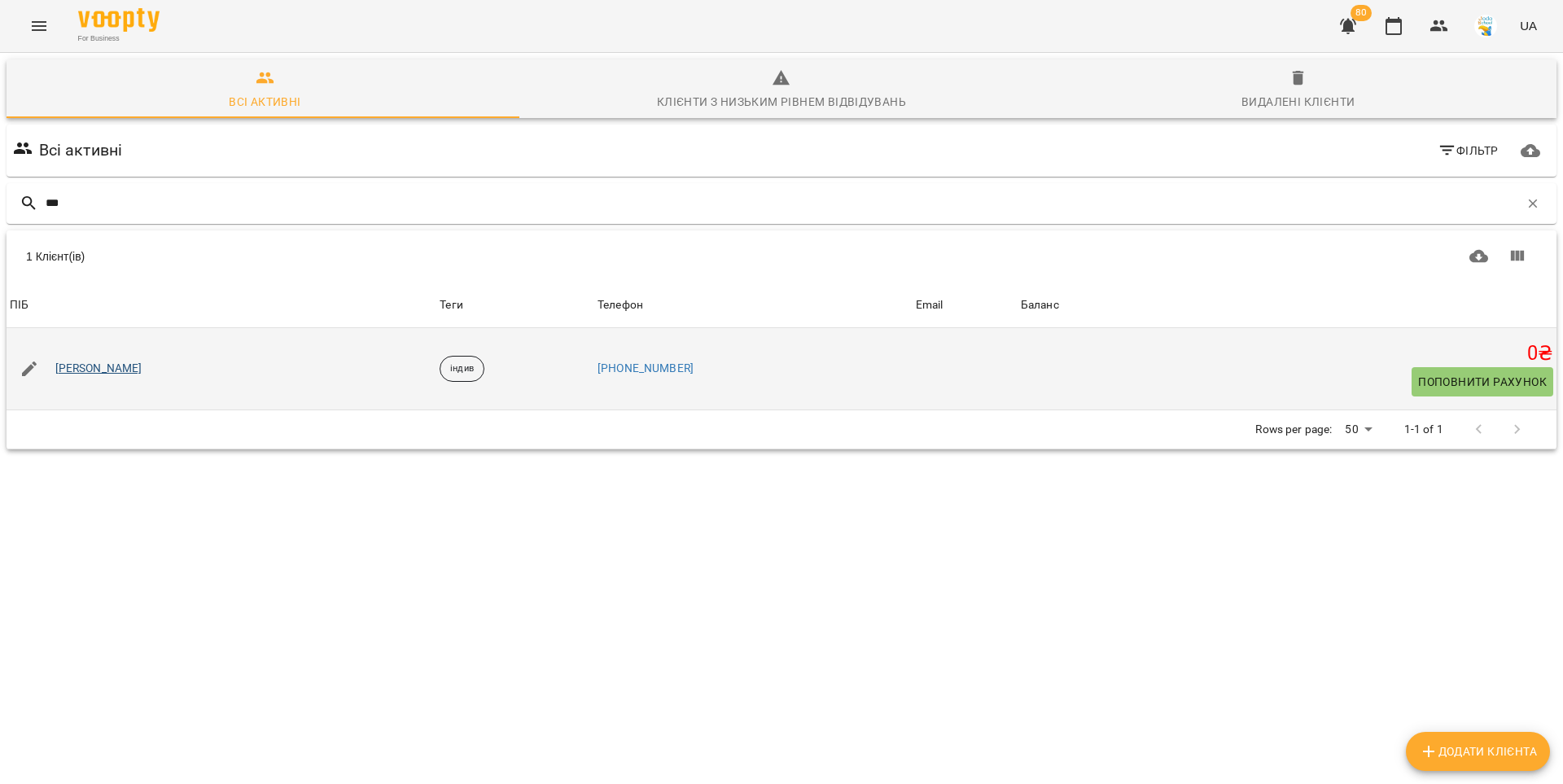
type input "***"
click at [97, 366] on link "[PERSON_NAME]" at bounding box center [98, 369] width 87 height 17
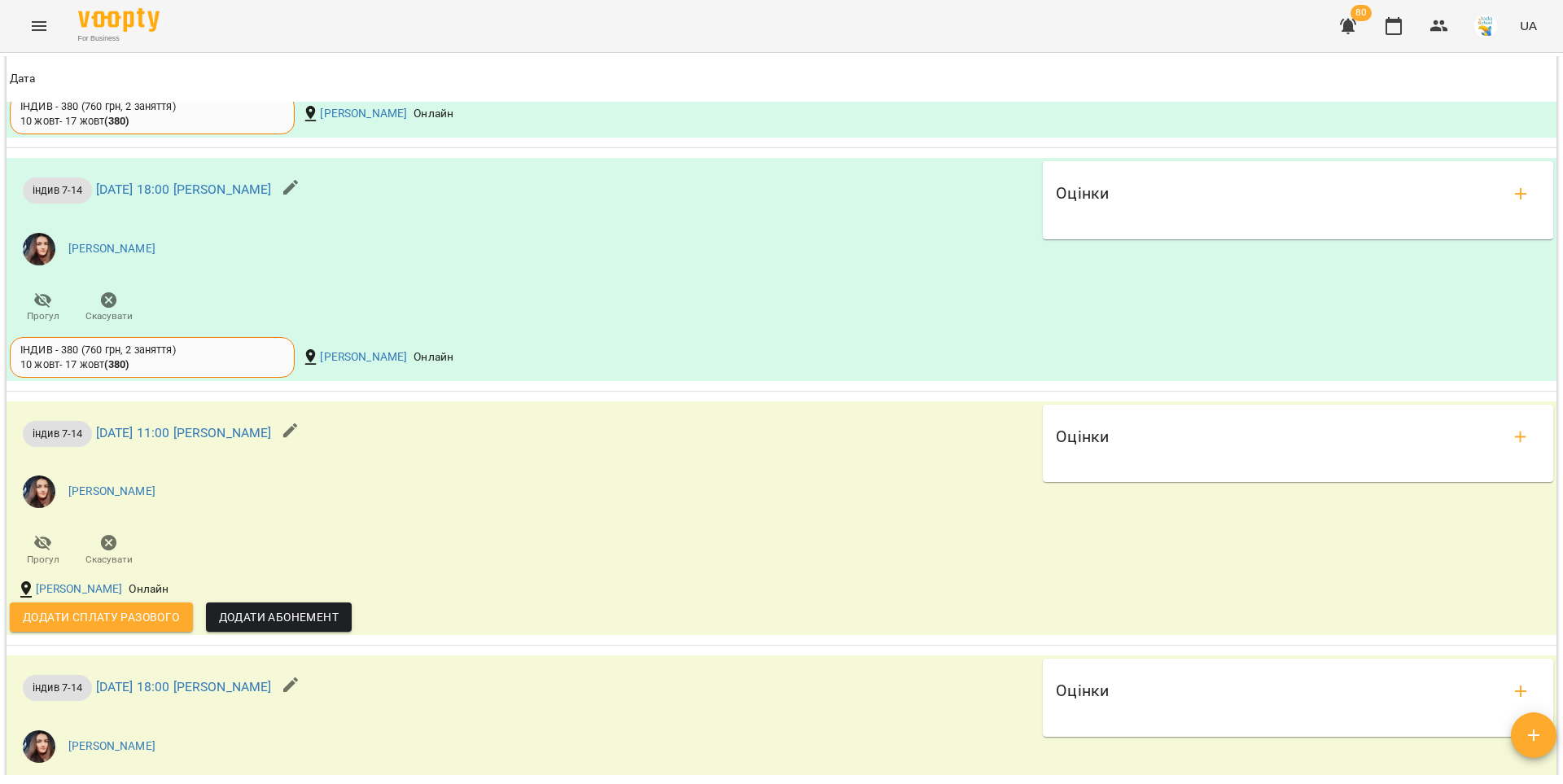
scroll to position [254, 0]
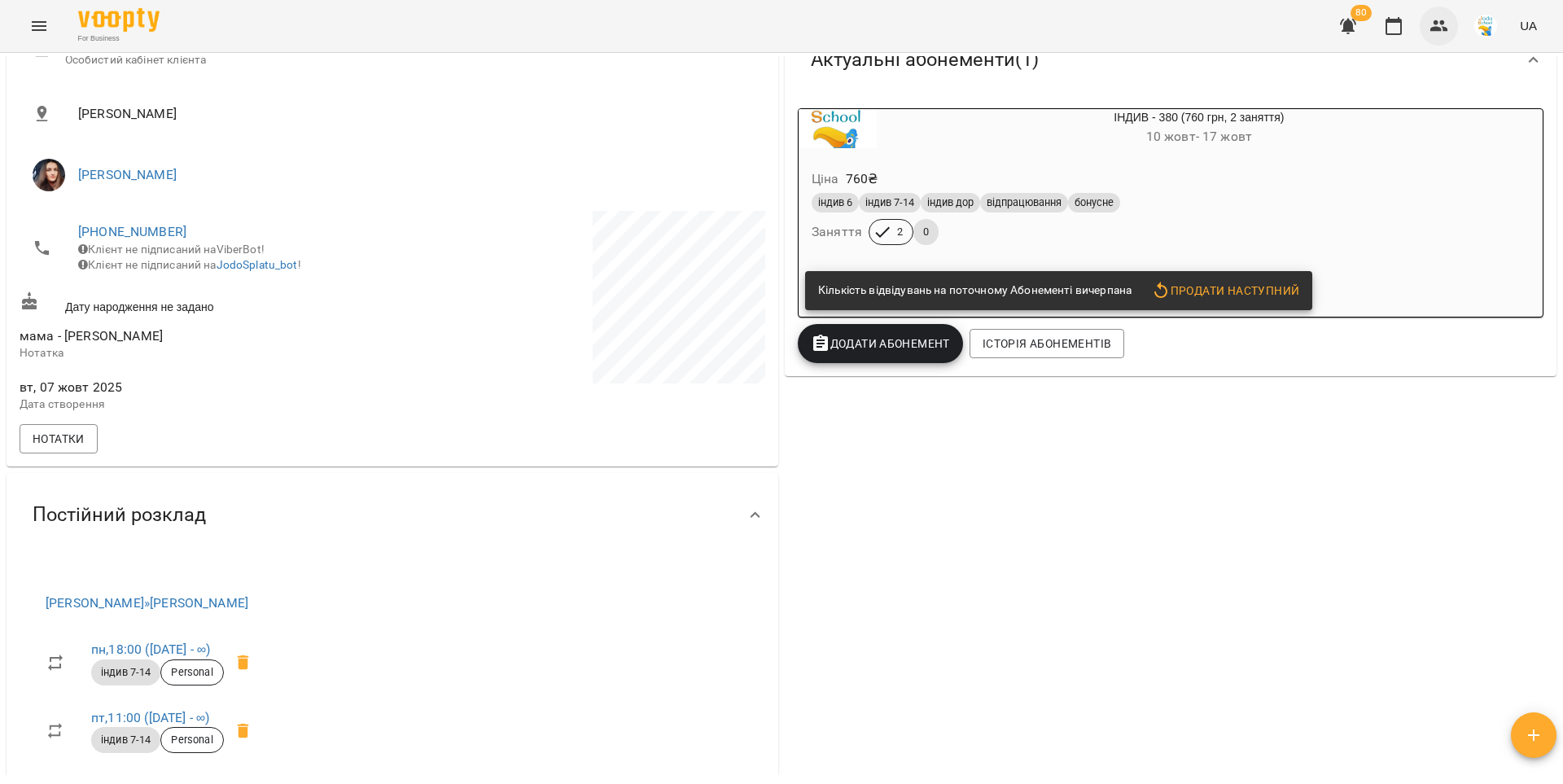
click at [1172, 26] on icon "button" at bounding box center [1439, 26] width 19 height 19
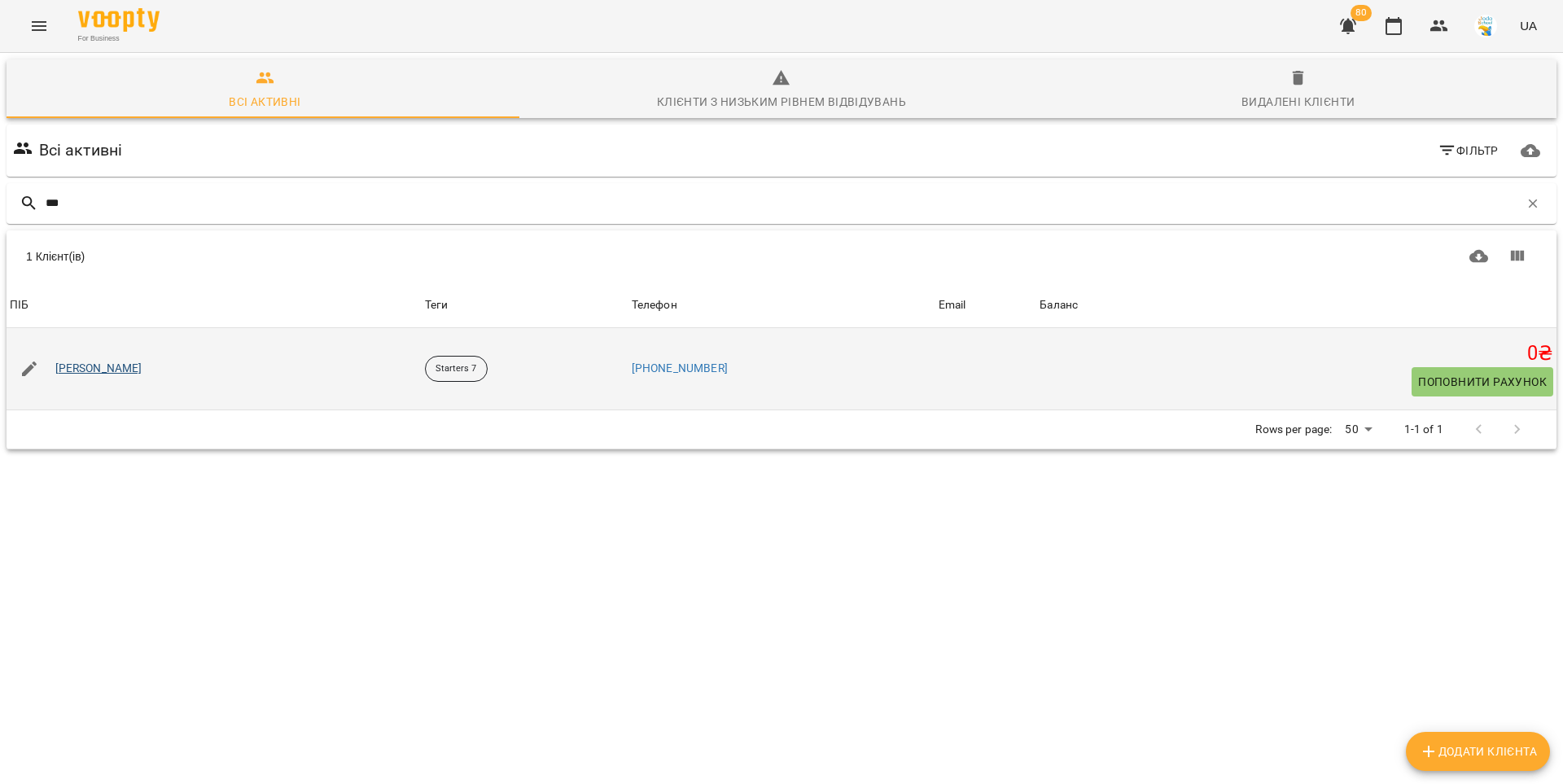
type input "***"
click at [122, 366] on link "[PERSON_NAME]" at bounding box center [98, 369] width 87 height 17
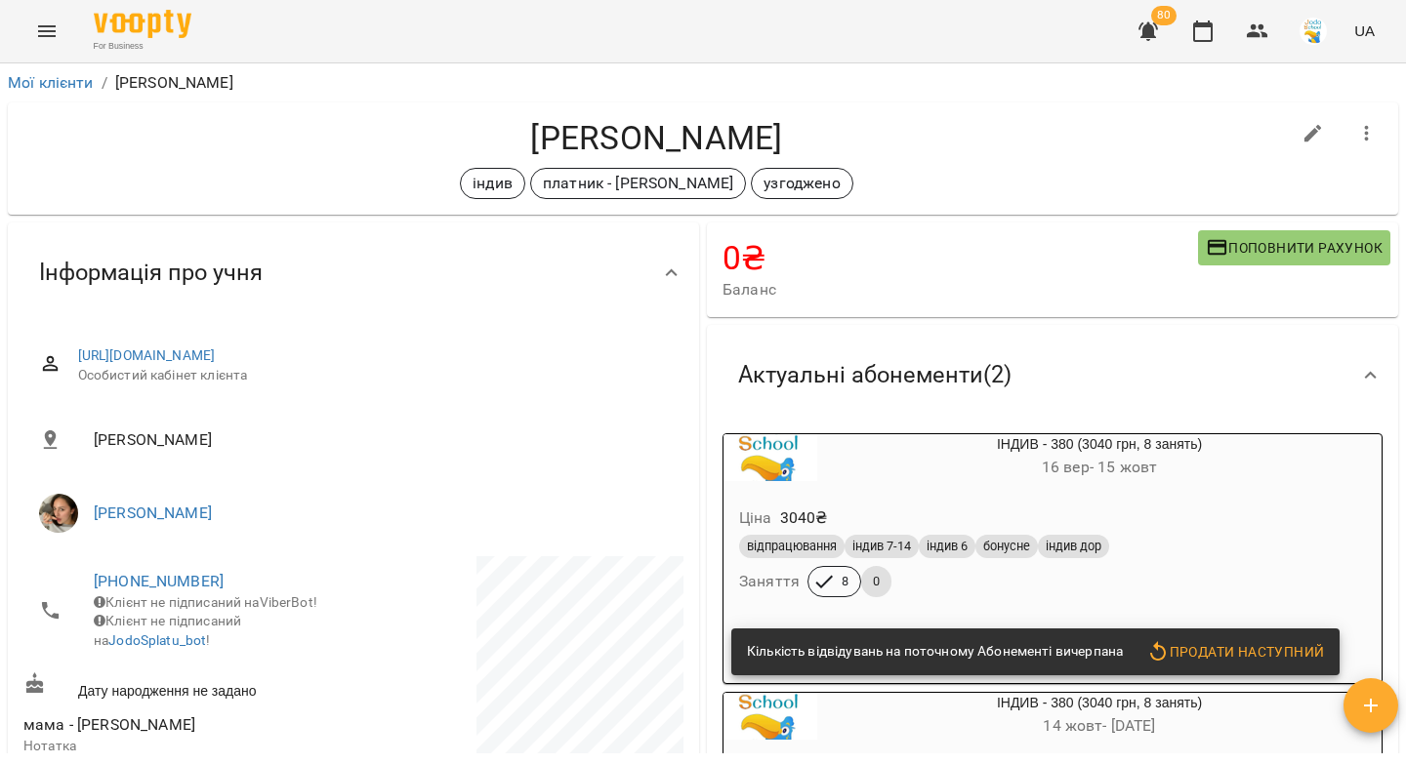
drag, startPoint x: 779, startPoint y: 143, endPoint x: 515, endPoint y: 143, distance: 263.6
click at [515, 143] on h4 "[PERSON_NAME]" at bounding box center [656, 138] width 1266 height 40
copy h4 "[PERSON_NAME]"
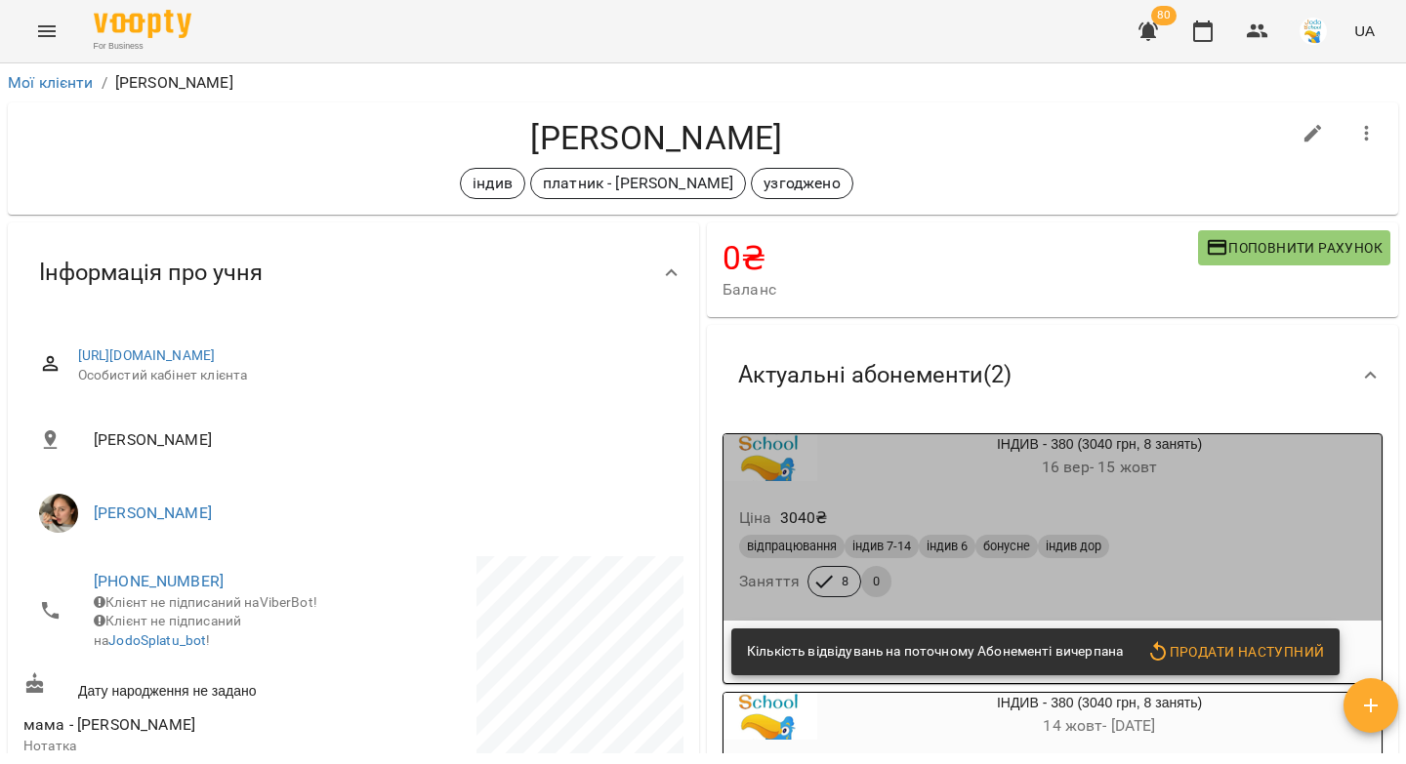
click at [1162, 511] on div "Ціна 3040 ₴" at bounding box center [1052, 518] width 634 height 35
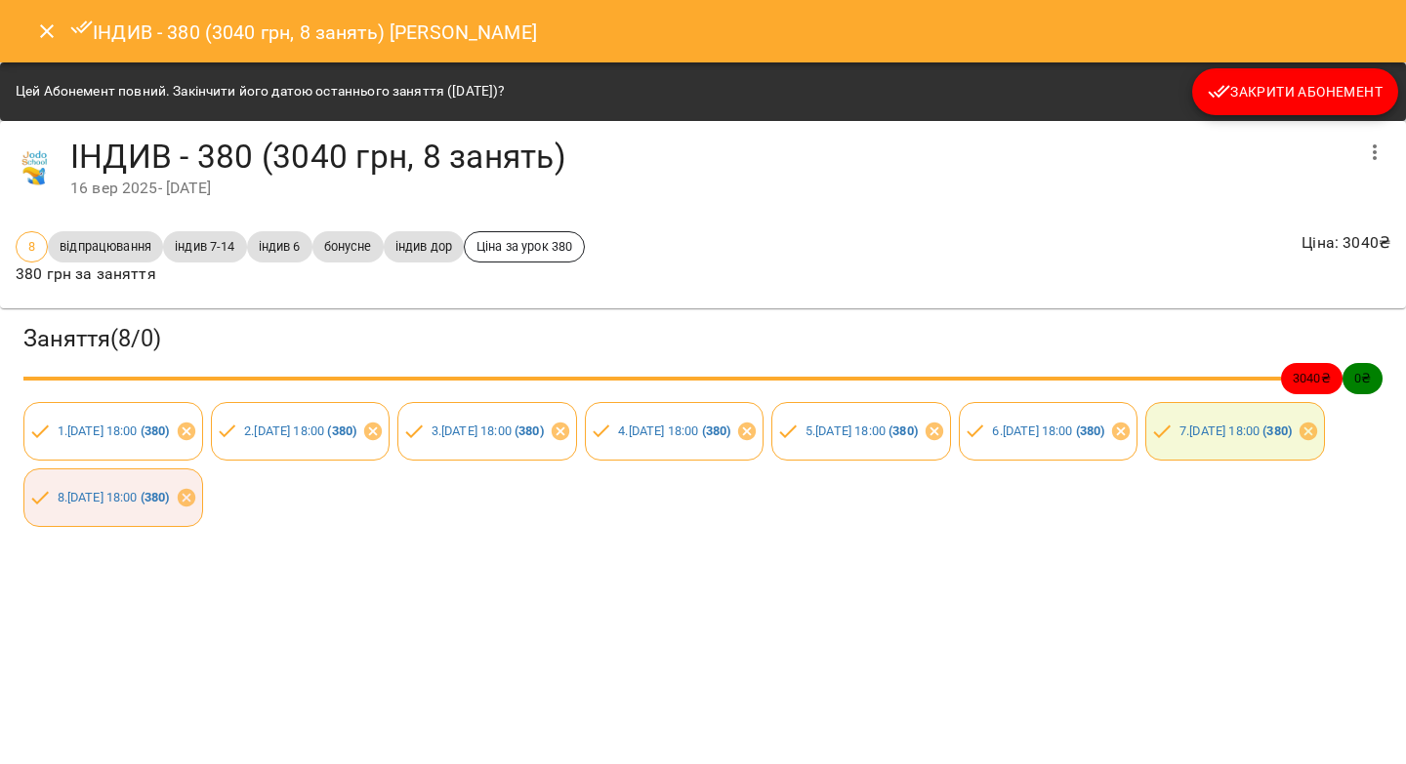
click at [1265, 100] on span "Закрити Абонемент" at bounding box center [1294, 91] width 175 height 23
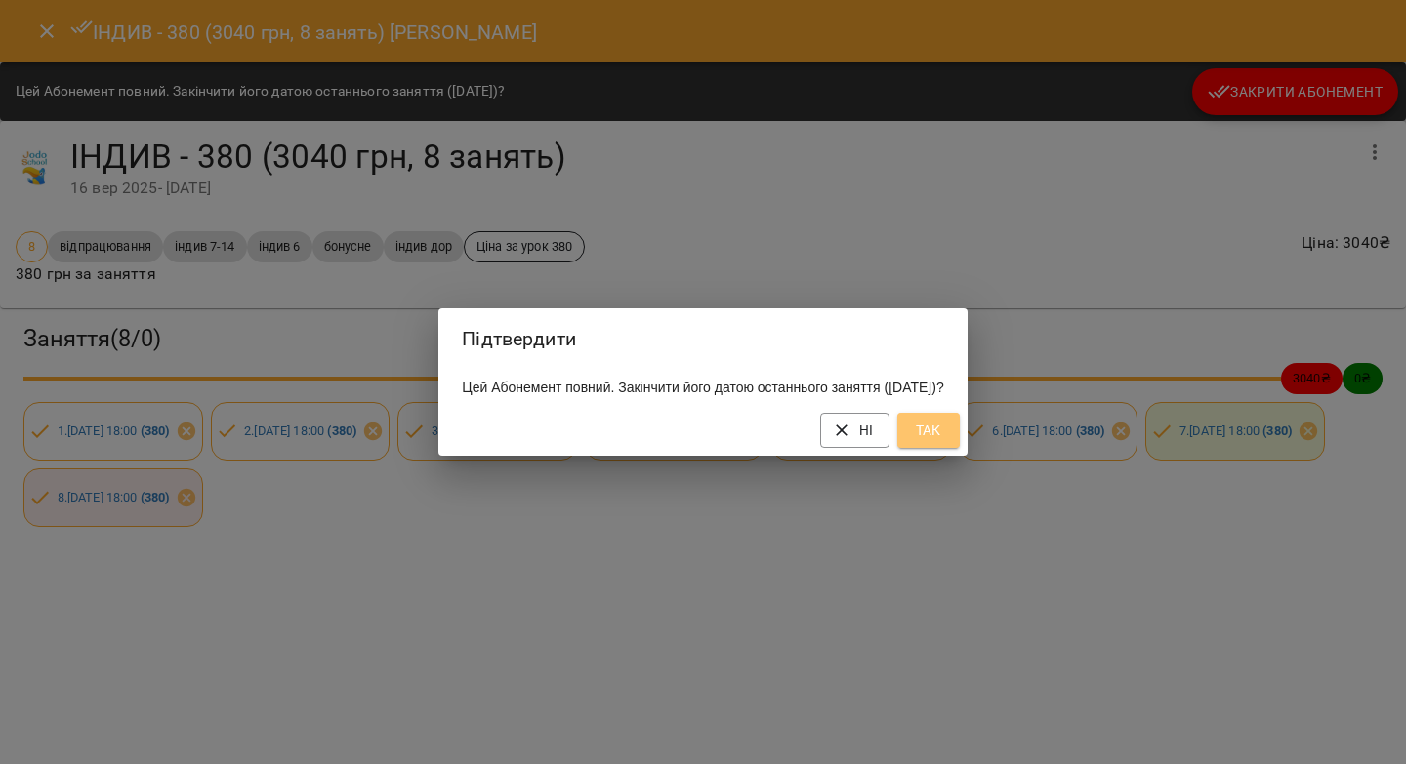
click at [944, 442] on span "Так" at bounding box center [928, 430] width 31 height 23
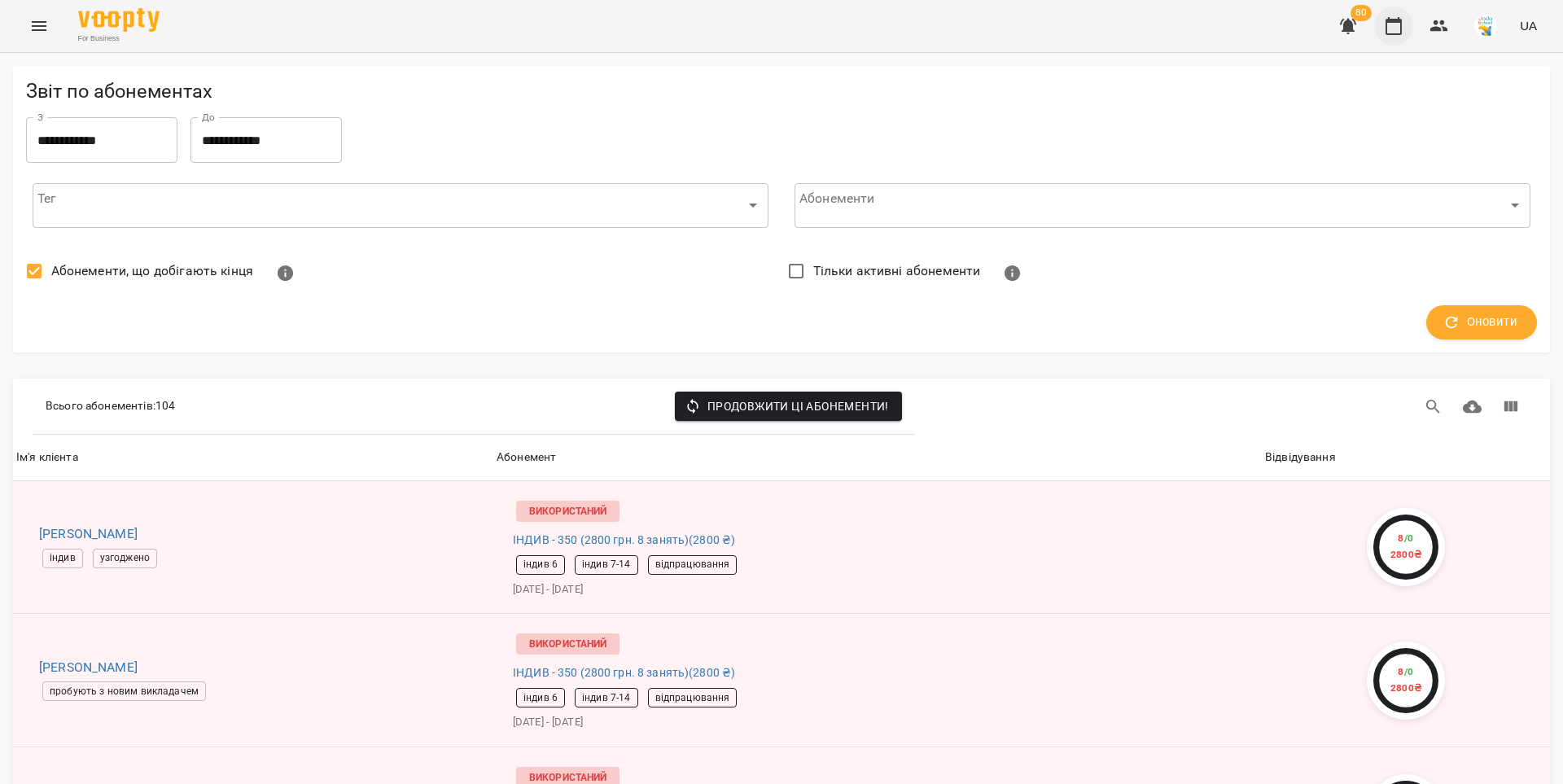
click at [1398, 28] on icon "button" at bounding box center [1393, 26] width 19 height 19
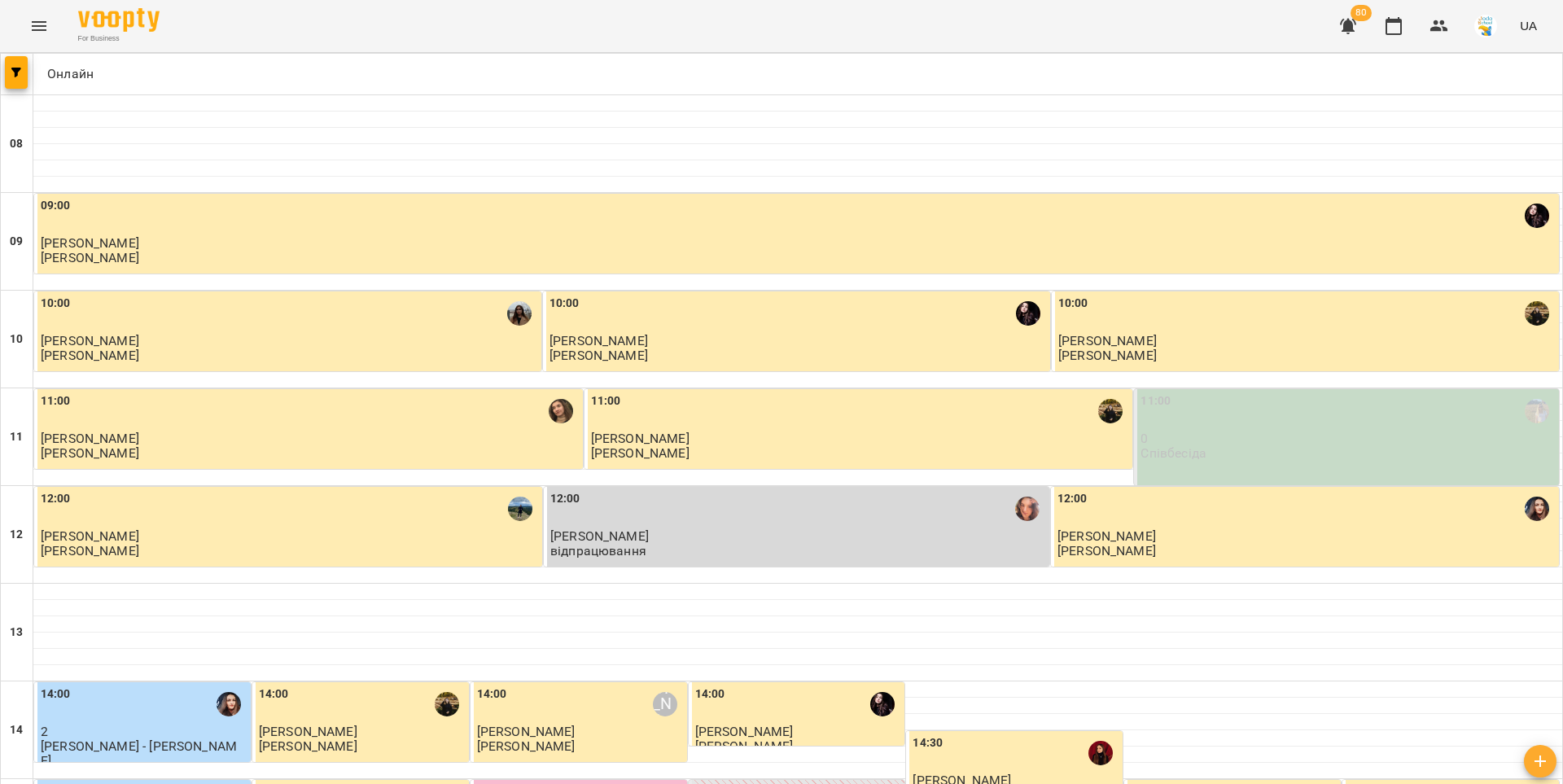
scroll to position [583, 0]
click at [17, 73] on icon "button" at bounding box center [17, 73] width 10 height 10
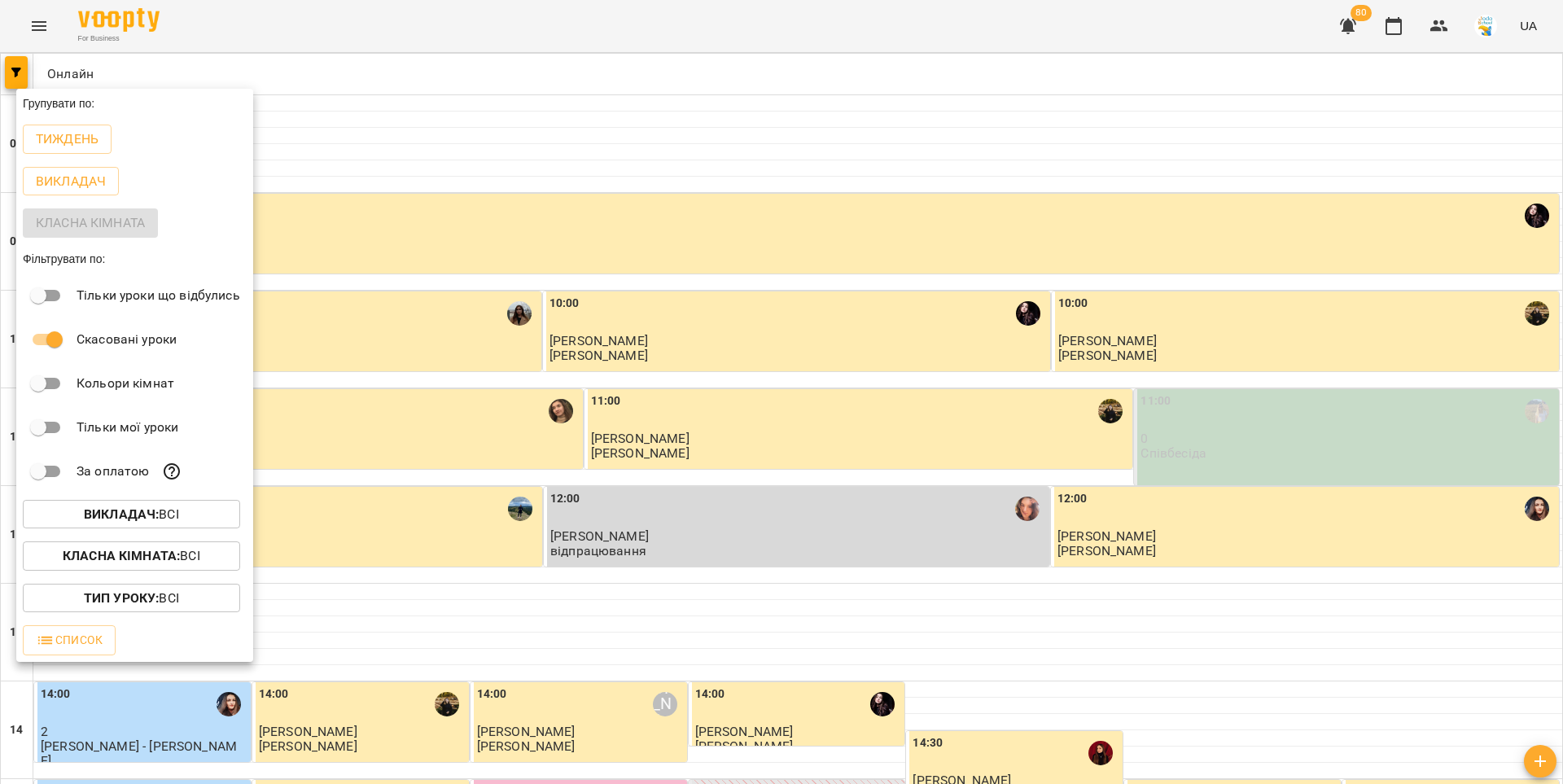
click at [170, 516] on p "Викладач : Всі" at bounding box center [132, 514] width 95 height 19
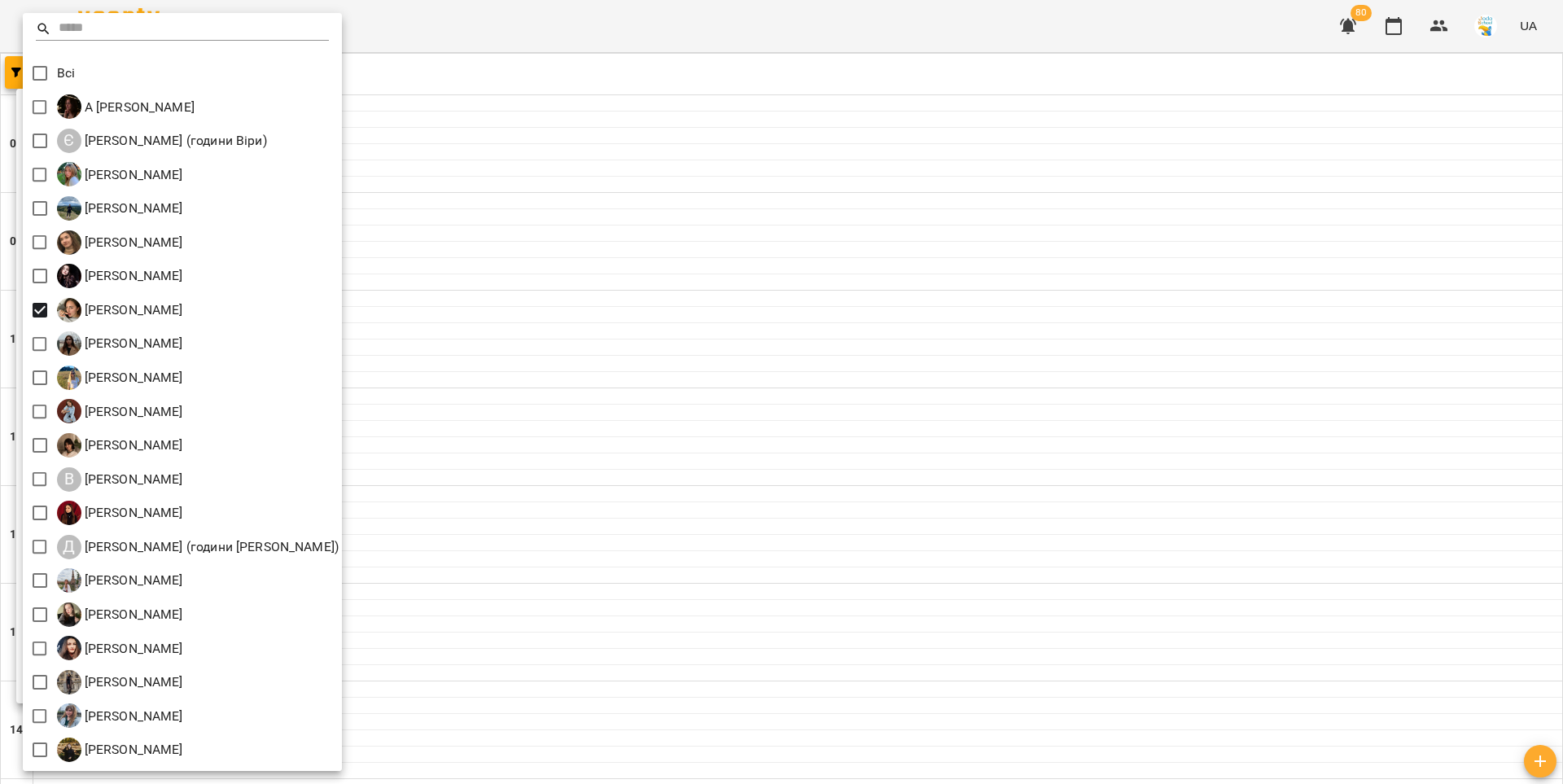
click at [495, 564] on div at bounding box center [782, 392] width 1563 height 784
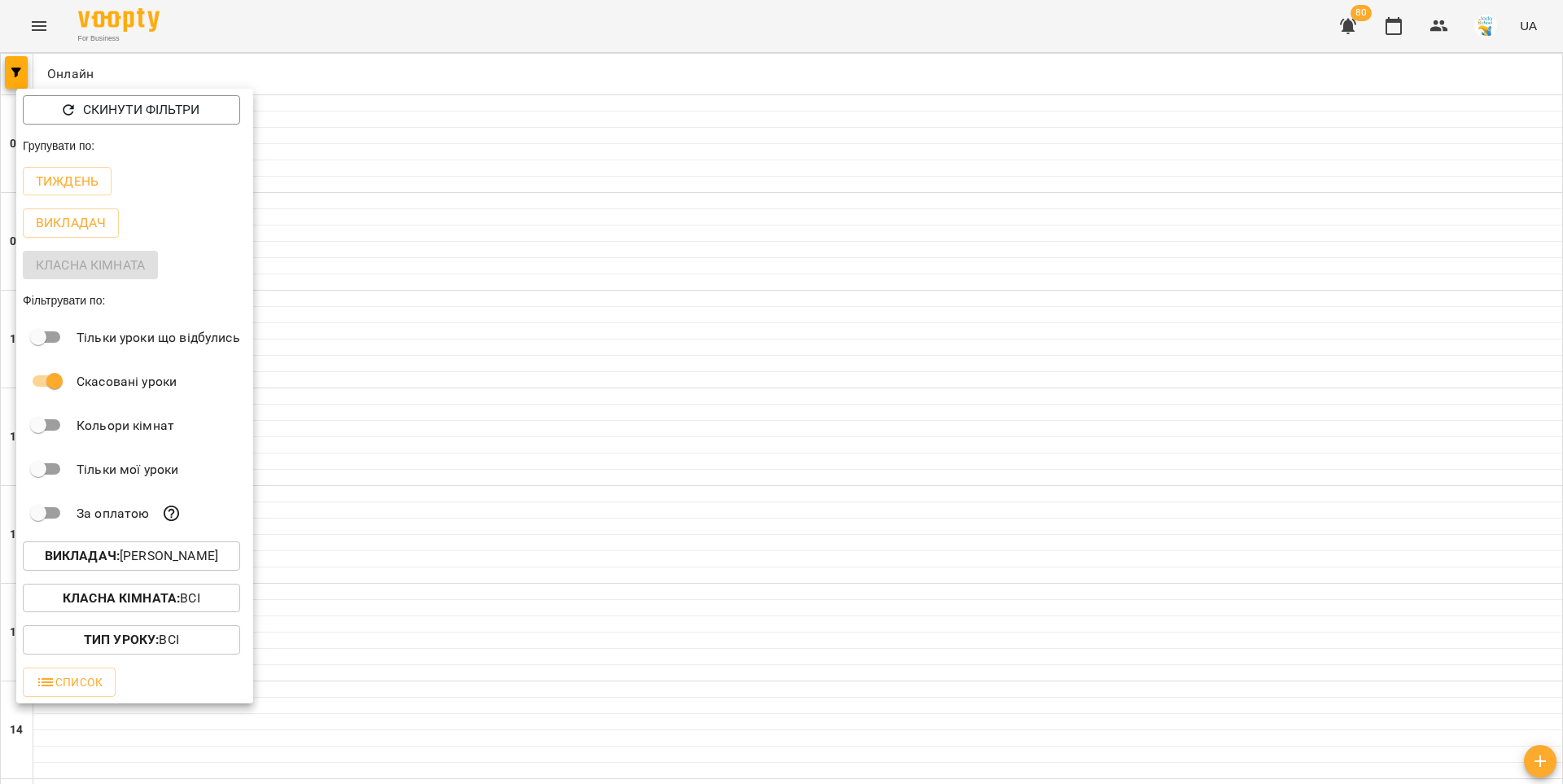
click at [592, 602] on div at bounding box center [782, 392] width 1563 height 784
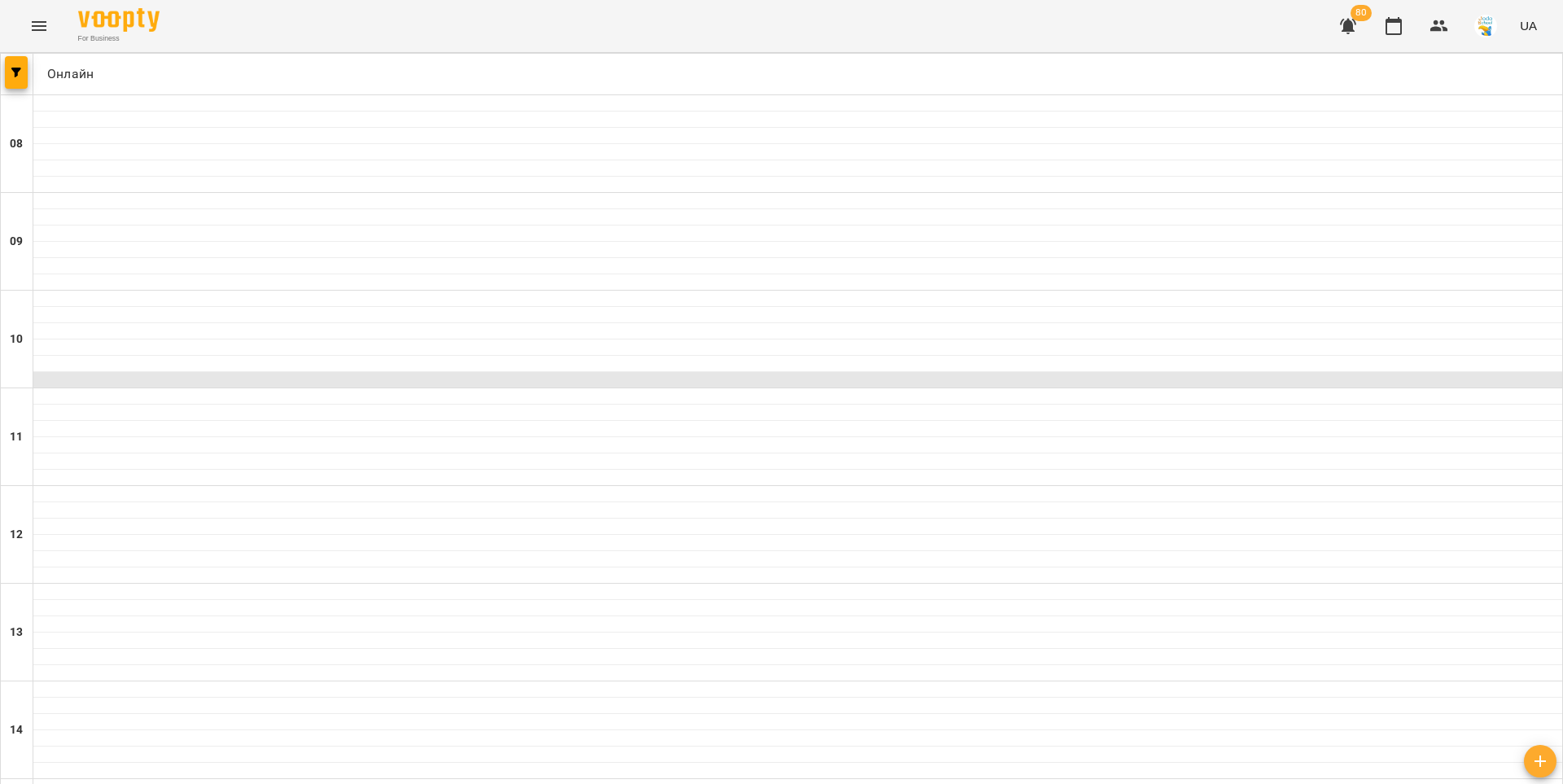
scroll to position [787, 0]
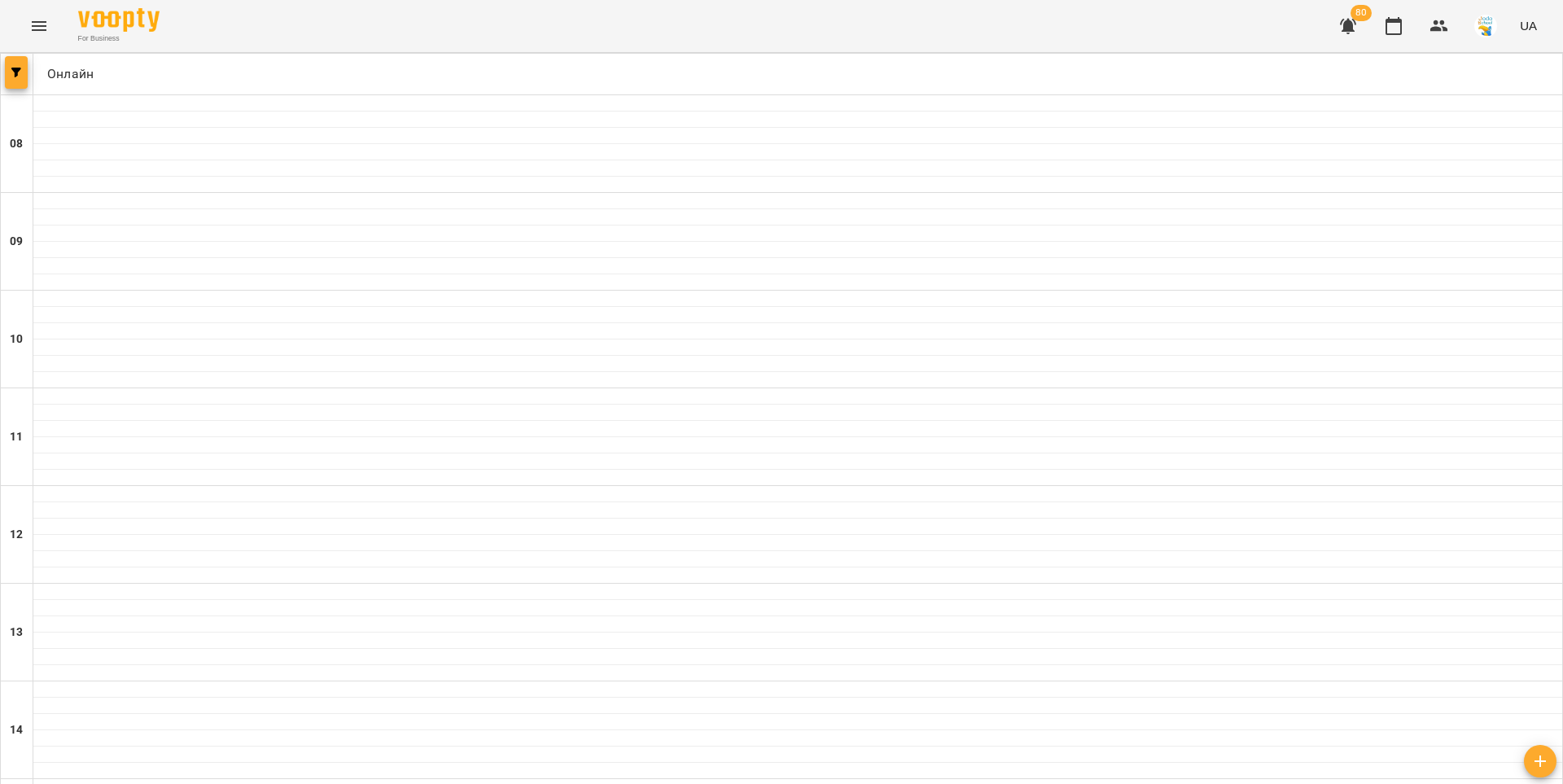
click at [20, 68] on icon "button" at bounding box center [17, 73] width 10 height 10
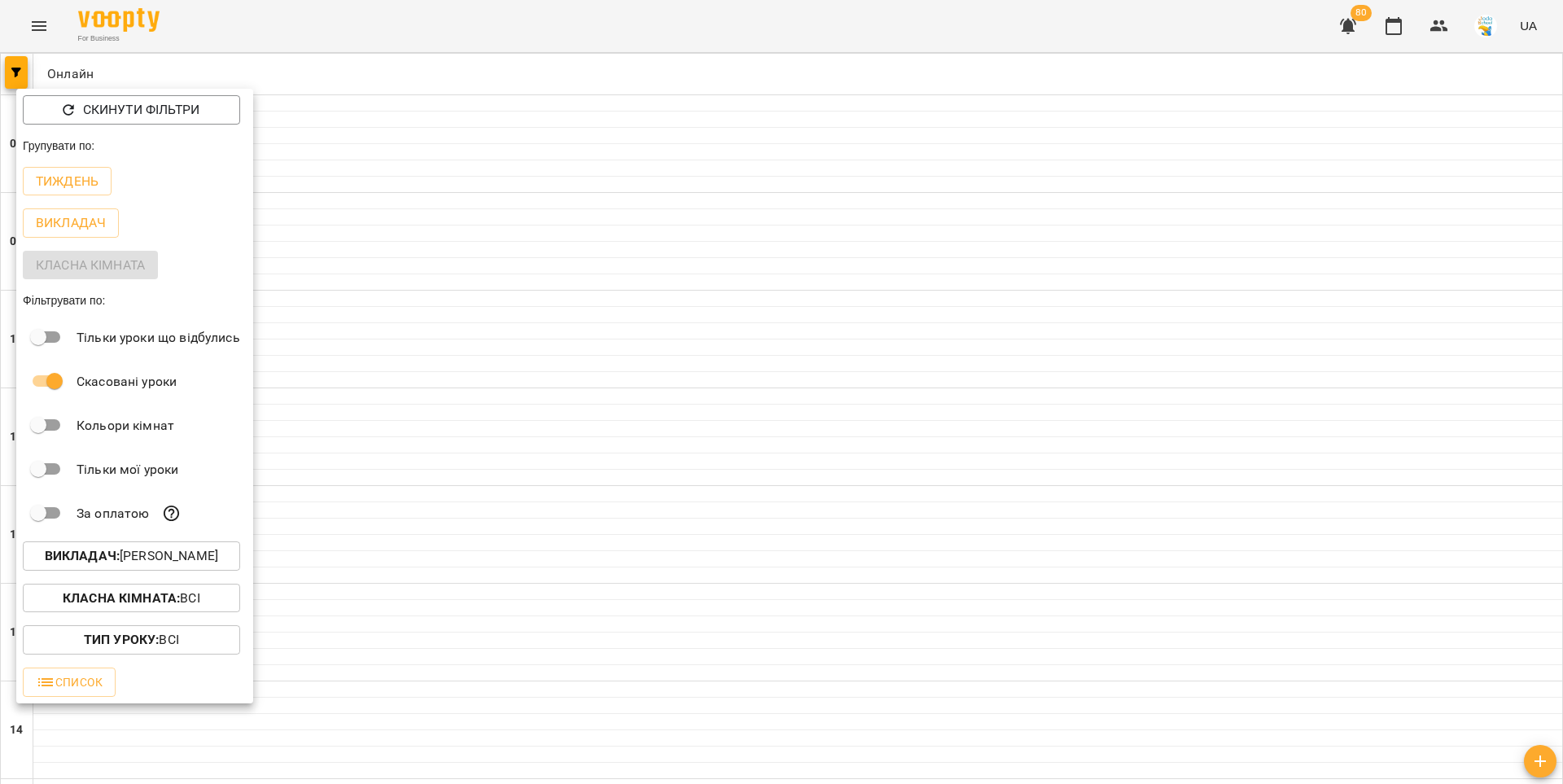
click at [425, 193] on div at bounding box center [782, 392] width 1563 height 784
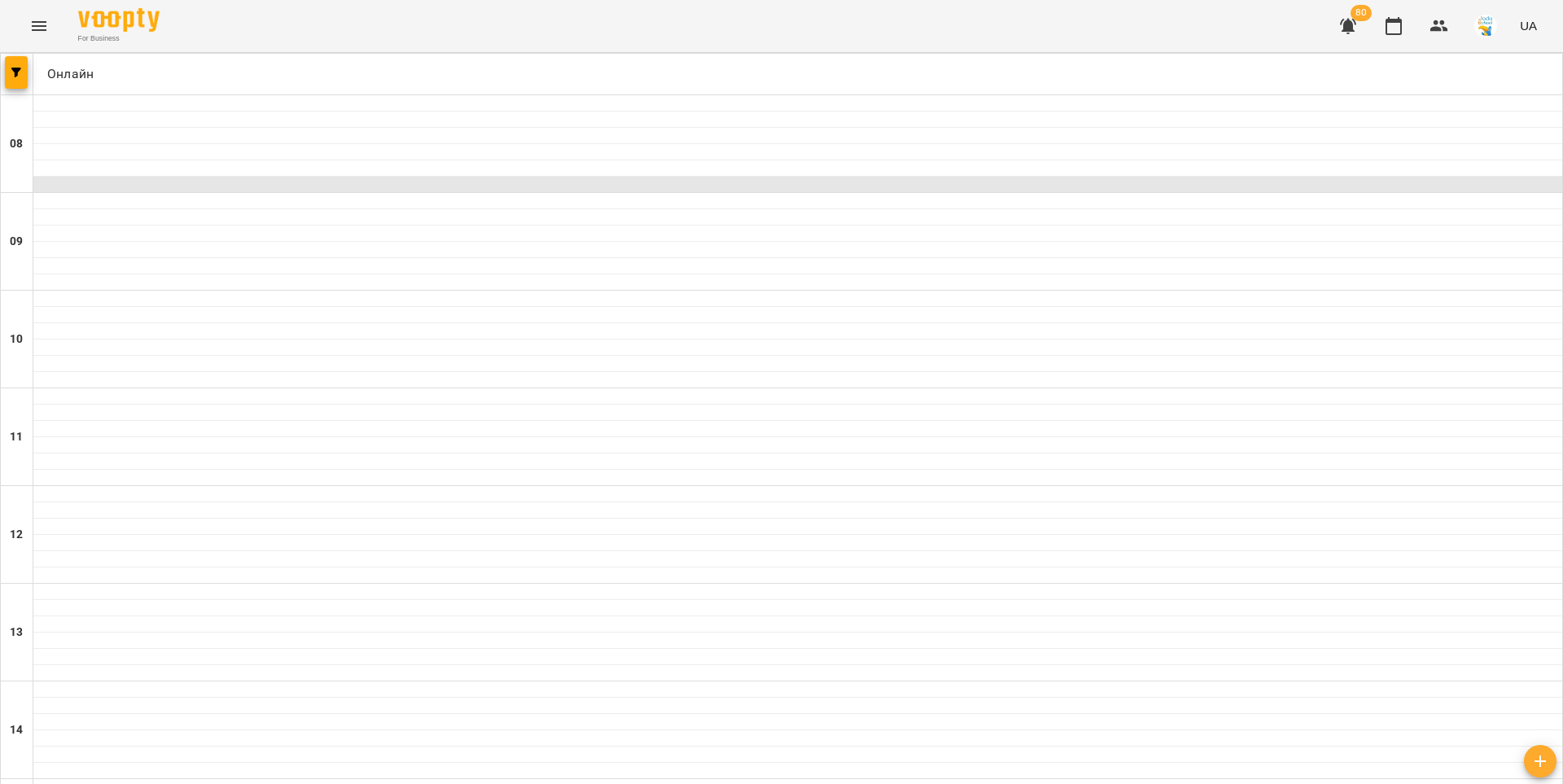
scroll to position [0, 0]
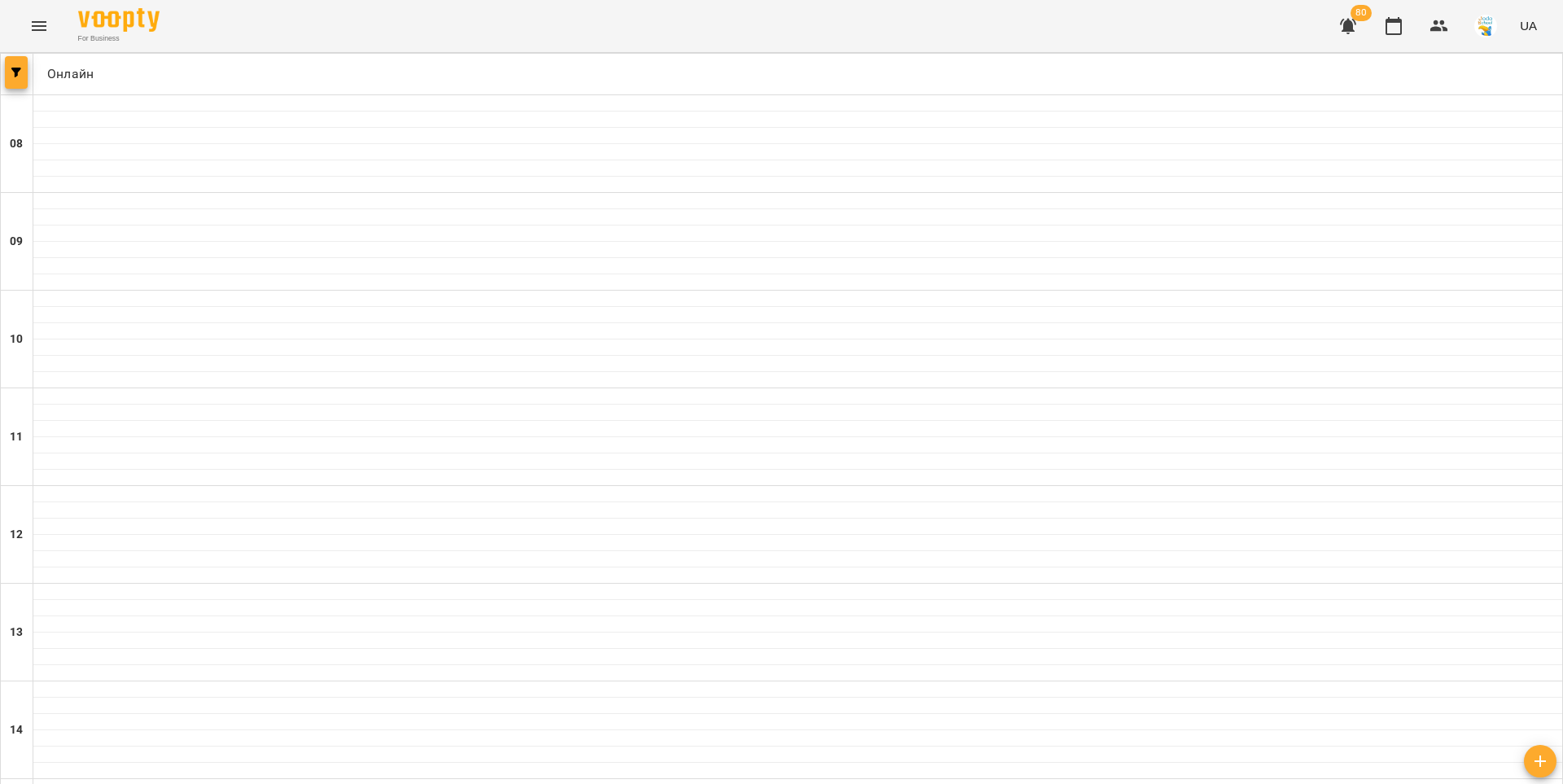
click at [16, 80] on button "button" at bounding box center [16, 72] width 23 height 33
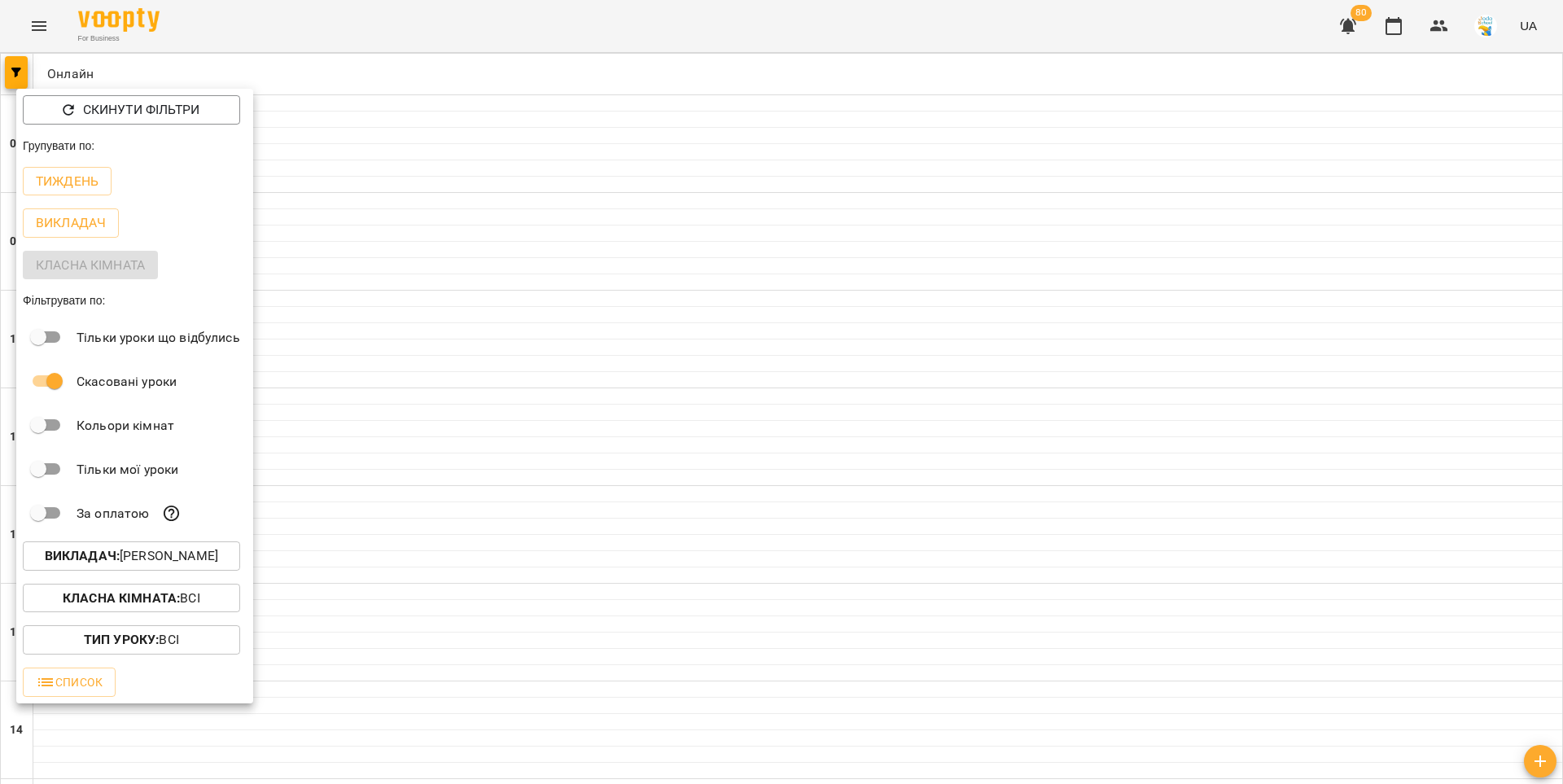
click at [152, 562] on p "Викладач : [PERSON_NAME]" at bounding box center [132, 555] width 173 height 19
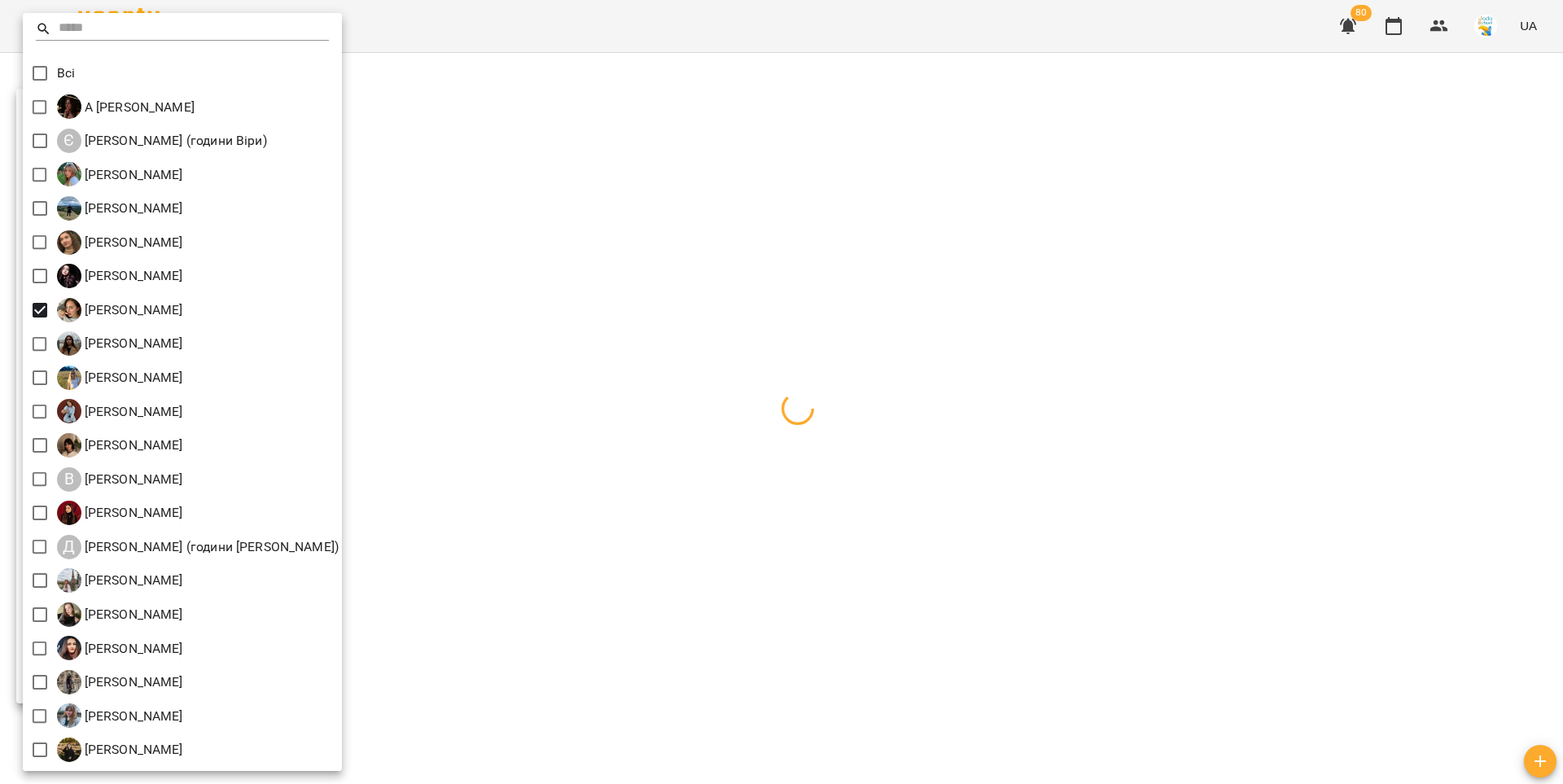
click at [472, 292] on div at bounding box center [782, 392] width 1563 height 784
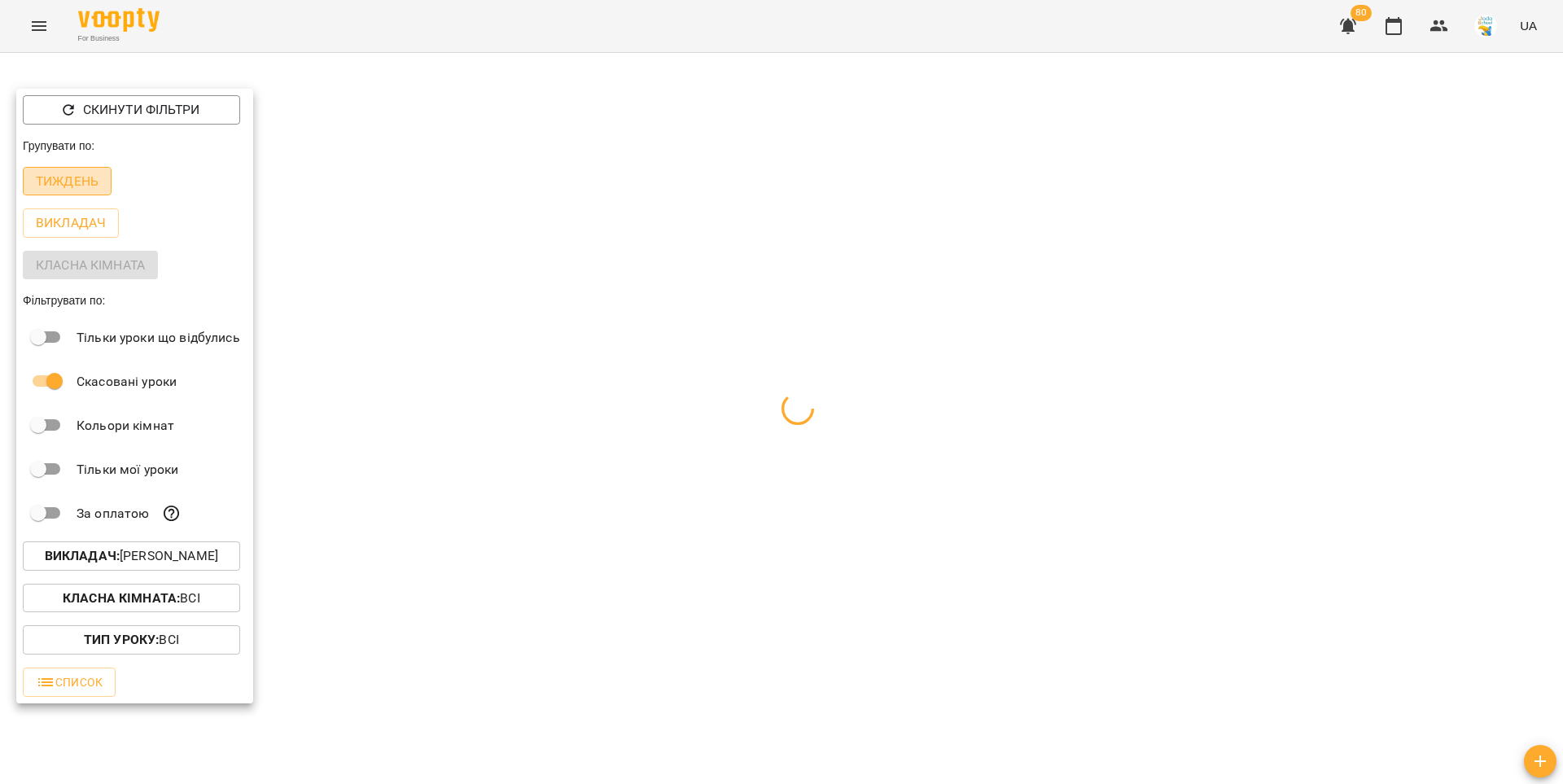
click at [70, 182] on p "Тиждень" at bounding box center [67, 181] width 63 height 19
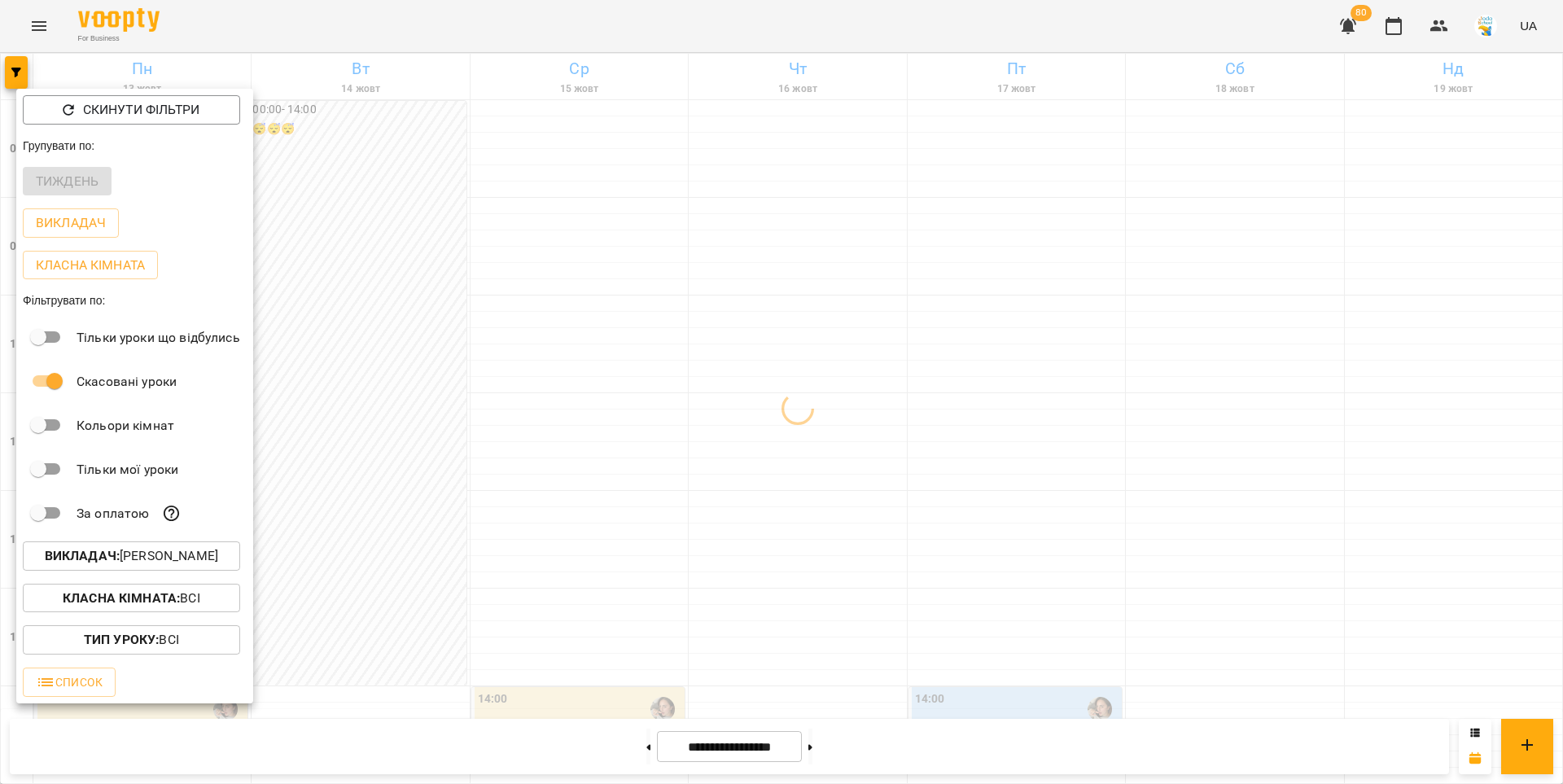
click at [546, 314] on div at bounding box center [782, 392] width 1563 height 784
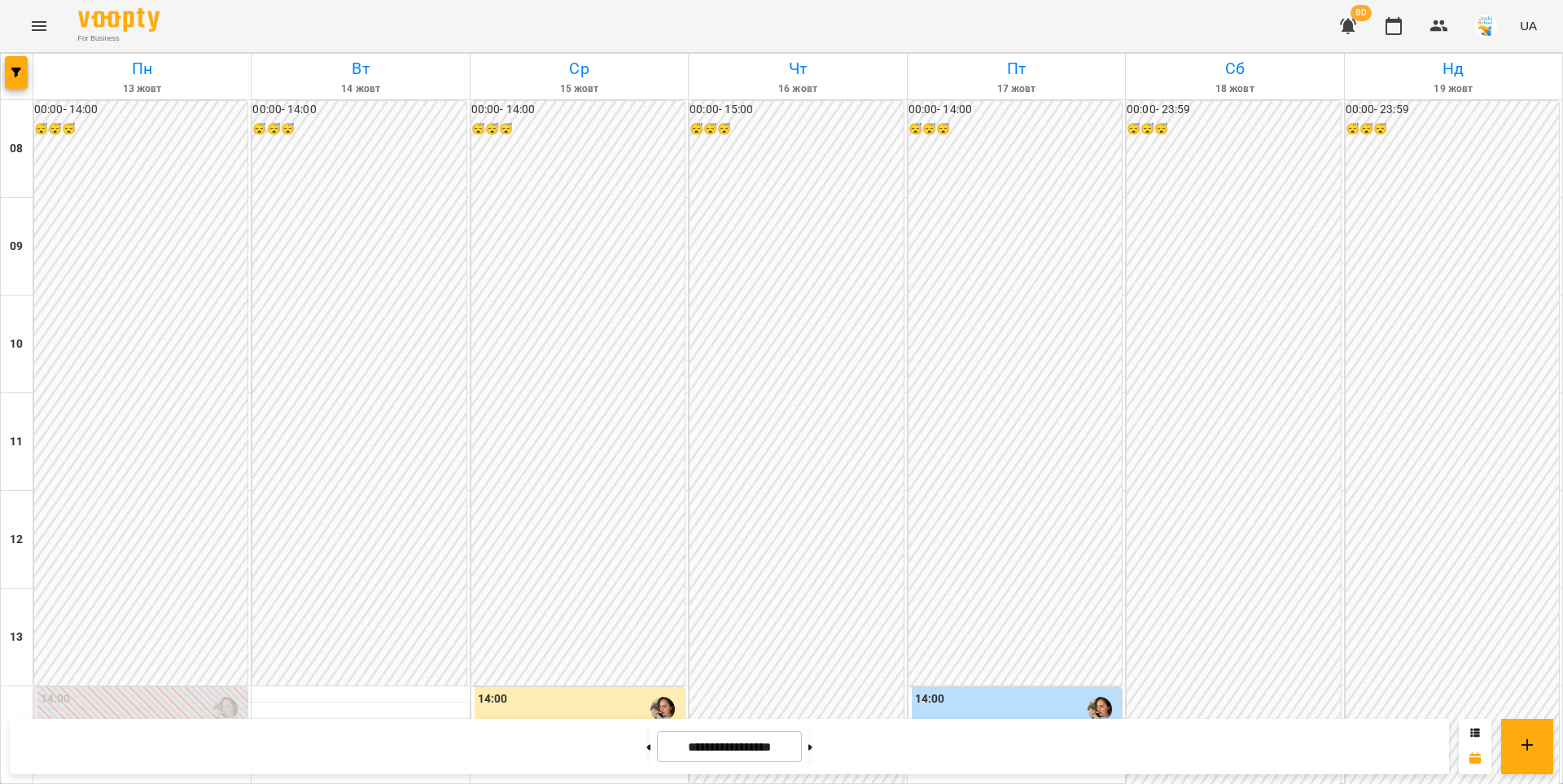
scroll to position [757, 0]
click at [646, 744] on button at bounding box center [648, 746] width 4 height 36
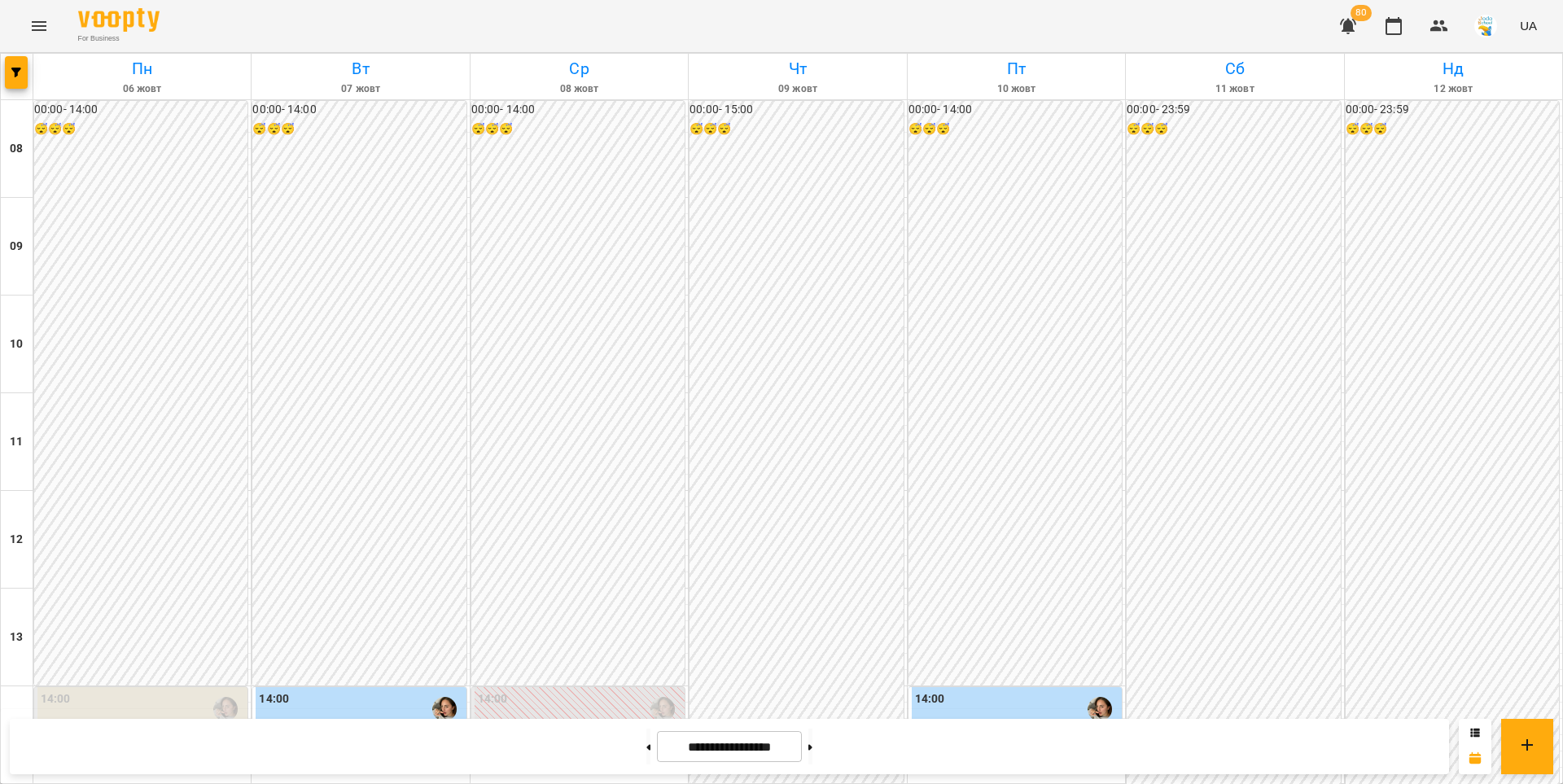
scroll to position [605, 0]
click at [812, 741] on button at bounding box center [810, 746] width 4 height 36
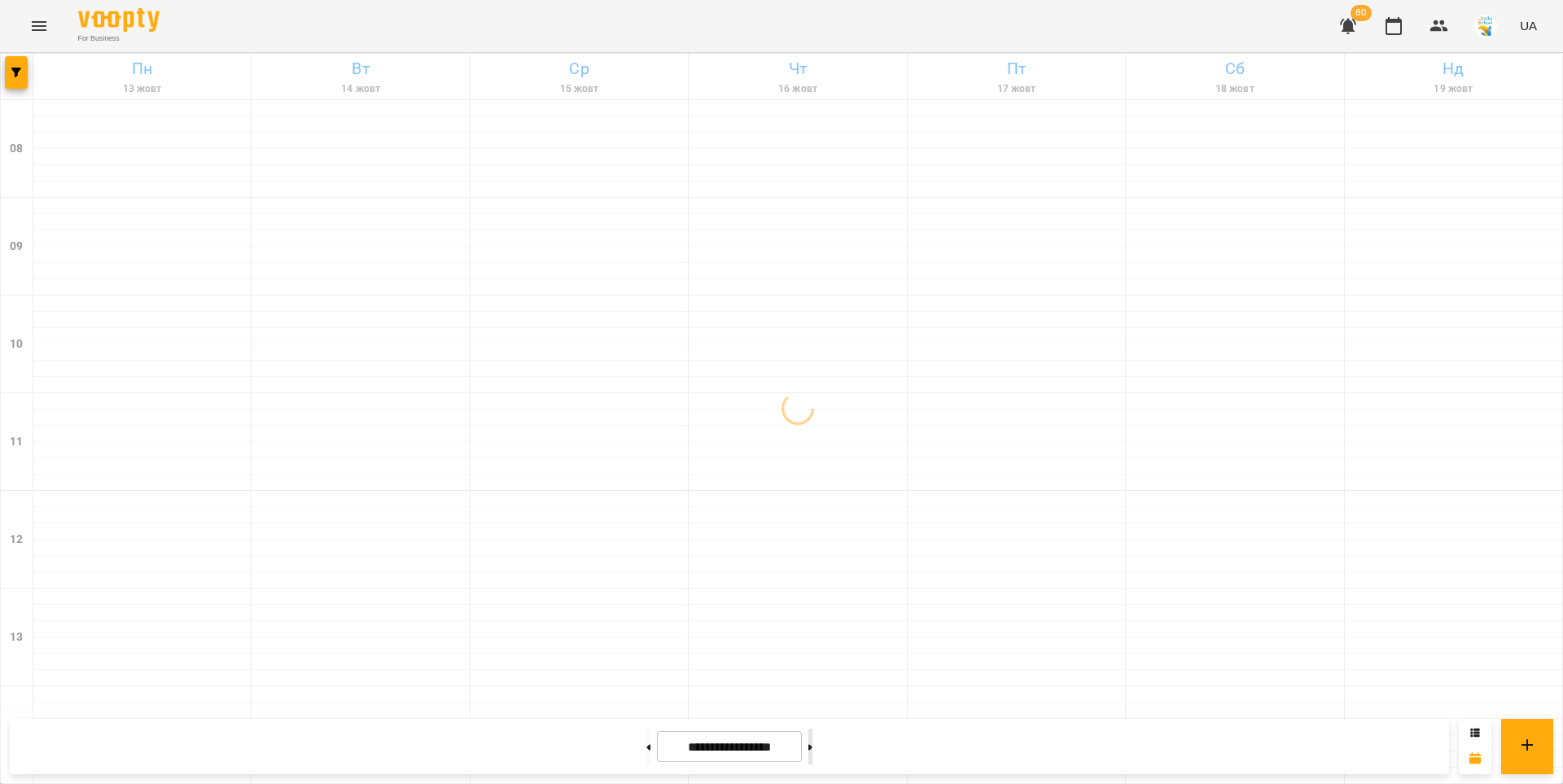
click at [812, 741] on button at bounding box center [810, 746] width 4 height 36
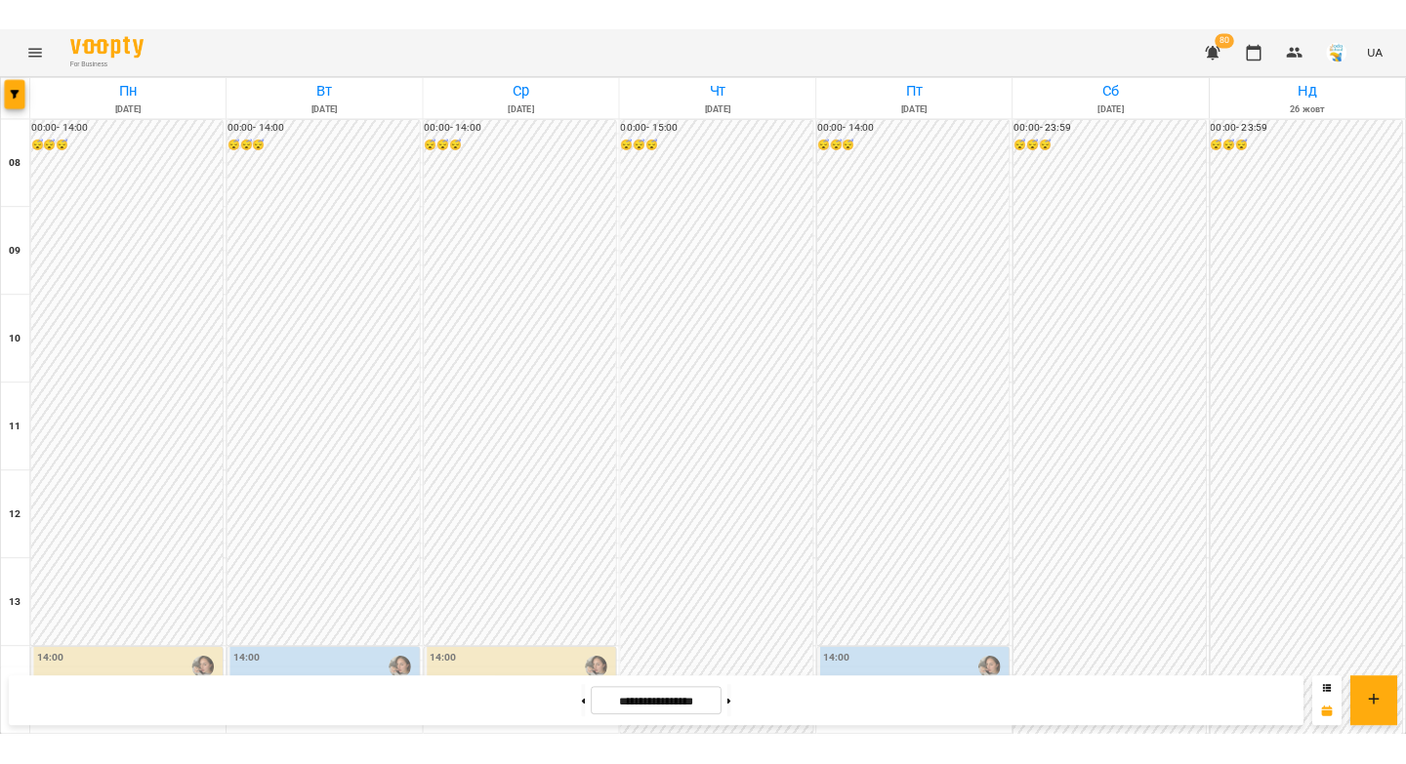
scroll to position [741, 0]
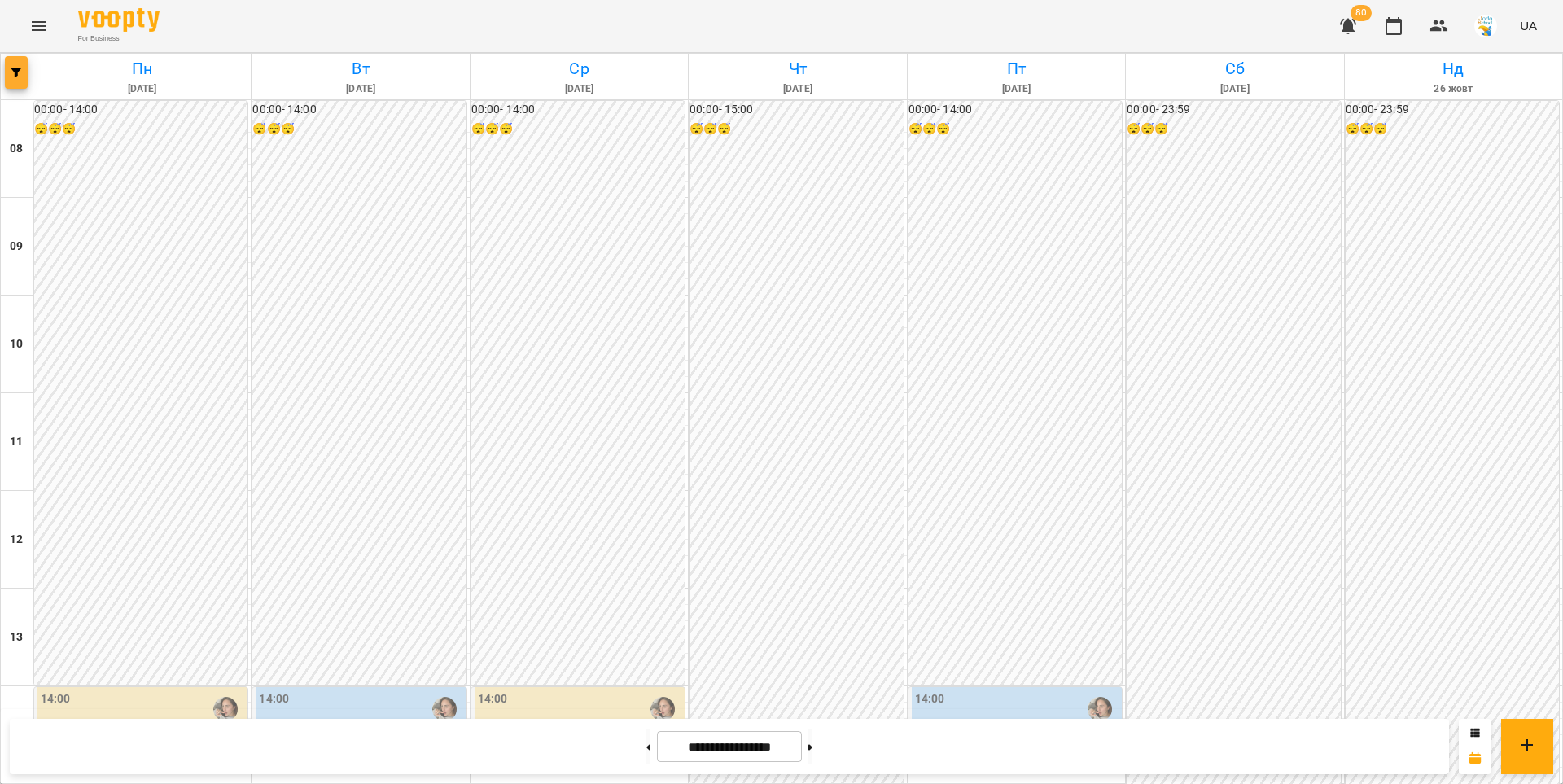
click at [8, 83] on button "button" at bounding box center [16, 72] width 23 height 33
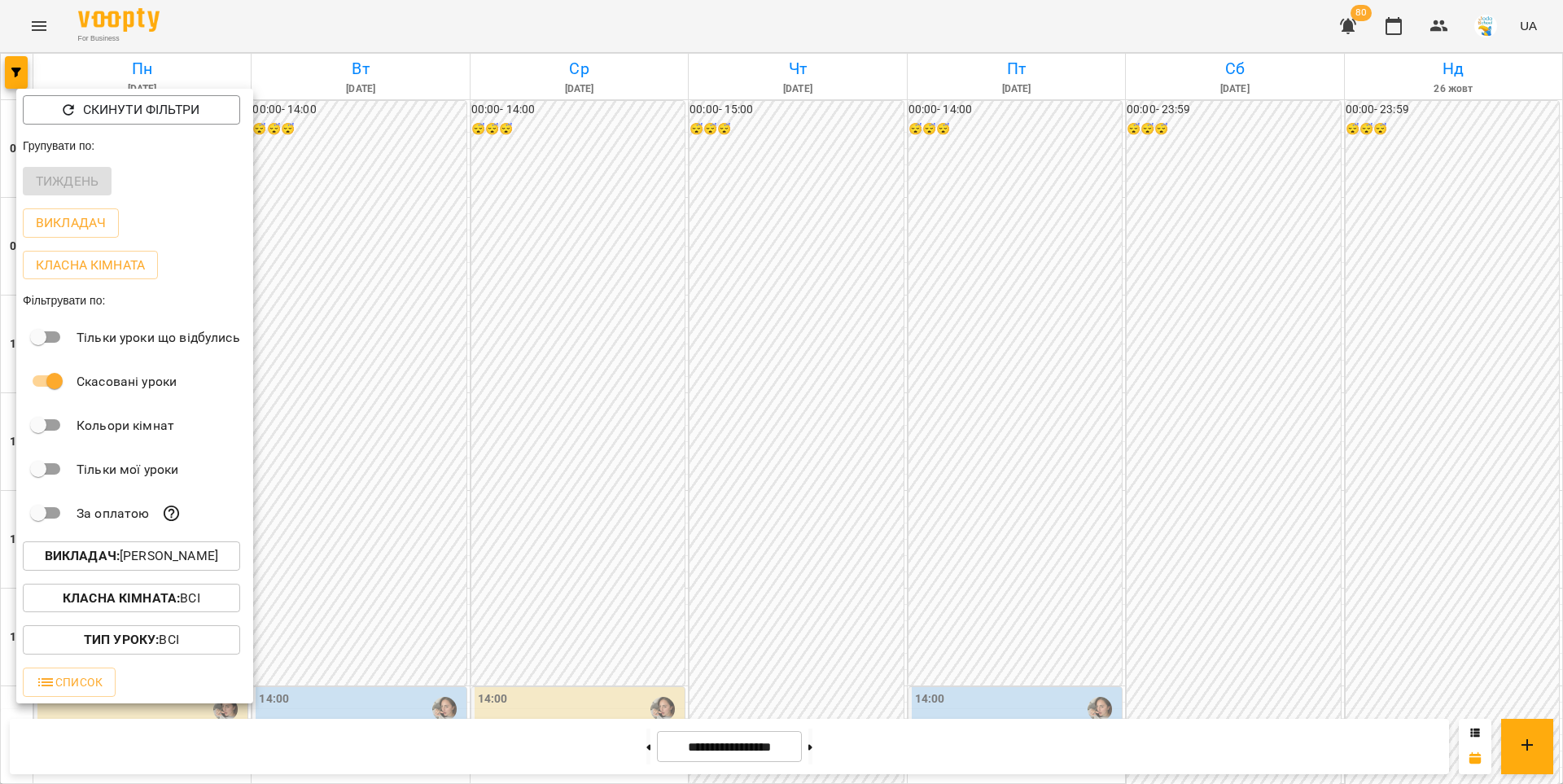
click at [193, 558] on p "Викладач : [PERSON_NAME]" at bounding box center [132, 555] width 173 height 19
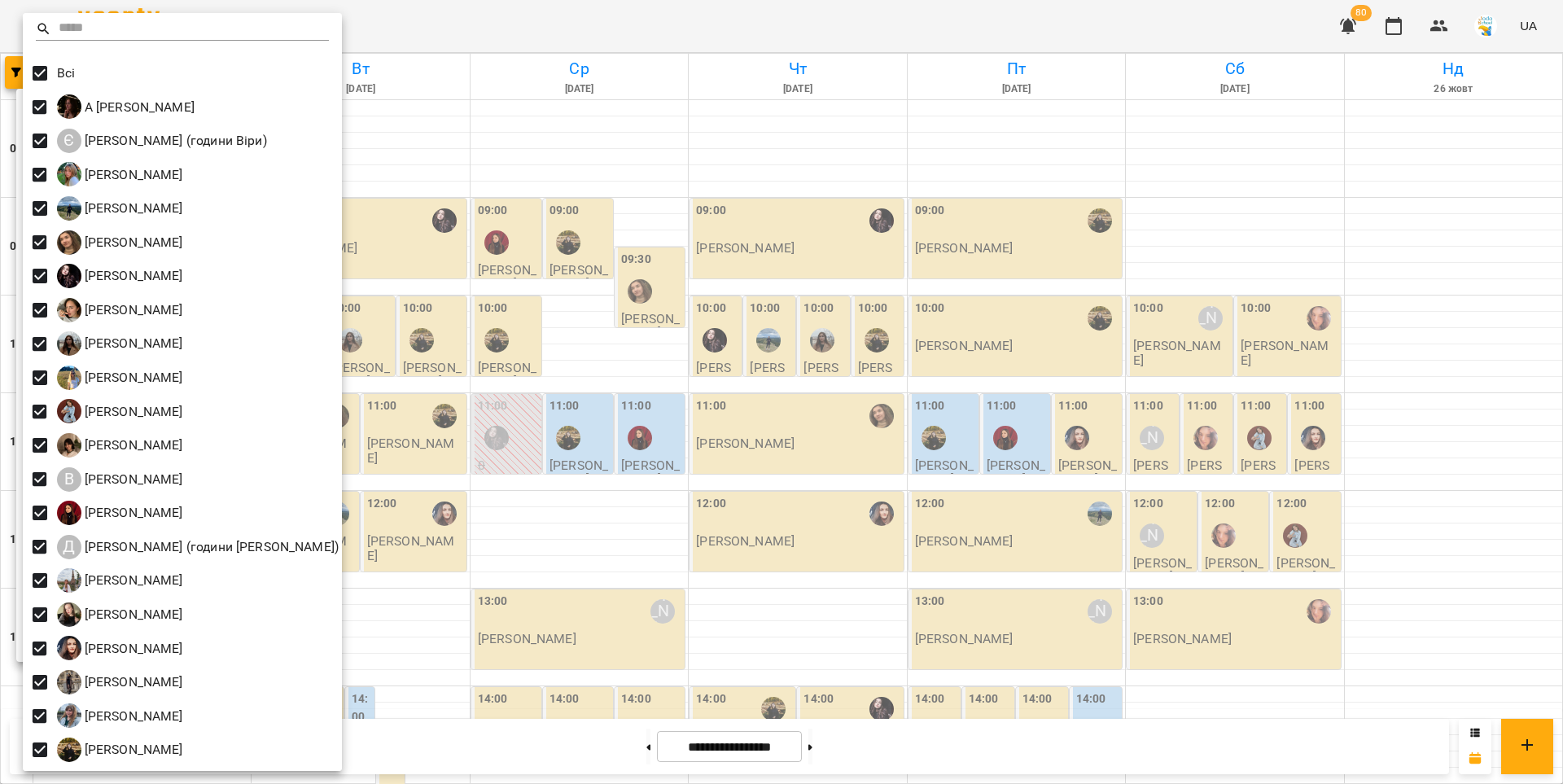
click at [634, 745] on div at bounding box center [782, 392] width 1563 height 784
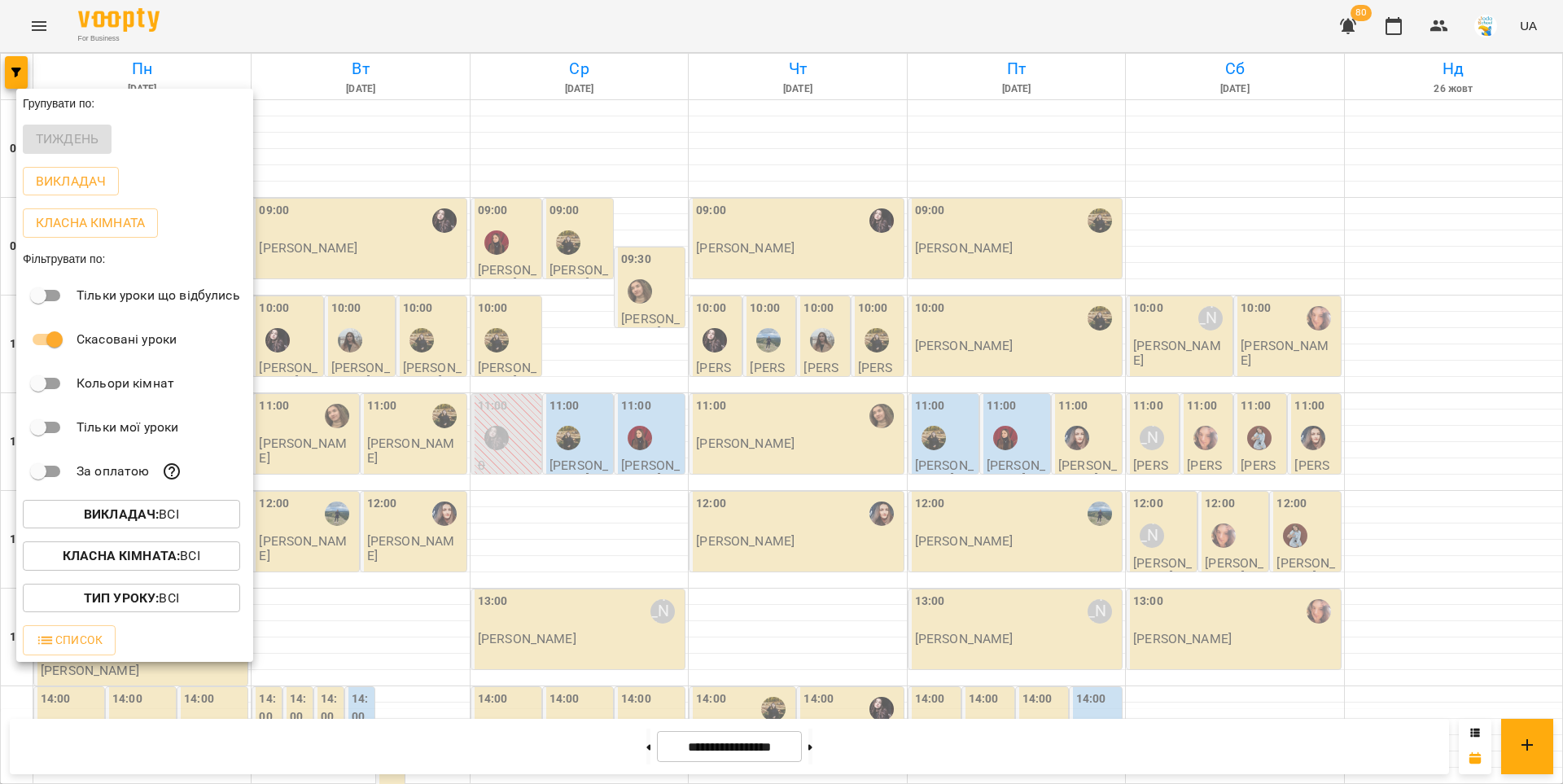
click at [632, 745] on div at bounding box center [782, 392] width 1563 height 784
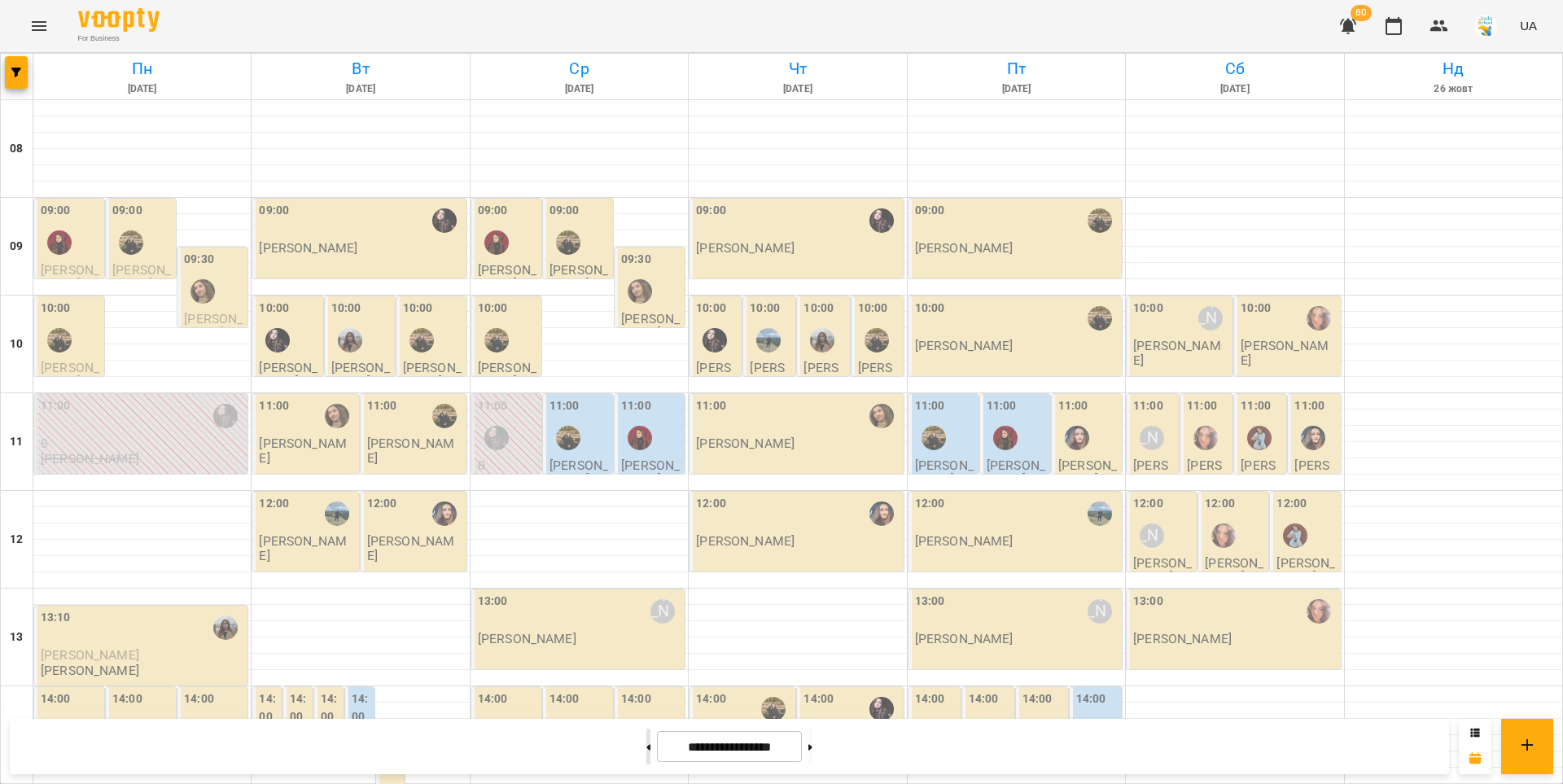
click at [647, 748] on icon at bounding box center [649, 746] width 4 height 6
type input "**********"
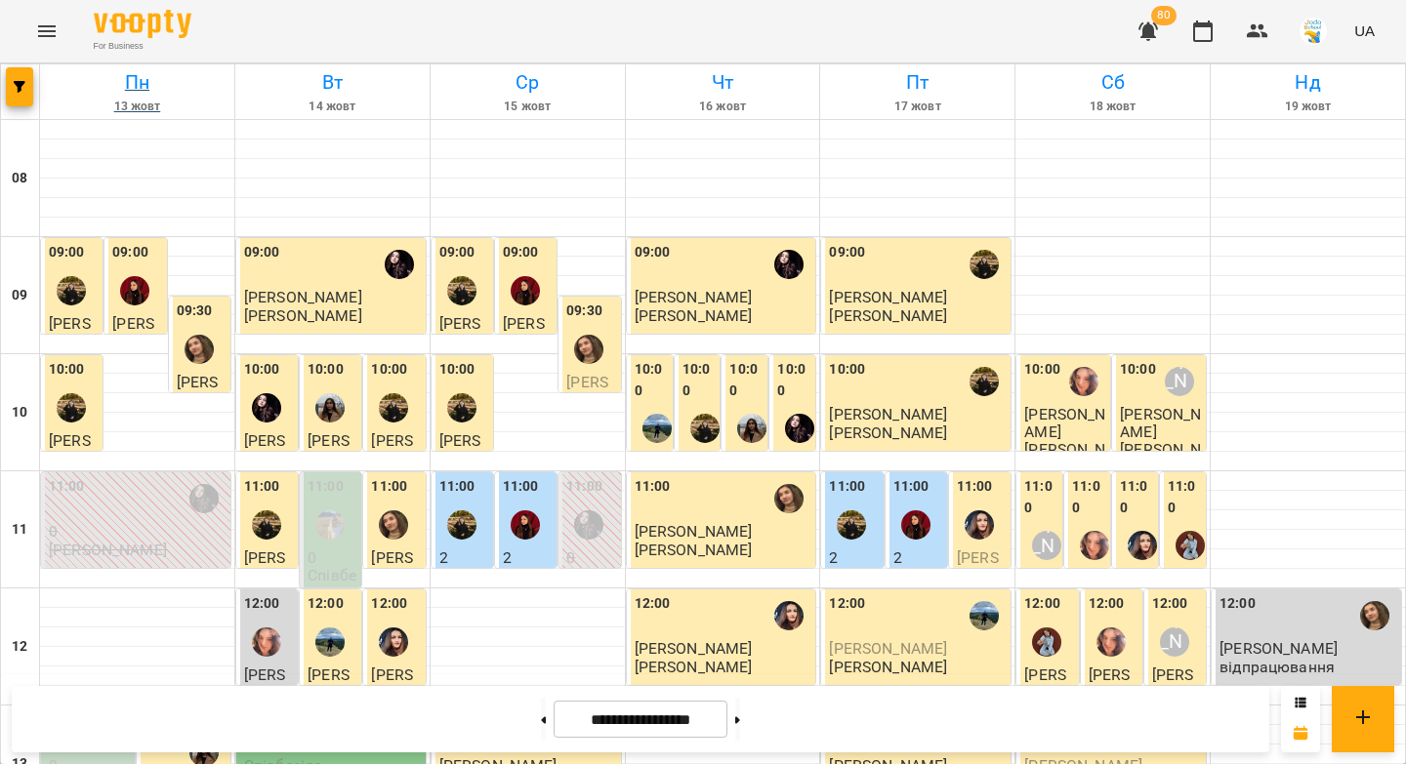
click at [225, 82] on h6 "Пн" at bounding box center [137, 82] width 188 height 30
